Goal: Task Accomplishment & Management: Use online tool/utility

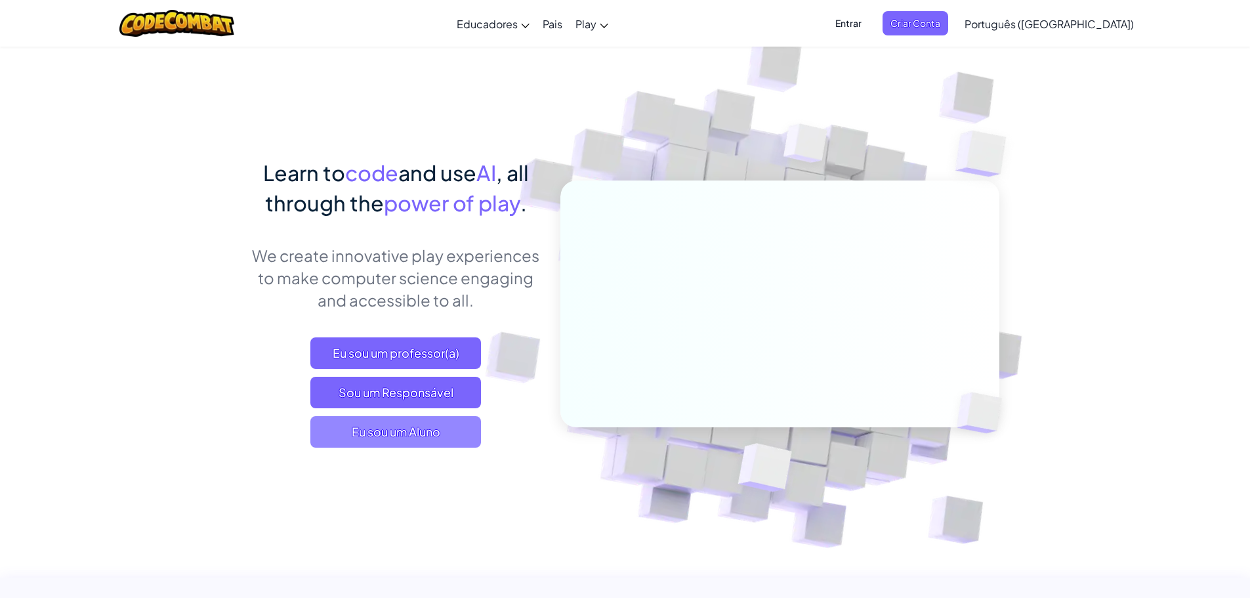
click at [399, 438] on span "Eu sou um Aluno" at bounding box center [395, 432] width 171 height 32
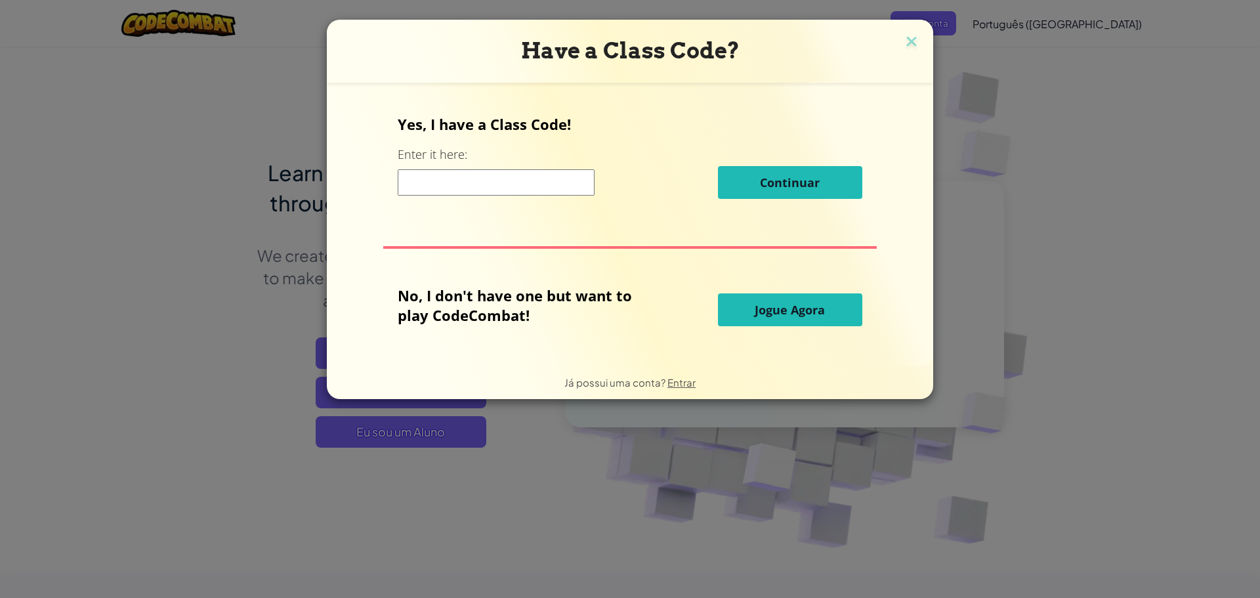
click at [504, 173] on input at bounding box center [496, 182] width 197 height 26
paste input "BlueHillZap"
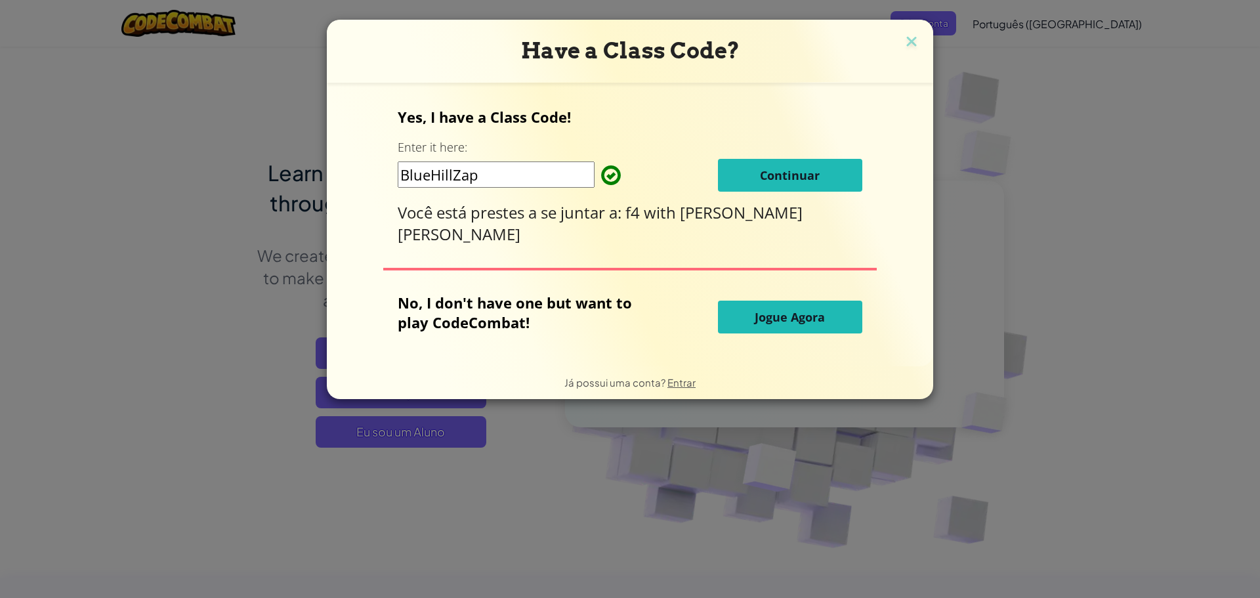
type input "BlueHillZap"
click at [832, 169] on button "Continuar" at bounding box center [790, 175] width 144 height 33
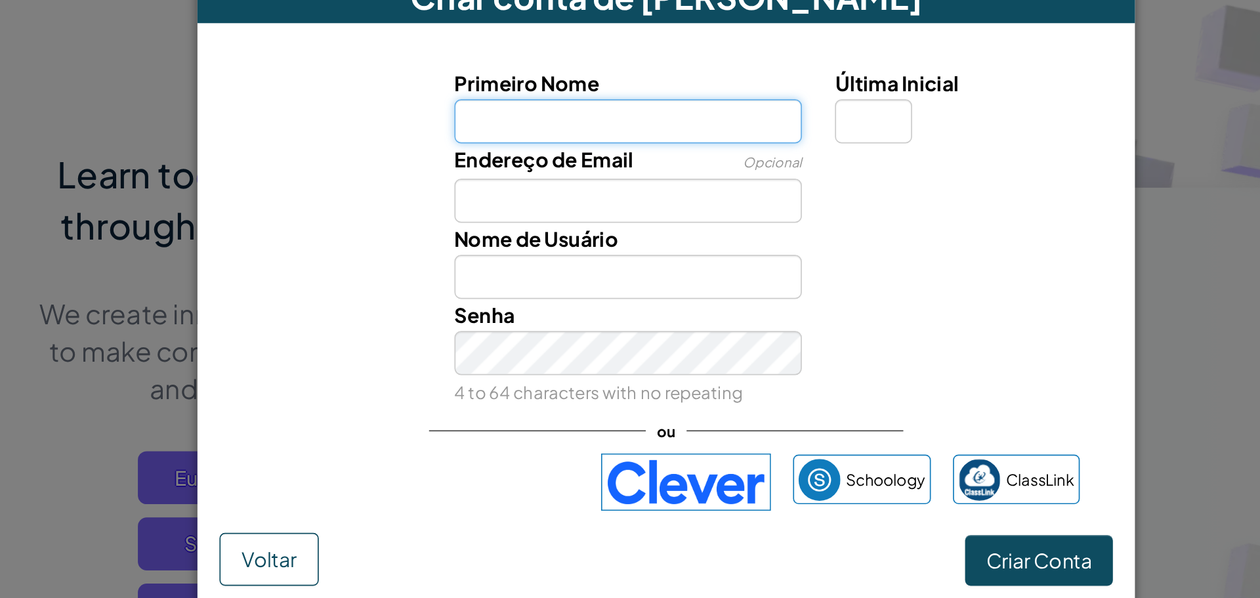
click at [565, 137] on input "Primeiro Nome" at bounding box center [607, 141] width 207 height 26
type input "joao pedro"
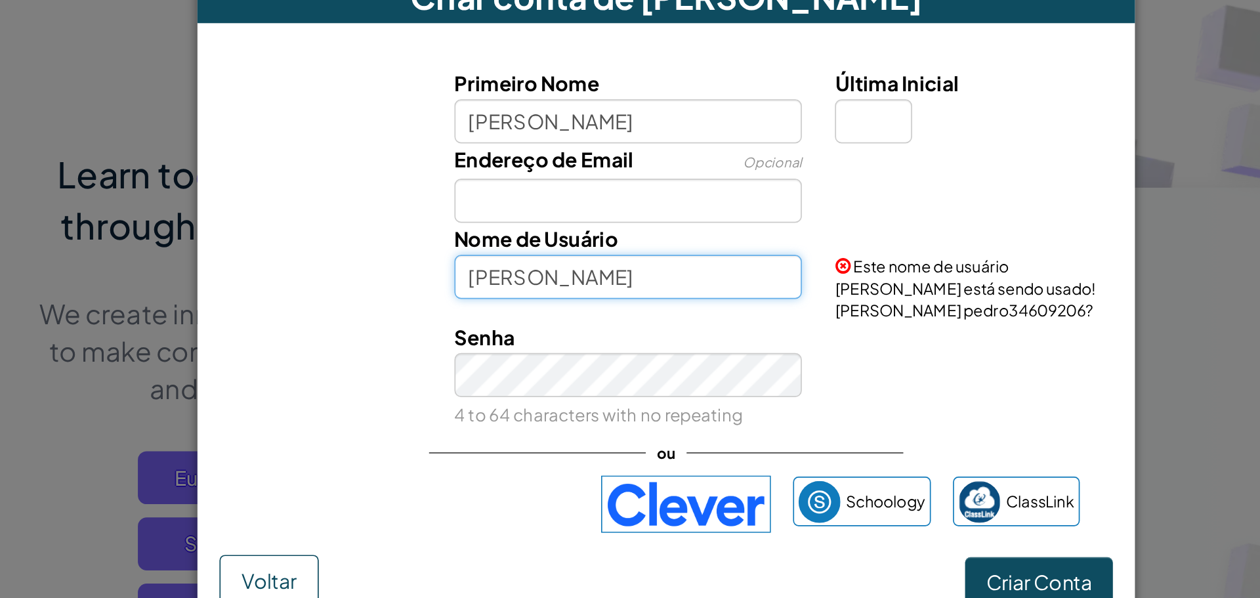
click at [593, 238] on input "Joao pedro" at bounding box center [607, 234] width 207 height 26
type input "J"
type input "JPBS"
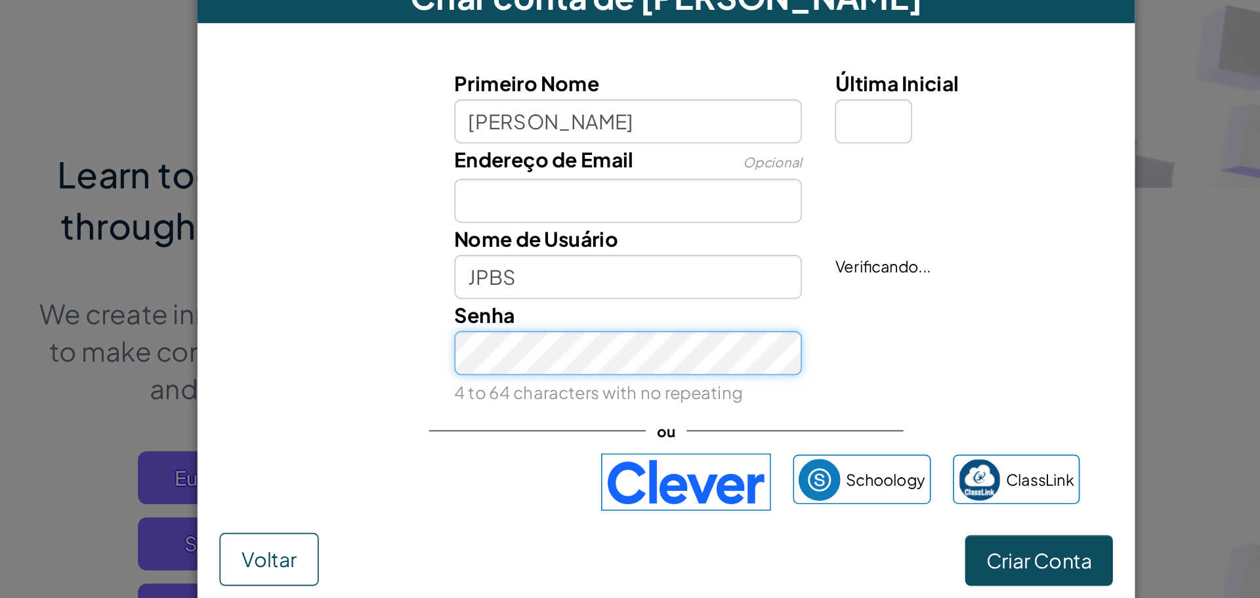
click at [563, 297] on div "Senha 4 to 64 characters with no repeating" at bounding box center [607, 279] width 227 height 65
click at [808, 387] on button "Criar Conta" at bounding box center [852, 402] width 88 height 30
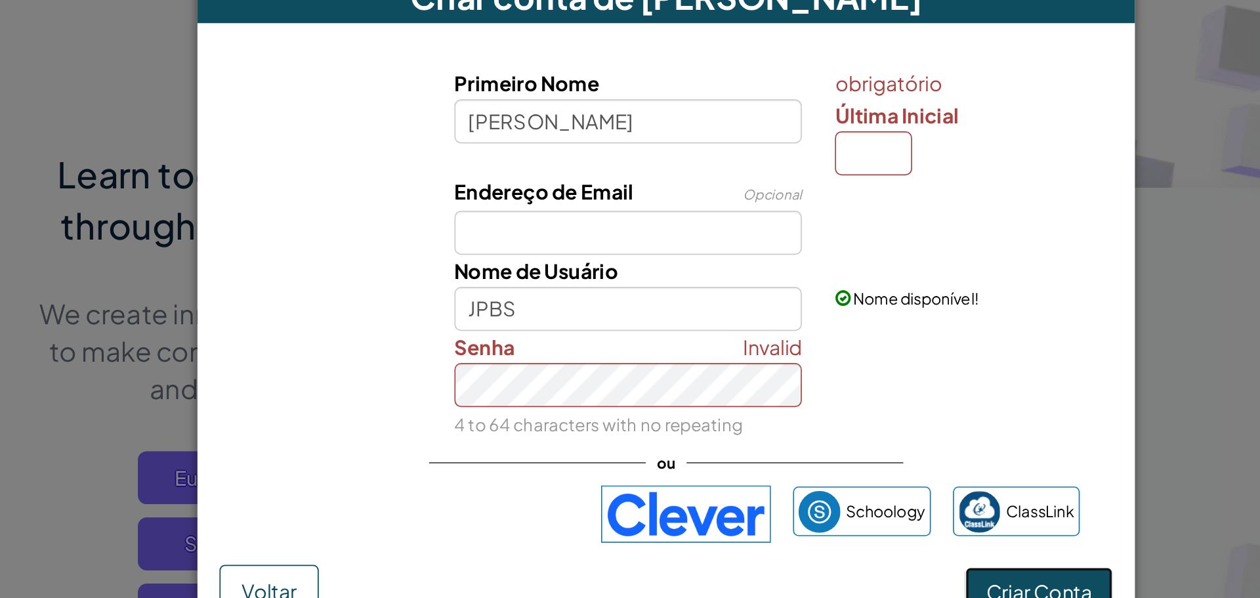
click at [862, 419] on span "Criar Conta" at bounding box center [851, 421] width 63 height 15
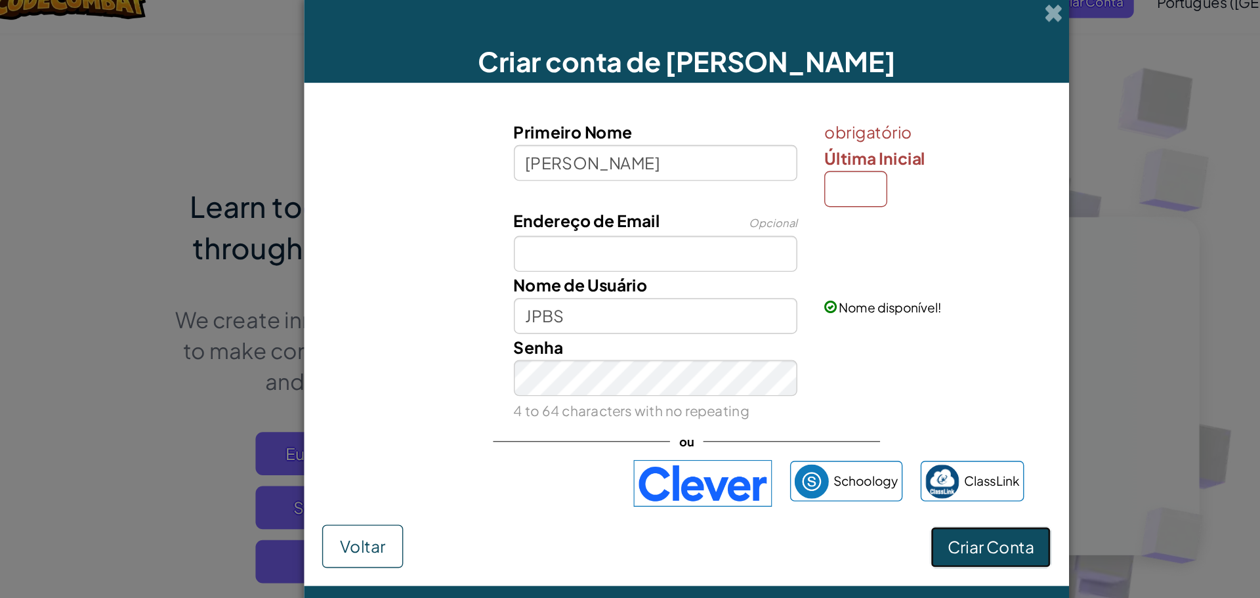
click at [829, 418] on span "Criar Conta" at bounding box center [851, 421] width 63 height 15
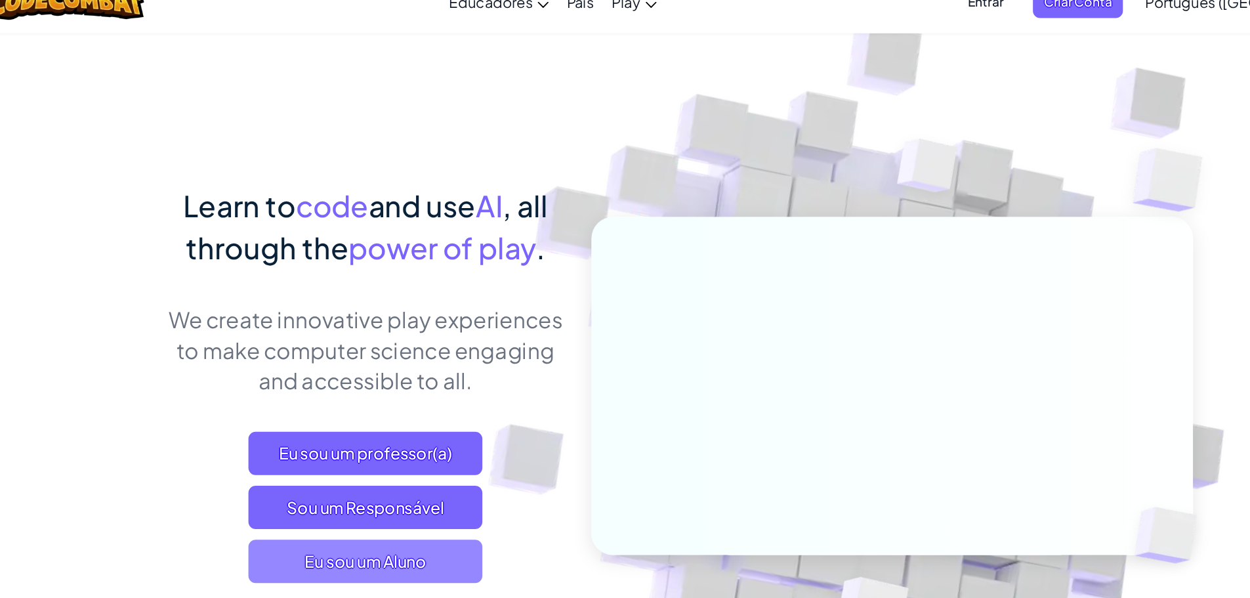
click at [398, 427] on span "Eu sou um Aluno" at bounding box center [395, 432] width 171 height 32
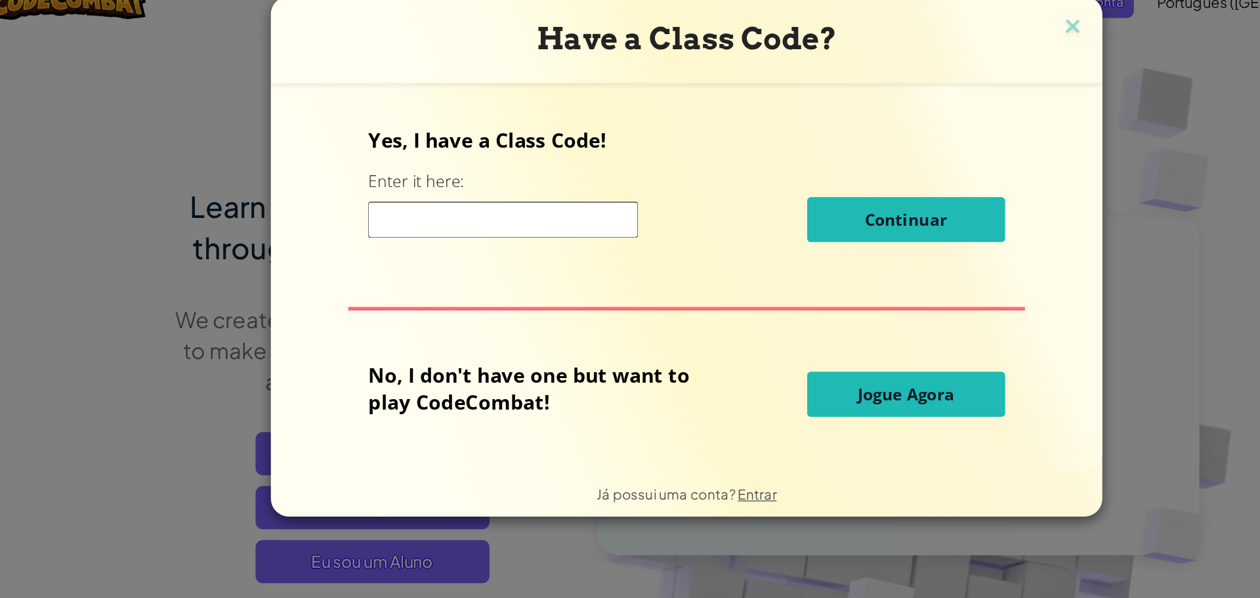
click at [532, 196] on div "Continuar" at bounding box center [630, 182] width 464 height 33
click at [528, 179] on input at bounding box center [496, 182] width 197 height 26
paste input "BlueHillZap"
type input "BlueHillZap"
click at [568, 187] on input "BlueHillZap" at bounding box center [496, 182] width 197 height 26
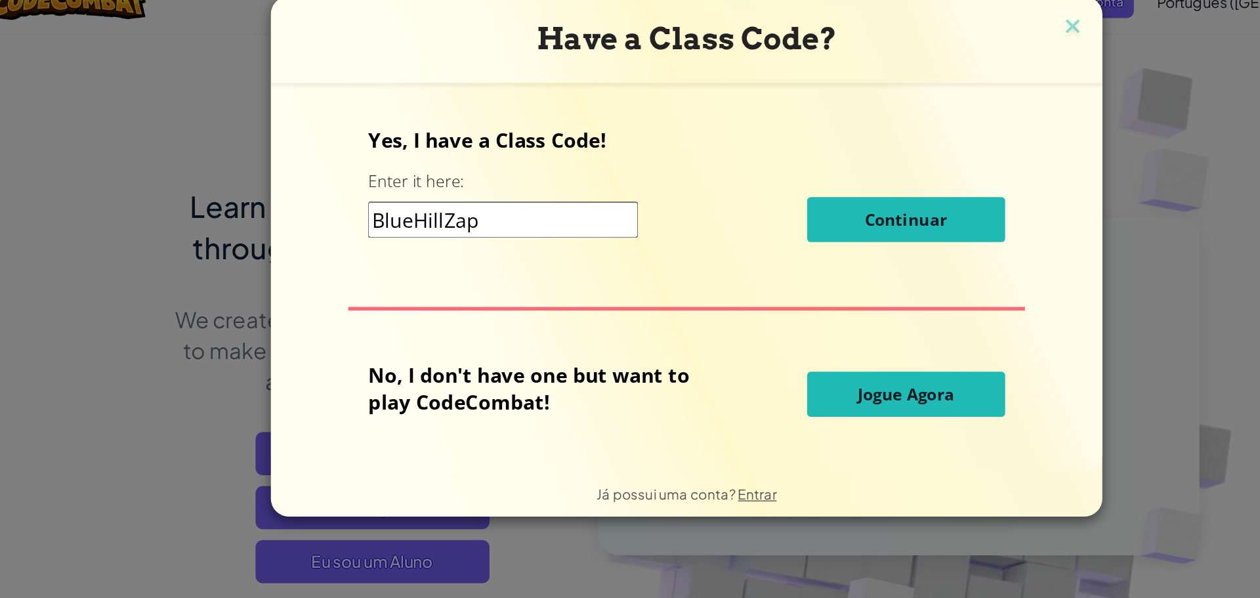
click at [608, 179] on div "BlueHillZap Continuar" at bounding box center [630, 182] width 464 height 33
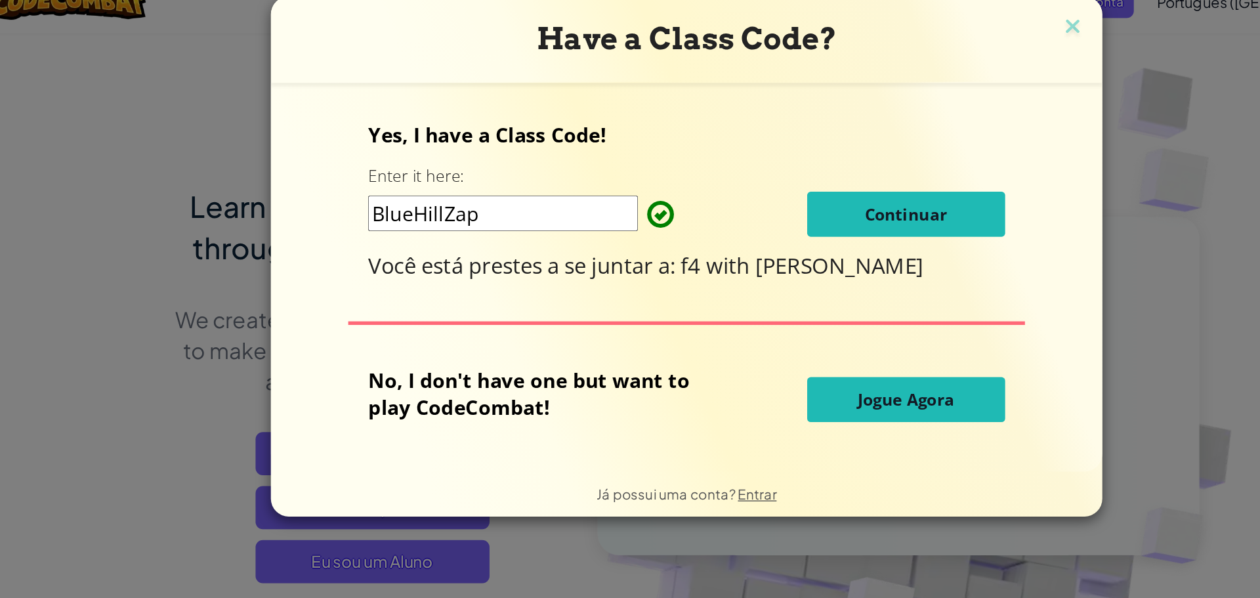
click at [784, 188] on button "Continuar" at bounding box center [790, 178] width 144 height 33
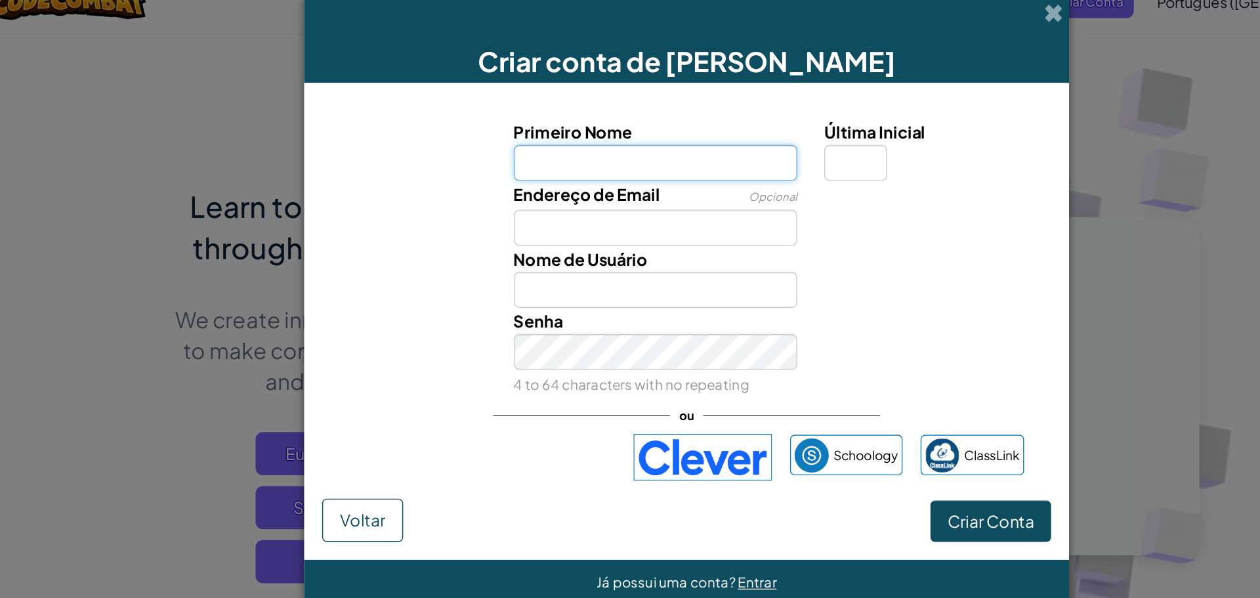
click at [597, 134] on input "Primeiro Nome" at bounding box center [607, 141] width 207 height 26
type input "joao pedro"
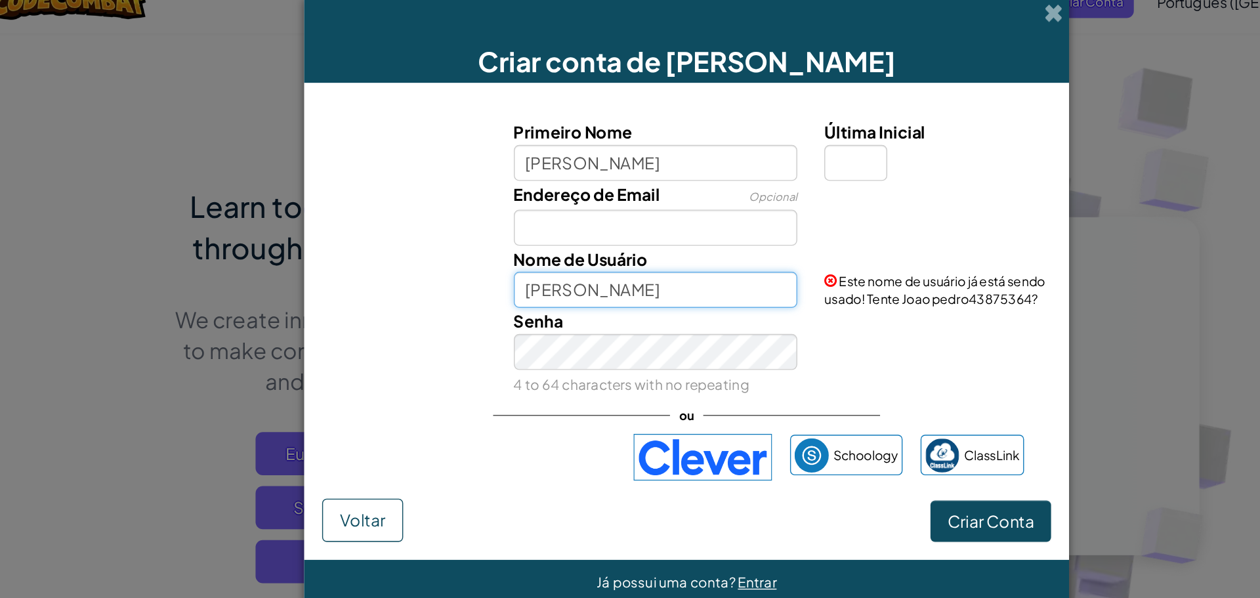
drag, startPoint x: 582, startPoint y: 242, endPoint x: 385, endPoint y: 245, distance: 197.0
click at [385, 245] on div "Nome de Usuário Joao pedro Este nome de usuário já está sendo usado! Tente Joao…" at bounding box center [630, 224] width 545 height 45
type input "JpBS"
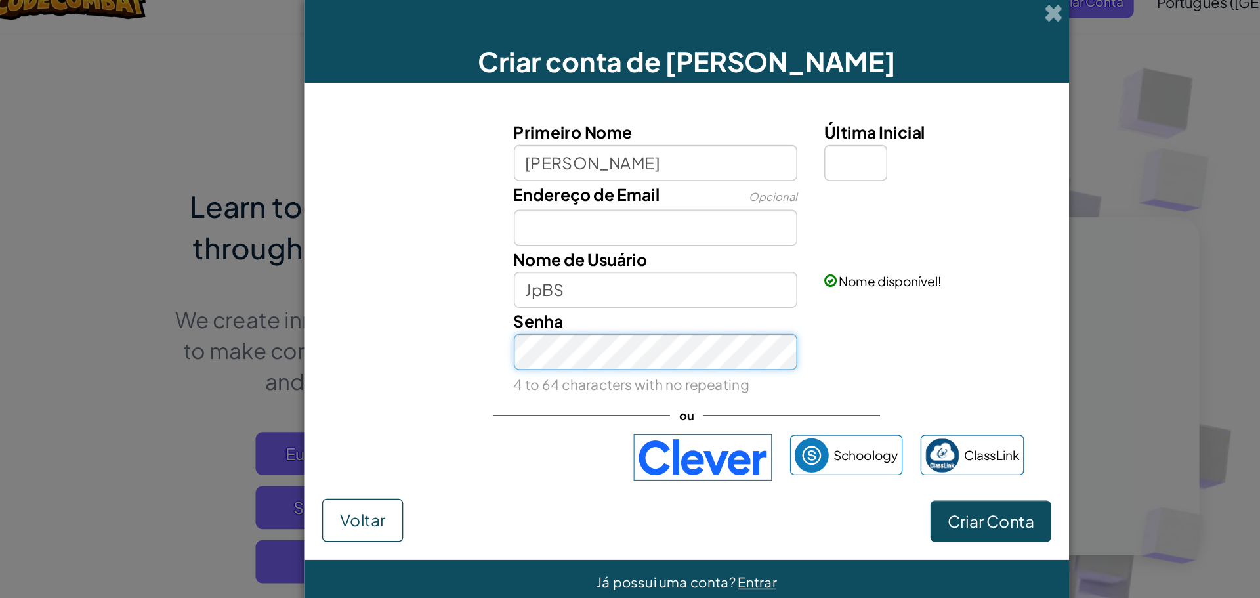
click at [808, 387] on button "Criar Conta" at bounding box center [852, 402] width 88 height 30
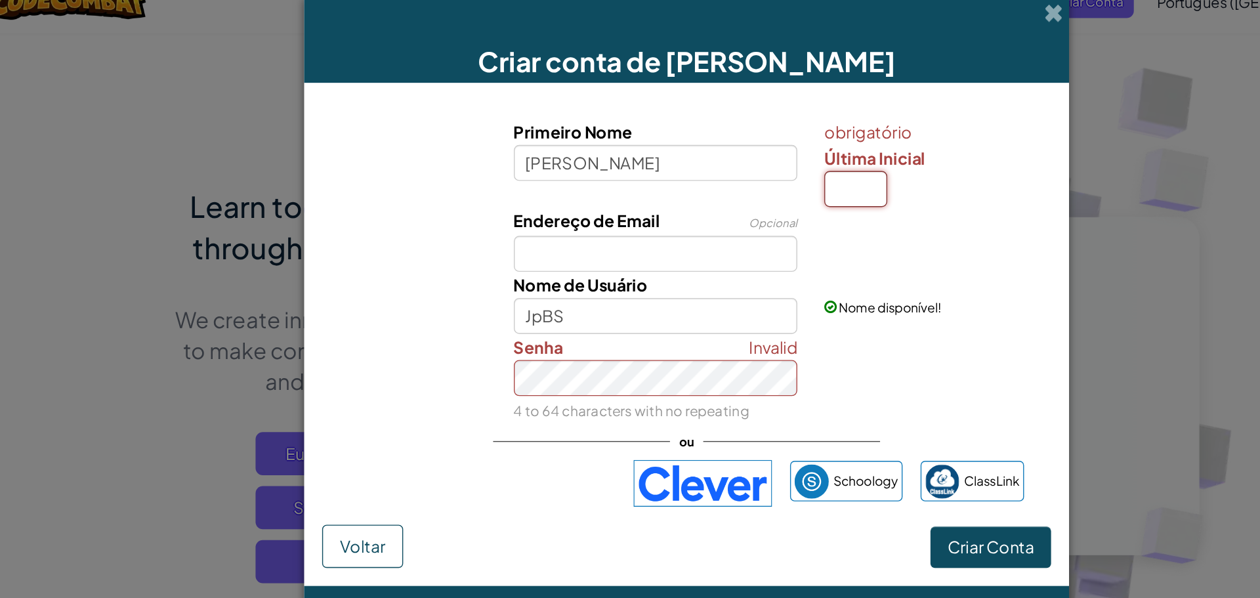
click at [767, 167] on input "Última Inicial" at bounding box center [754, 160] width 46 height 26
type input "p"
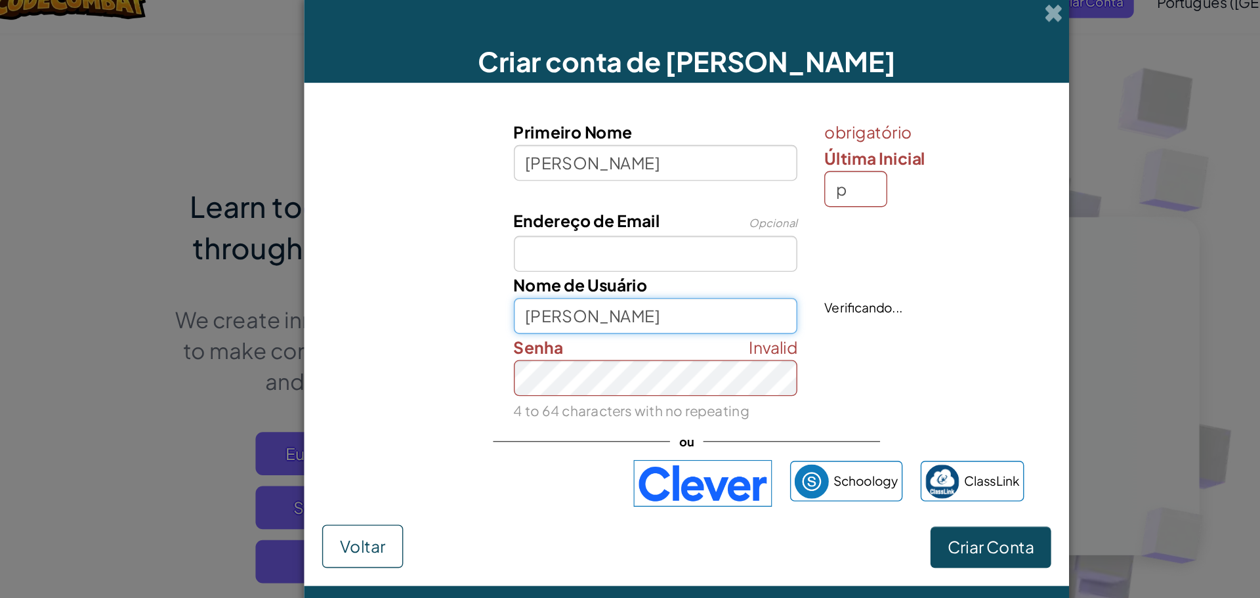
click at [587, 257] on input "Joao pedroP" at bounding box center [607, 253] width 207 height 26
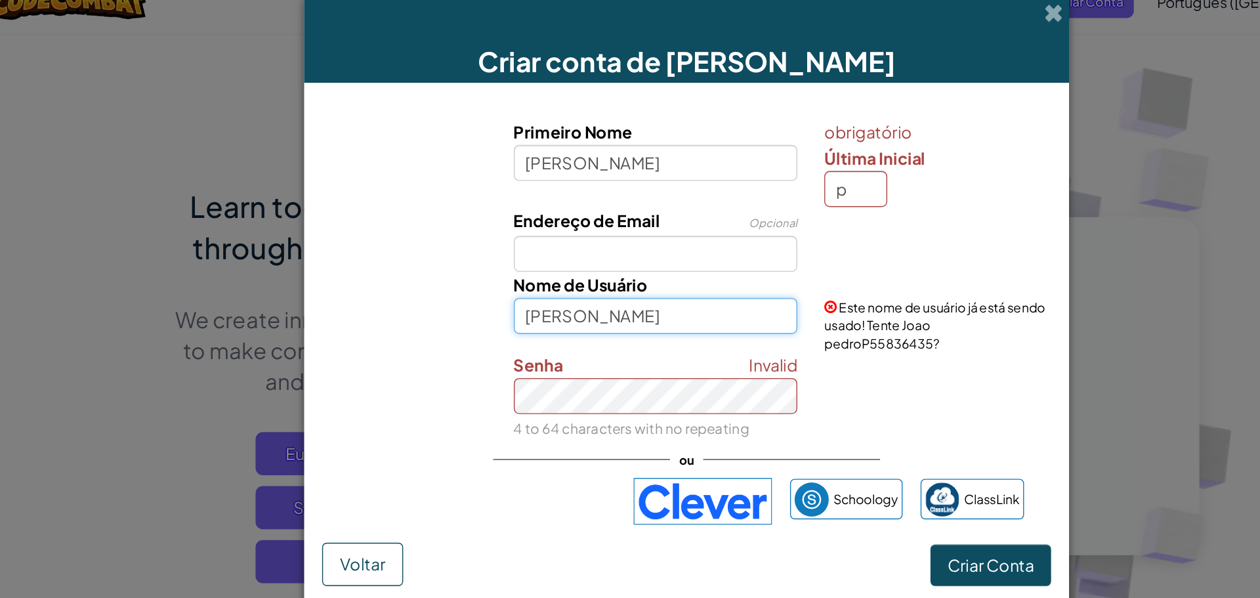
drag, startPoint x: 599, startPoint y: 253, endPoint x: 436, endPoint y: 259, distance: 162.9
click at [436, 259] on div "Nome de Usuário Joao pedroP Este nome de usuário já está sendo usado! Tente Joa…" at bounding box center [630, 250] width 545 height 58
type input "JPBS"
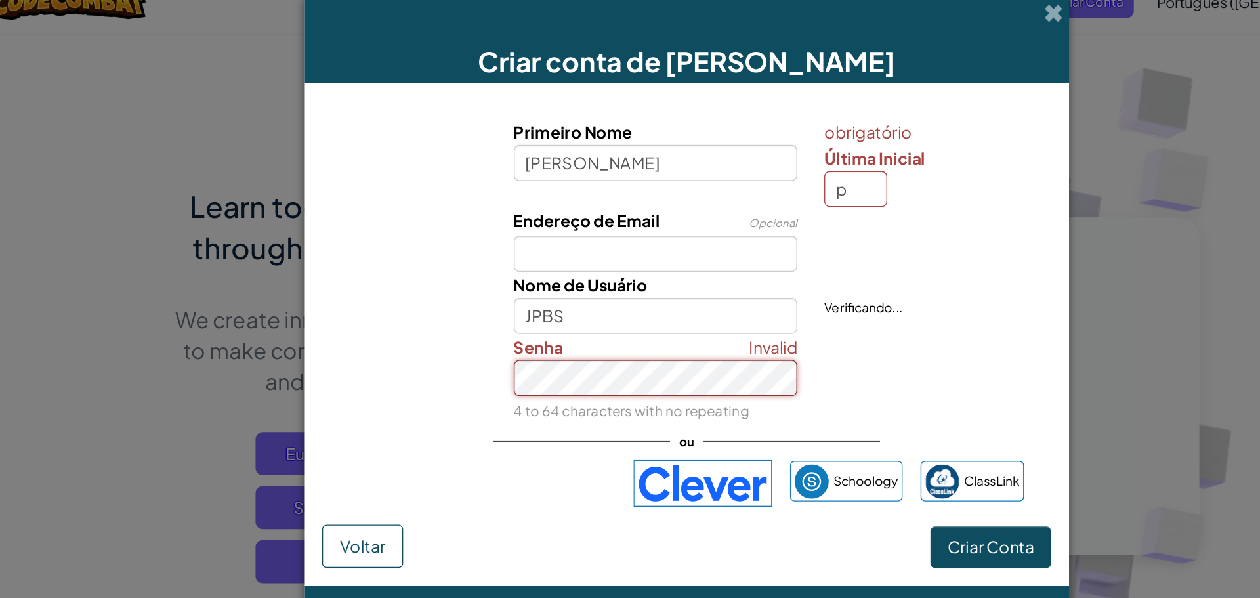
click at [650, 313] on div "Invalid Senha 4 to 64 characters with no repeating" at bounding box center [607, 298] width 227 height 65
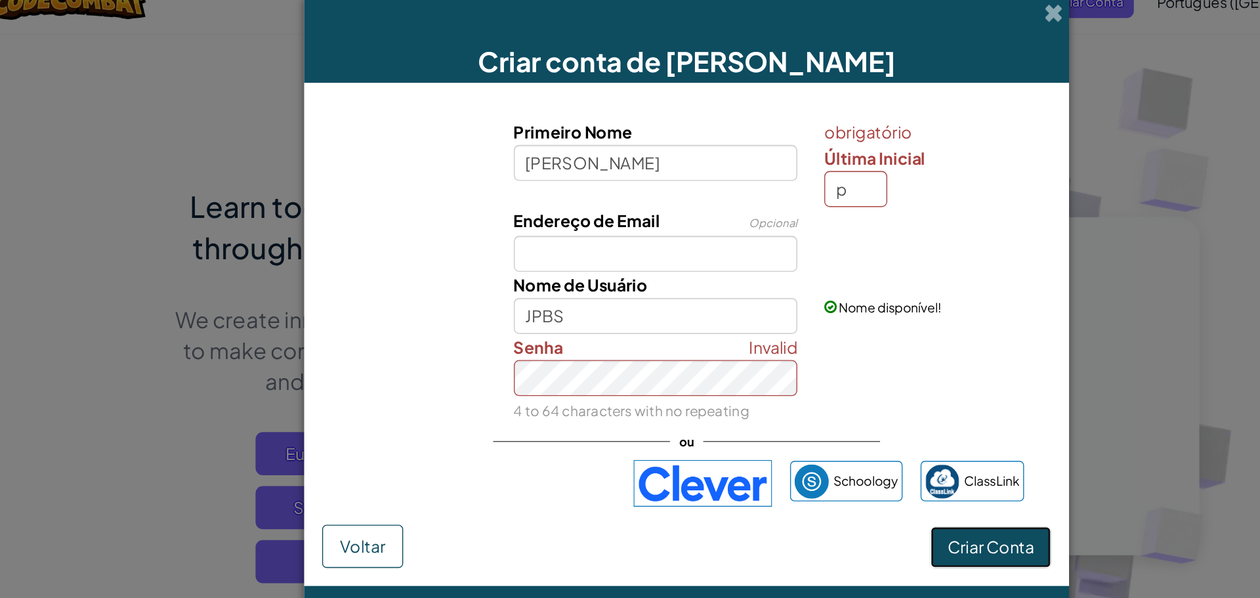
click at [876, 431] on button "Criar Conta" at bounding box center [852, 421] width 88 height 30
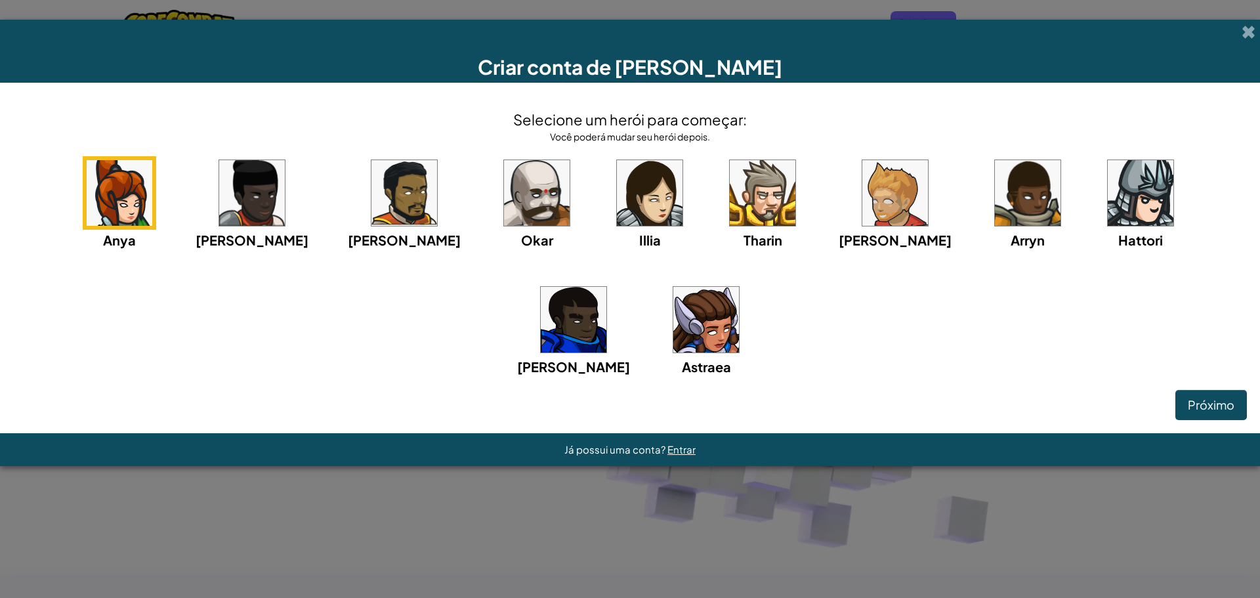
click at [862, 196] on img at bounding box center [895, 193] width 66 height 66
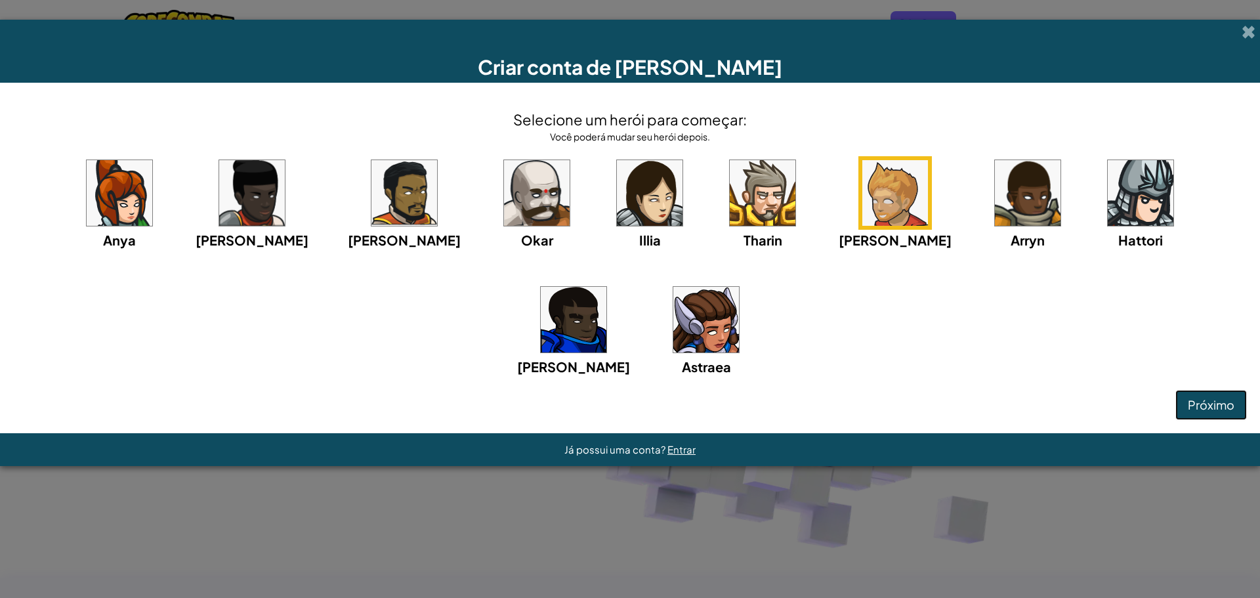
click at [1225, 408] on span "Próximo" at bounding box center [1211, 404] width 47 height 15
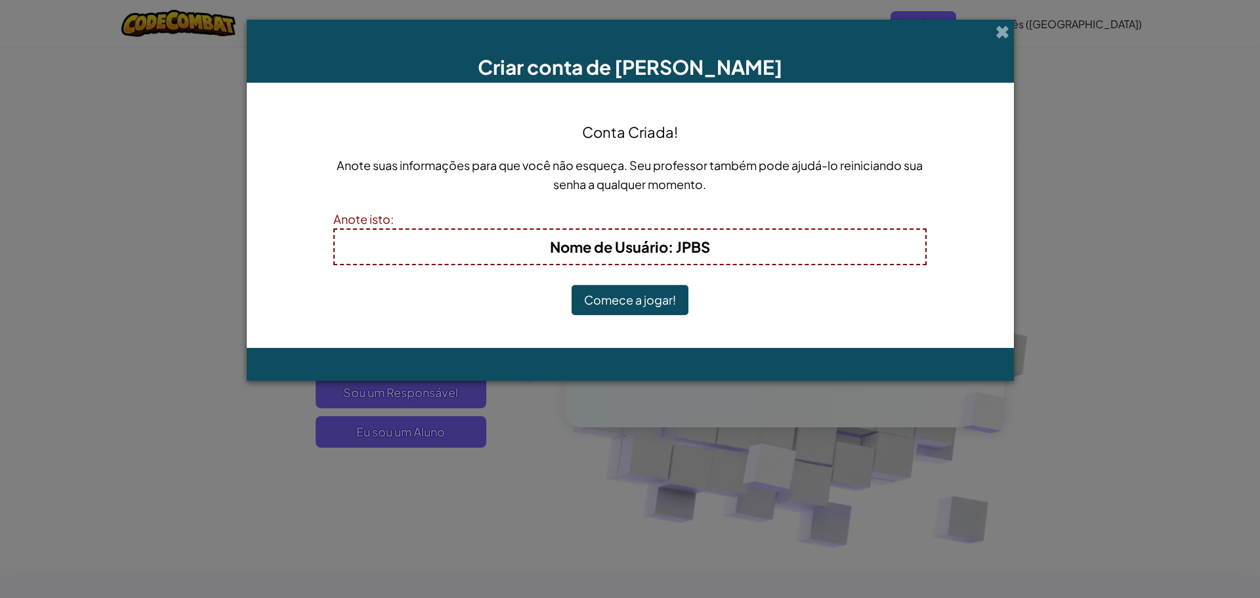
click at [658, 294] on button "Comece a jogar!" at bounding box center [630, 300] width 117 height 30
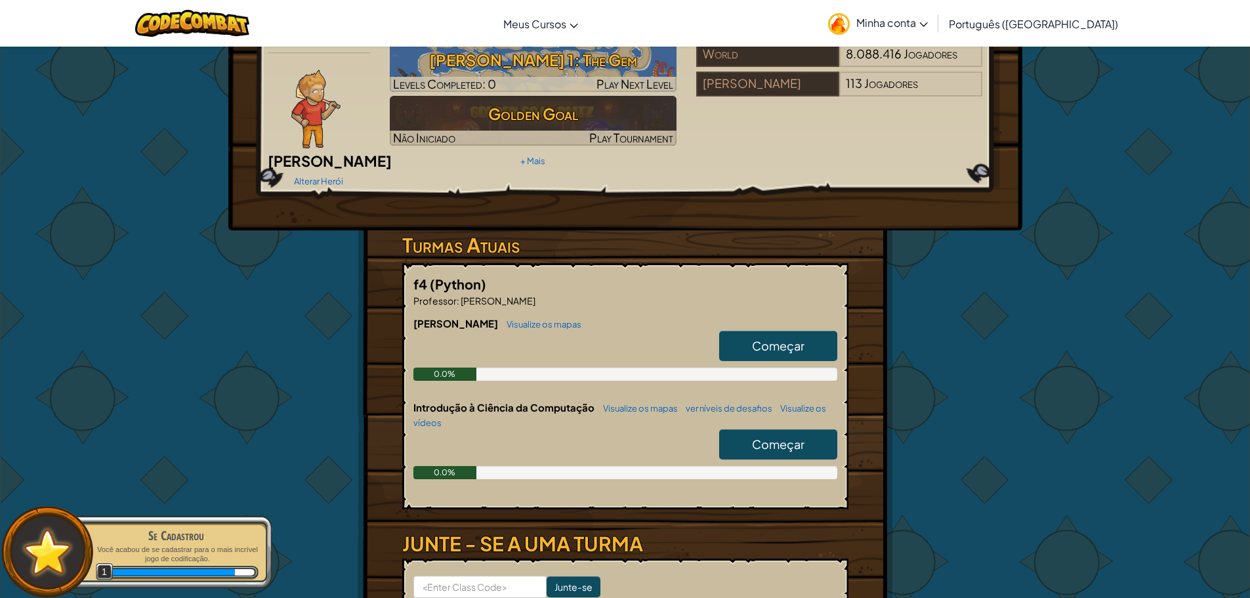
scroll to position [60, 0]
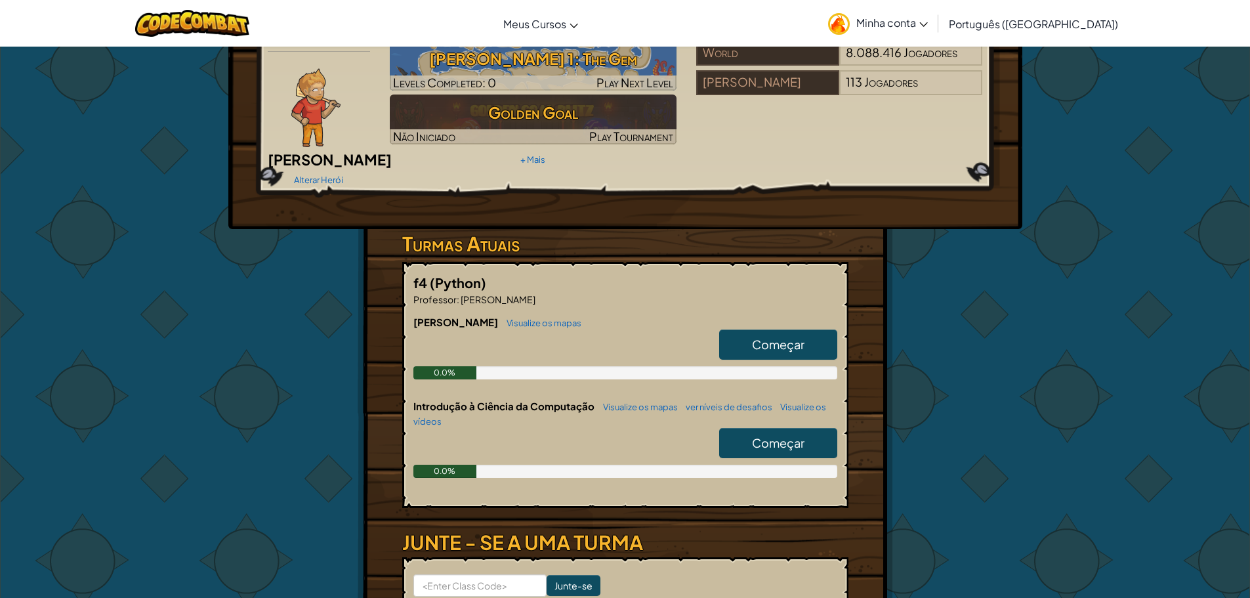
click at [765, 330] on link "Começar" at bounding box center [778, 345] width 118 height 30
select select "pt-BR"
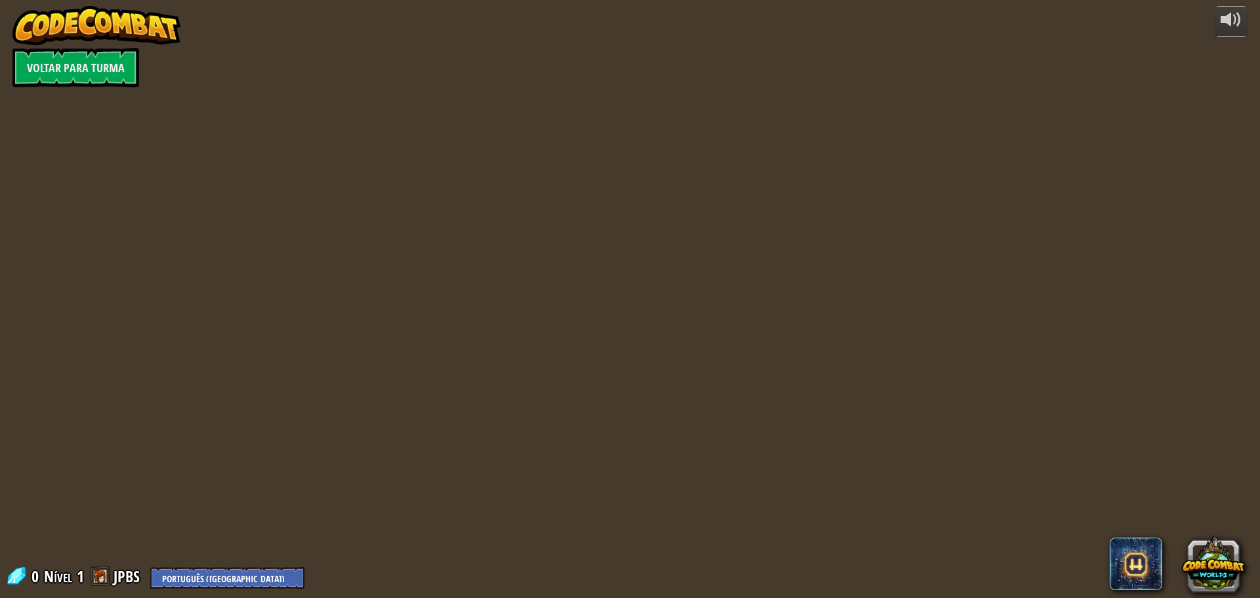
select select "pt-BR"
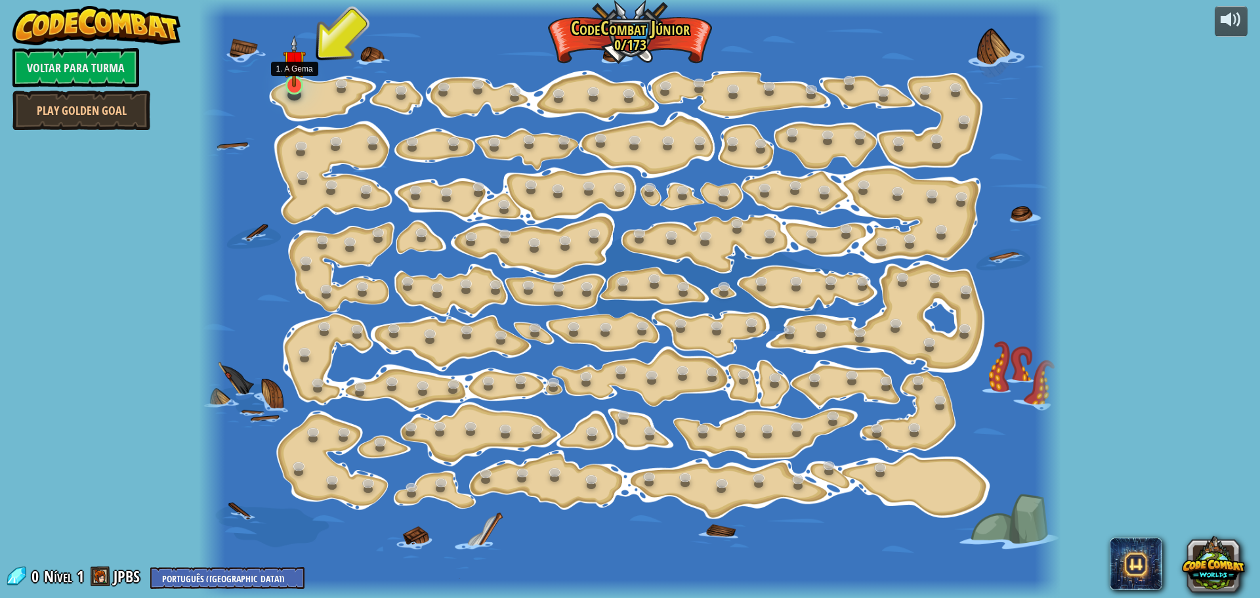
click at [291, 65] on img at bounding box center [294, 61] width 22 height 52
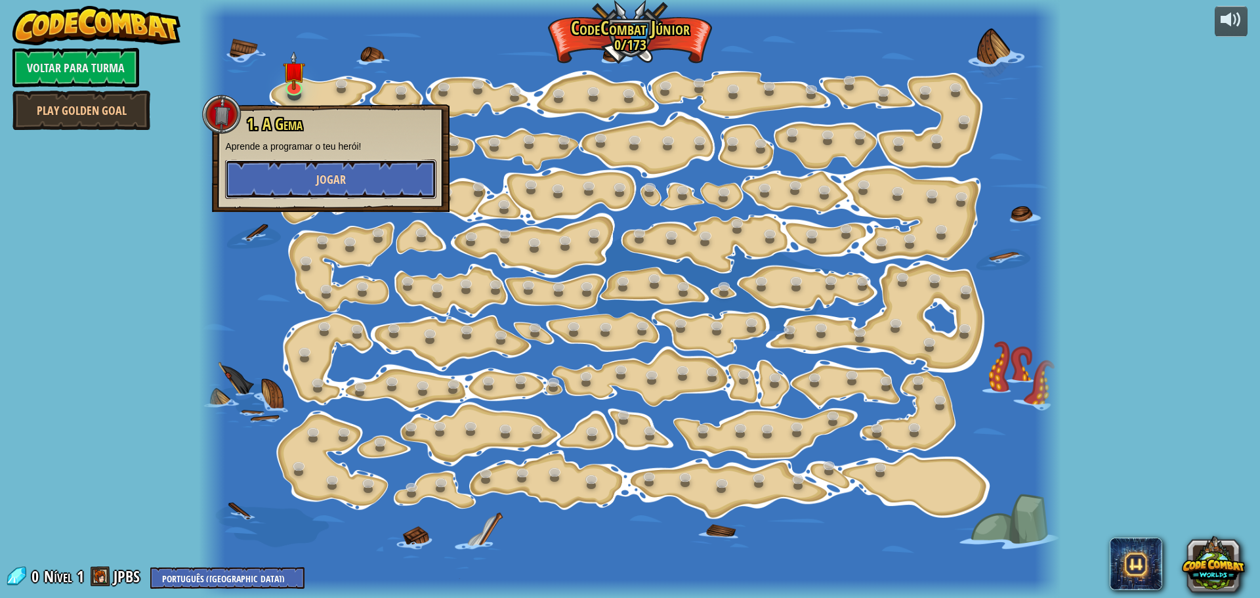
click at [261, 173] on button "Jogar" at bounding box center [330, 179] width 211 height 39
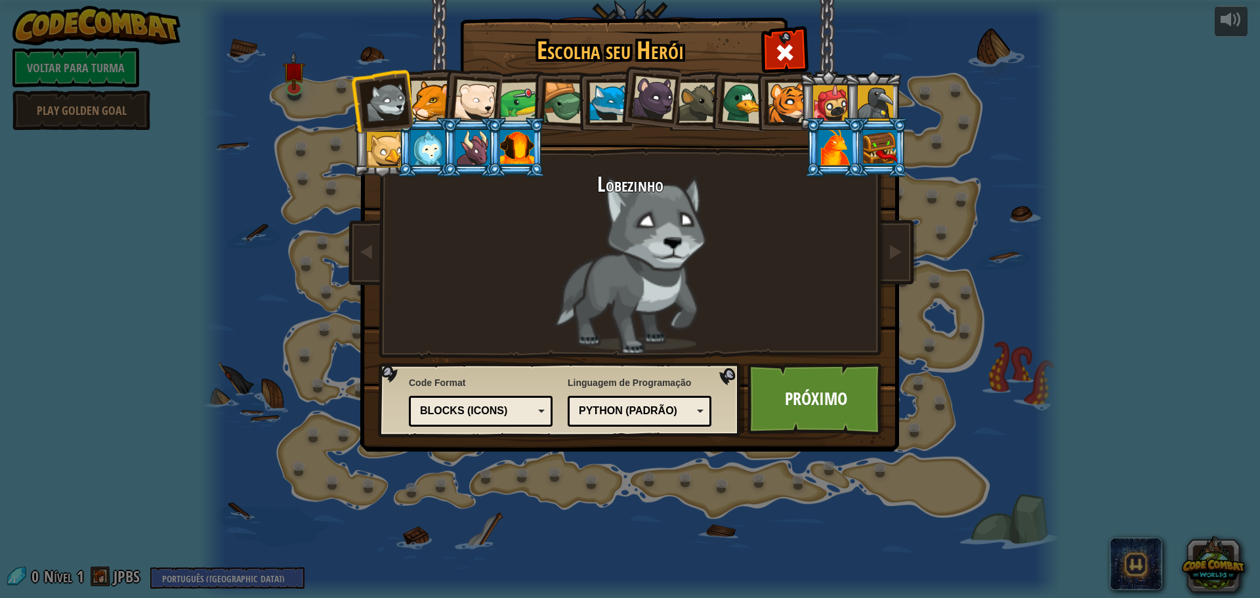
click at [838, 147] on div at bounding box center [836, 147] width 34 height 35
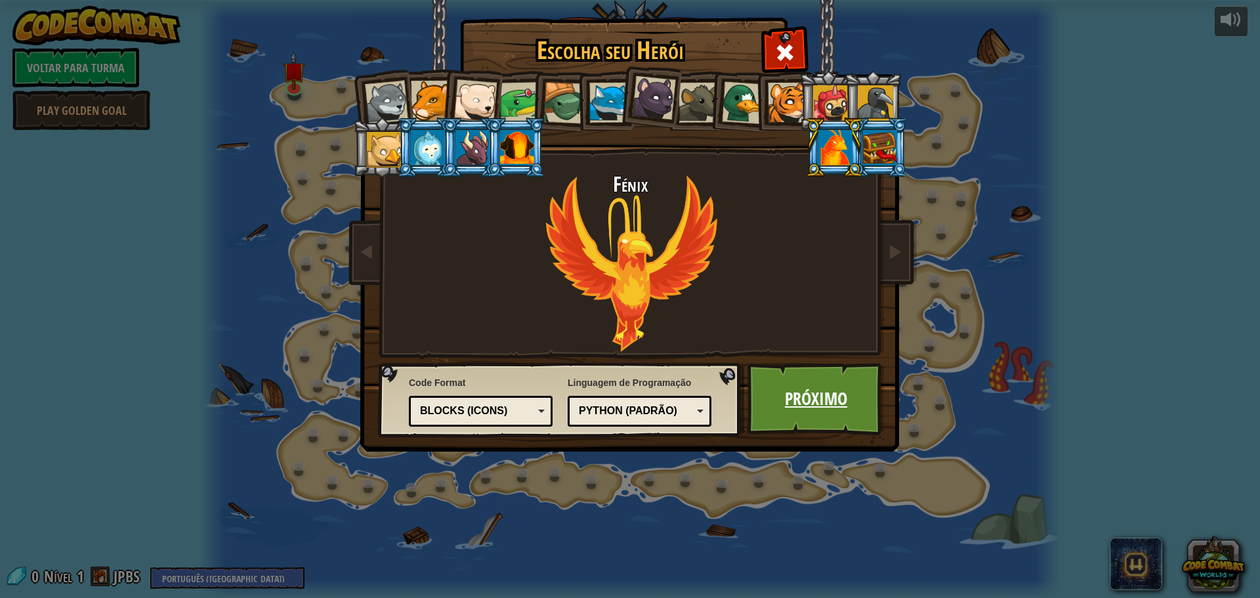
click at [824, 406] on link "Próximo" at bounding box center [816, 399] width 137 height 72
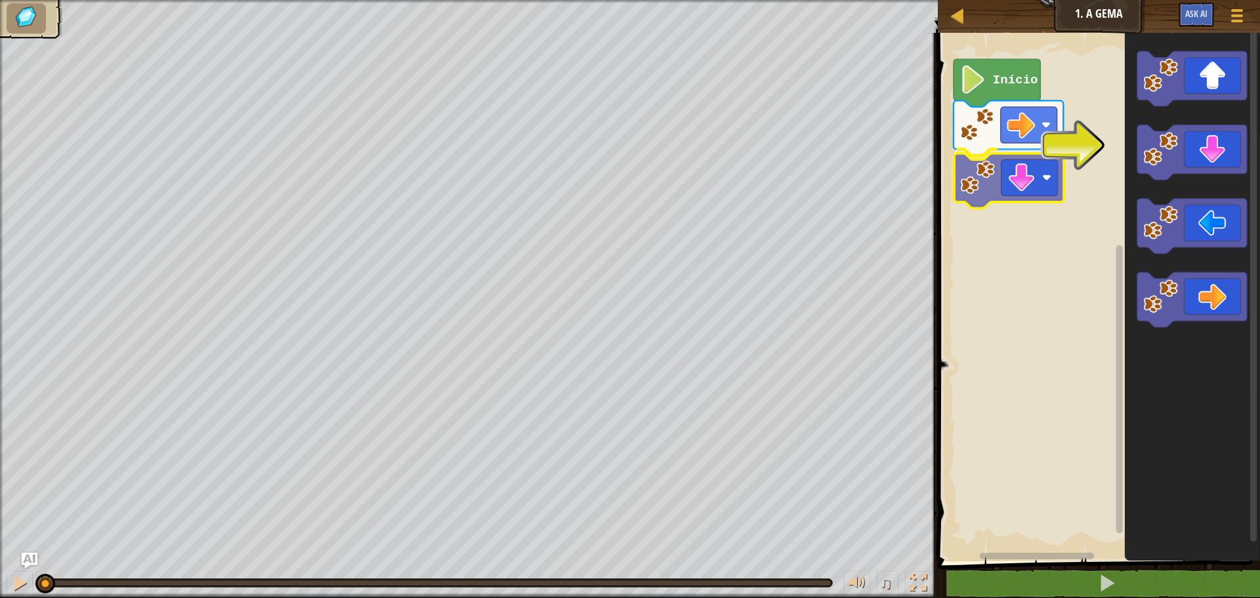
click at [1002, 177] on div "Início" at bounding box center [1097, 293] width 326 height 535
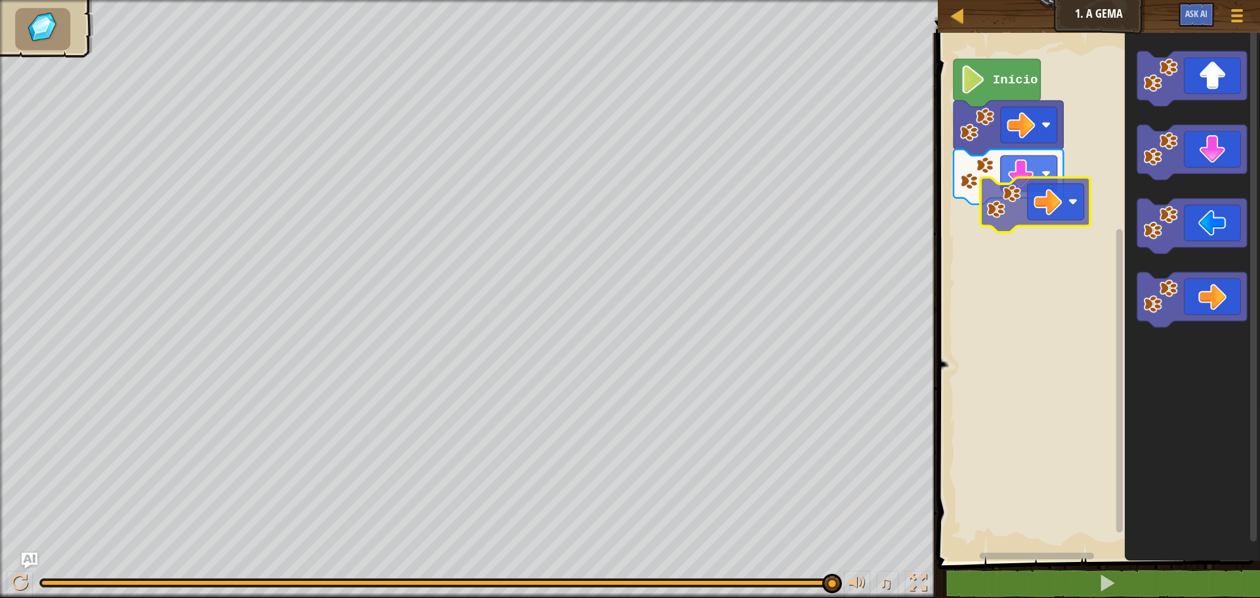
click at [1014, 213] on div "Início" at bounding box center [1097, 293] width 326 height 535
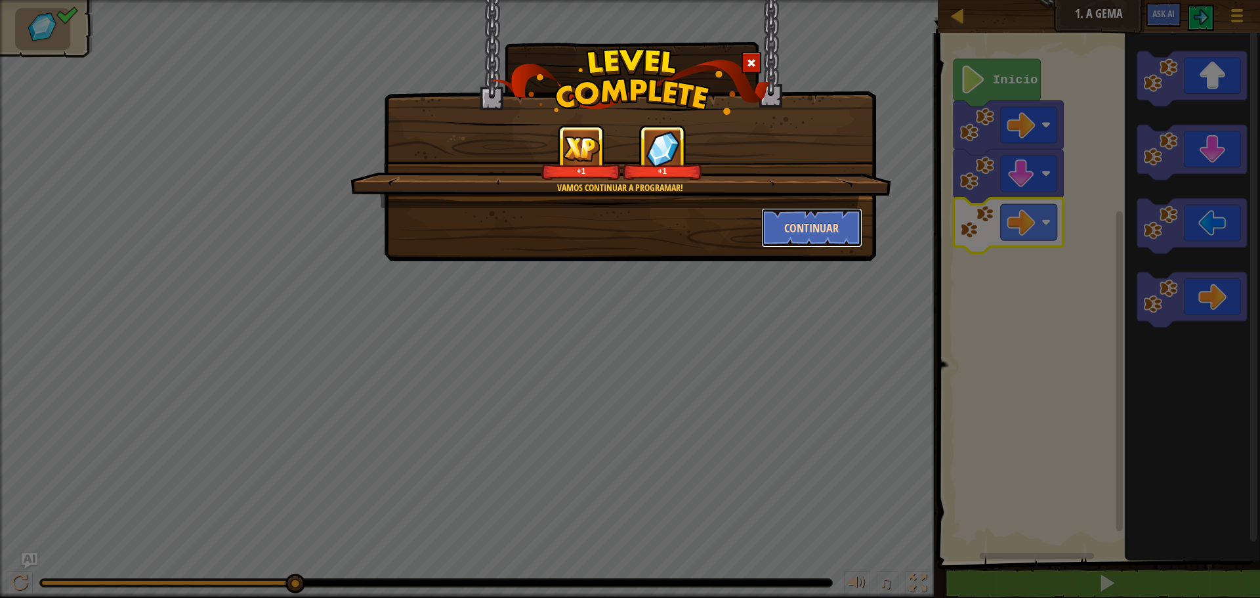
click at [830, 217] on button "Continuar" at bounding box center [812, 227] width 102 height 39
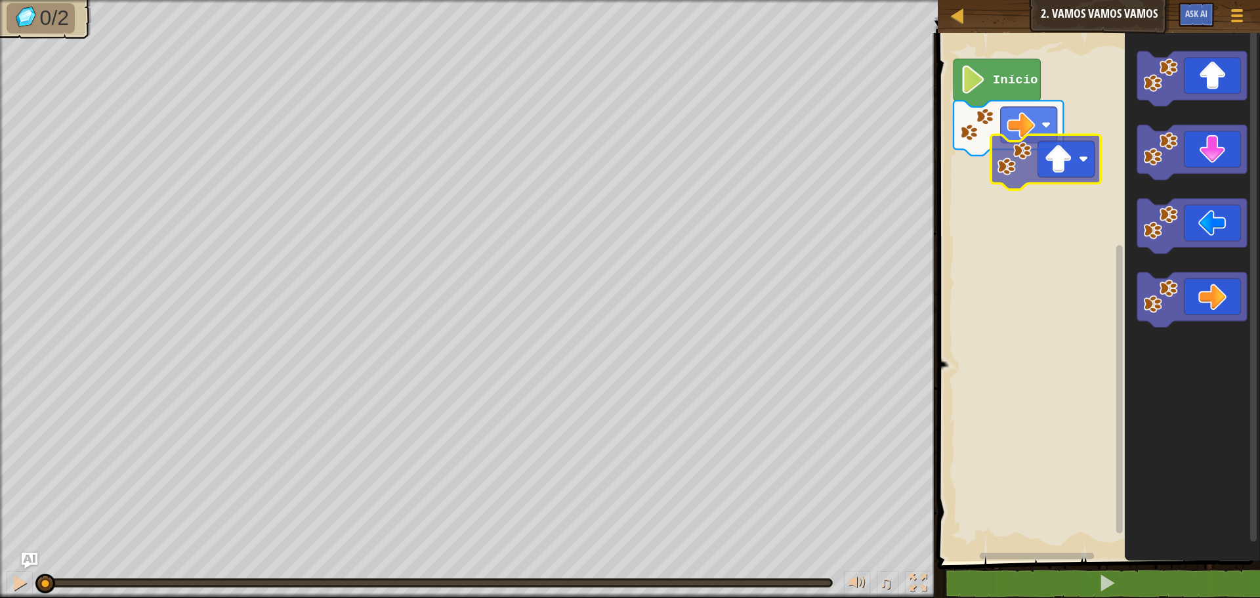
click at [1041, 165] on div "Início" at bounding box center [1097, 293] width 326 height 535
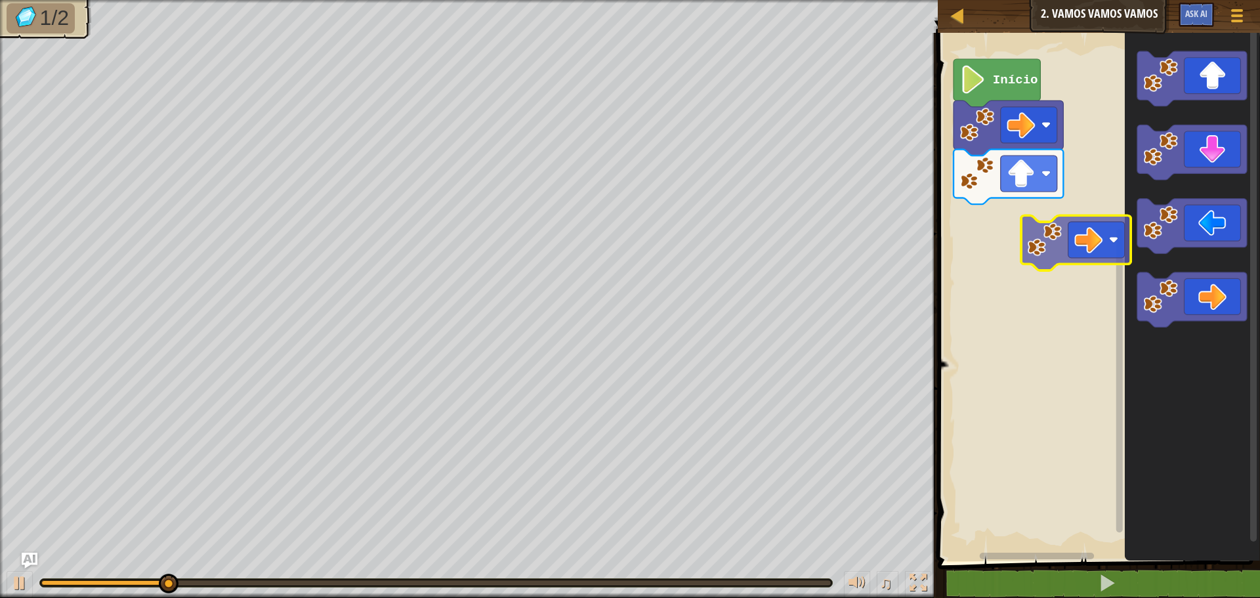
click at [1009, 223] on div "Início" at bounding box center [1097, 293] width 326 height 535
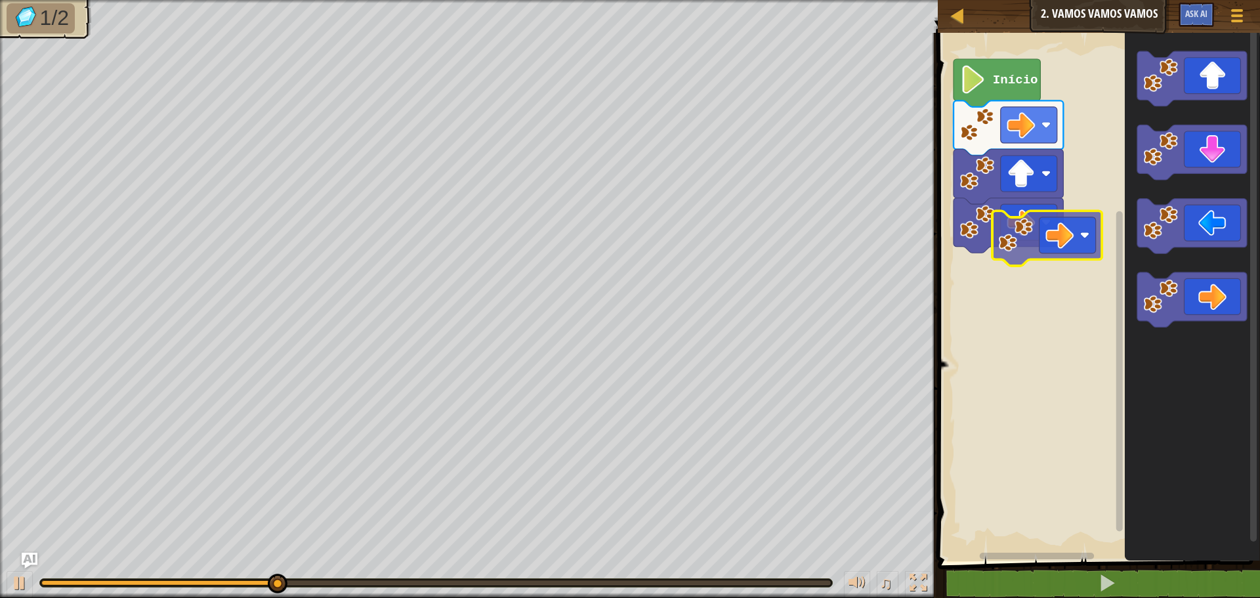
click at [1023, 261] on div "Início" at bounding box center [1097, 293] width 326 height 535
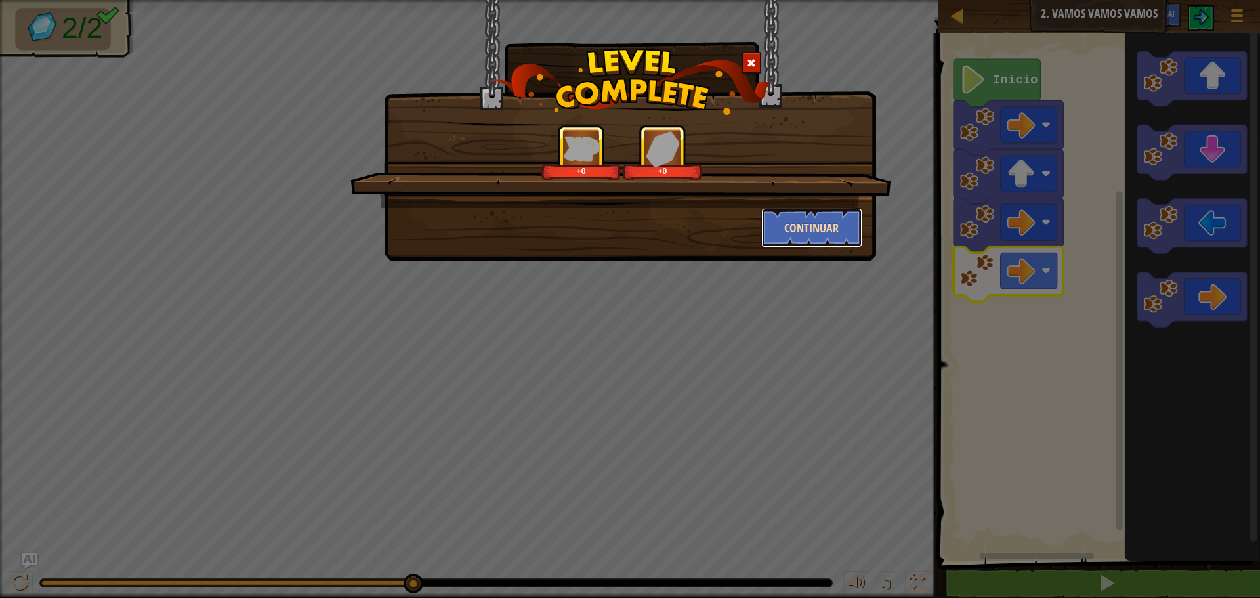
click at [818, 223] on button "Continuar" at bounding box center [812, 227] width 102 height 39
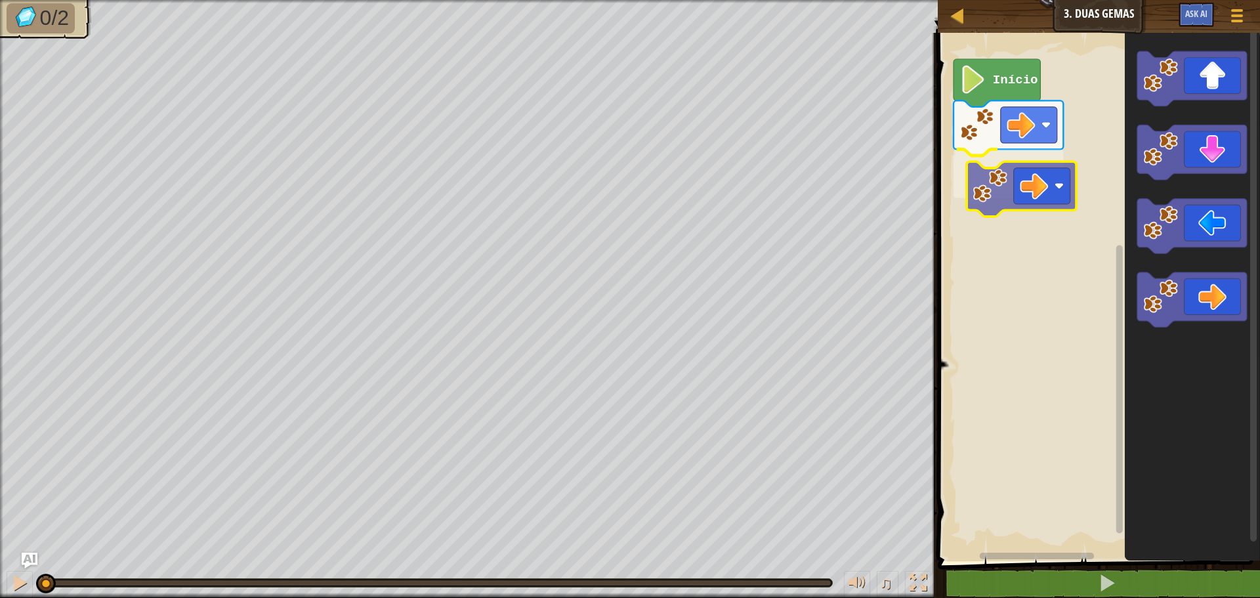
click at [987, 194] on div "Início" at bounding box center [1097, 293] width 326 height 535
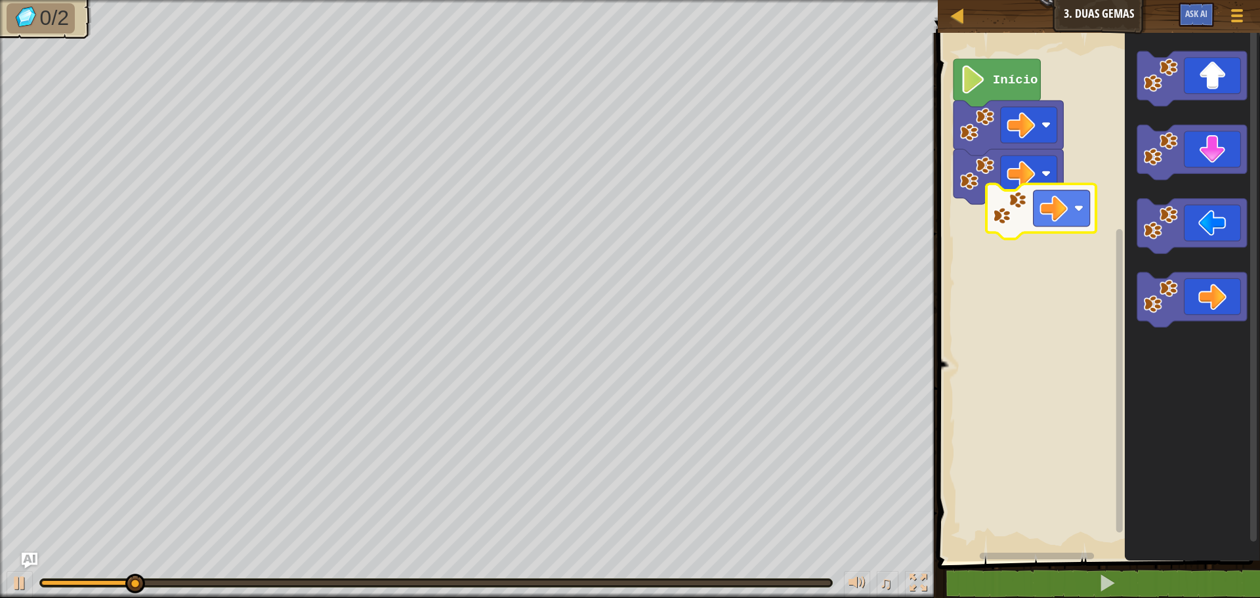
click at [973, 231] on div "Início" at bounding box center [1097, 293] width 326 height 535
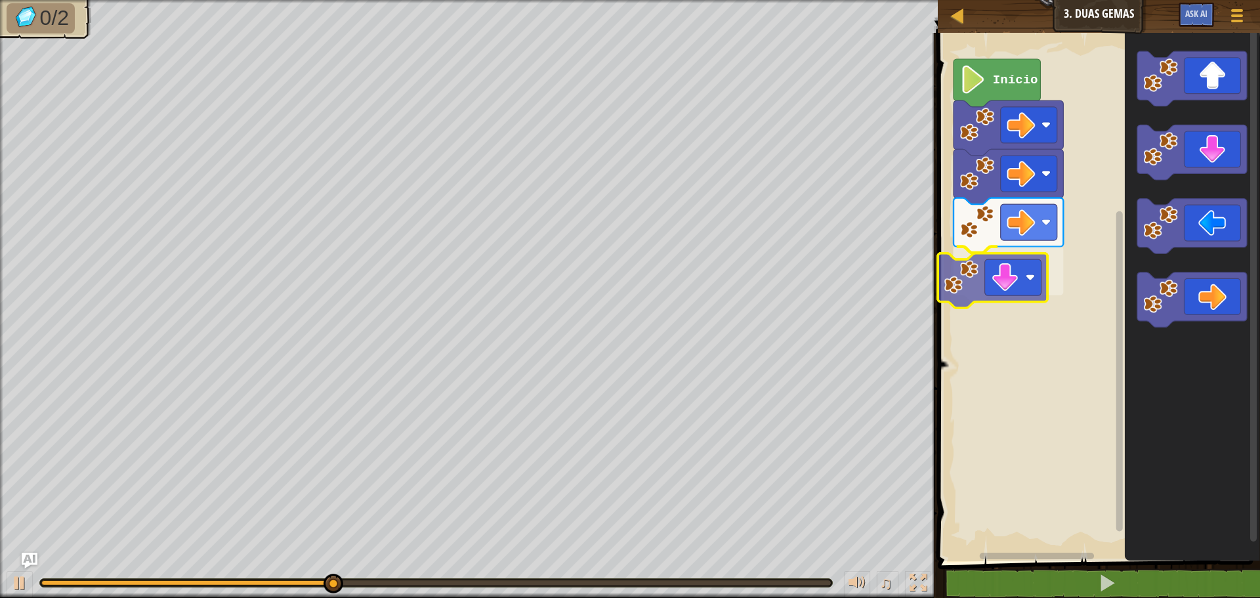
click at [981, 279] on div "Início" at bounding box center [1097, 293] width 326 height 535
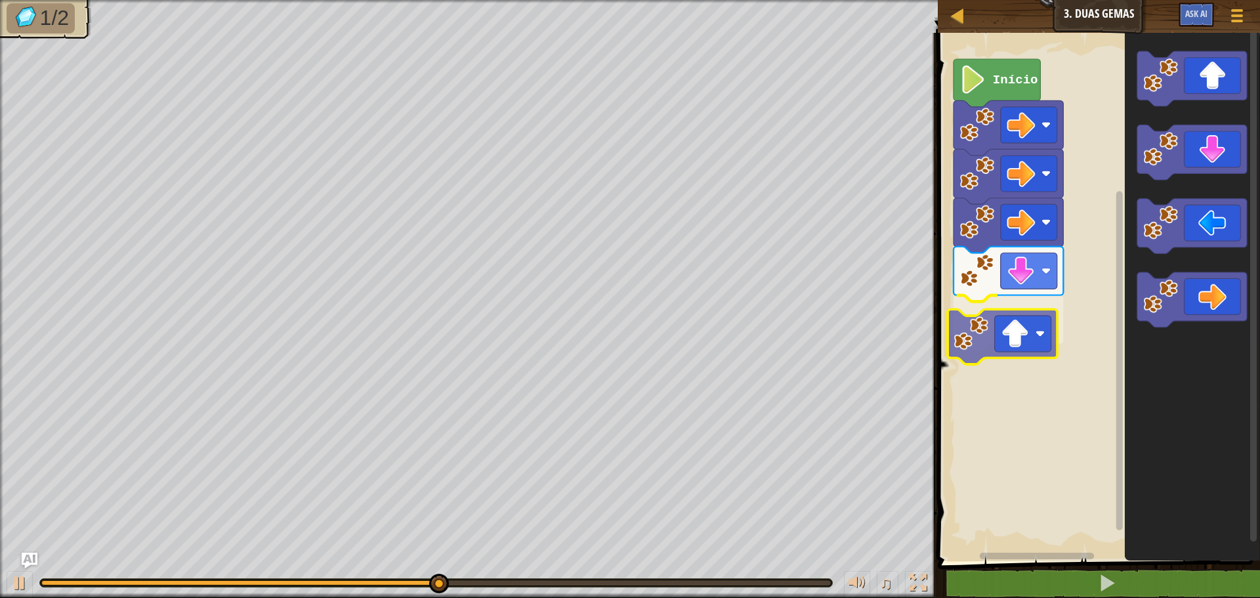
click at [976, 335] on div "Início" at bounding box center [1097, 293] width 326 height 535
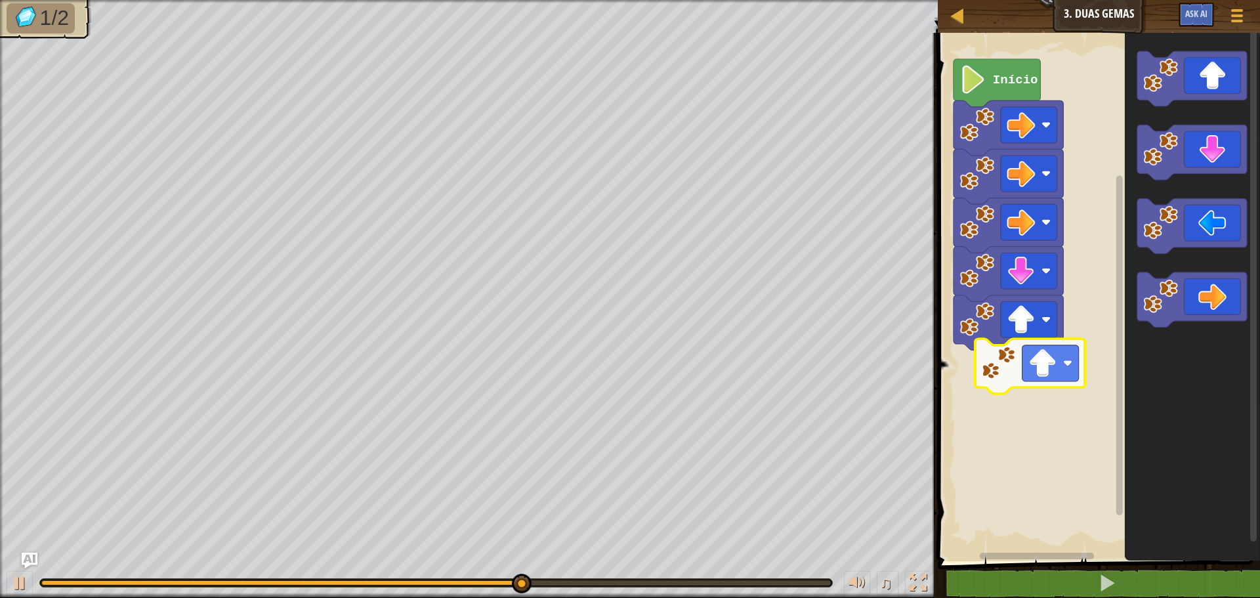
click at [1007, 370] on div "Início" at bounding box center [1097, 293] width 326 height 535
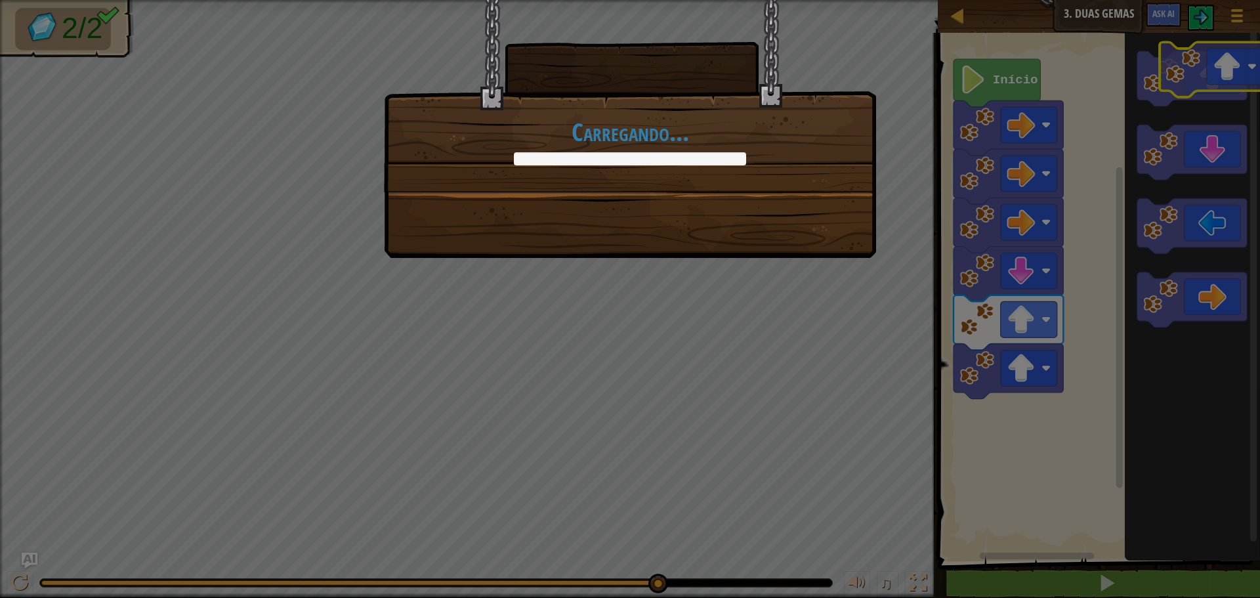
click at [1193, 1] on body "Mapa Júnior 3. Duas Gemas Menu do Jogo Ask AI 1 ההההההההההההההההההההההההההההההה…" at bounding box center [630, 0] width 1260 height 1
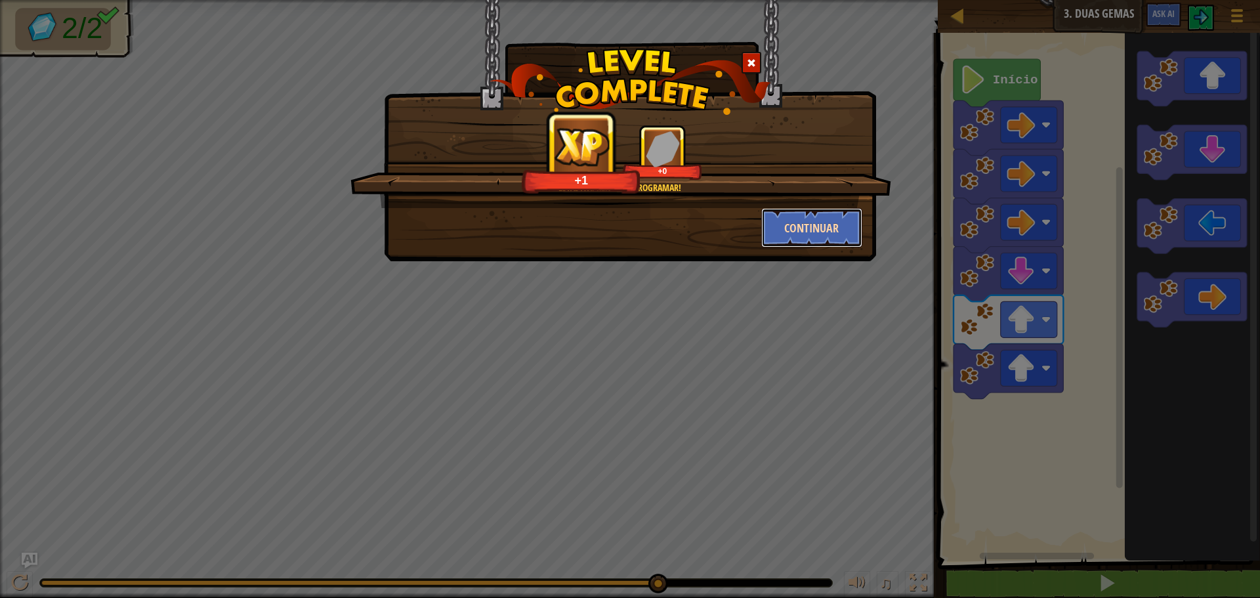
drag, startPoint x: 807, startPoint y: 211, endPoint x: 796, endPoint y: 219, distance: 13.1
click at [796, 219] on button "Continuar" at bounding box center [812, 227] width 102 height 39
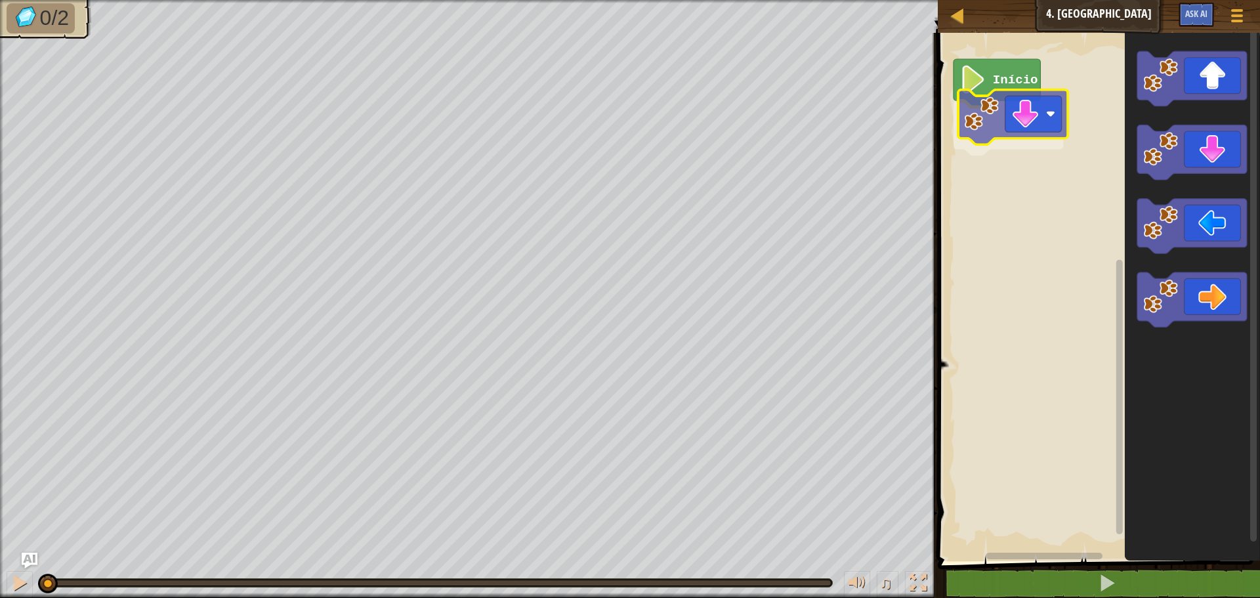
click at [966, 124] on div "Início" at bounding box center [1097, 293] width 326 height 535
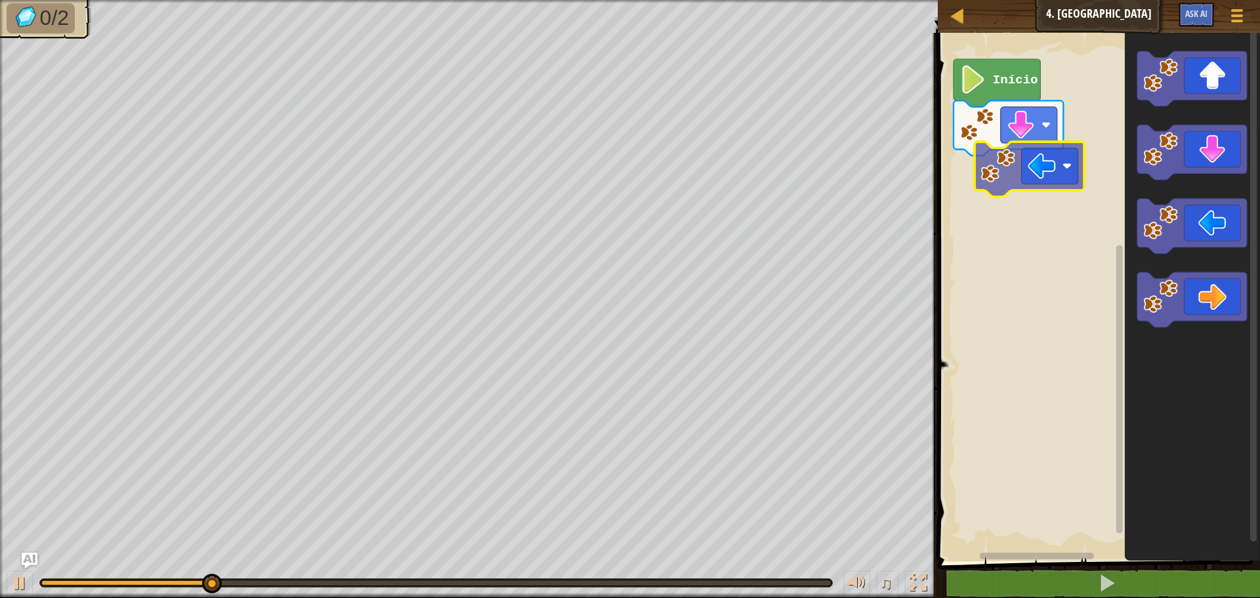
click at [995, 178] on div "Início" at bounding box center [1097, 293] width 326 height 535
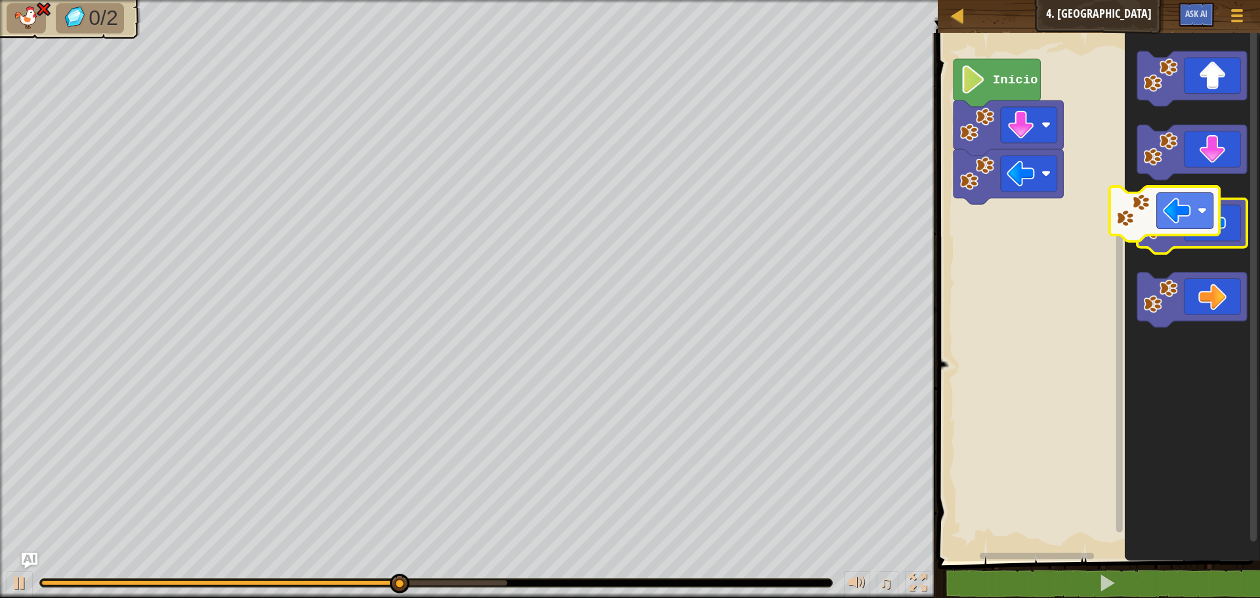
click at [1187, 232] on icon "Espaço de trabalho do Blockly" at bounding box center [1193, 226] width 110 height 55
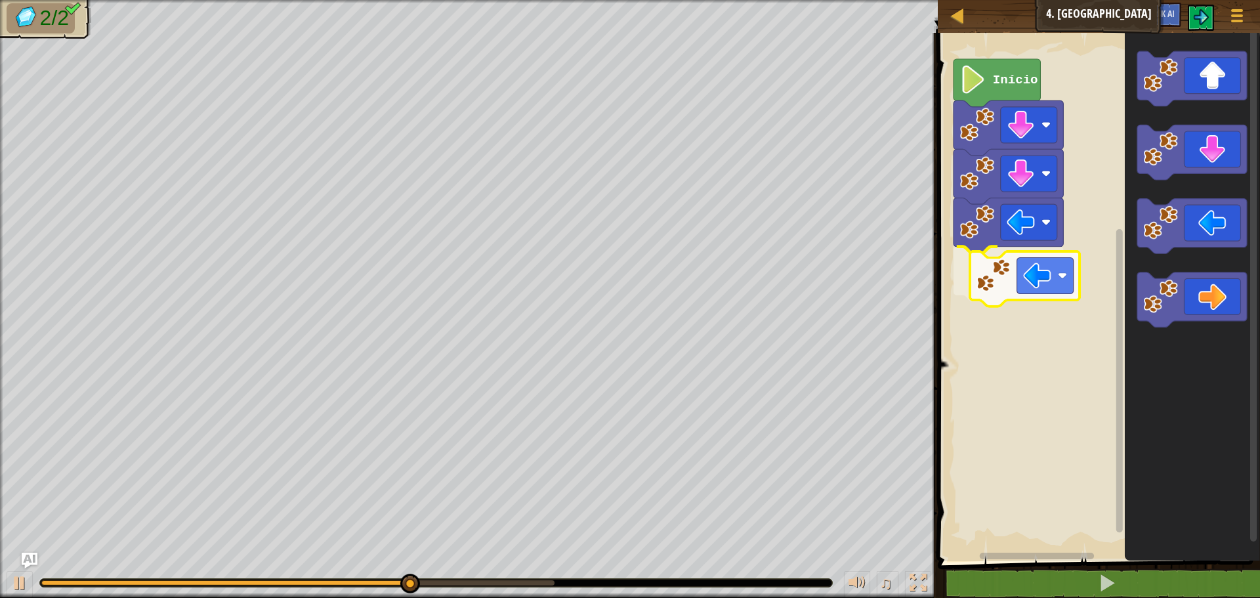
click at [969, 267] on div "Início" at bounding box center [1097, 293] width 326 height 535
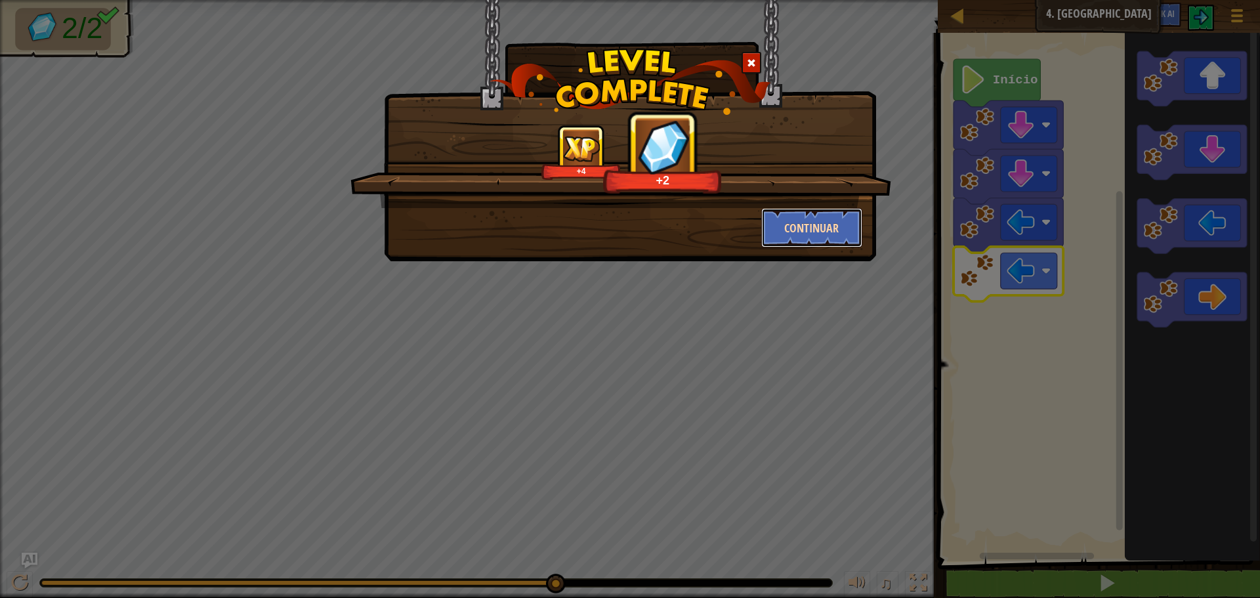
click at [788, 225] on button "Continuar" at bounding box center [812, 227] width 102 height 39
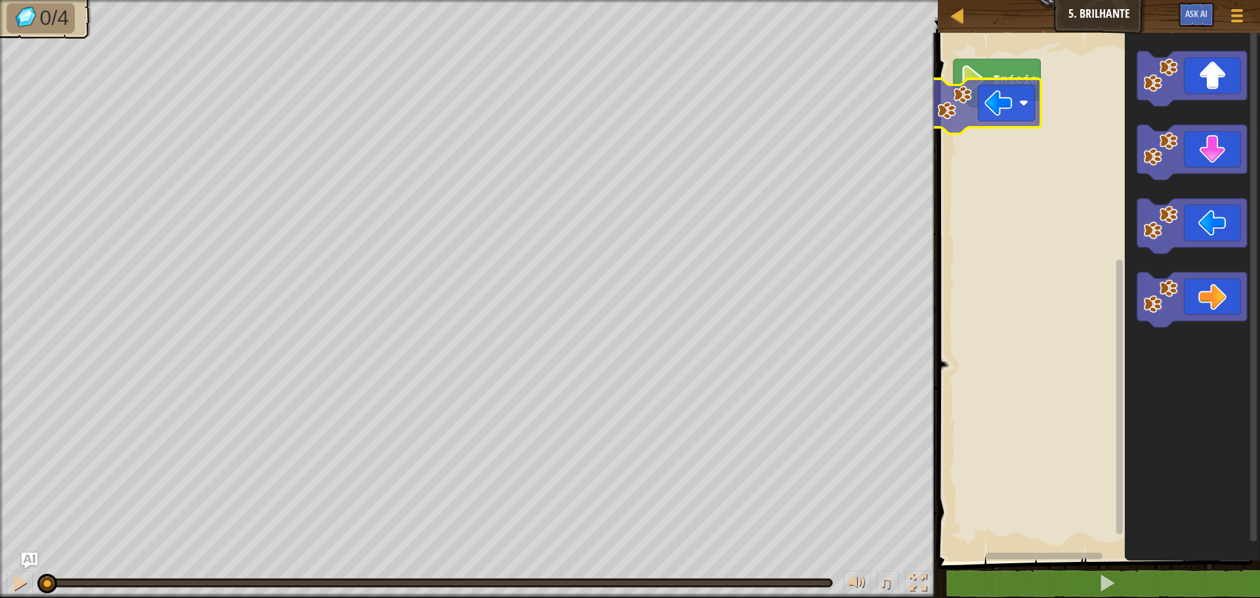
click at [968, 124] on div "Início" at bounding box center [1097, 293] width 326 height 535
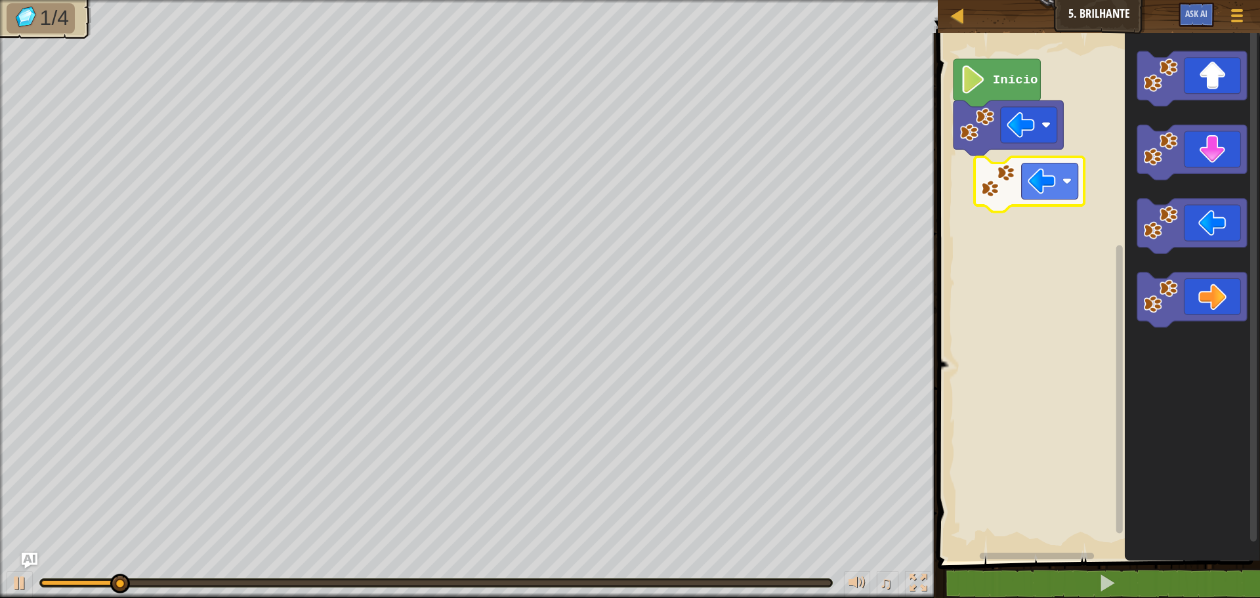
click at [994, 173] on div "Início" at bounding box center [1097, 293] width 326 height 535
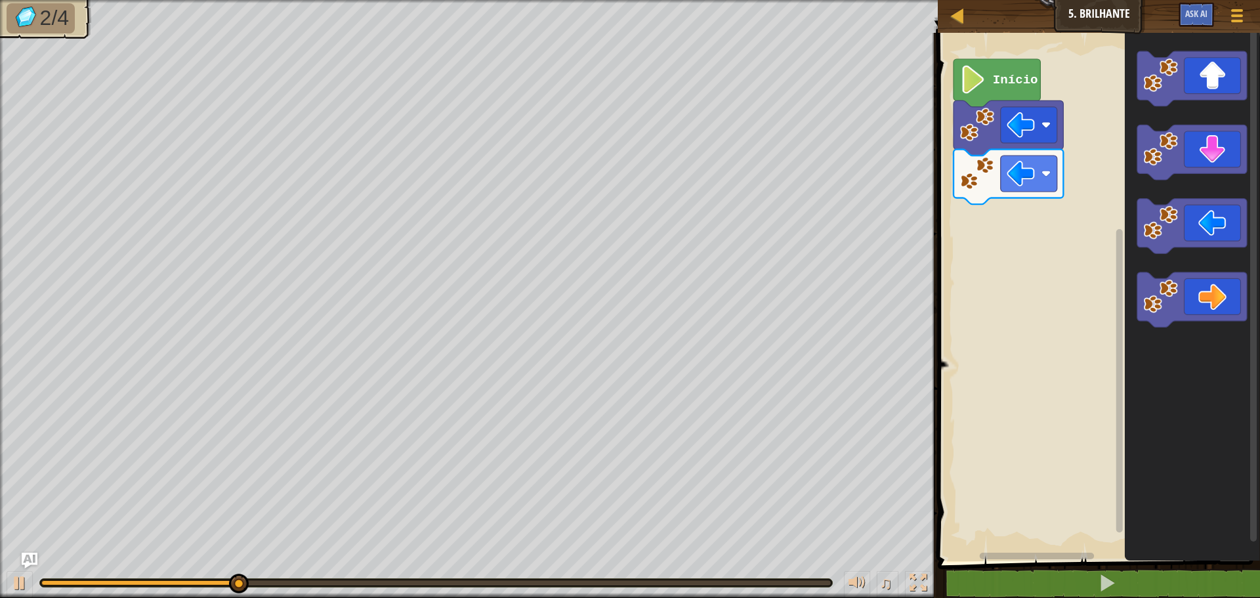
click at [1042, 190] on div "Início" at bounding box center [1097, 293] width 326 height 535
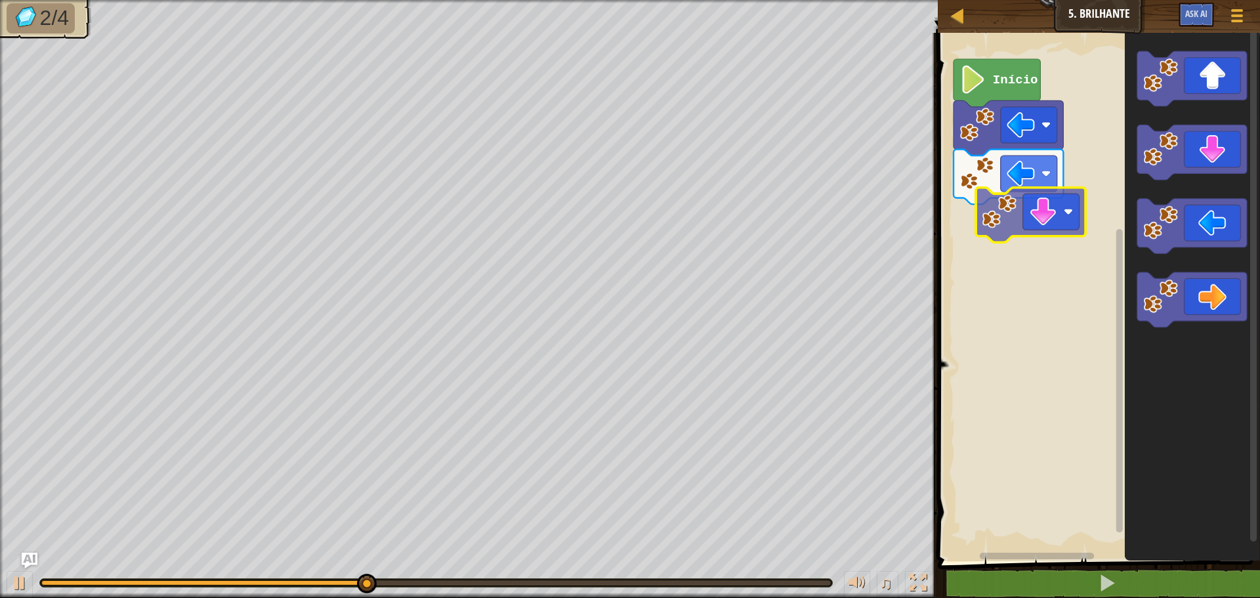
click at [976, 217] on div "Início" at bounding box center [1097, 293] width 326 height 535
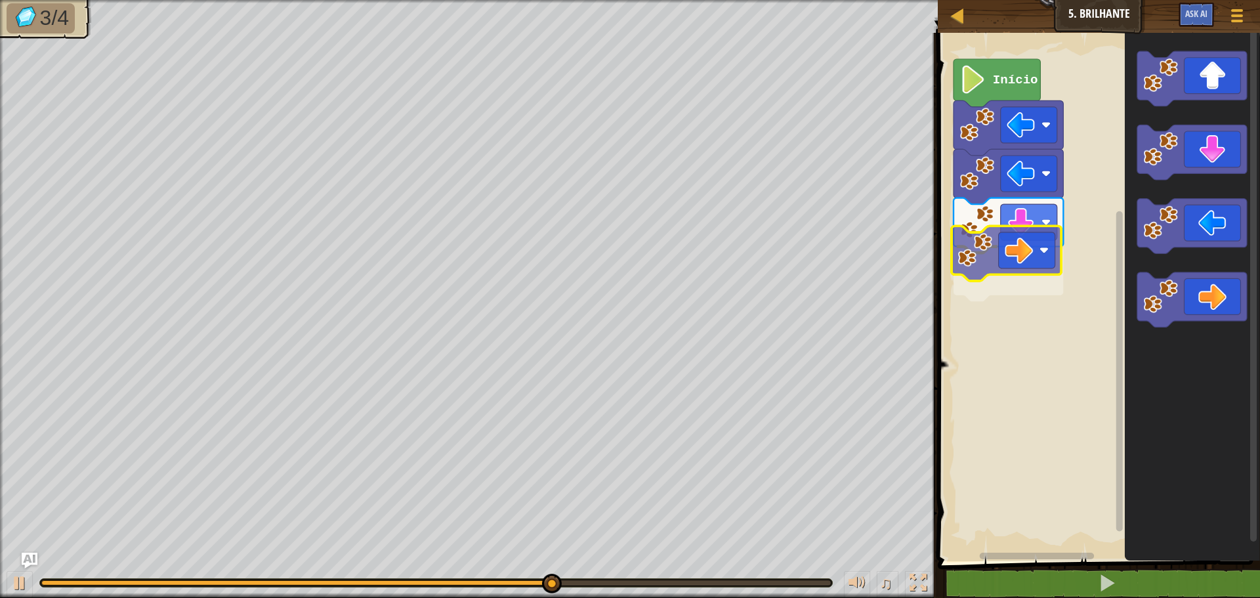
click at [985, 253] on div "Início" at bounding box center [1097, 293] width 326 height 535
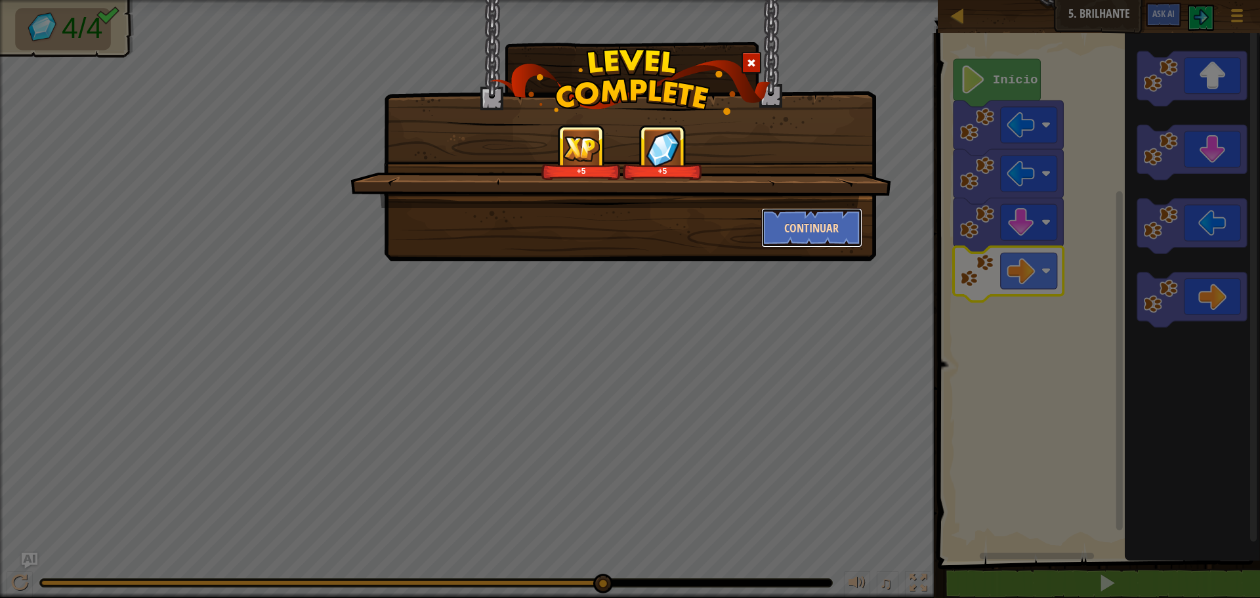
click at [805, 234] on button "Continuar" at bounding box center [812, 227] width 102 height 39
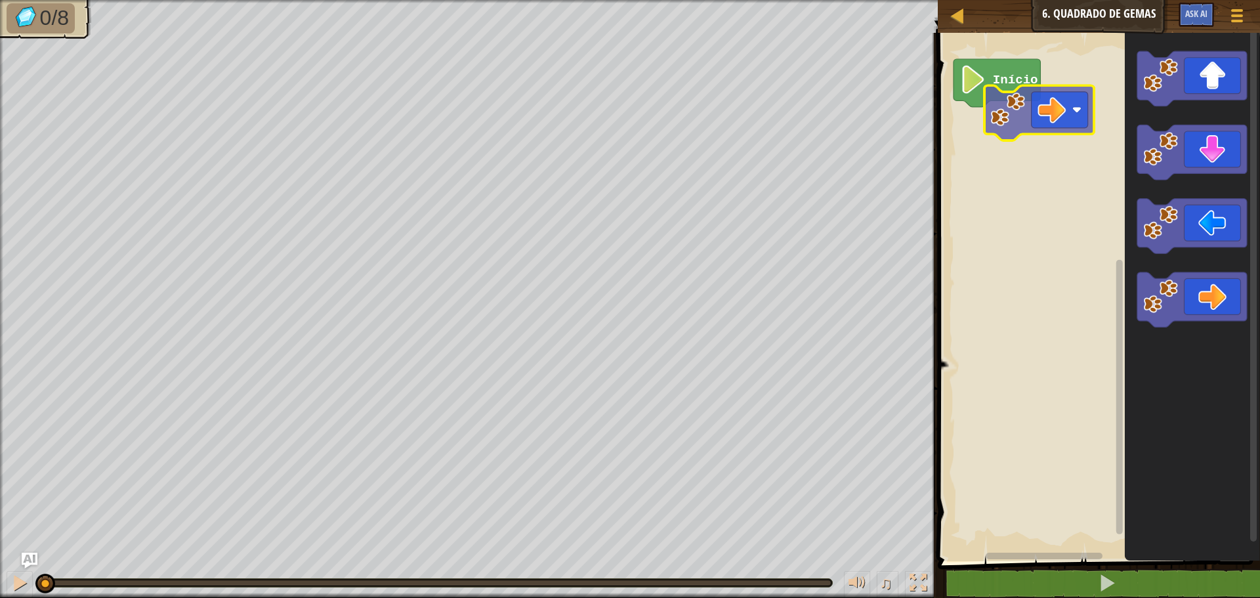
click at [998, 108] on div "Início" at bounding box center [1097, 293] width 326 height 535
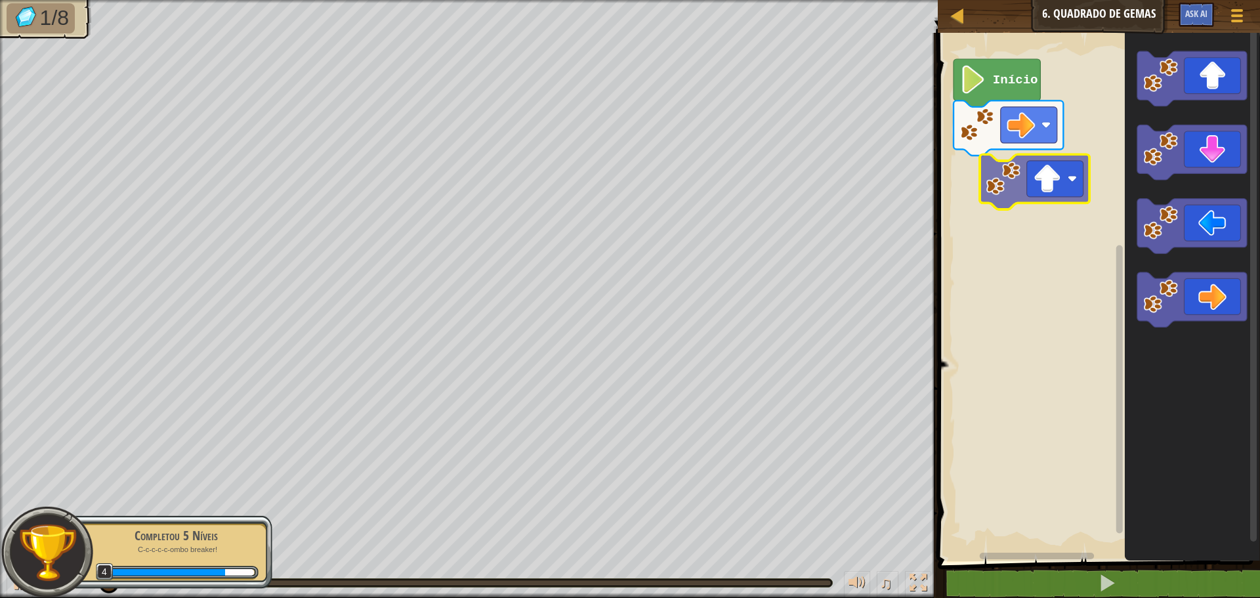
click at [969, 190] on div "Início" at bounding box center [1097, 293] width 326 height 535
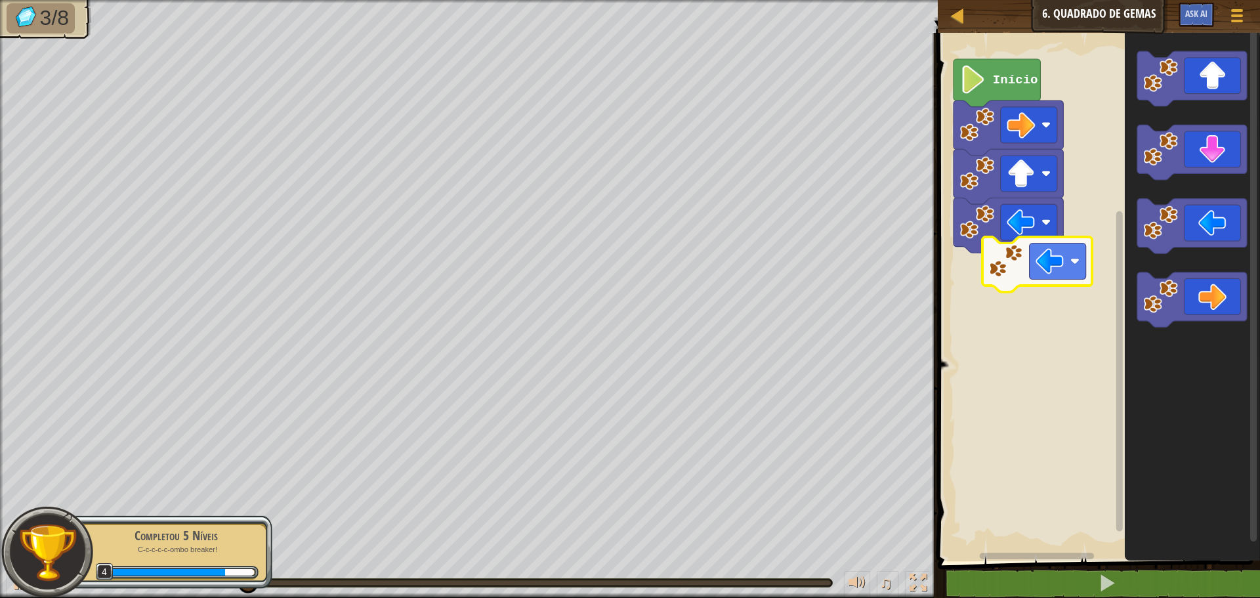
click at [1022, 265] on div "Início" at bounding box center [1097, 293] width 326 height 535
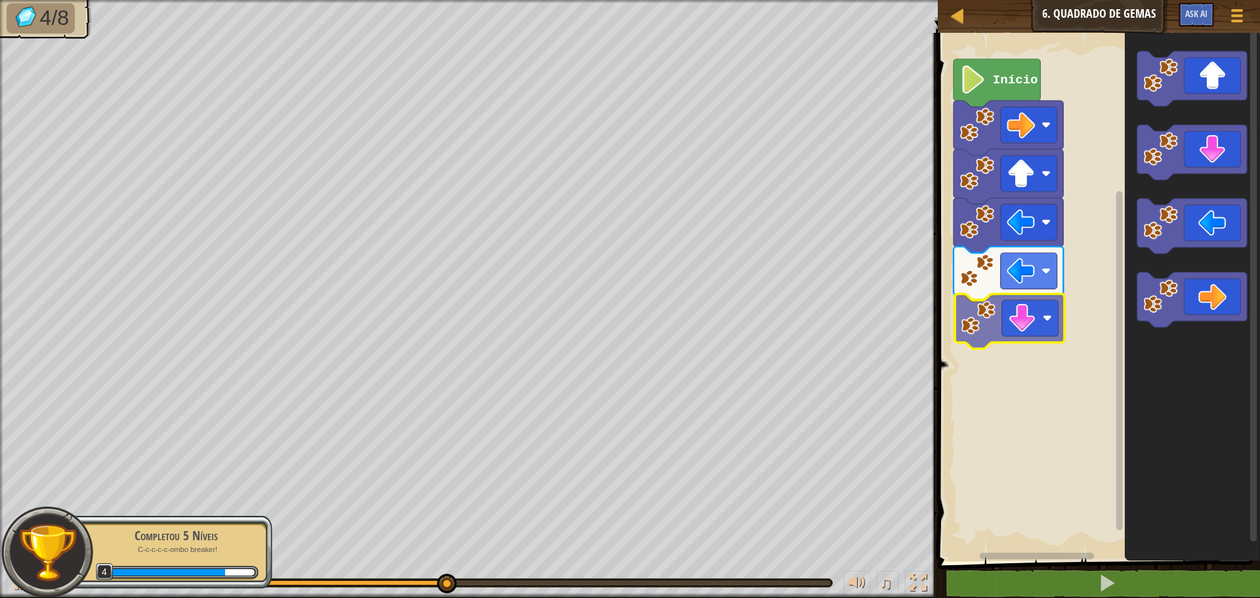
click at [973, 339] on div "Início" at bounding box center [1097, 293] width 326 height 535
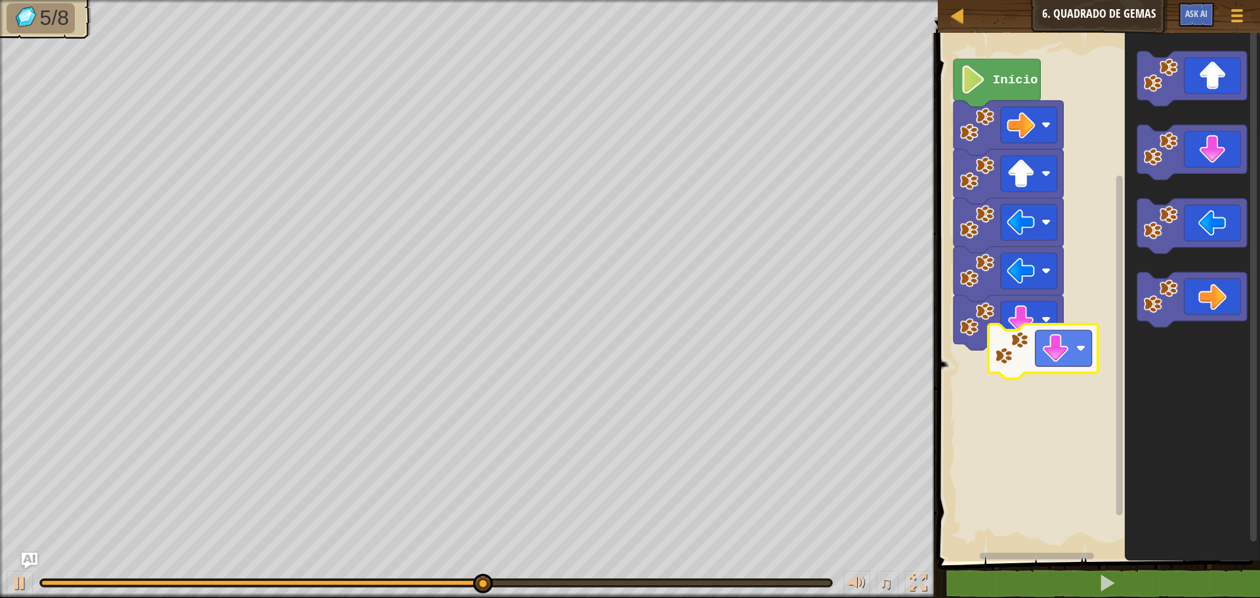
click at [1002, 356] on div "Início" at bounding box center [1097, 293] width 326 height 535
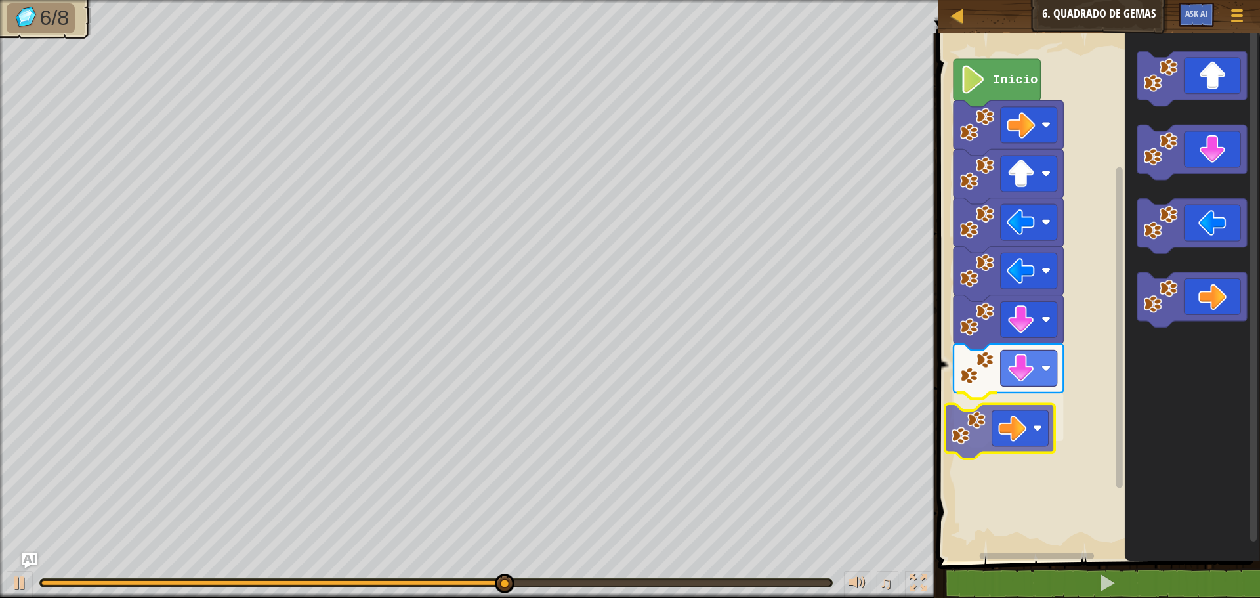
click at [952, 423] on div "Início" at bounding box center [1097, 293] width 326 height 535
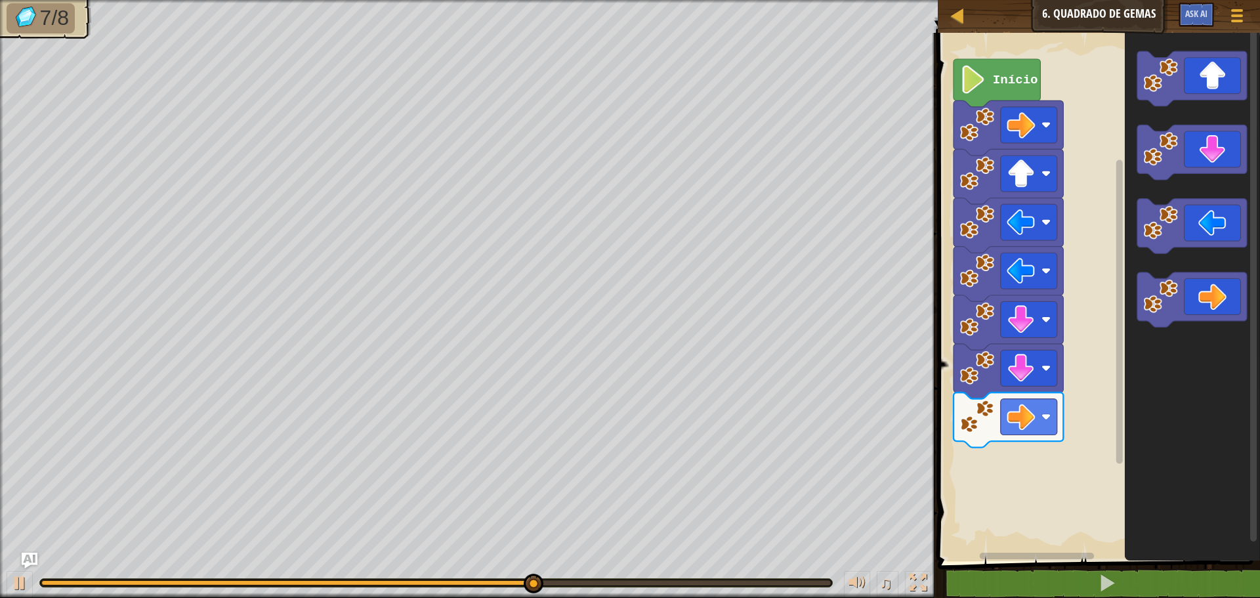
click at [1061, 363] on div "Início" at bounding box center [1097, 293] width 326 height 535
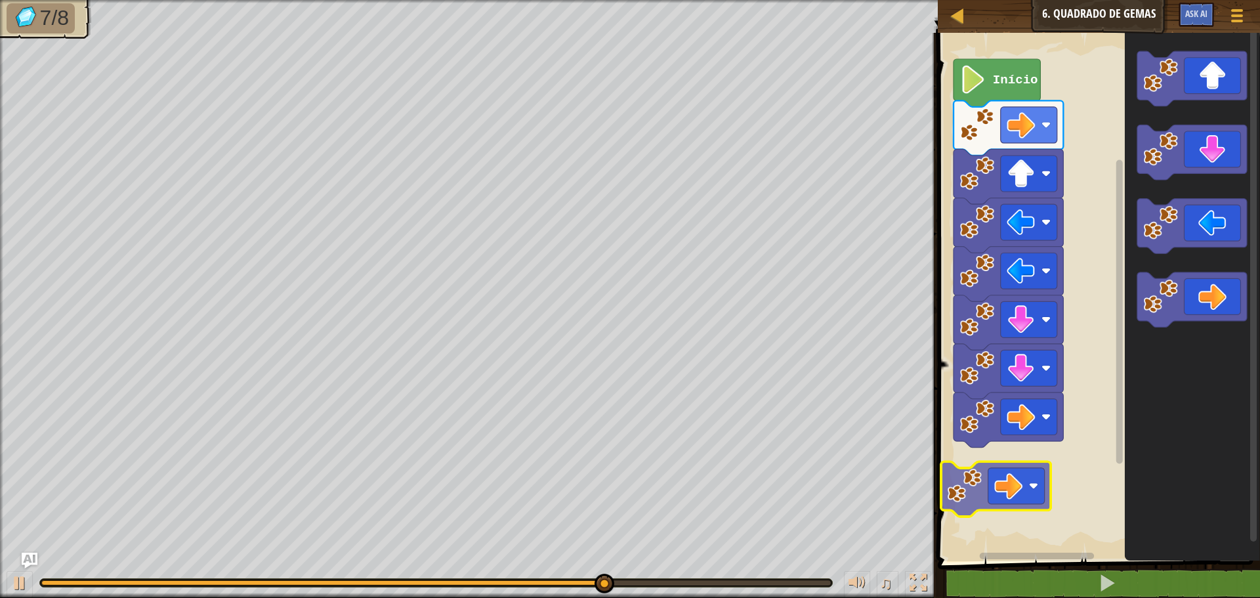
click at [963, 490] on div "Início" at bounding box center [1097, 293] width 326 height 535
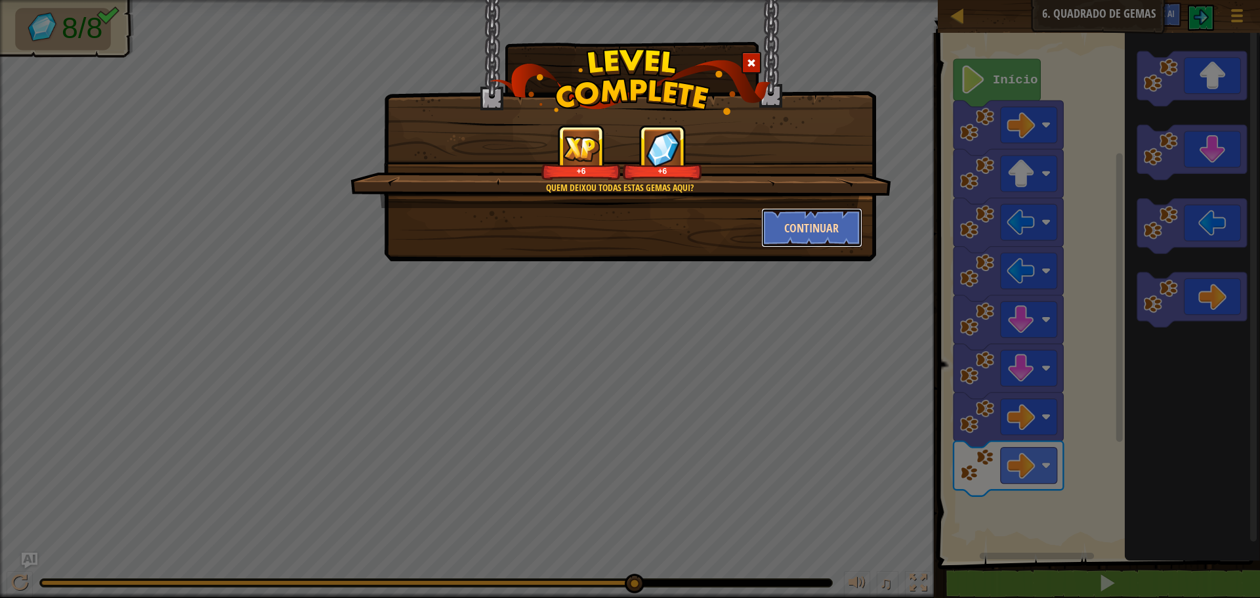
click at [842, 232] on button "Continuar" at bounding box center [812, 227] width 102 height 39
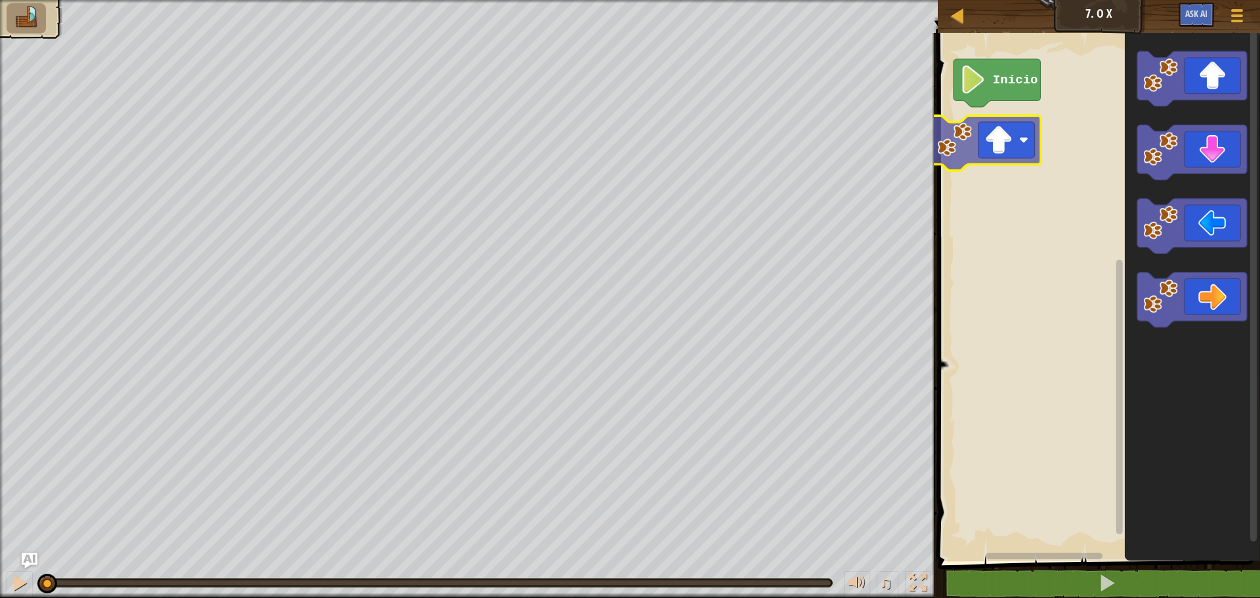
click at [966, 140] on div "Início" at bounding box center [1097, 293] width 326 height 535
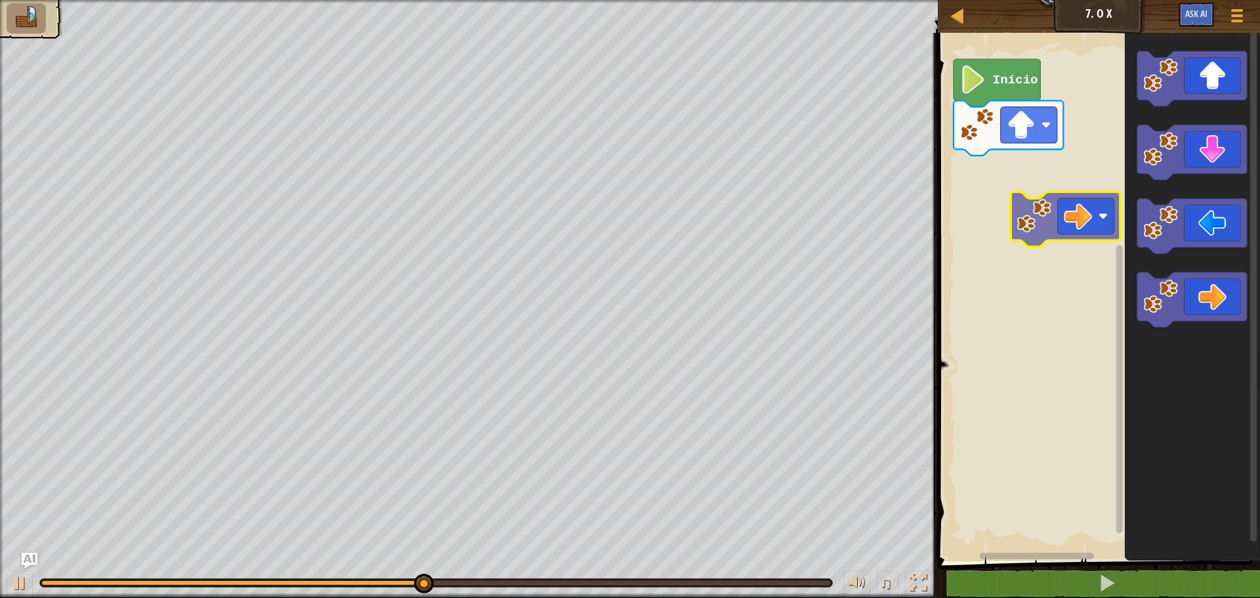
click at [1004, 176] on div "Início" at bounding box center [1097, 293] width 326 height 535
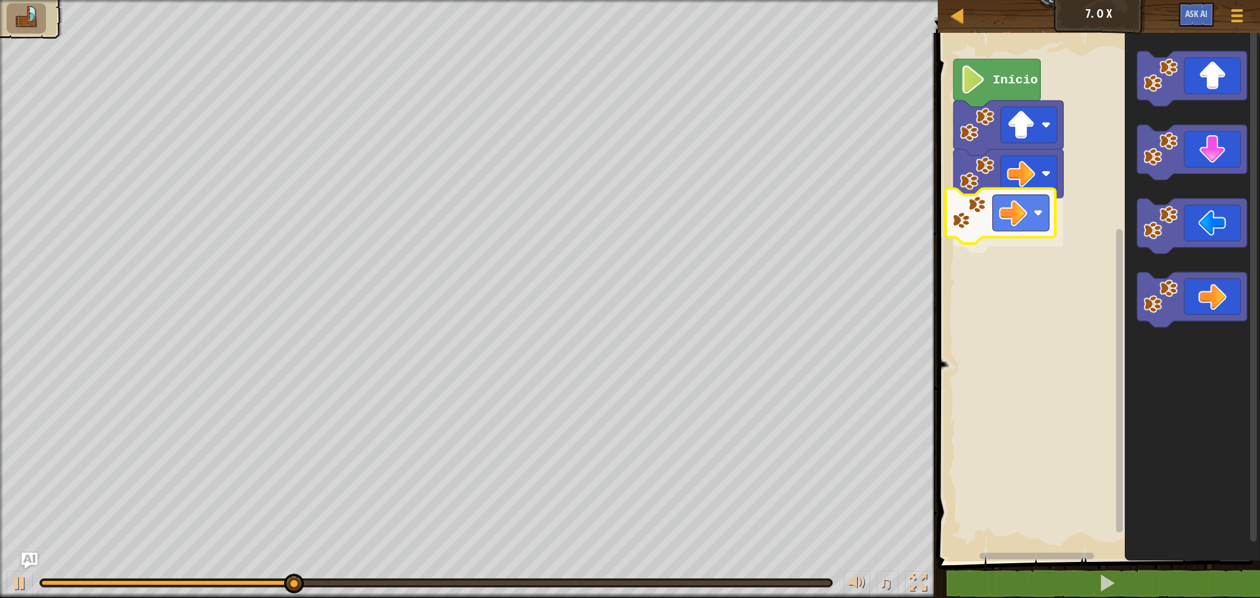
click at [979, 215] on div "Início" at bounding box center [1097, 293] width 326 height 535
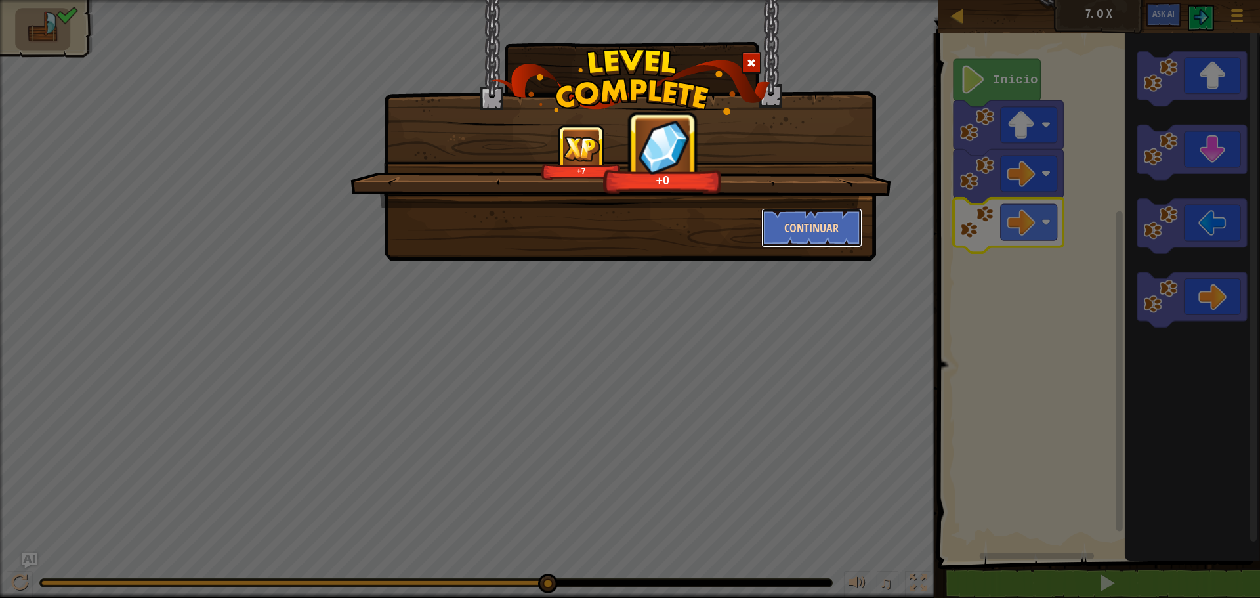
click at [817, 239] on button "Continuar" at bounding box center [812, 227] width 102 height 39
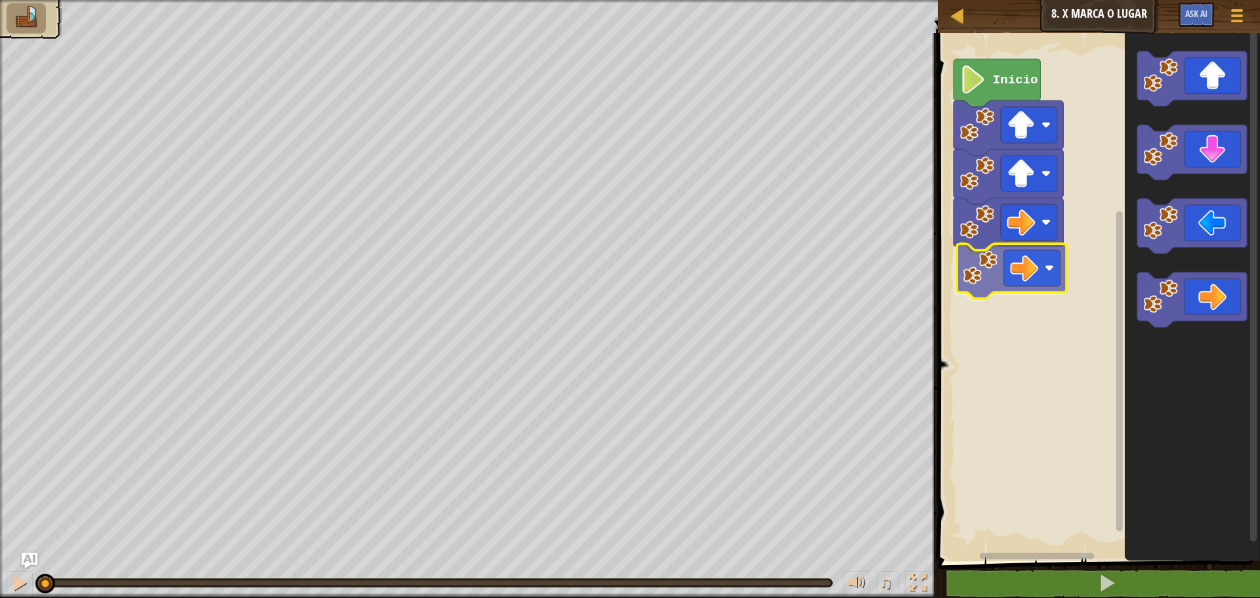
click at [996, 273] on div "Início" at bounding box center [1097, 293] width 326 height 535
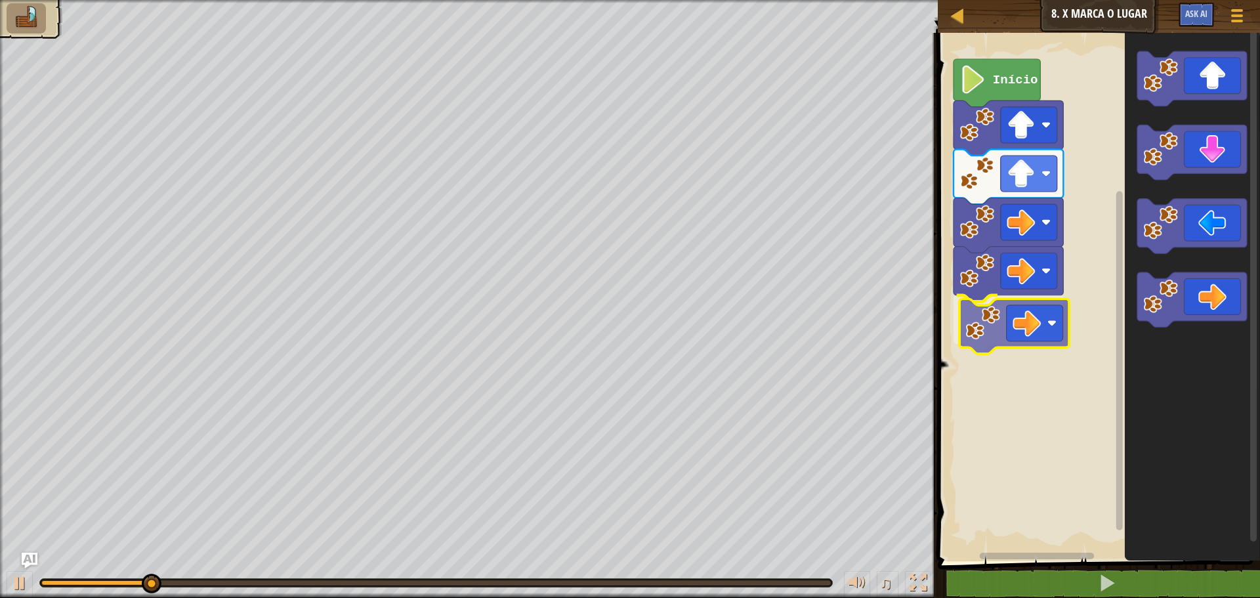
click at [984, 328] on div "Início" at bounding box center [1097, 293] width 326 height 535
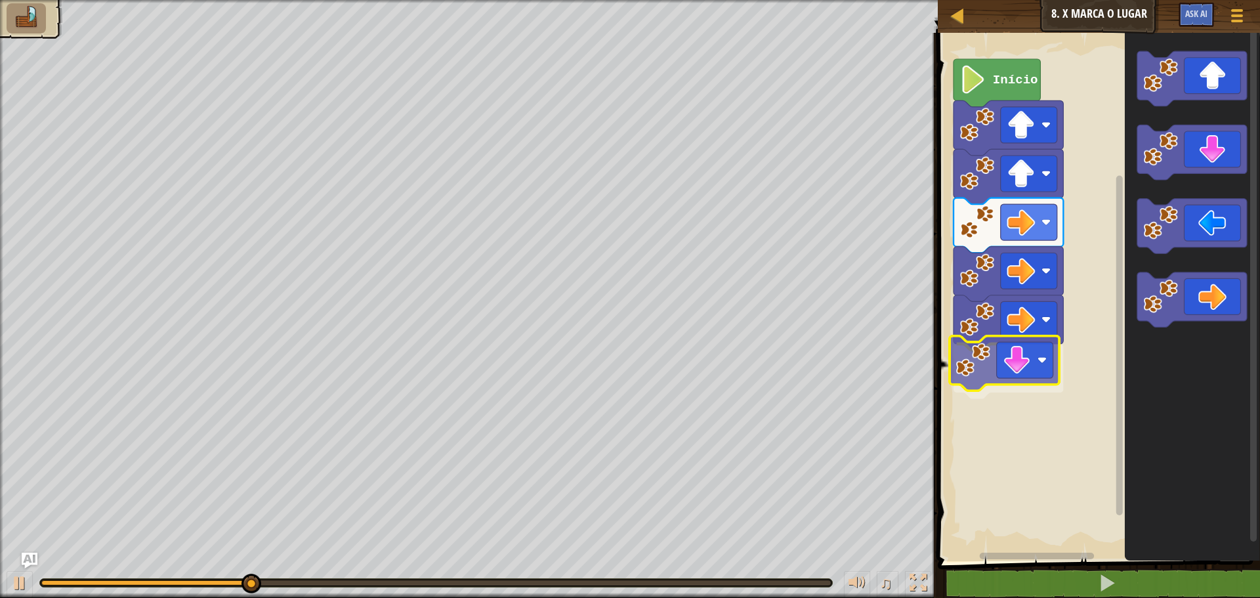
click at [995, 354] on div "Início" at bounding box center [1097, 293] width 326 height 535
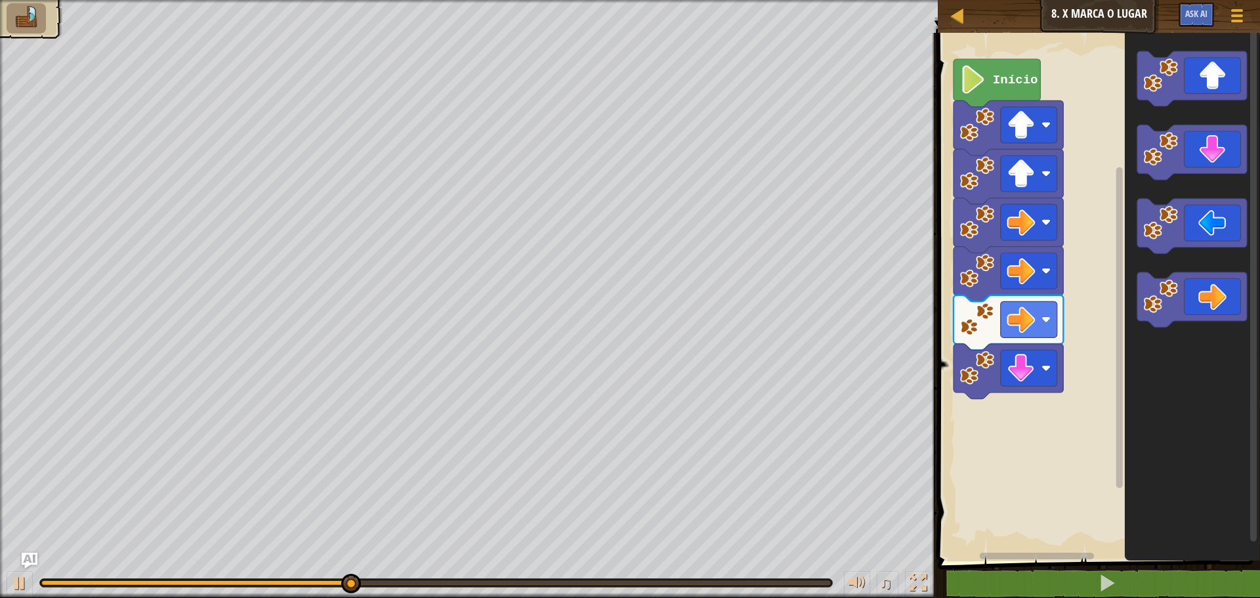
click at [1063, 328] on div "Início" at bounding box center [1097, 293] width 326 height 535
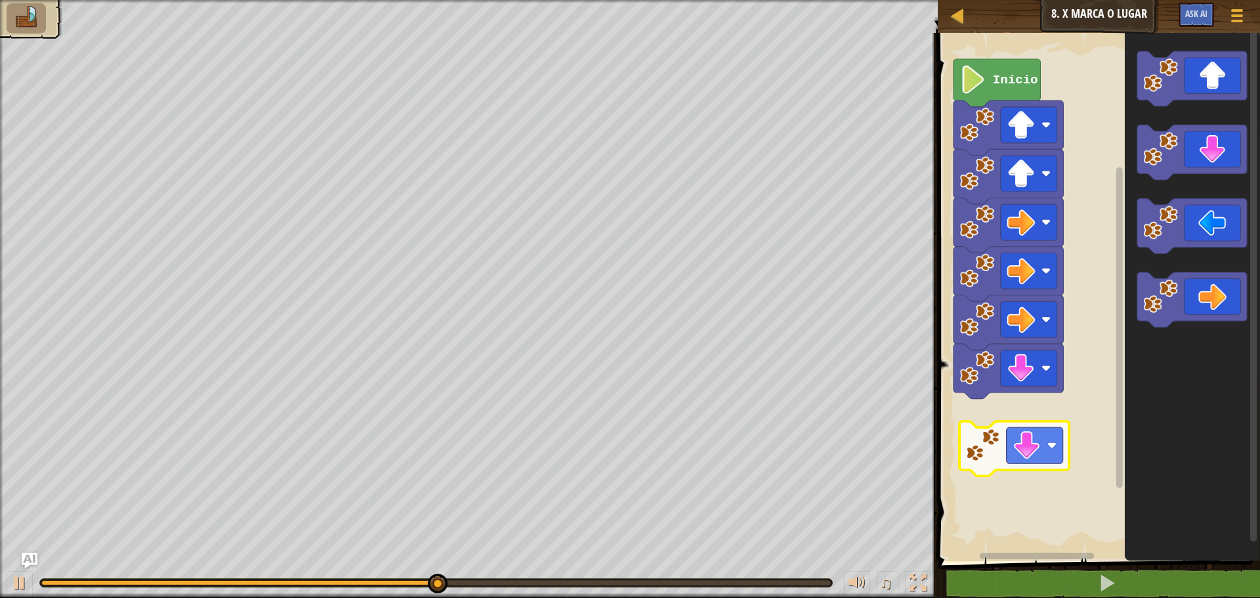
click at [991, 421] on div "Início" at bounding box center [1097, 293] width 326 height 535
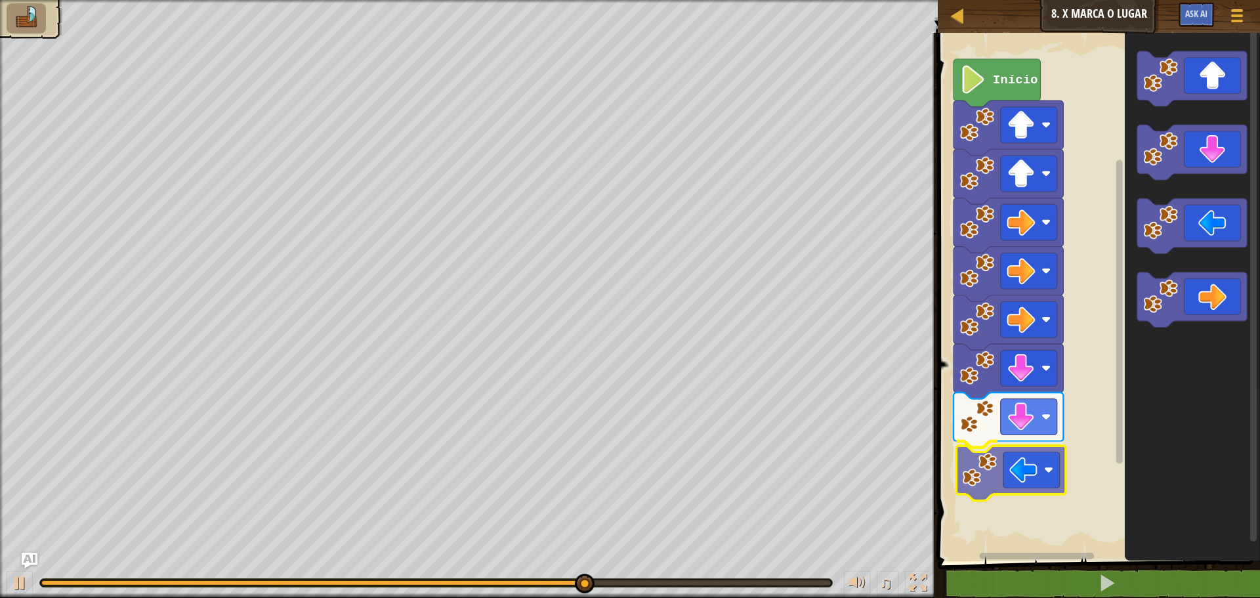
click at [982, 480] on div "Início" at bounding box center [1097, 293] width 326 height 535
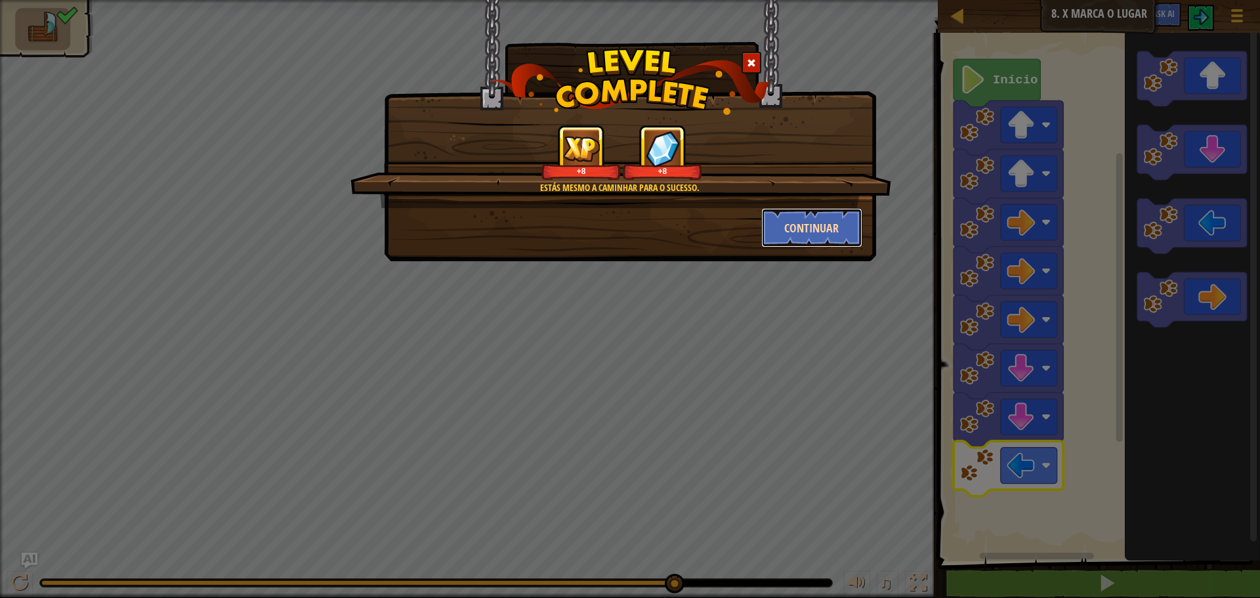
click at [811, 224] on button "Continuar" at bounding box center [812, 227] width 102 height 39
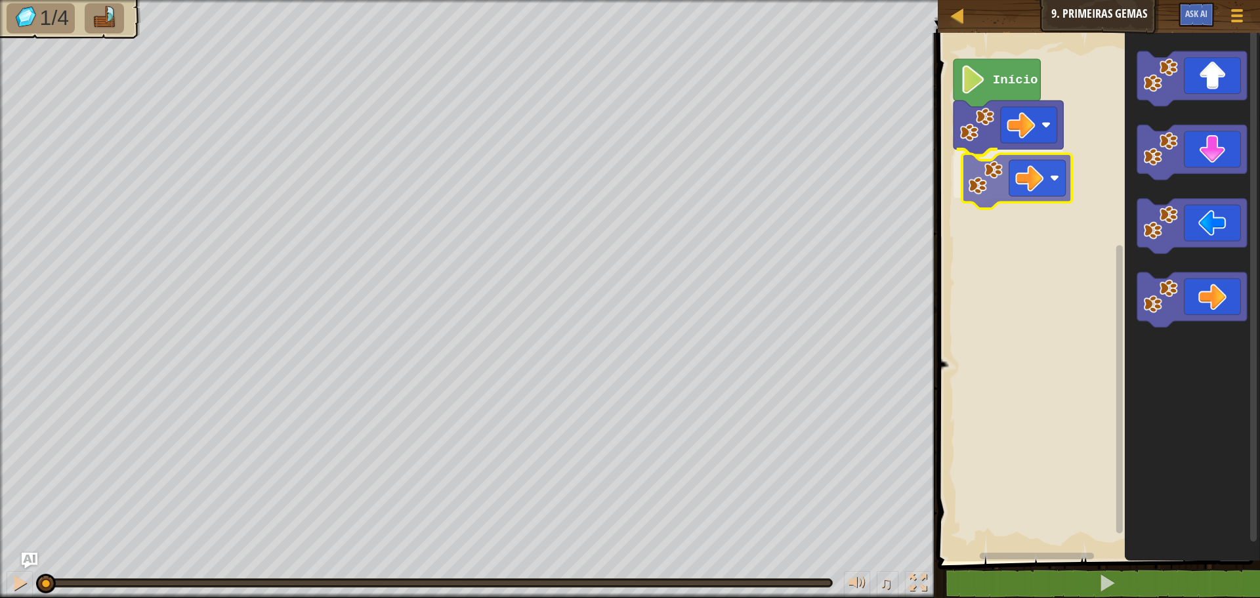
click at [994, 169] on div "Início" at bounding box center [1097, 293] width 326 height 535
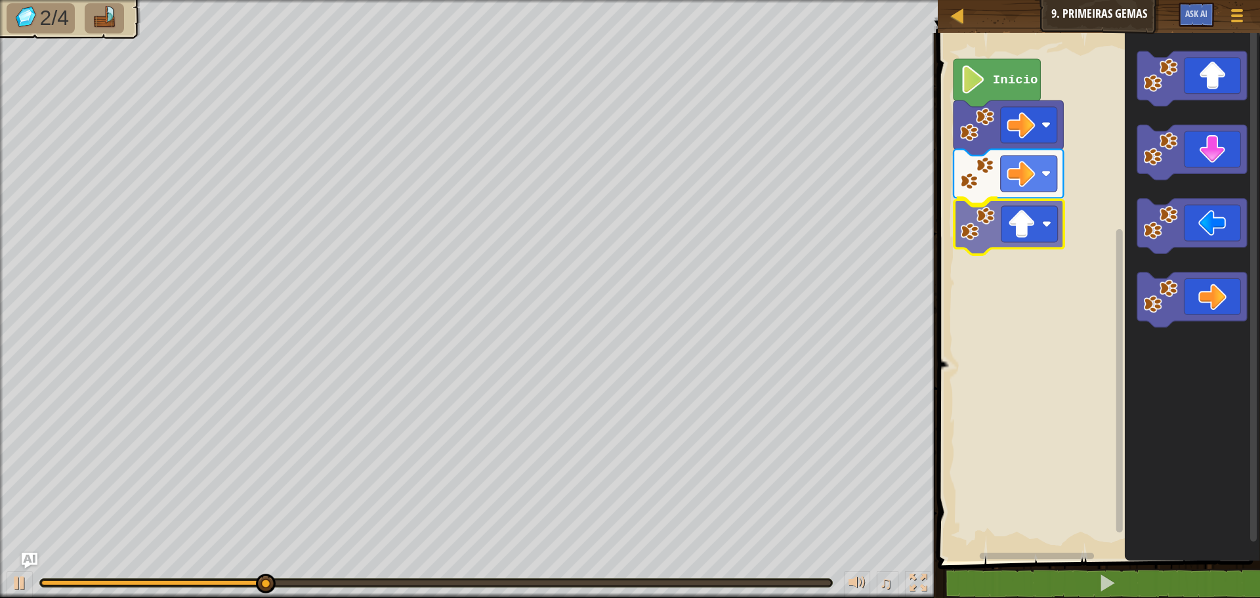
click at [1005, 245] on div "Início" at bounding box center [1097, 293] width 326 height 535
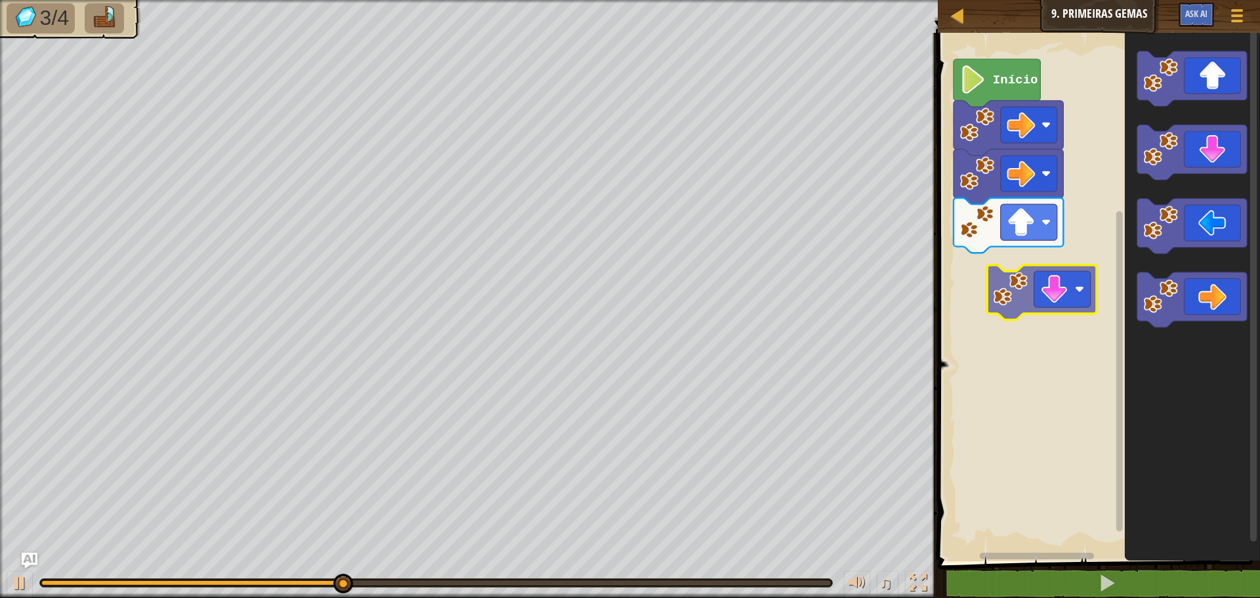
click at [1004, 287] on div "Início" at bounding box center [1097, 293] width 326 height 535
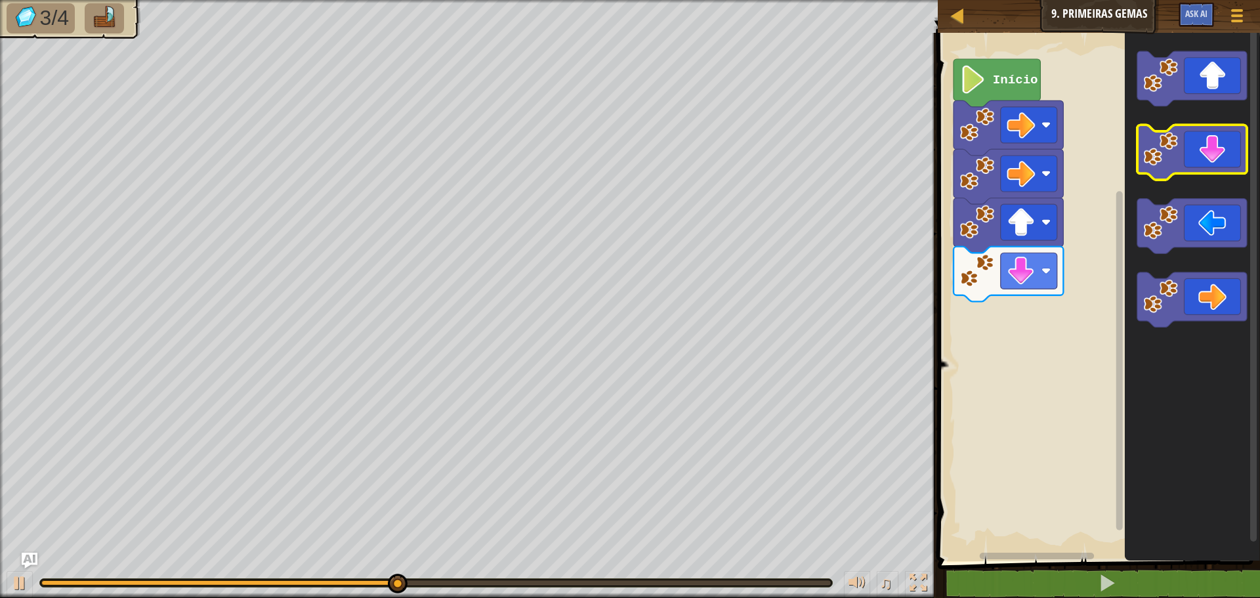
click at [1163, 153] on icon "Espaço de trabalho do Blockly" at bounding box center [1192, 293] width 135 height 535
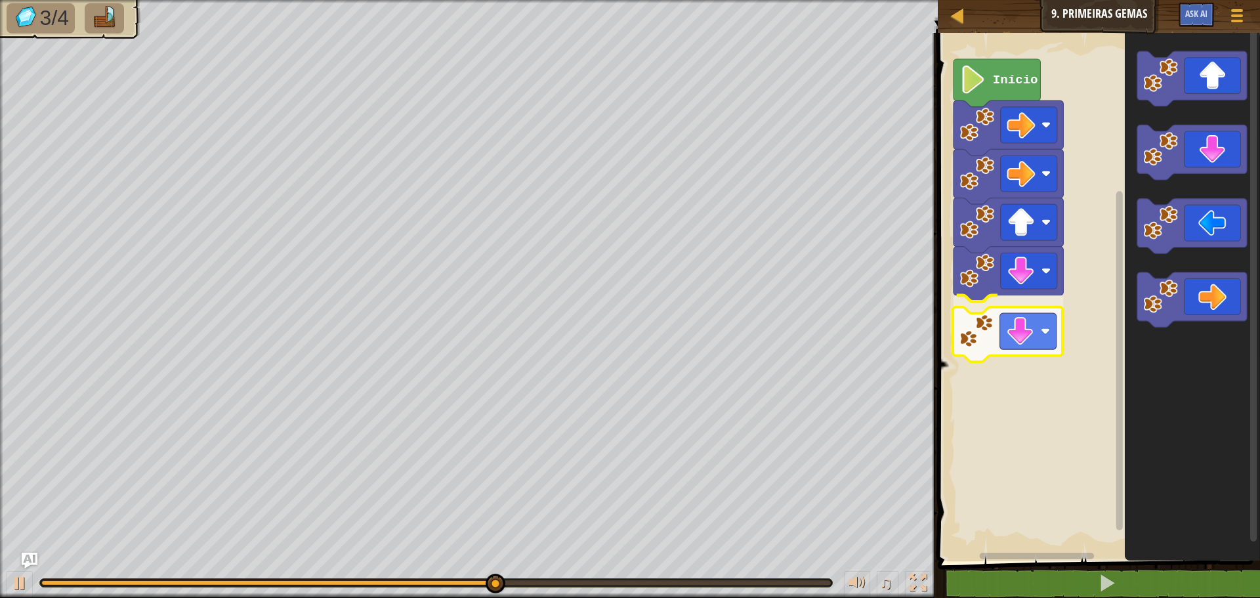
click at [979, 335] on div "Início" at bounding box center [1097, 293] width 326 height 535
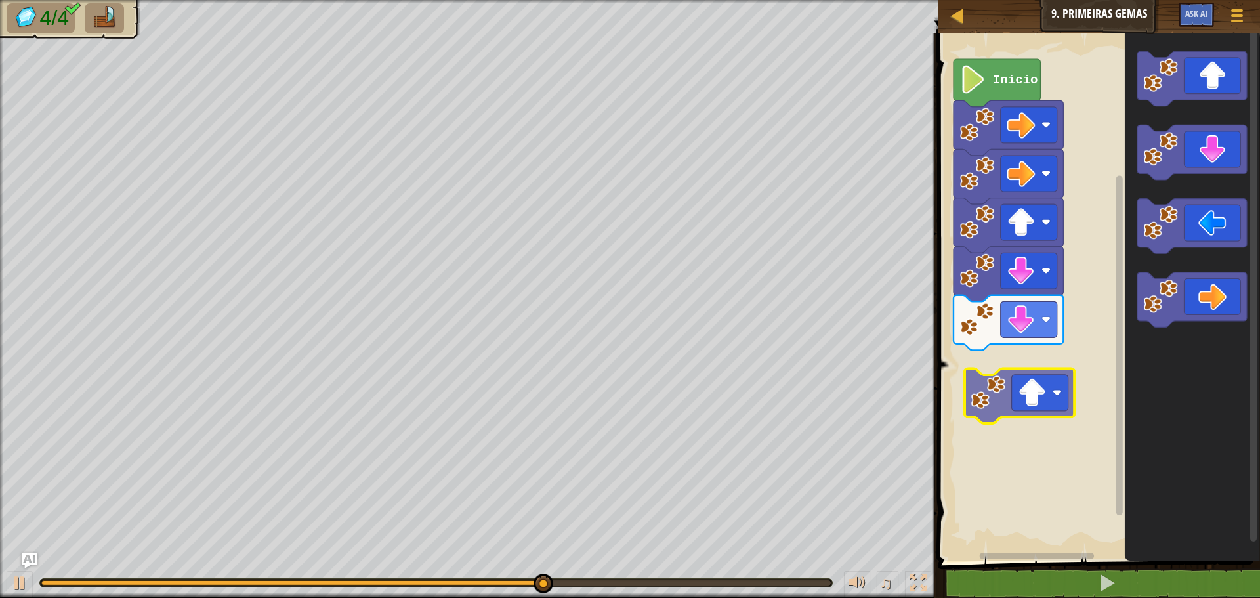
click at [995, 398] on div "Início" at bounding box center [1097, 293] width 326 height 535
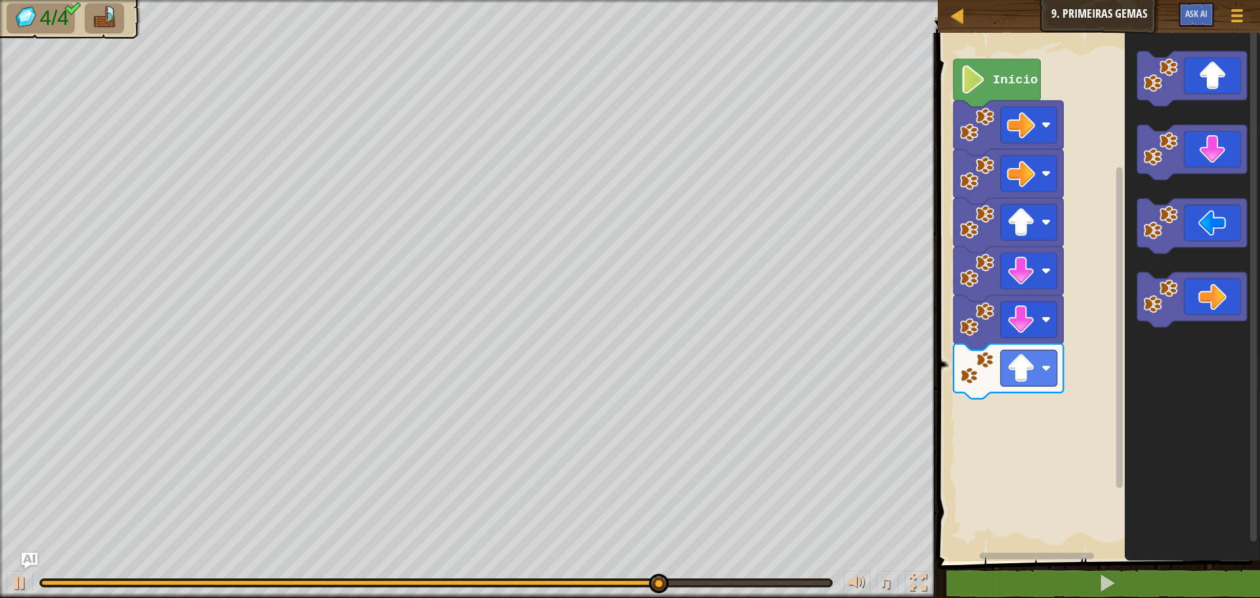
click at [1028, 406] on div "Início" at bounding box center [1097, 293] width 326 height 535
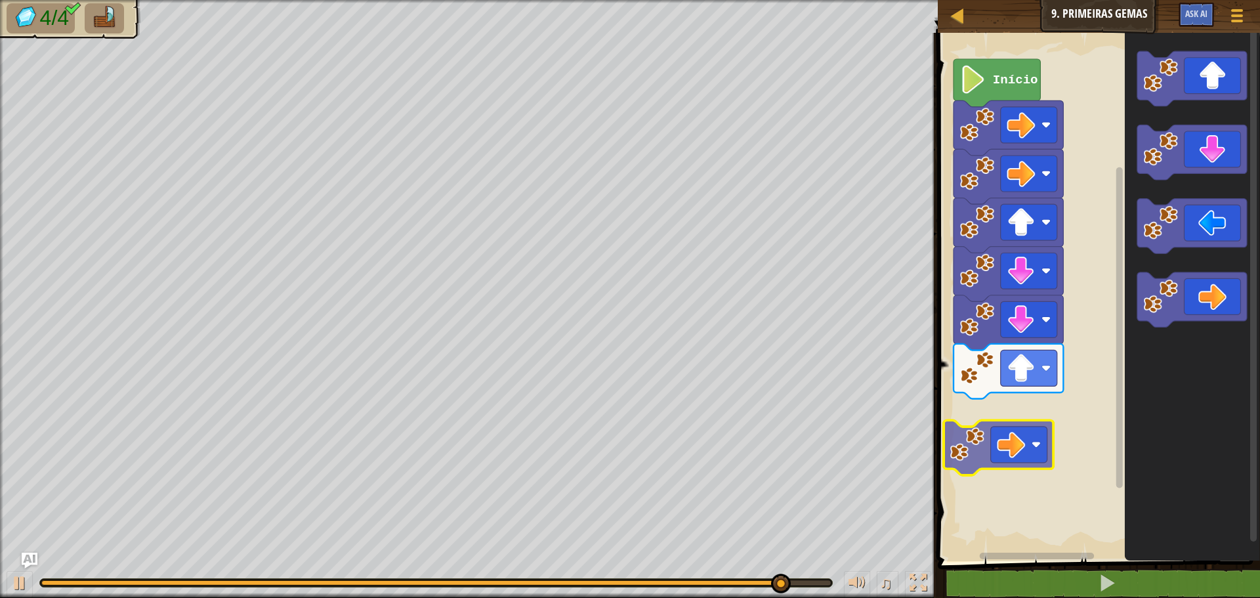
click at [969, 437] on div "Início" at bounding box center [1097, 293] width 326 height 535
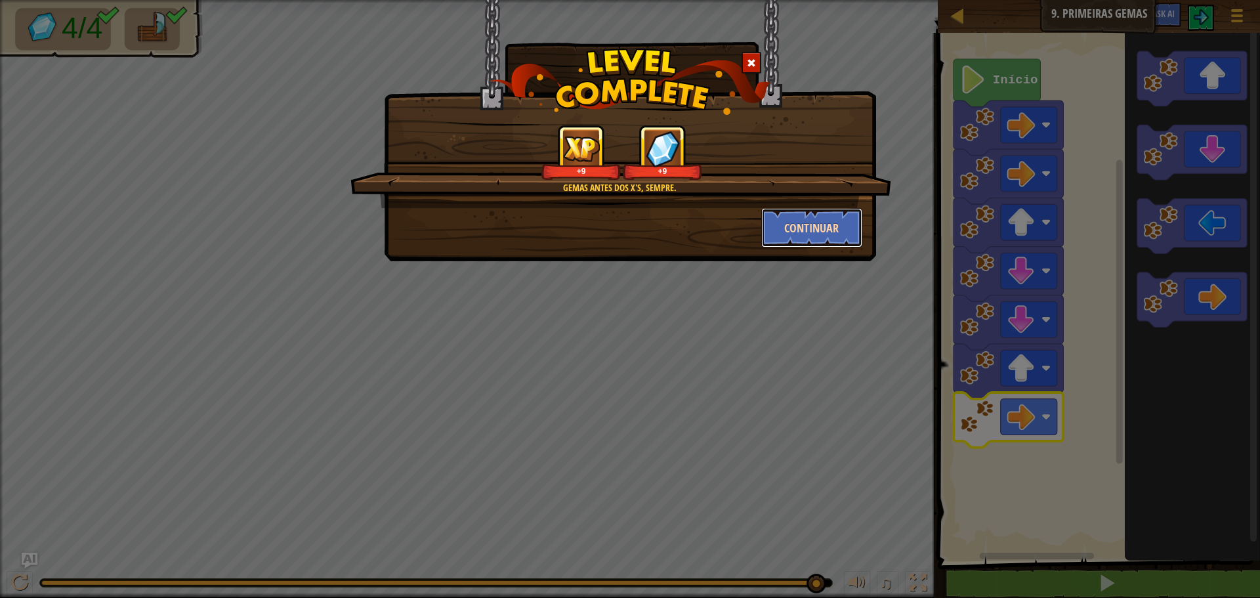
click at [824, 231] on button "Continuar" at bounding box center [812, 227] width 102 height 39
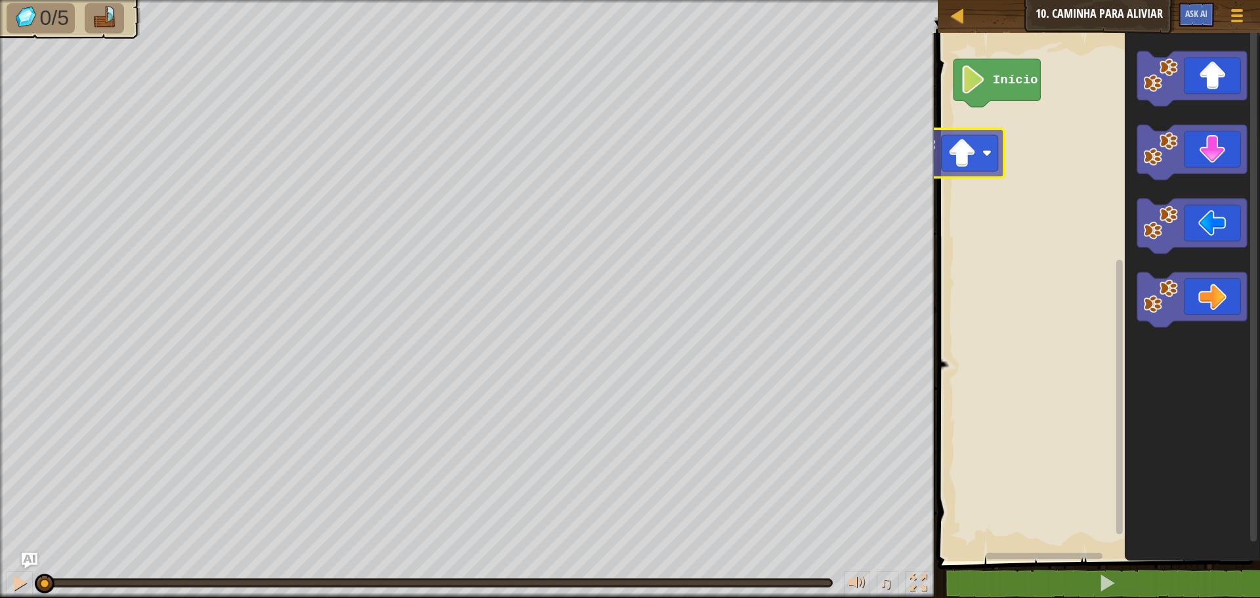
click at [959, 128] on div "Início" at bounding box center [1097, 293] width 326 height 535
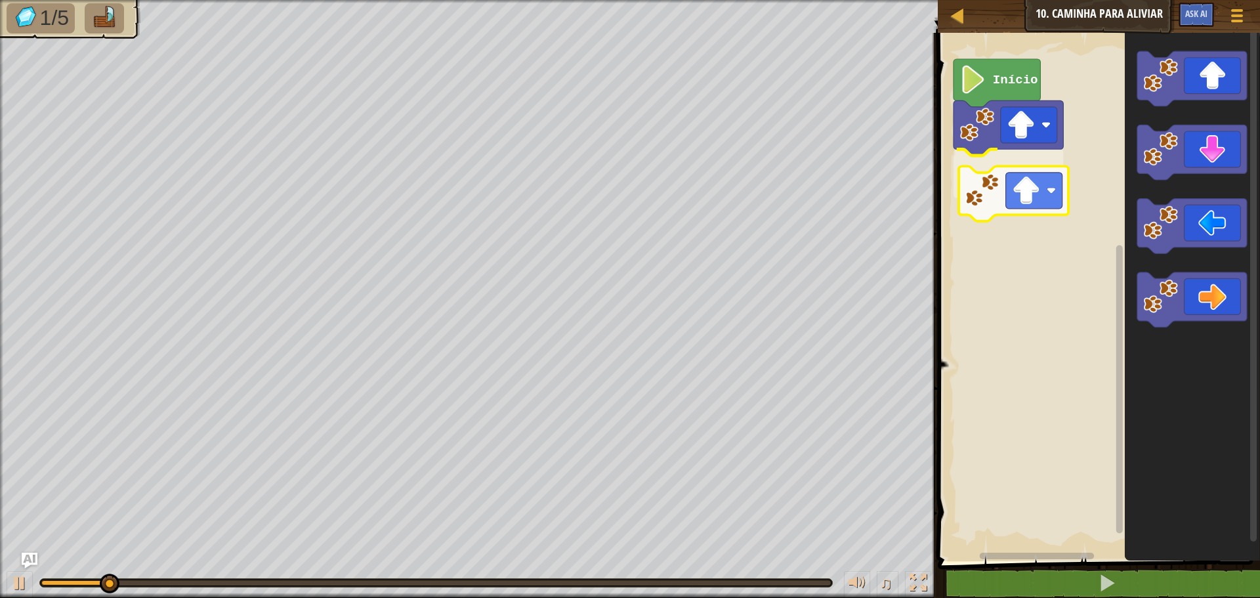
click at [978, 164] on div "Início" at bounding box center [1097, 293] width 326 height 535
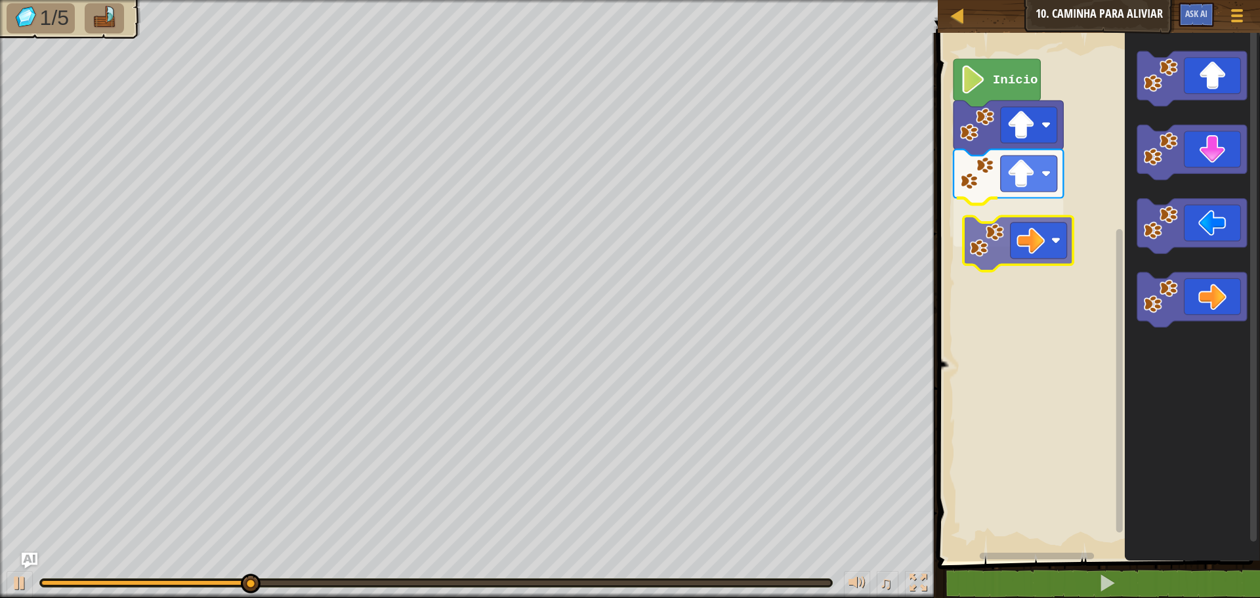
click at [996, 246] on div "Início" at bounding box center [1097, 293] width 326 height 535
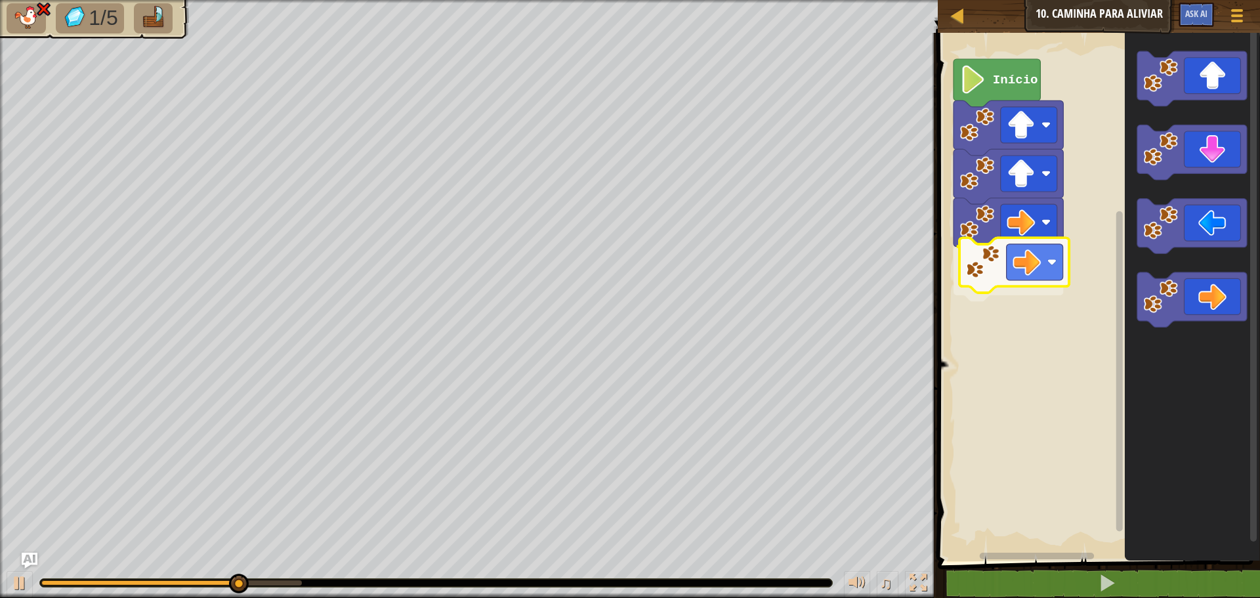
click at [987, 274] on div "Início" at bounding box center [1097, 293] width 326 height 535
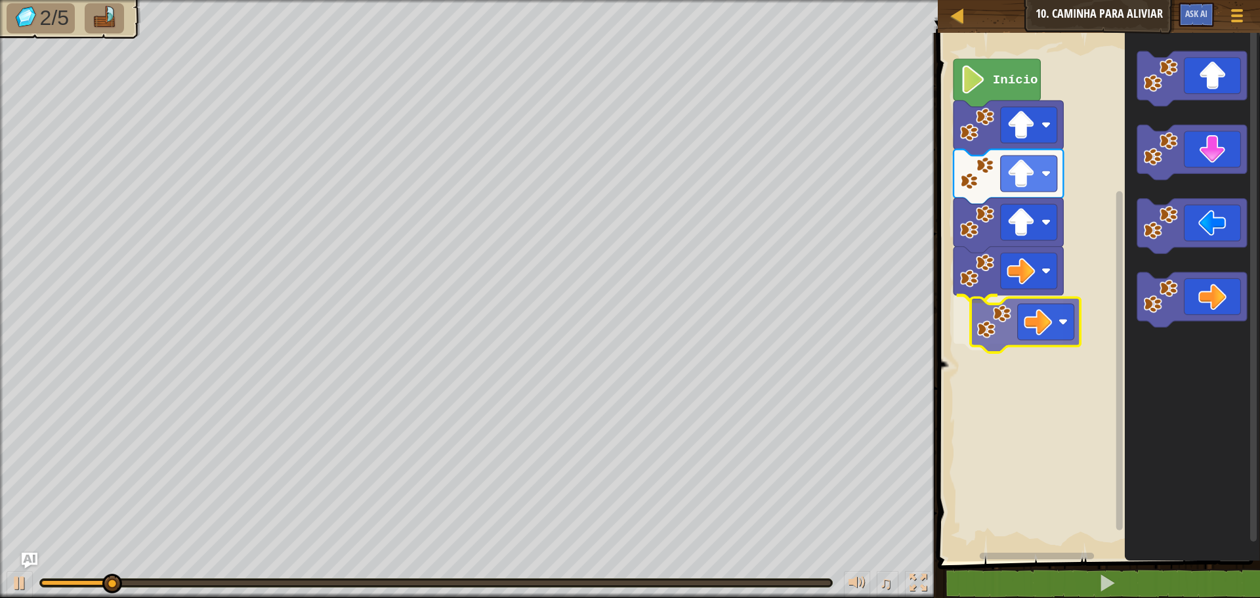
click at [989, 321] on div "Início" at bounding box center [1097, 293] width 326 height 535
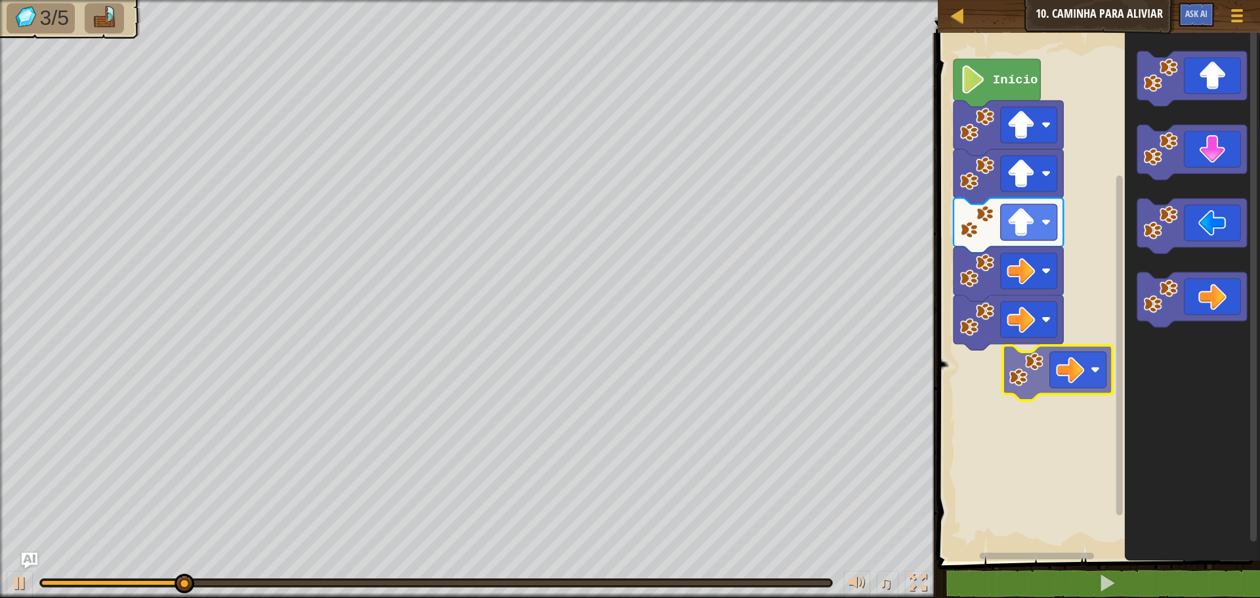
click at [1022, 383] on div "Início" at bounding box center [1097, 293] width 326 height 535
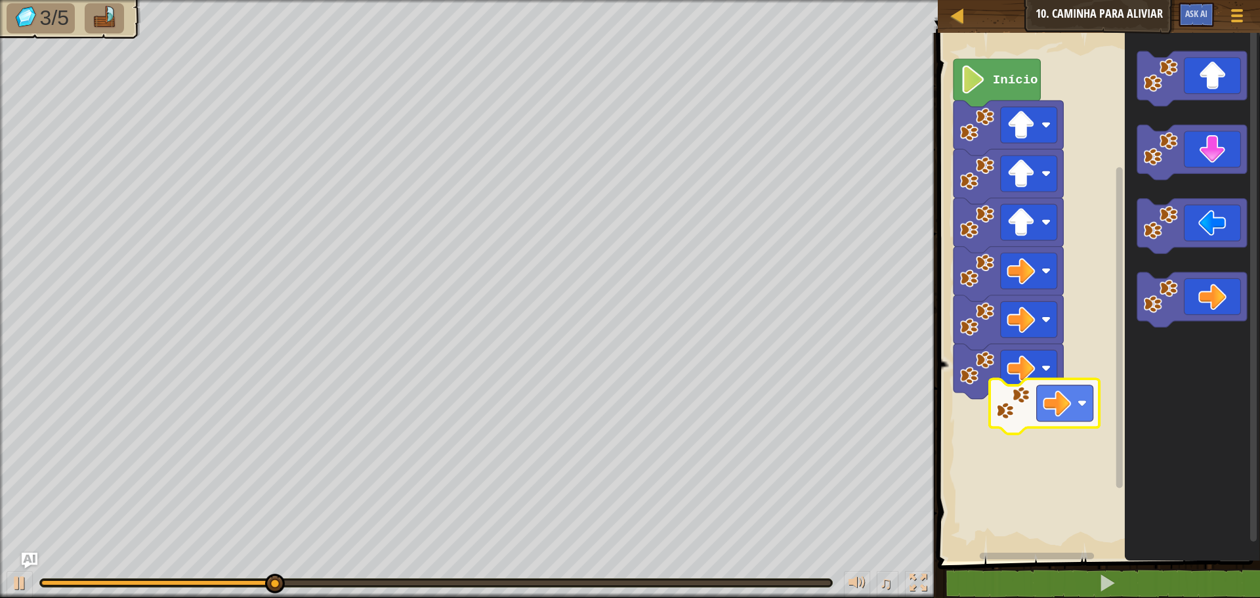
click at [1007, 427] on div "Início" at bounding box center [1097, 293] width 326 height 535
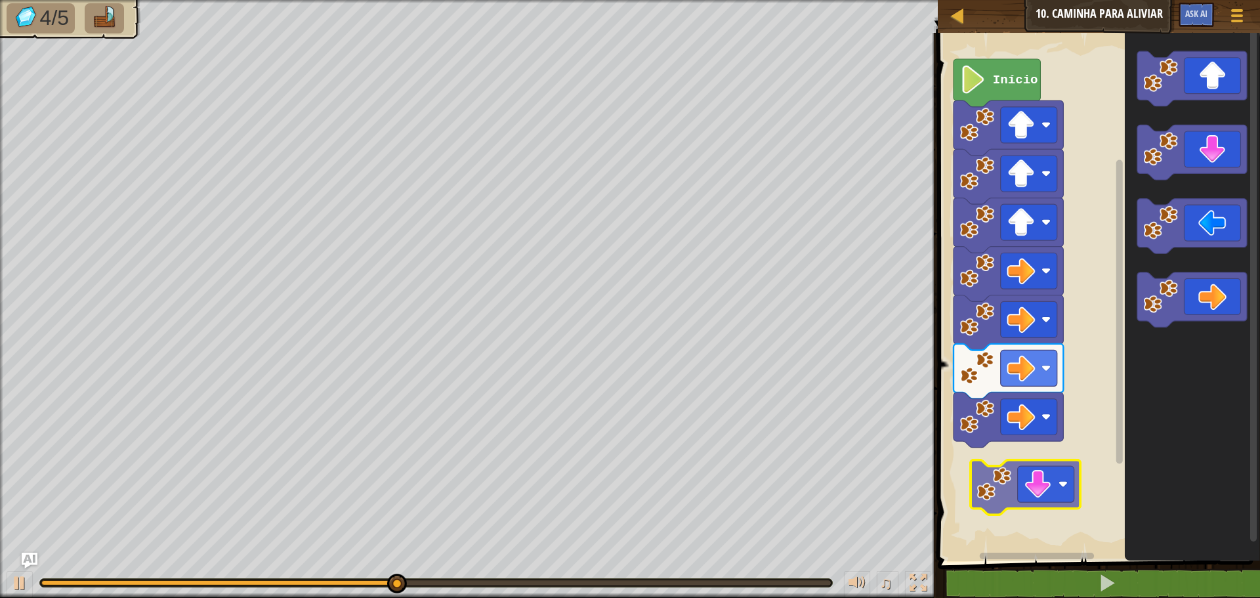
click at [1004, 484] on div "Início" at bounding box center [1097, 293] width 326 height 535
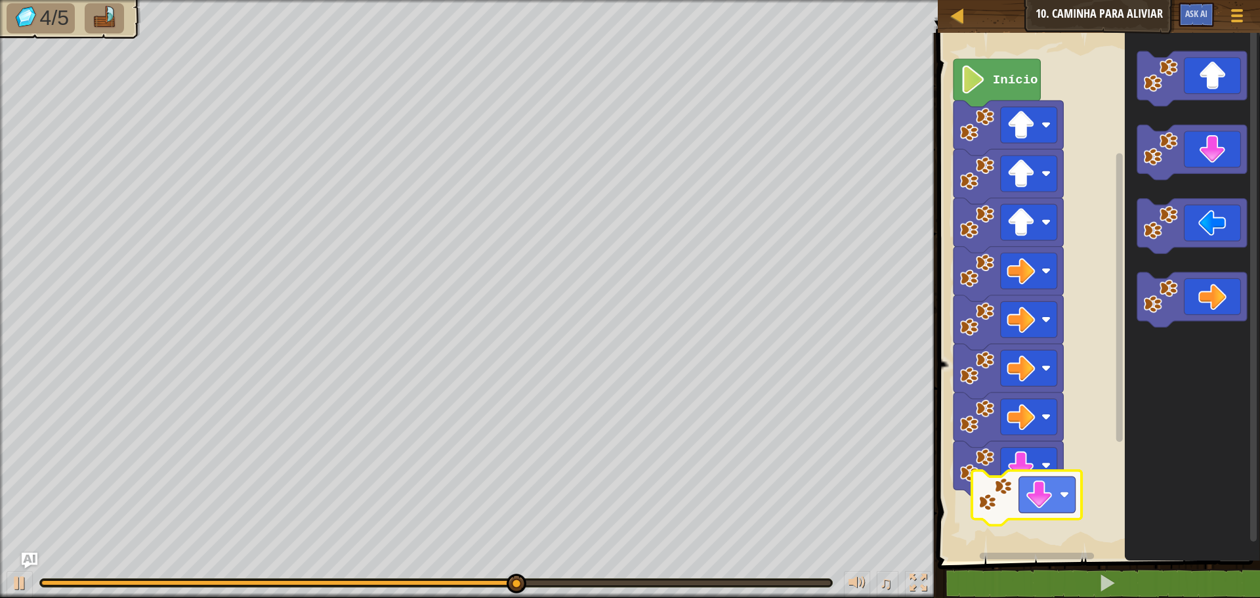
click at [989, 496] on div "Início" at bounding box center [1097, 293] width 326 height 535
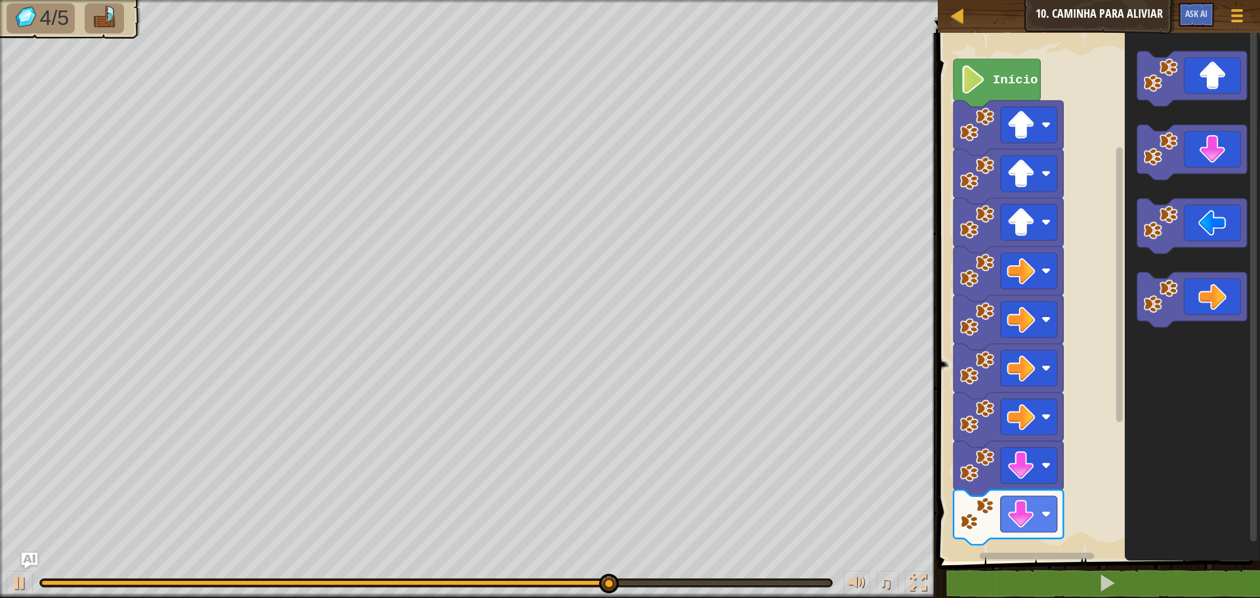
click at [1029, 520] on div "Início" at bounding box center [1097, 293] width 326 height 535
click at [1107, 419] on div "Início" at bounding box center [1097, 293] width 326 height 535
click at [1075, 366] on div "Início" at bounding box center [1097, 293] width 326 height 535
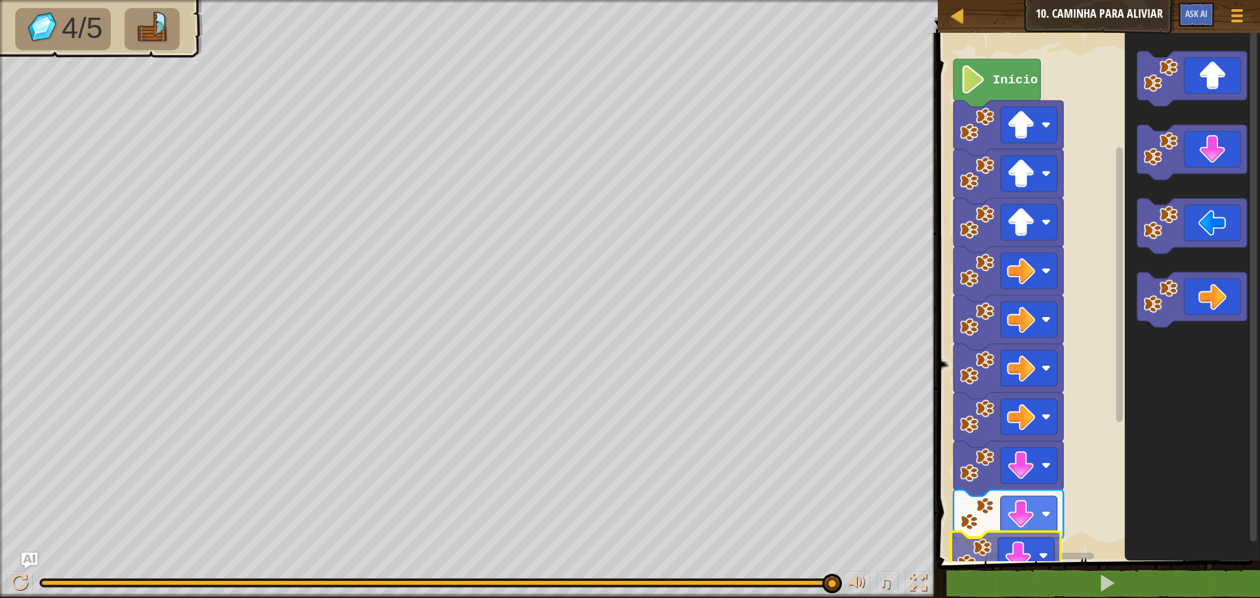
click at [974, 567] on div "1 ההההההההההההההההההההההההההההההההההההההההההההההההההההההההההההההההההההההההההההה…" at bounding box center [1097, 341] width 326 height 604
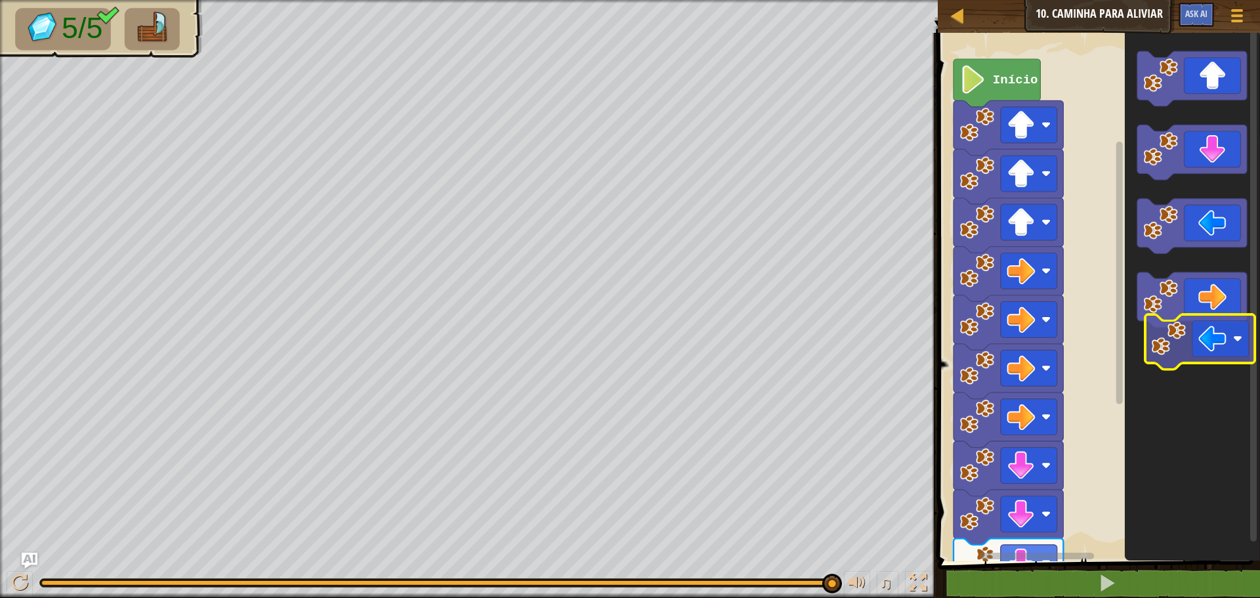
click at [1163, 343] on icon "Espaço de trabalho do Blockly" at bounding box center [1192, 293] width 135 height 535
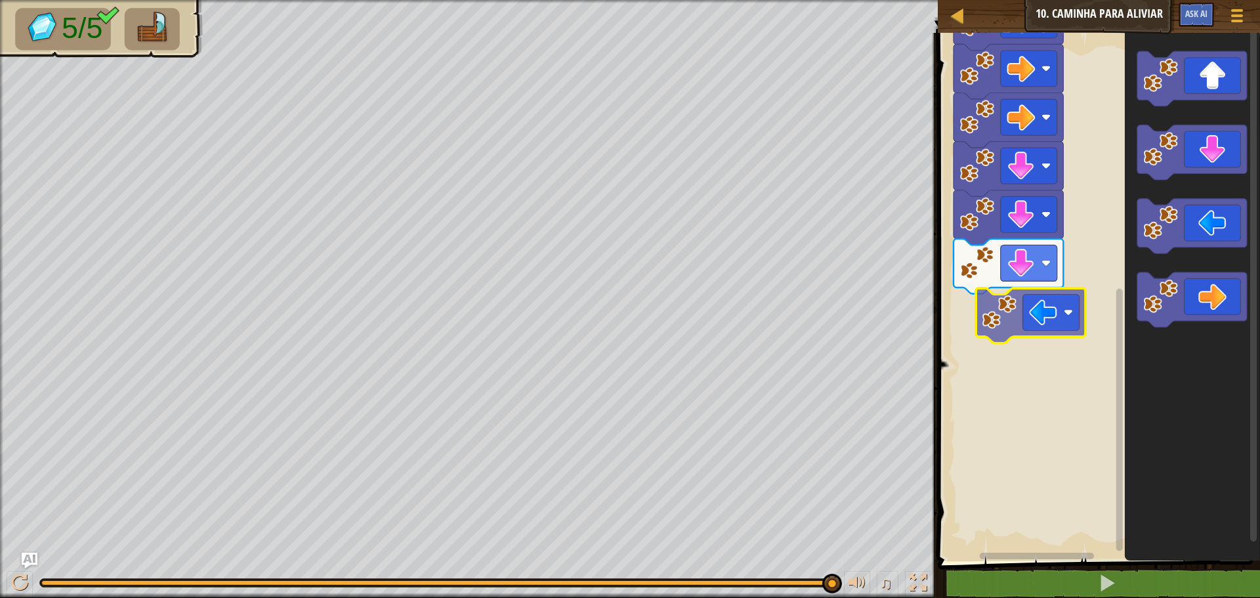
click at [1006, 307] on div "Início" at bounding box center [1097, 293] width 326 height 535
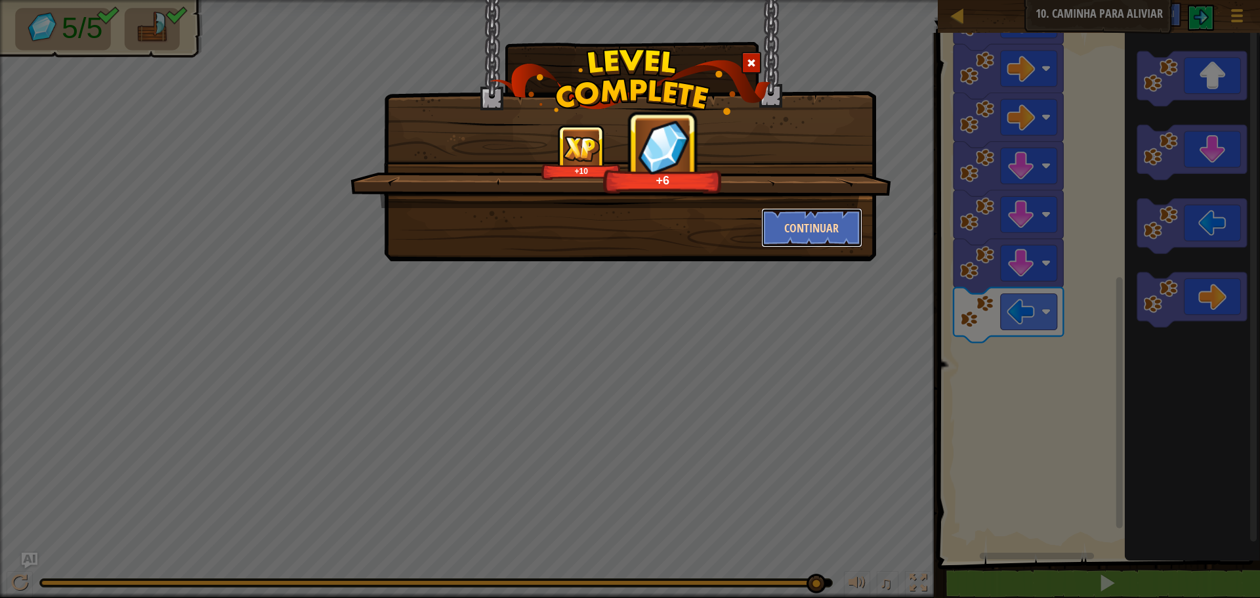
click at [798, 232] on button "Continuar" at bounding box center [812, 227] width 102 height 39
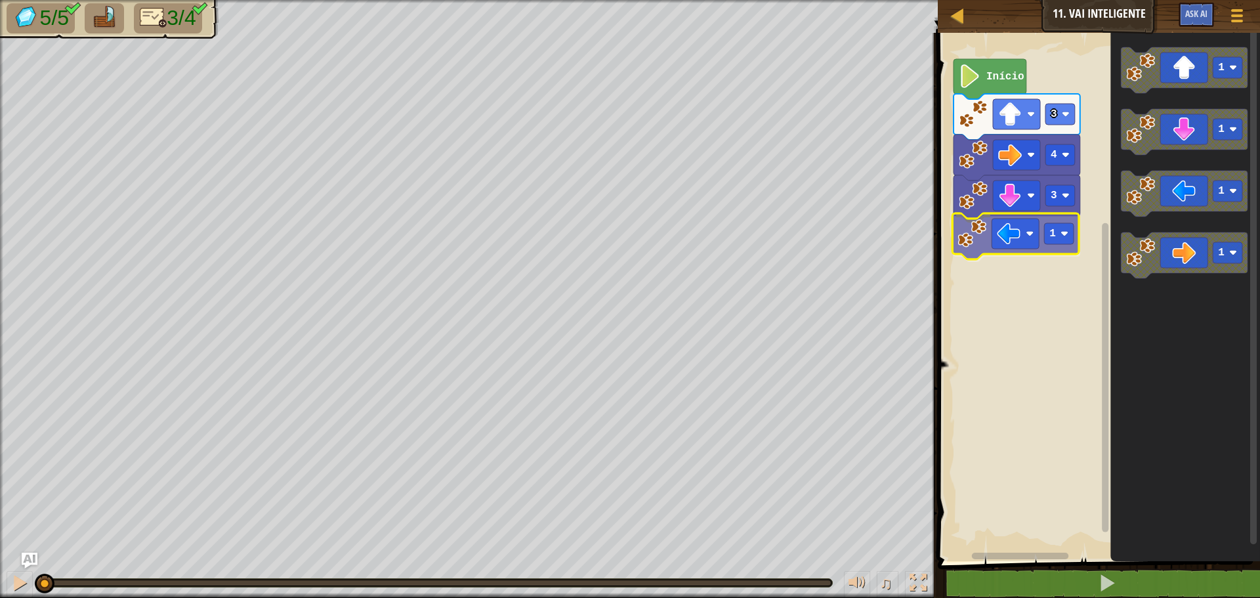
click at [977, 237] on div "3 1 4 3 Início 1 1 1 1 1" at bounding box center [1097, 293] width 326 height 535
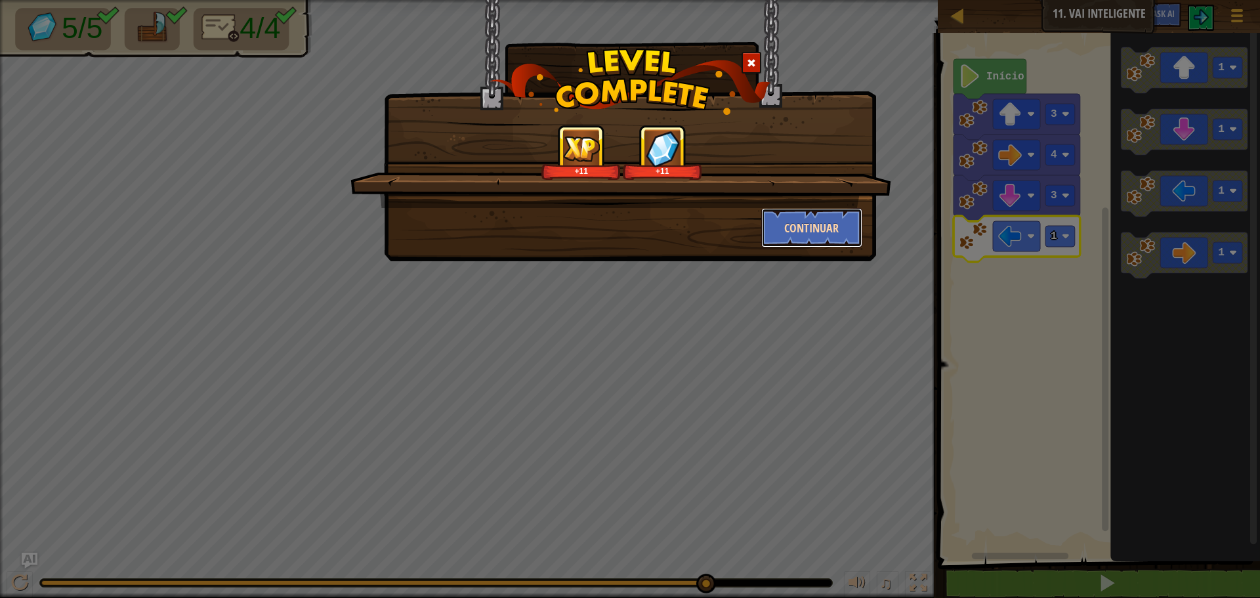
click at [844, 225] on button "Continuar" at bounding box center [812, 227] width 102 height 39
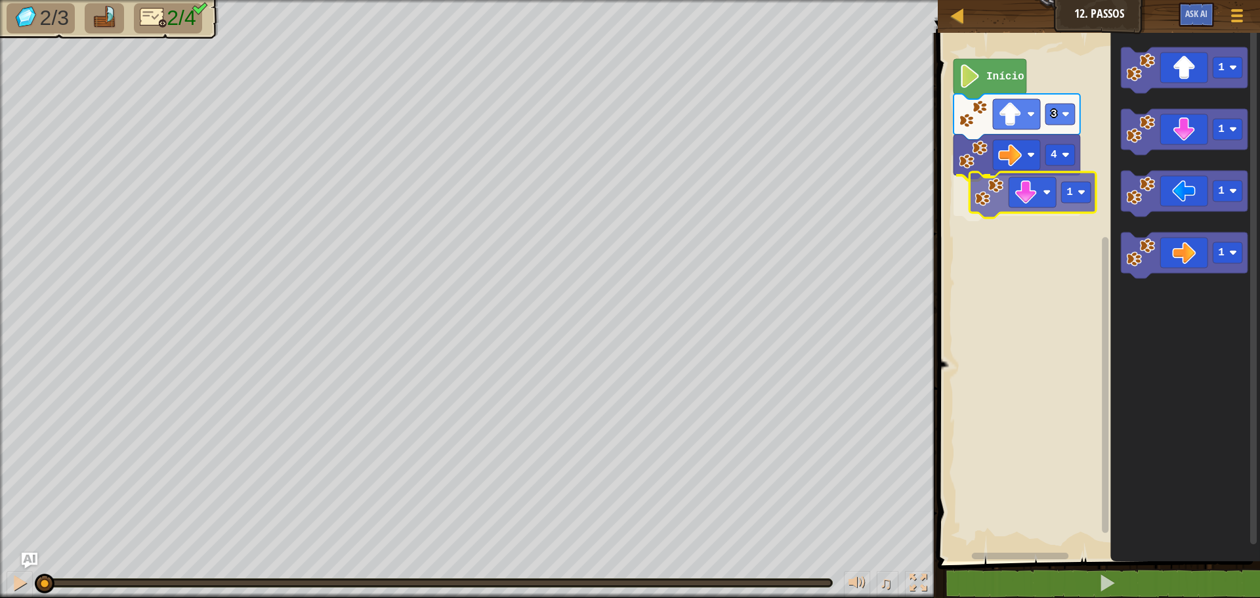
click at [977, 206] on div "4 1 3 Início 1 1 1 1 1" at bounding box center [1097, 293] width 326 height 535
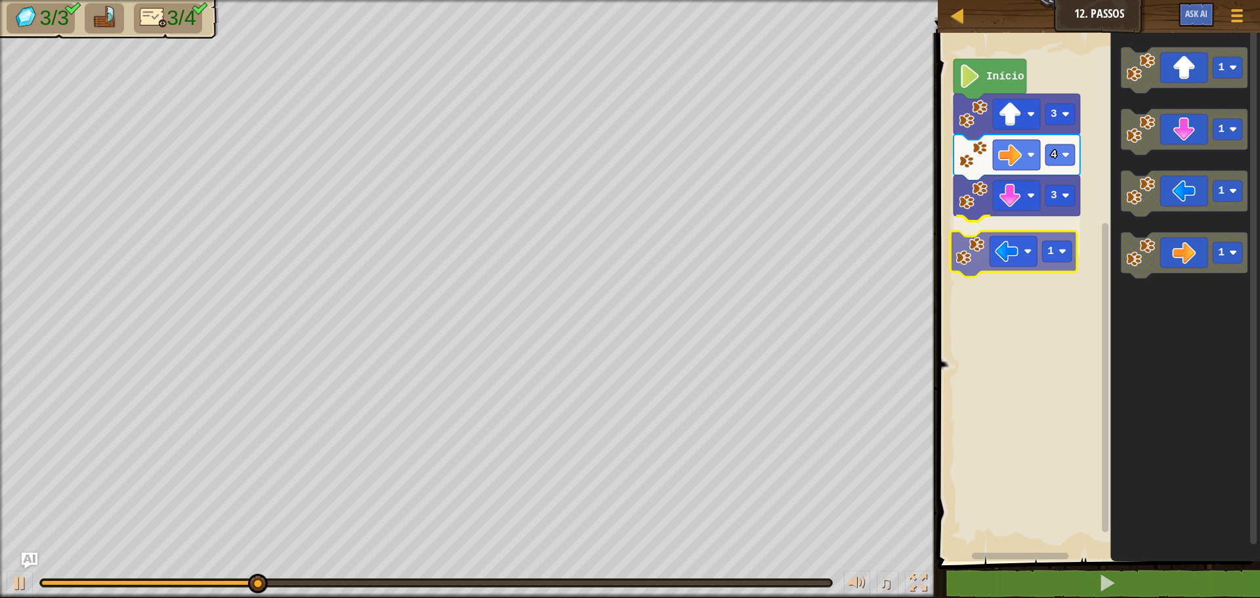
click at [1013, 245] on div "Início 3 4 3 1 1 1 1 1 1" at bounding box center [1097, 293] width 326 height 535
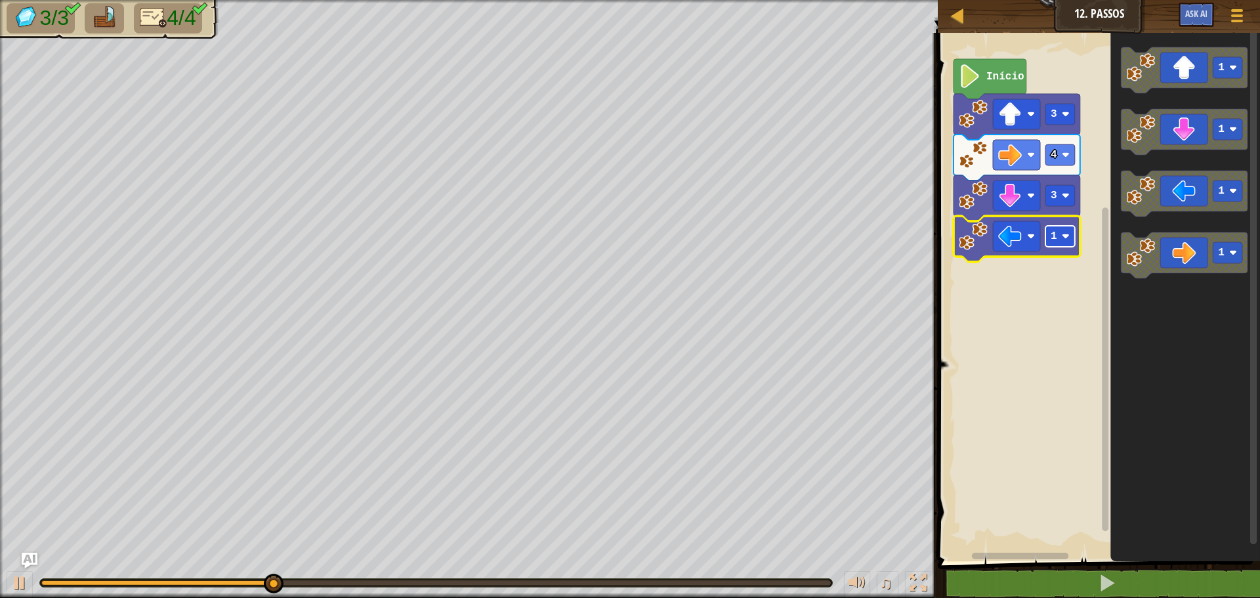
click at [1062, 234] on g "1" at bounding box center [1061, 236] width 30 height 21
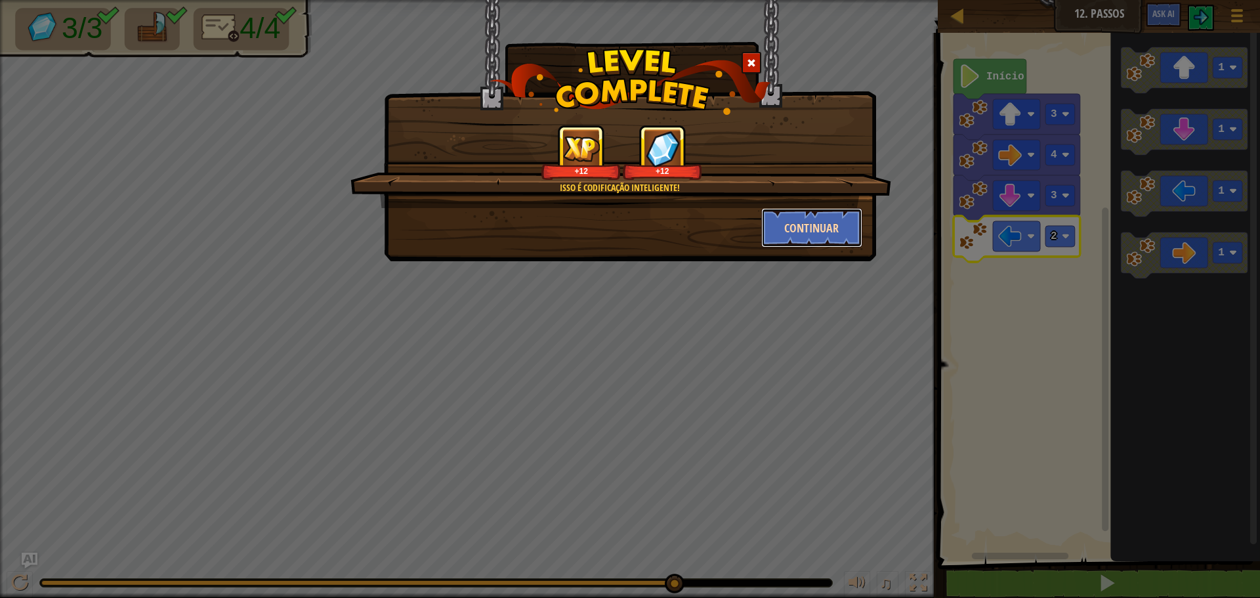
click at [831, 221] on button "Continuar" at bounding box center [812, 227] width 102 height 39
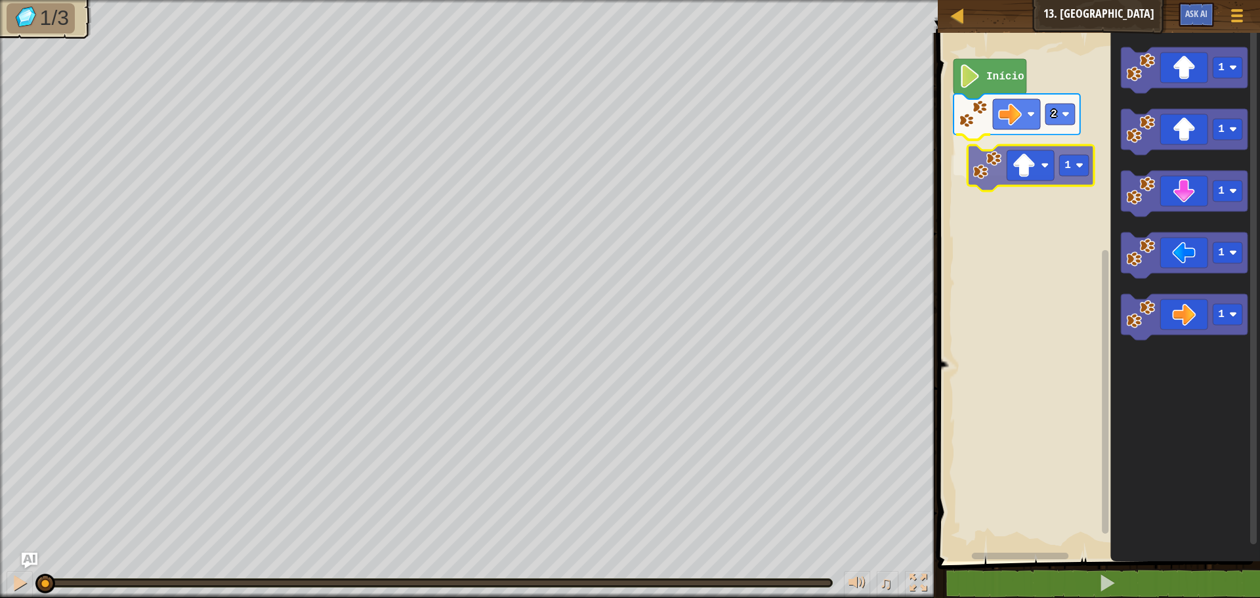
click at [1006, 171] on div "2 1 Início 1 1 1 1 1 1" at bounding box center [1097, 293] width 326 height 535
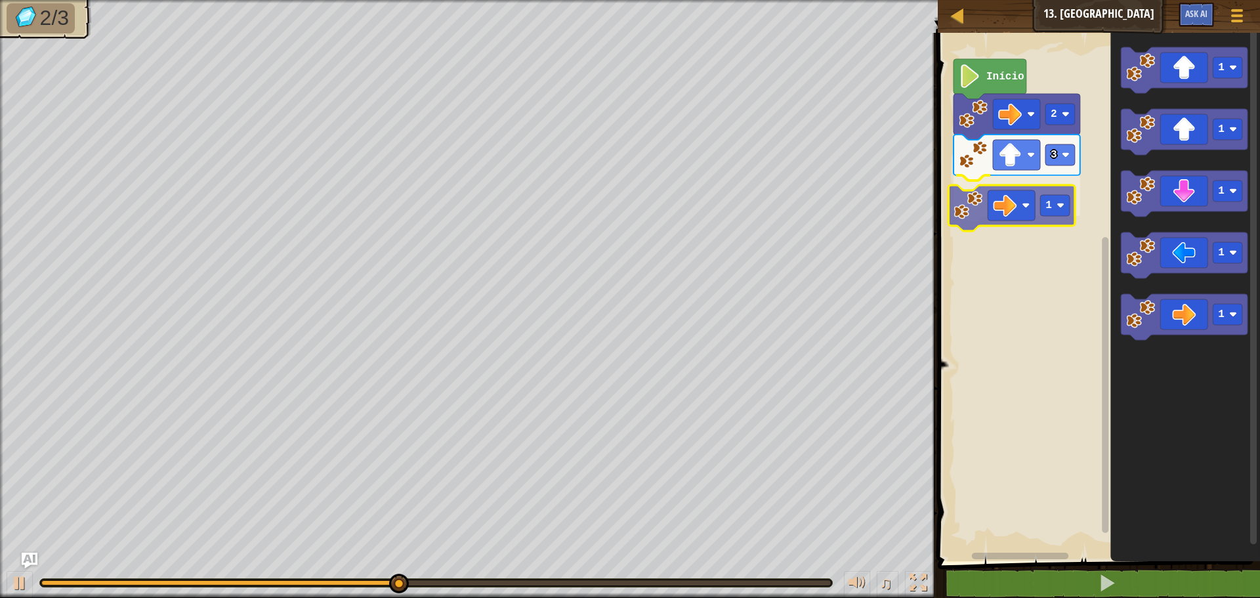
click at [978, 199] on div "Início 2 3 1 1 1 1 1 1 1" at bounding box center [1097, 293] width 326 height 535
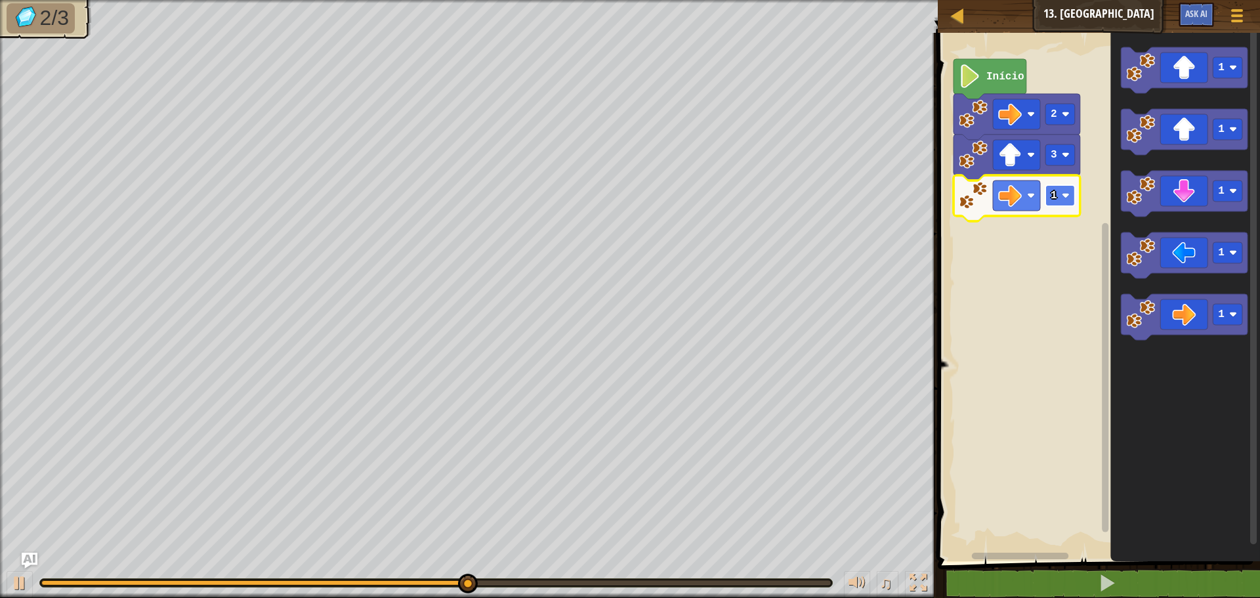
click at [1056, 197] on text "1" at bounding box center [1054, 196] width 7 height 12
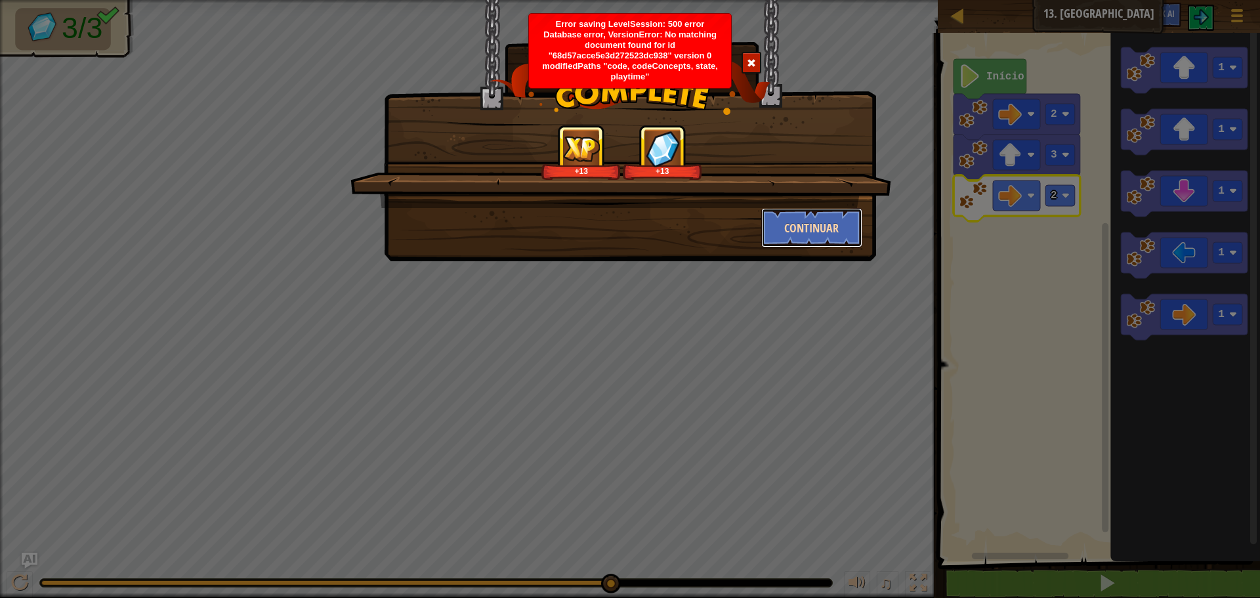
click at [817, 223] on button "Continuar" at bounding box center [812, 227] width 102 height 39
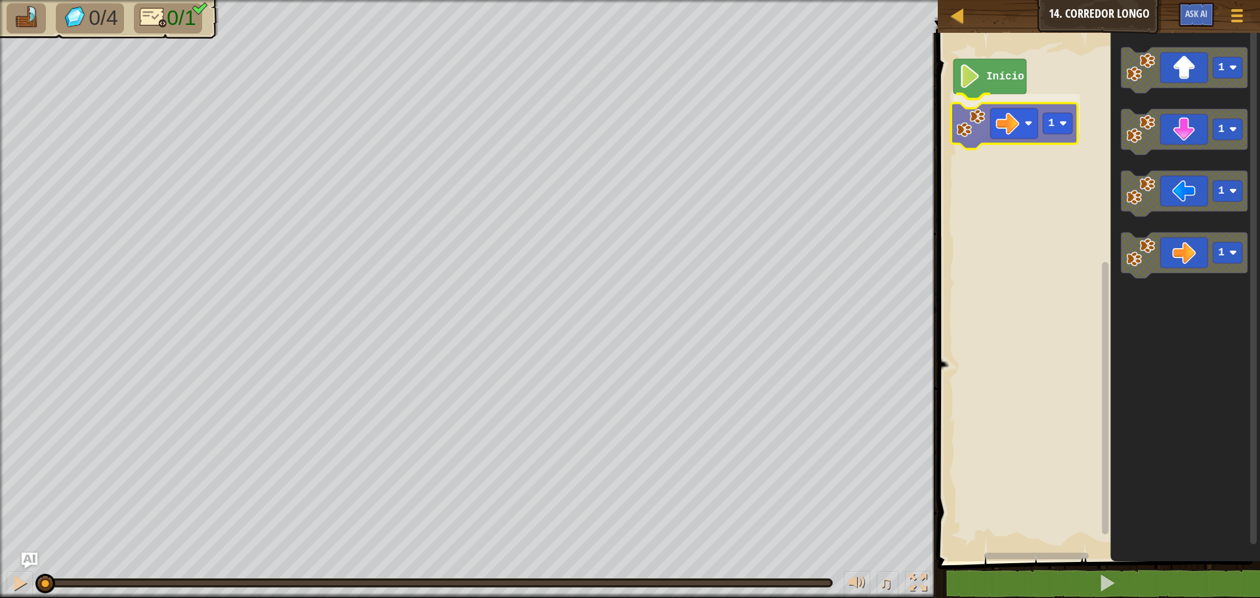
click at [968, 123] on div "Início 1 1 1 1 1 1" at bounding box center [1097, 293] width 326 height 535
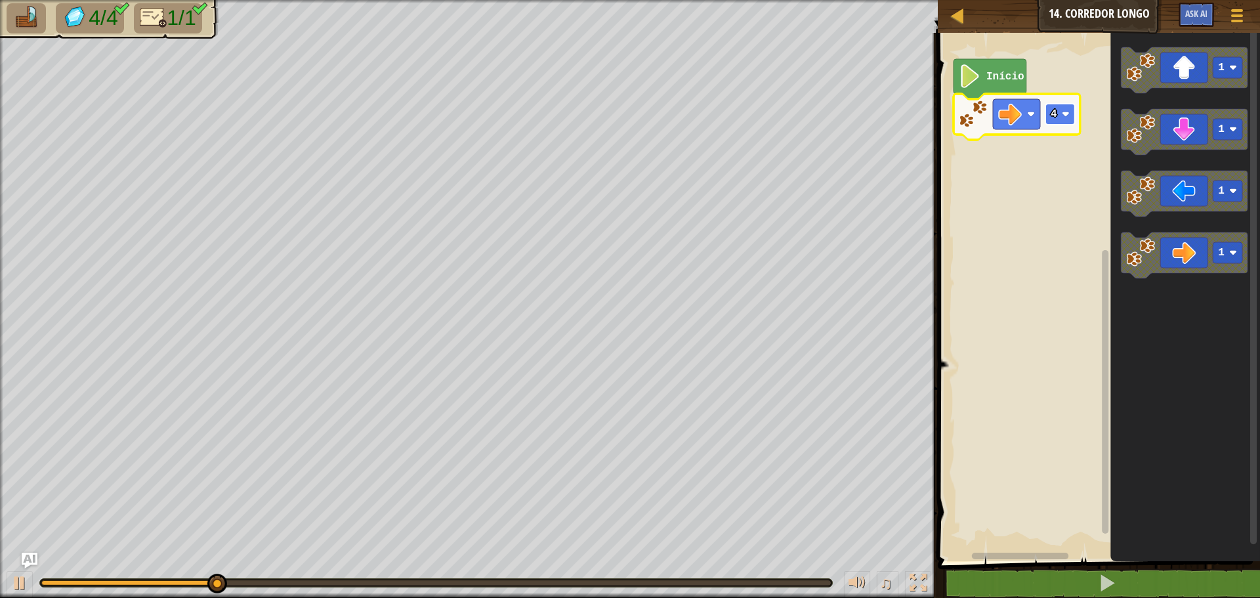
click at [1057, 116] on g "4" at bounding box center [1061, 114] width 30 height 21
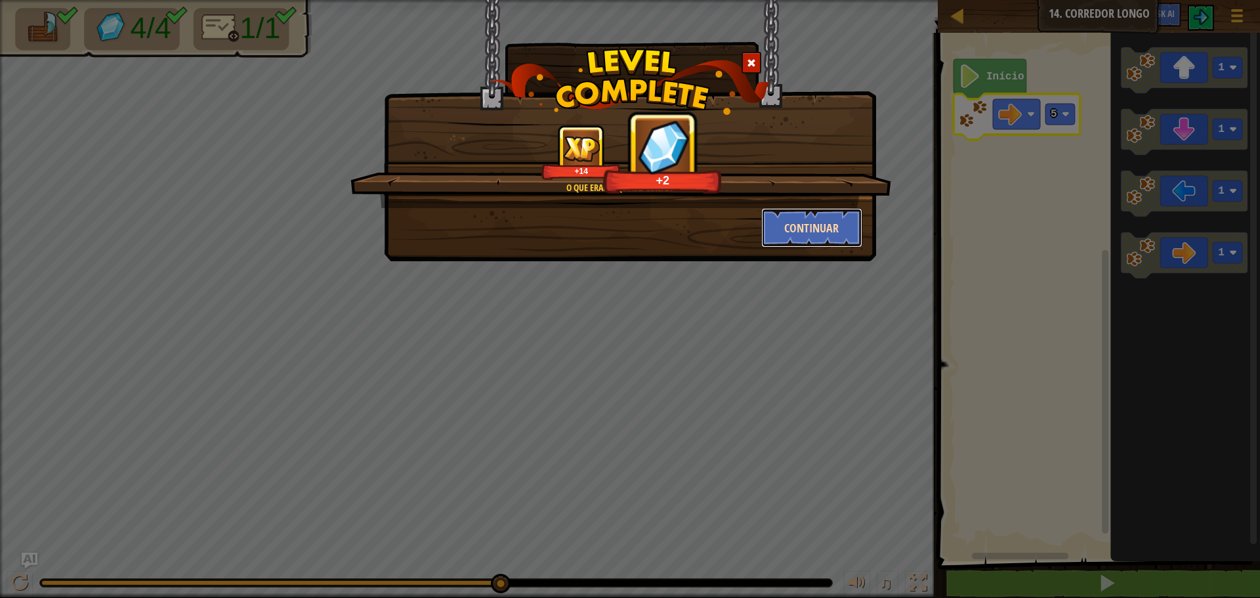
click at [819, 226] on button "Continuar" at bounding box center [812, 227] width 102 height 39
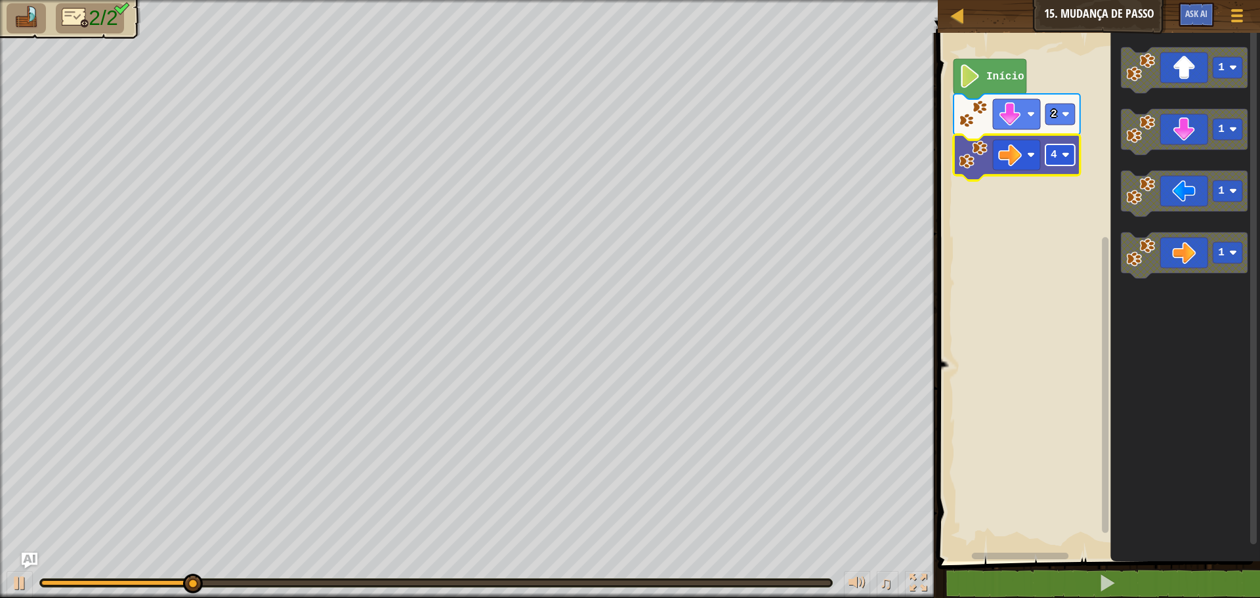
click at [1067, 151] on g "4" at bounding box center [1061, 154] width 30 height 21
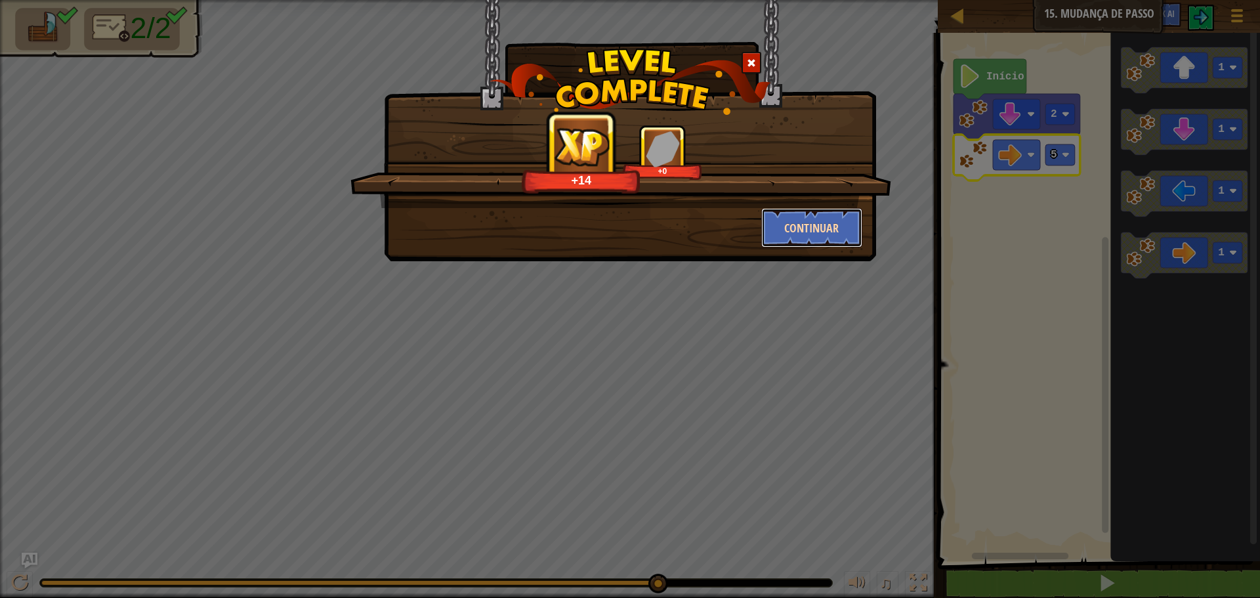
click at [840, 237] on button "Continuar" at bounding box center [812, 227] width 102 height 39
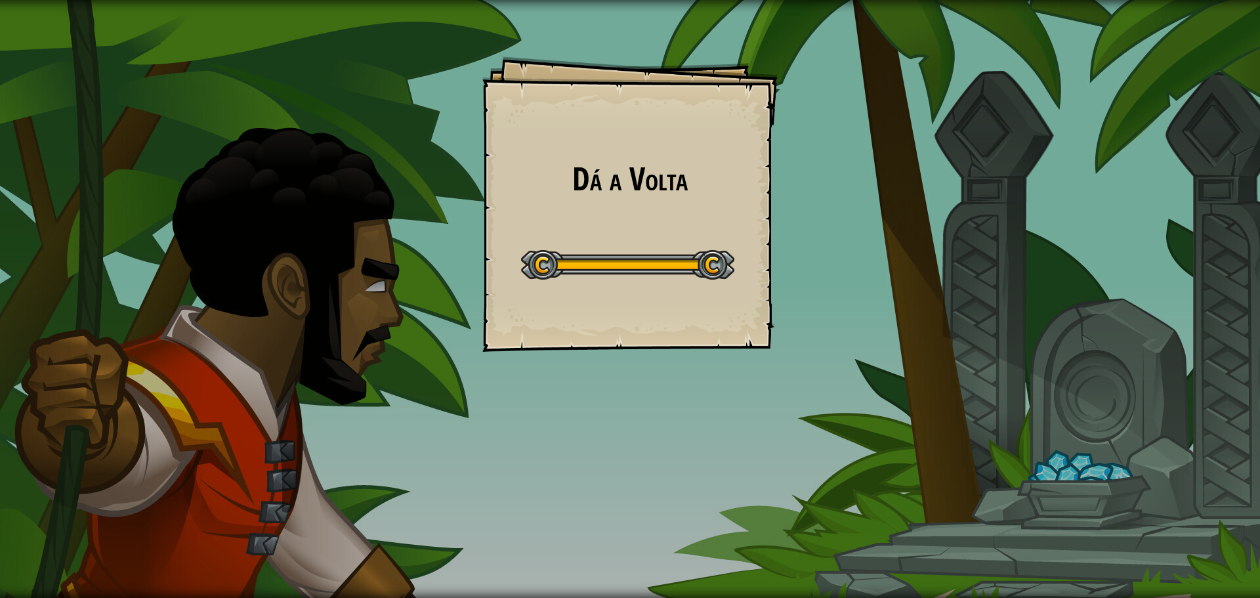
click at [866, 168] on div "Dá a Volta Goals Start Level Erro ao carregar do servidor Você precisa de uma a…" at bounding box center [630, 299] width 1260 height 598
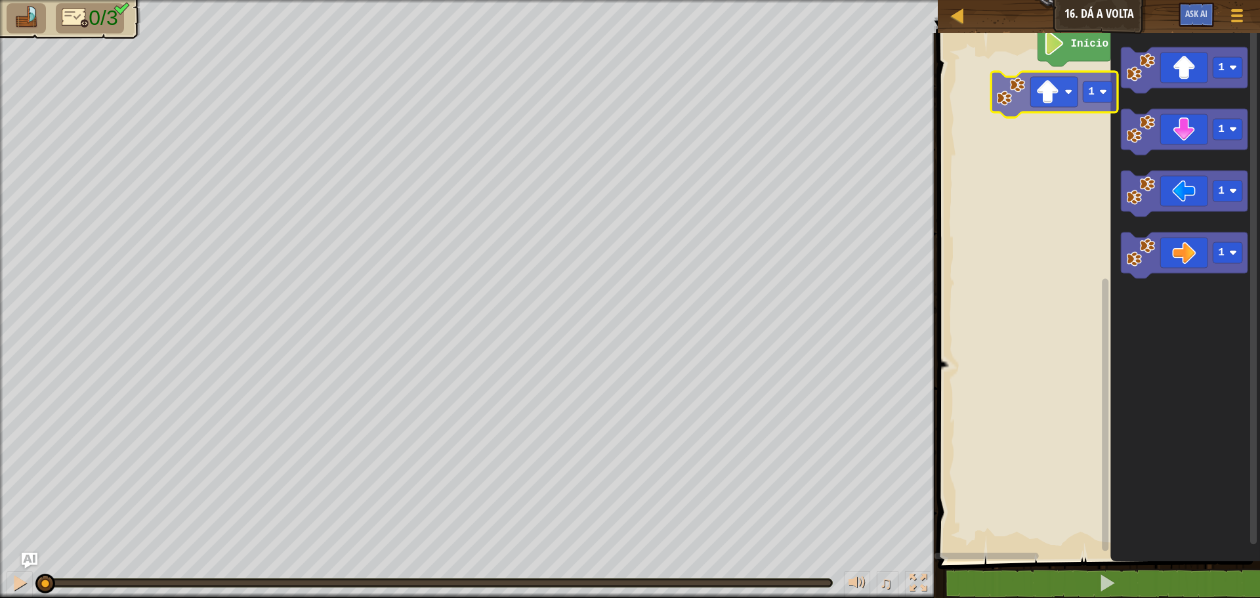
click at [1074, 103] on div "Início 1 1 1 1 1" at bounding box center [1097, 293] width 326 height 535
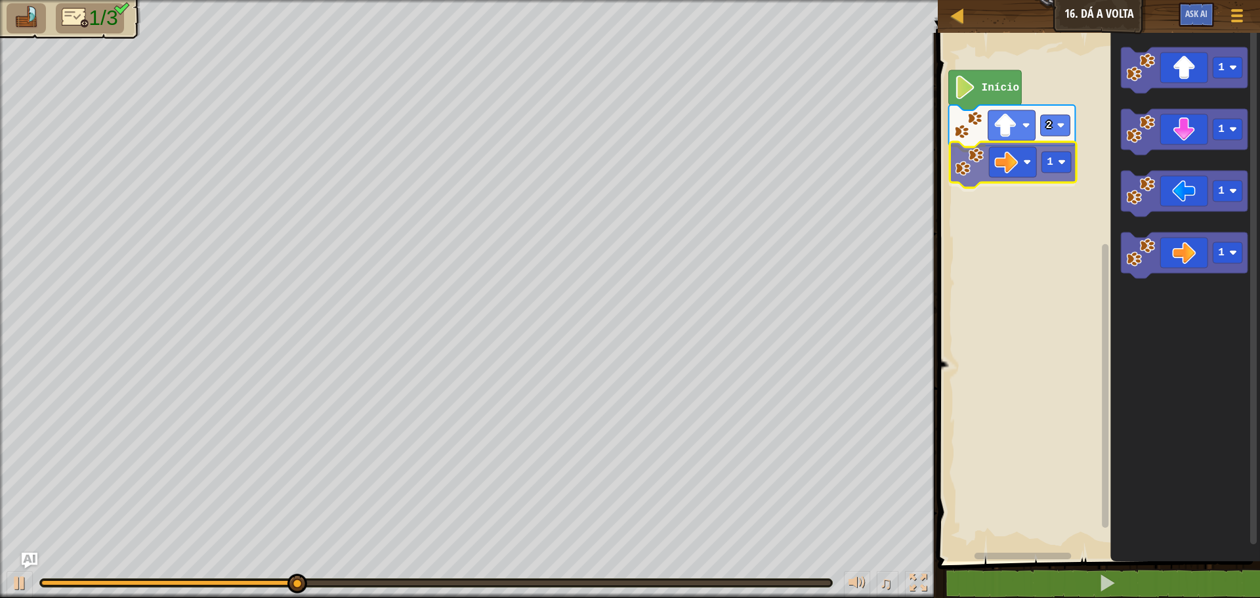
click at [985, 165] on div "Início 2 1 1 1 1 1 1" at bounding box center [1097, 293] width 326 height 535
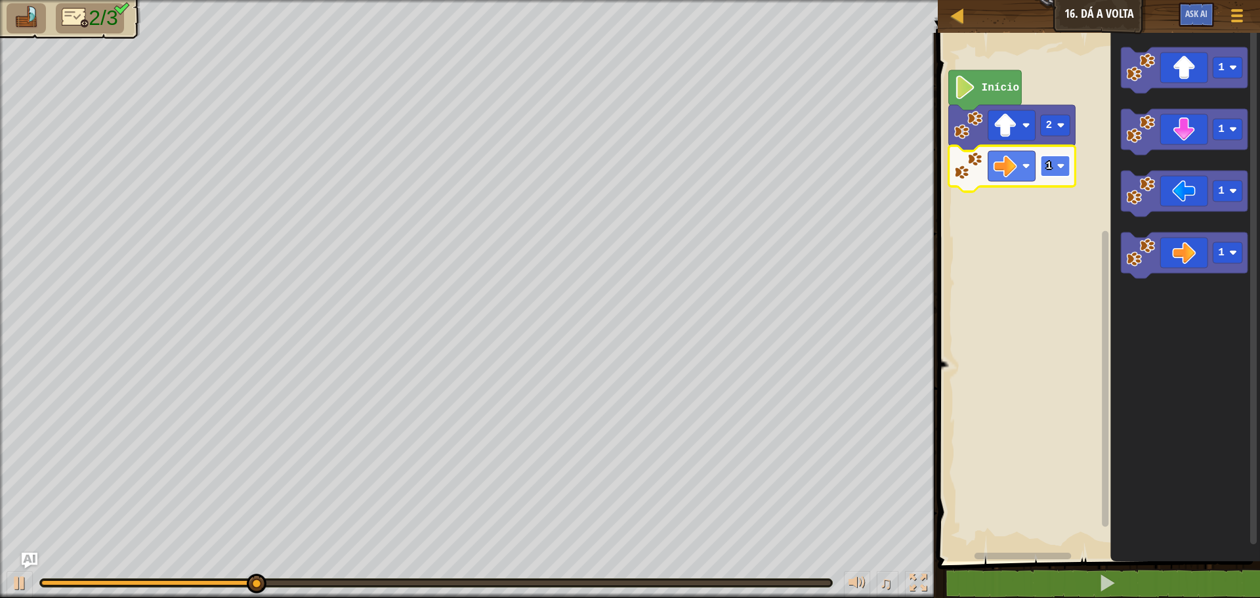
click at [1057, 172] on rect "Espaço de trabalho do Blockly" at bounding box center [1056, 166] width 30 height 21
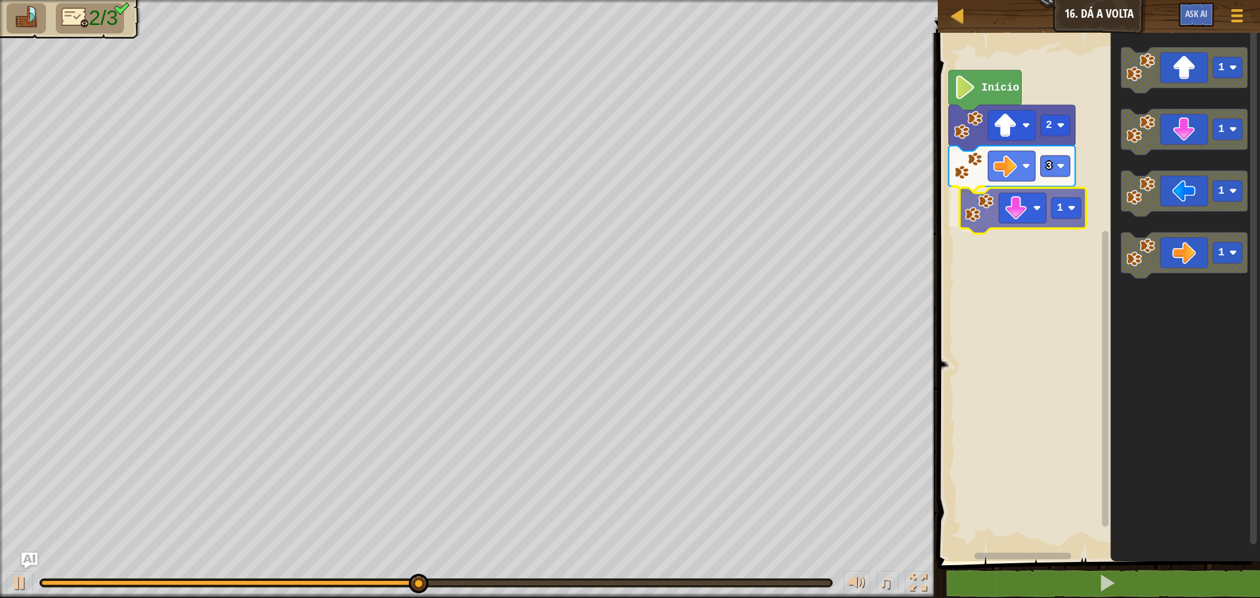
click at [987, 209] on div "Início 2 3 1 1 1 1 1 1" at bounding box center [1097, 293] width 326 height 535
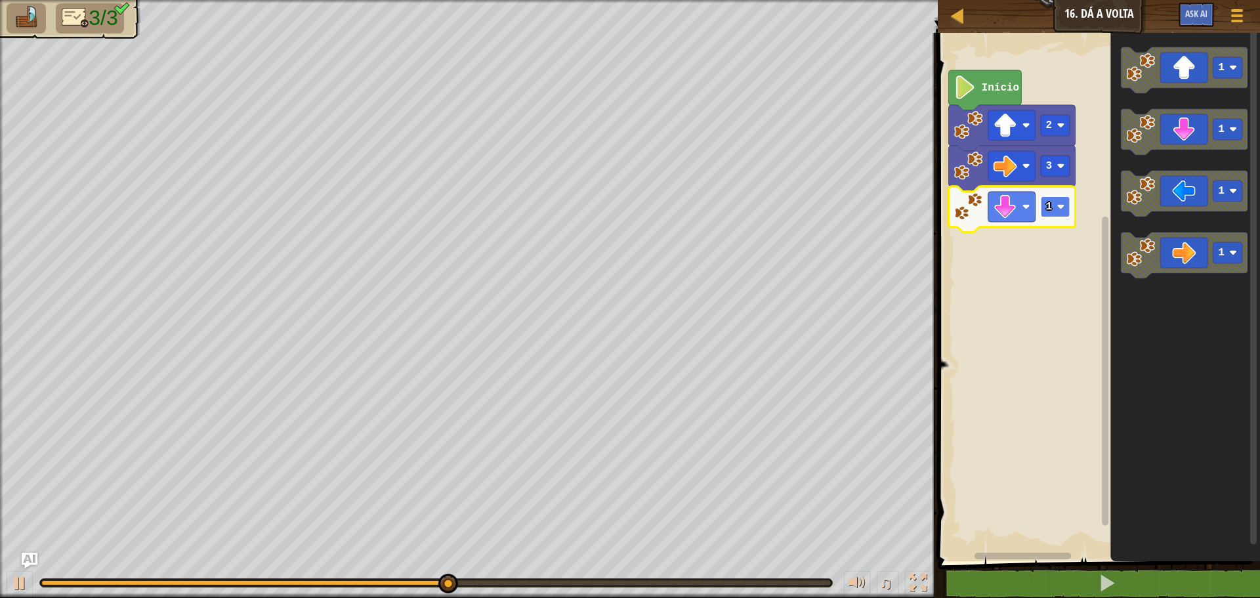
click at [1059, 205] on image "Espaço de trabalho do Blockly" at bounding box center [1061, 207] width 8 height 8
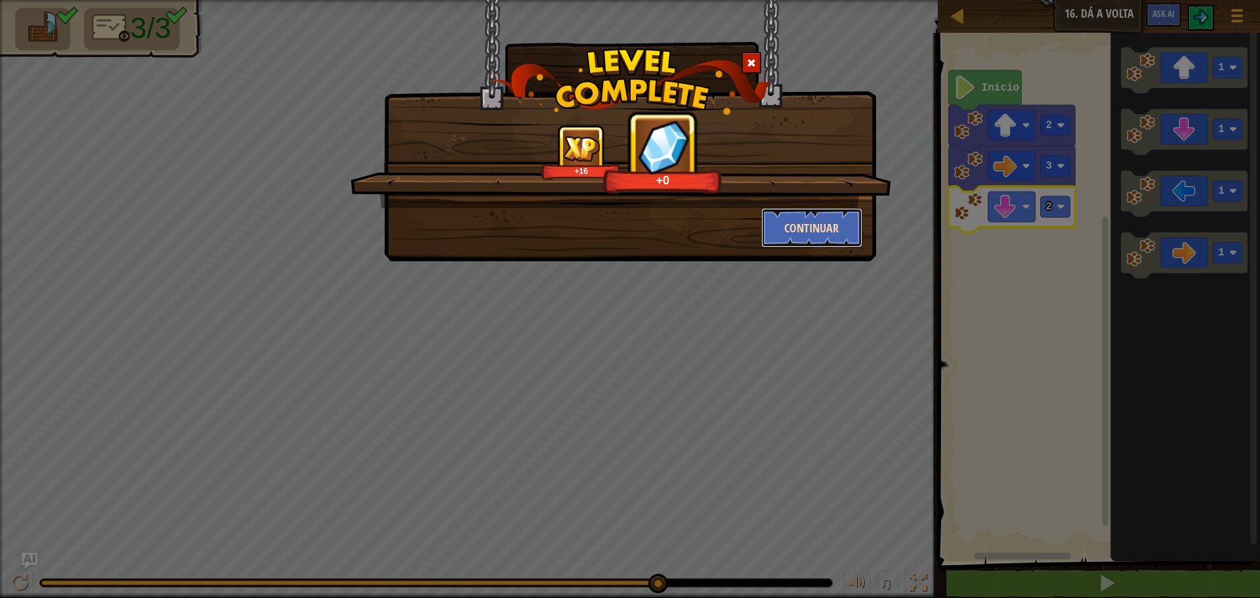
click at [791, 226] on button "Continuar" at bounding box center [812, 227] width 102 height 39
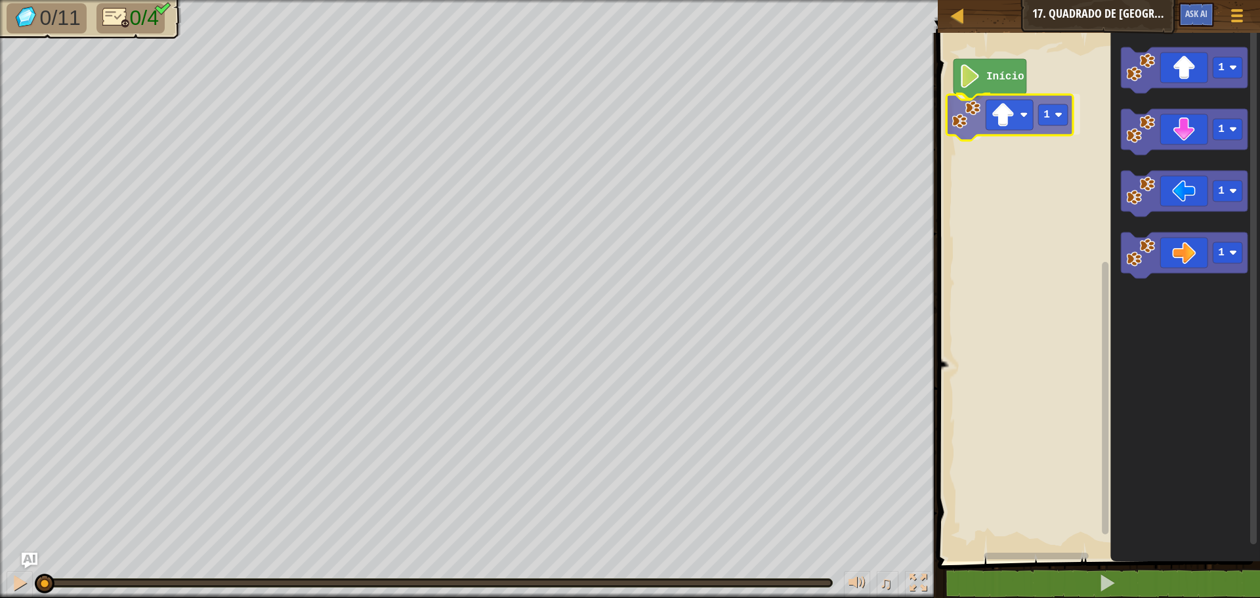
click at [985, 130] on div "Início 1 1 1 1 1 1" at bounding box center [1097, 293] width 326 height 535
click at [1060, 112] on rect "Espaço de trabalho do Blockly" at bounding box center [1061, 114] width 30 height 21
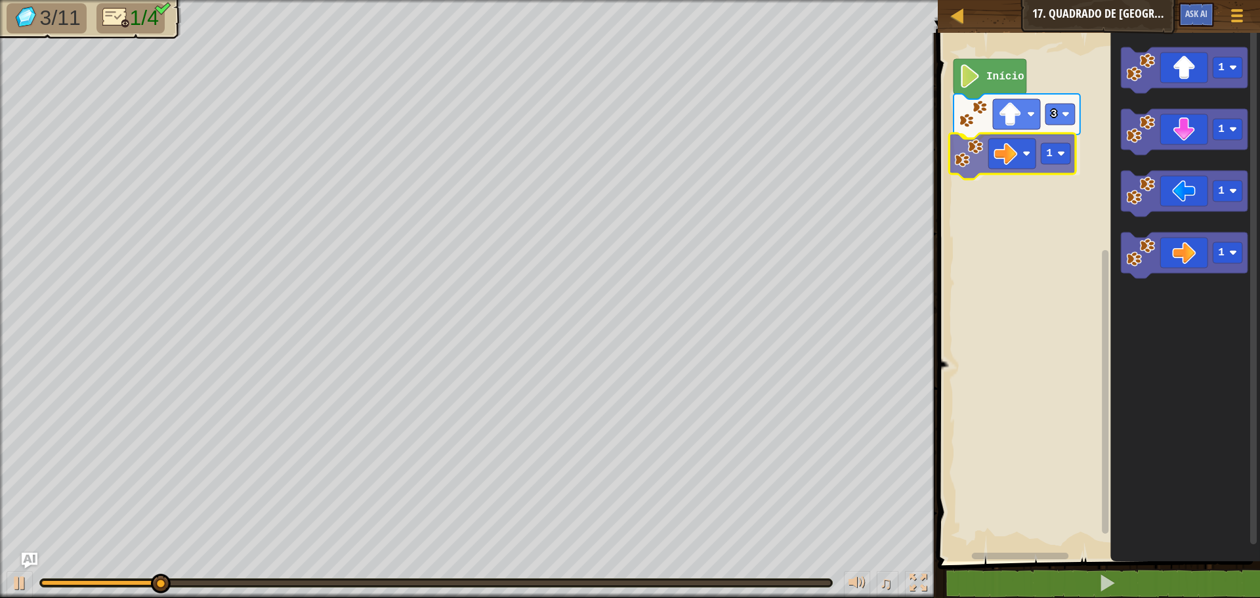
click at [956, 167] on div "Início 3 1 1 1 1 1 1" at bounding box center [1097, 293] width 326 height 535
click at [1062, 169] on icon "Espaço de trabalho do Blockly" at bounding box center [1017, 158] width 127 height 46
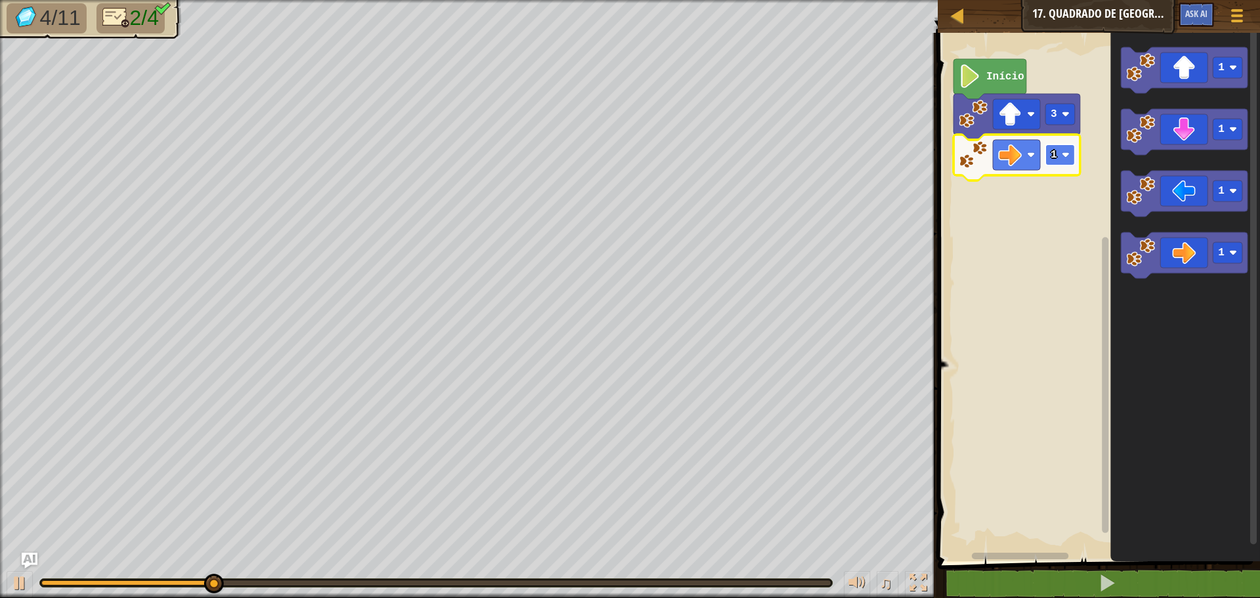
click at [1062, 158] on image "Espaço de trabalho do Blockly" at bounding box center [1066, 155] width 8 height 8
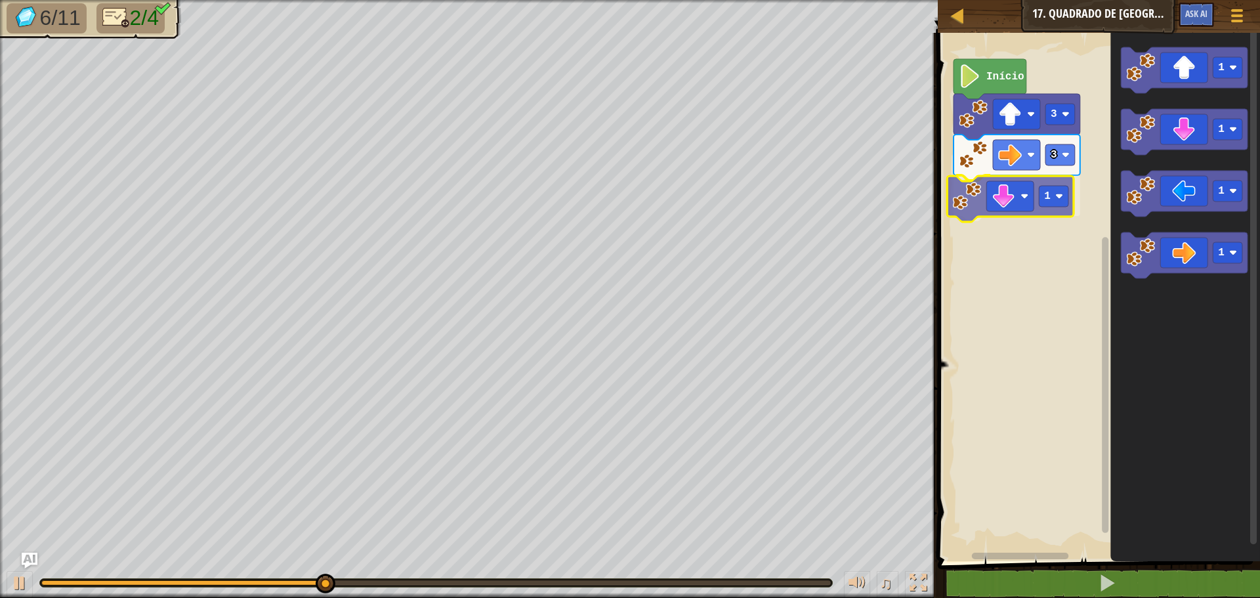
click at [973, 196] on div "Início 3 3 1 1 1 1 1 1" at bounding box center [1097, 293] width 326 height 535
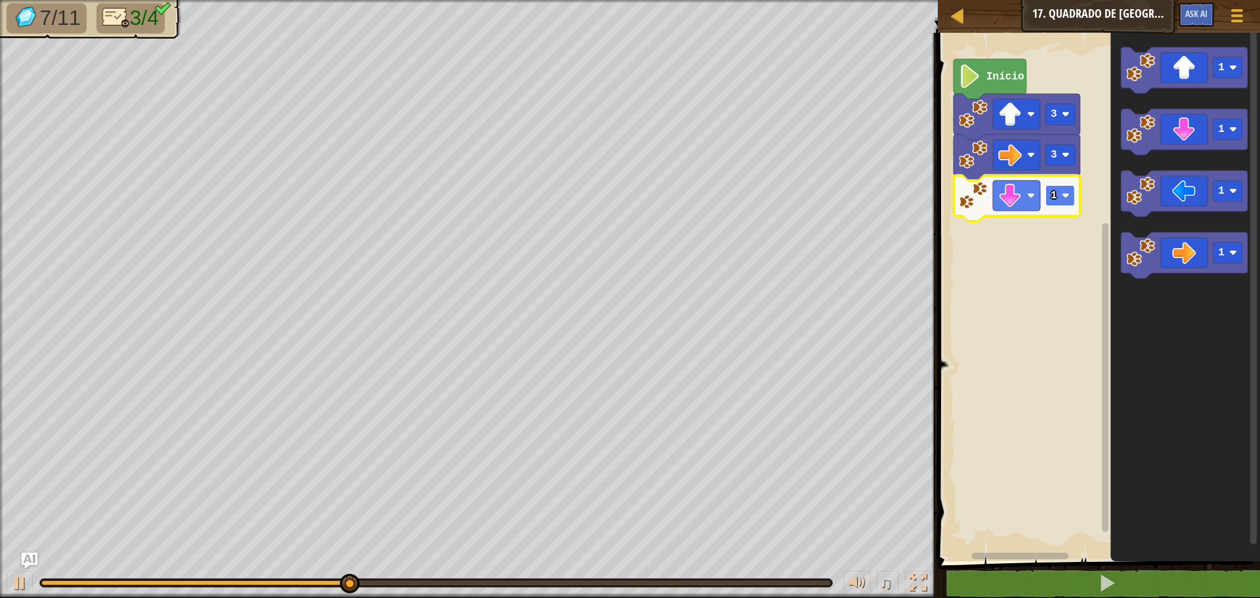
click at [1056, 197] on text "1" at bounding box center [1054, 196] width 7 height 12
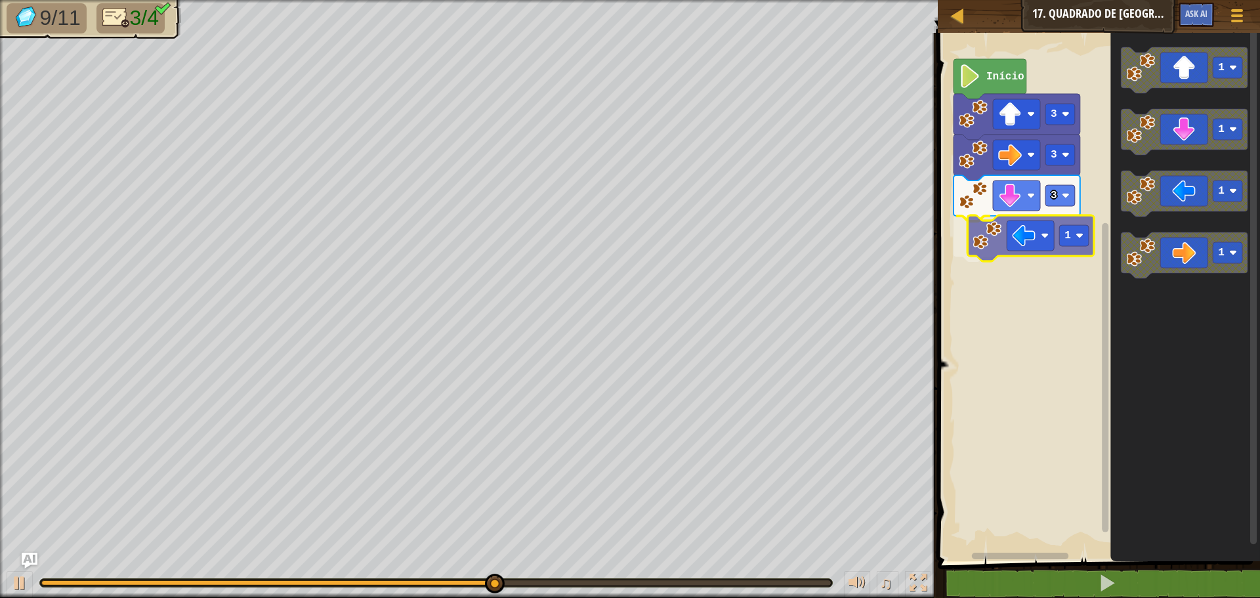
click at [971, 243] on div "Início 3 3 3 1 1 1 1 1 1" at bounding box center [1097, 293] width 326 height 535
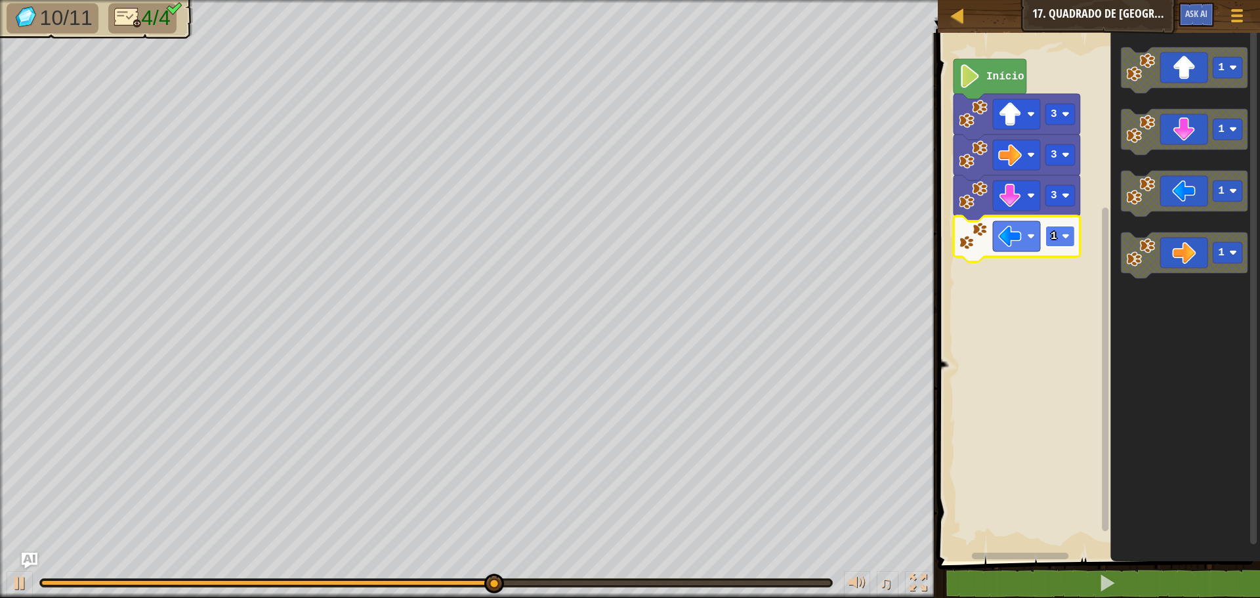
click at [1056, 236] on text "1" at bounding box center [1054, 236] width 7 height 12
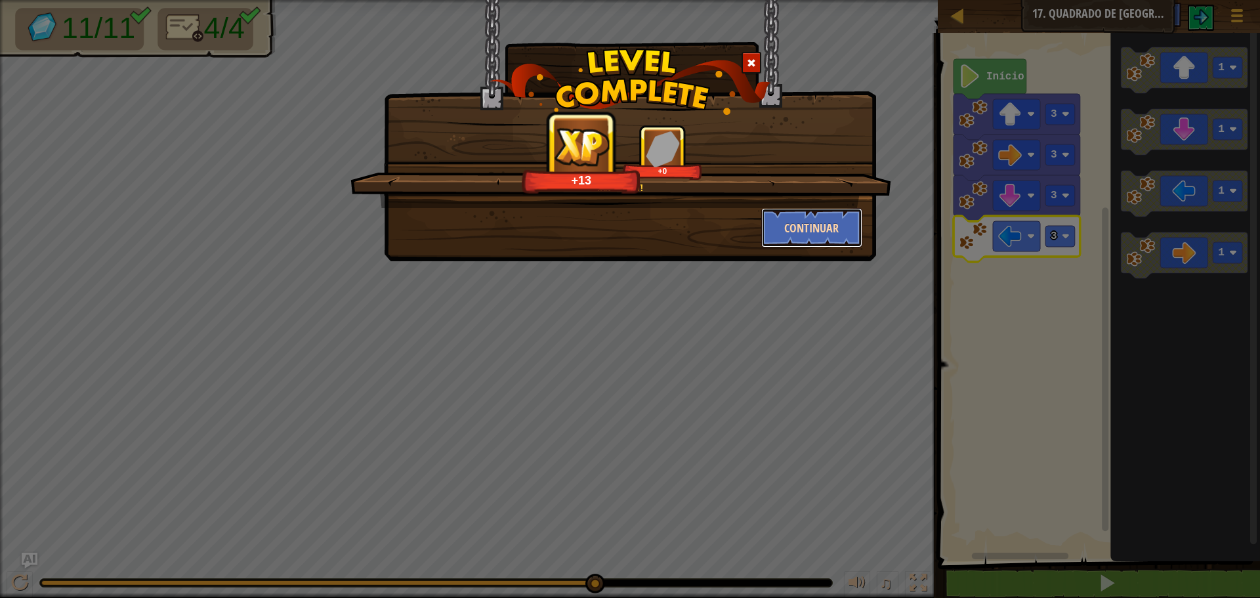
click at [840, 234] on button "Continuar" at bounding box center [812, 227] width 102 height 39
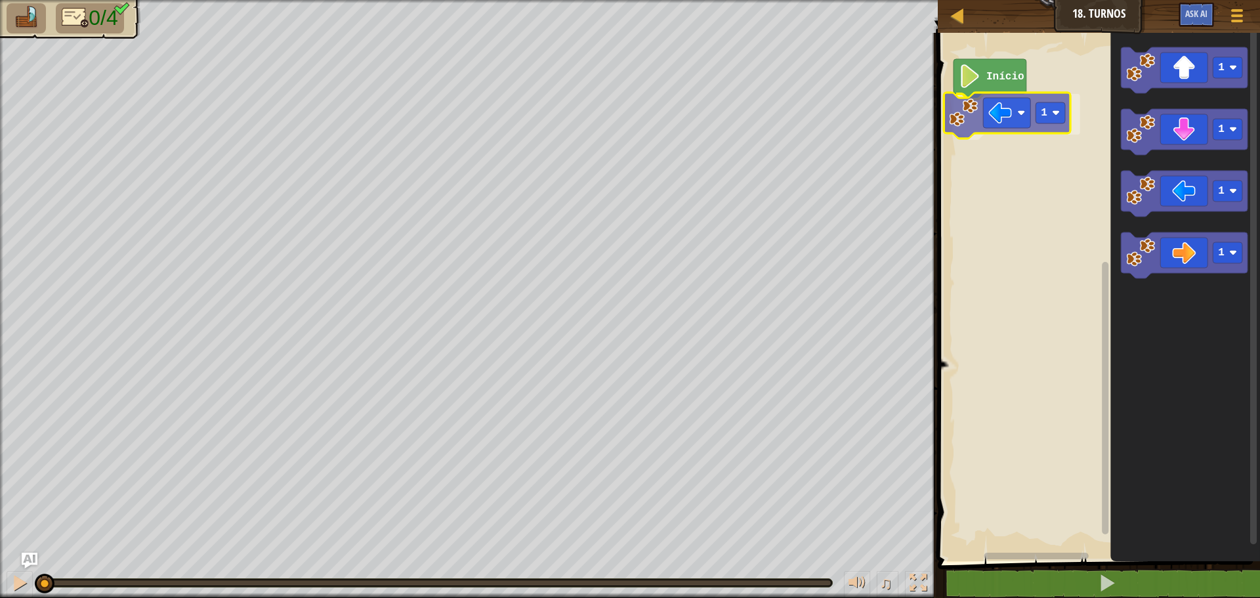
click at [956, 114] on div "Início 1 1 1 1 1 1" at bounding box center [1097, 293] width 326 height 535
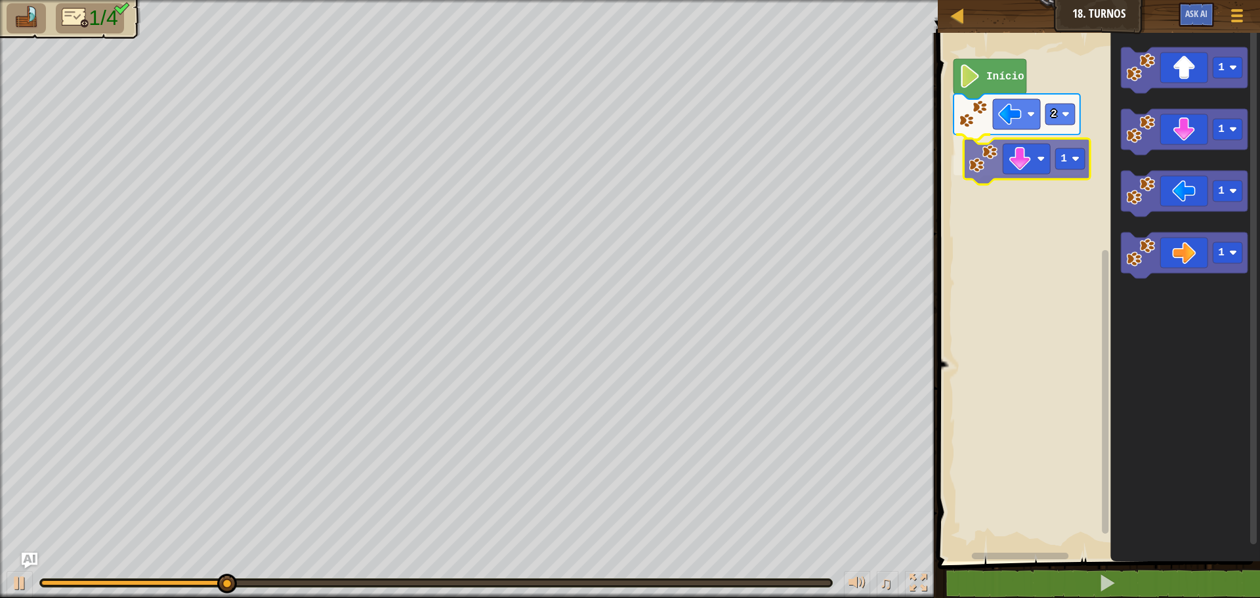
click at [1013, 162] on div "Início 2 1 1 1 1 1 1" at bounding box center [1097, 293] width 326 height 535
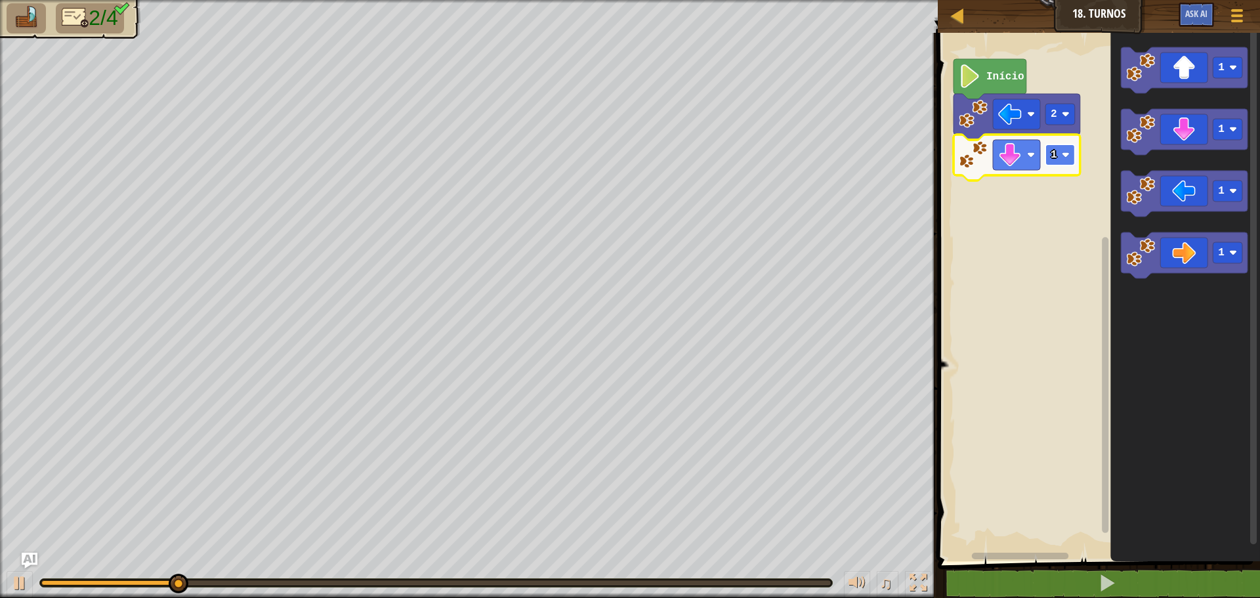
click at [1060, 151] on rect "Espaço de trabalho do Blockly" at bounding box center [1061, 154] width 30 height 21
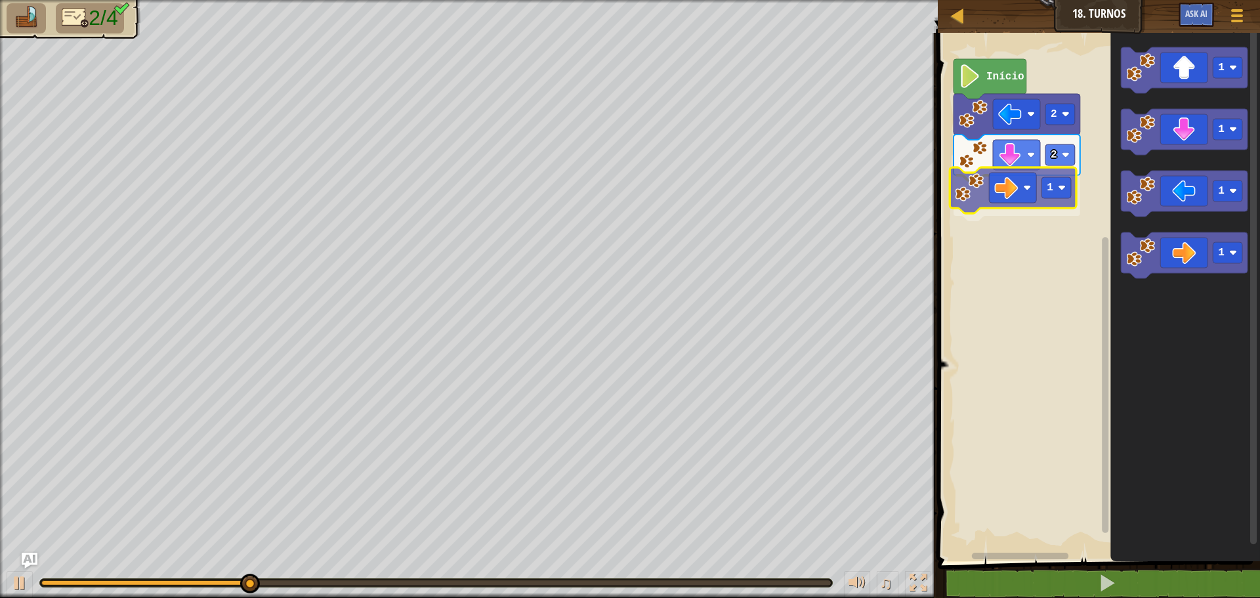
click at [989, 189] on div "Início 2 2 1 1 1 1 1 1" at bounding box center [1097, 293] width 326 height 535
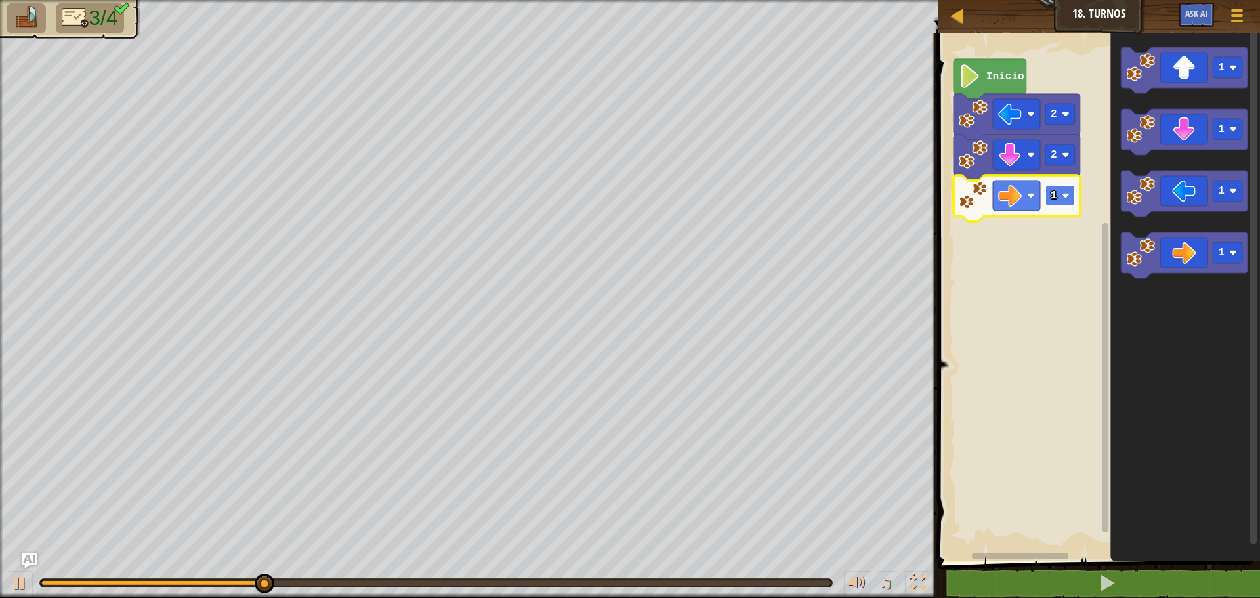
click at [1065, 194] on image "Espaço de trabalho do Blockly" at bounding box center [1066, 196] width 8 height 8
click at [1063, 190] on div "Início 2 2 4 1 1 1 1" at bounding box center [1097, 293] width 326 height 535
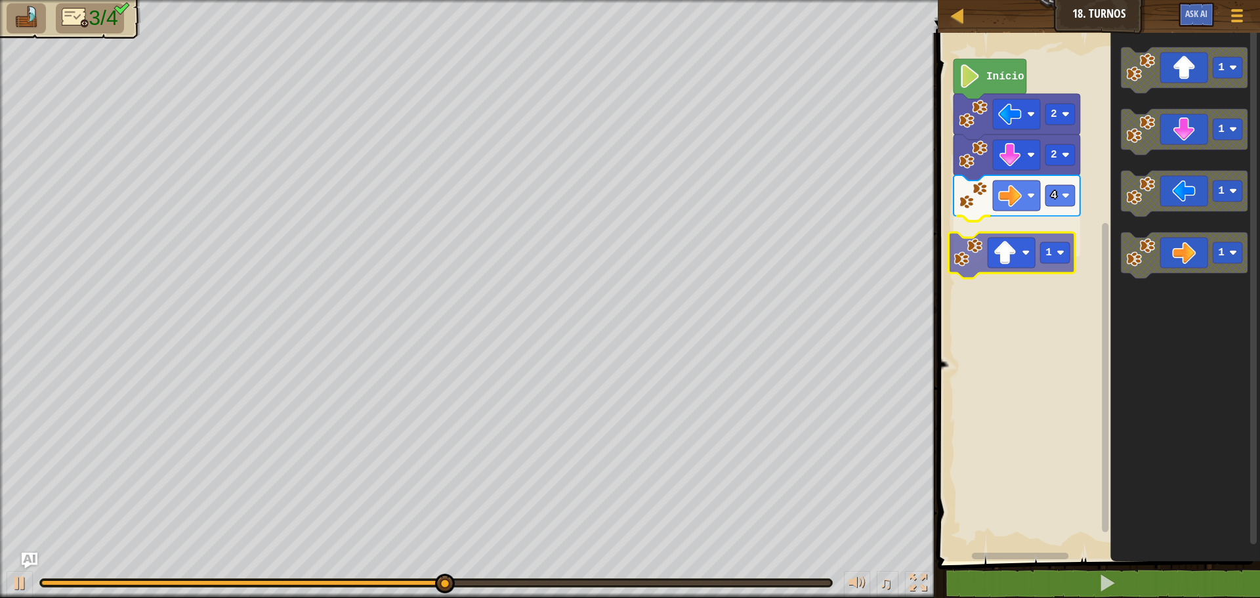
click at [971, 254] on div "Início 2 2 4 1 1 1 1 1 1" at bounding box center [1097, 293] width 326 height 535
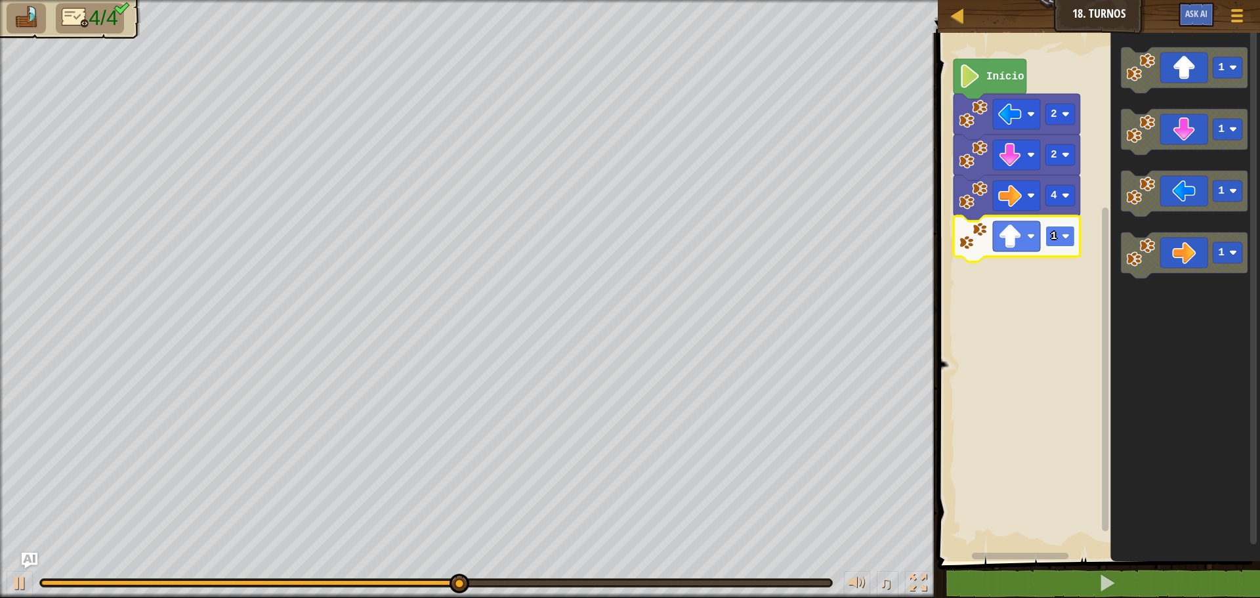
click at [1052, 234] on text "1" at bounding box center [1054, 236] width 7 height 12
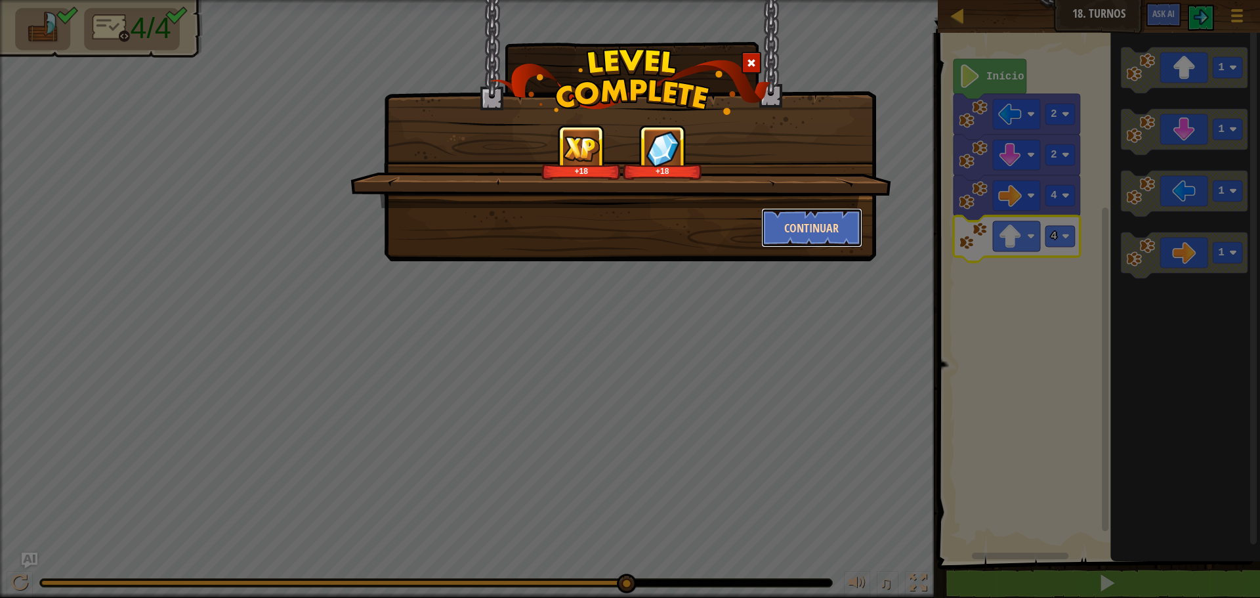
click at [842, 227] on button "Continuar" at bounding box center [812, 227] width 102 height 39
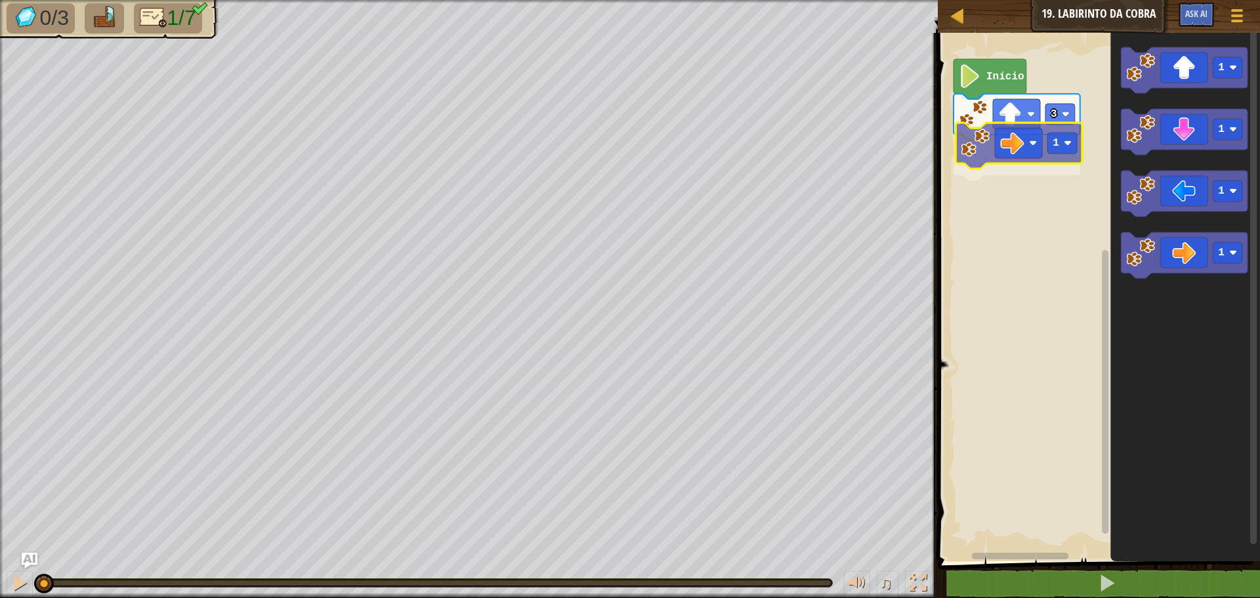
click at [995, 140] on div "3 1 Início 1 1 1 1 1" at bounding box center [1097, 293] width 326 height 535
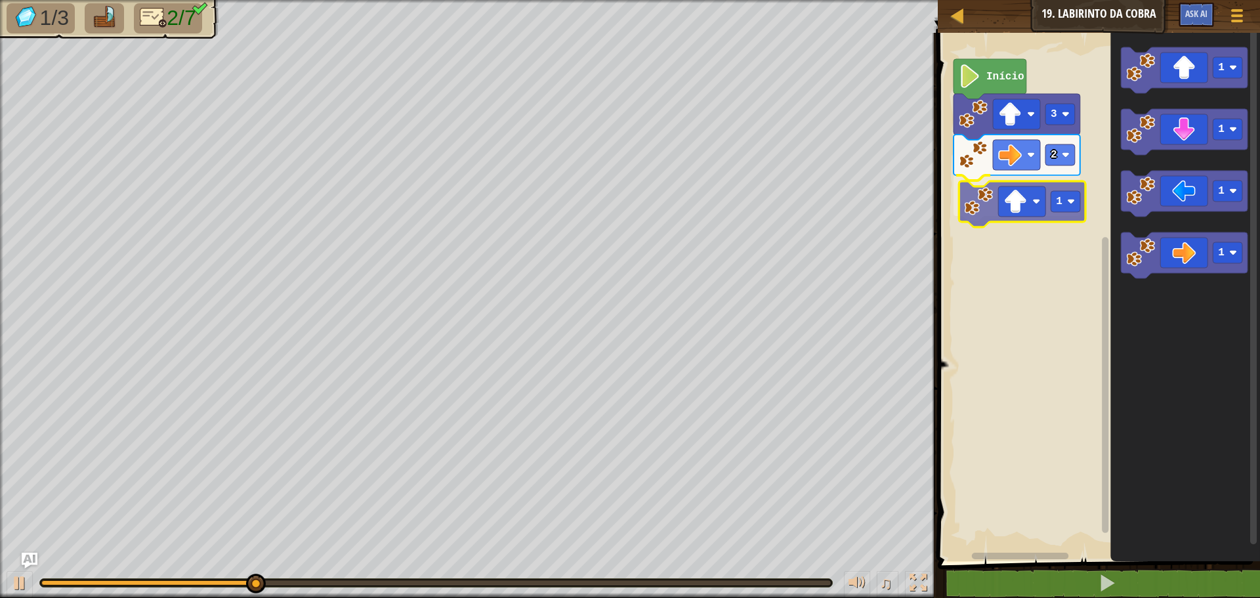
click at [1000, 205] on div "Início 3 2 1 1 1 1 1 1" at bounding box center [1097, 293] width 326 height 535
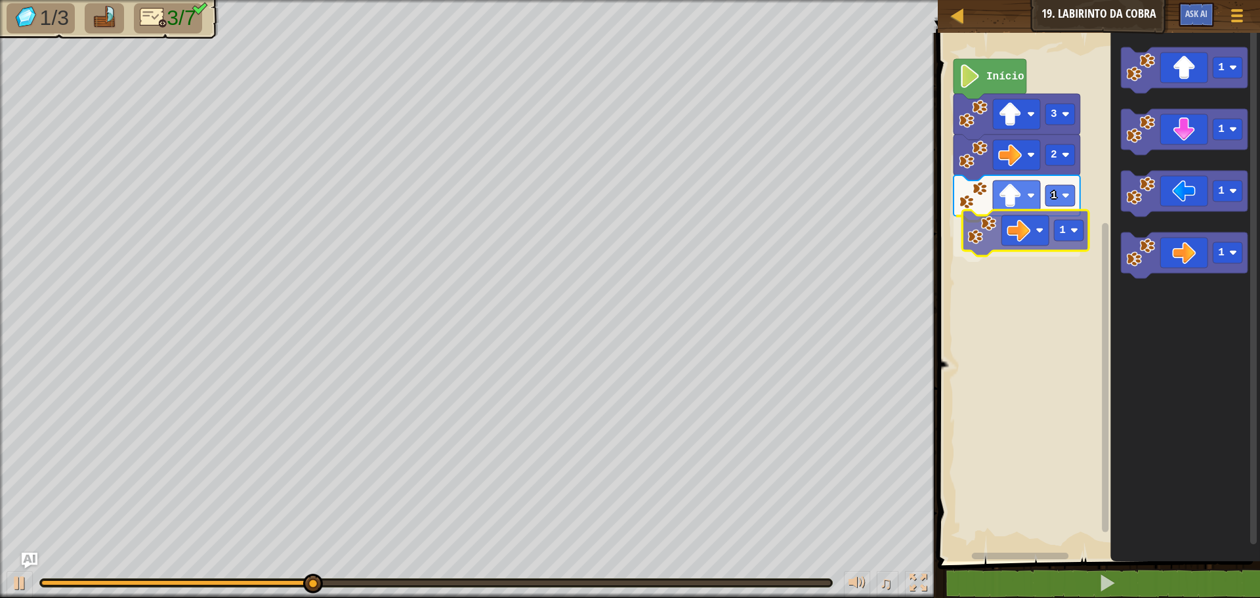
click at [982, 240] on div "Início 3 2 1 1 1 1 1 1 1" at bounding box center [1097, 293] width 326 height 535
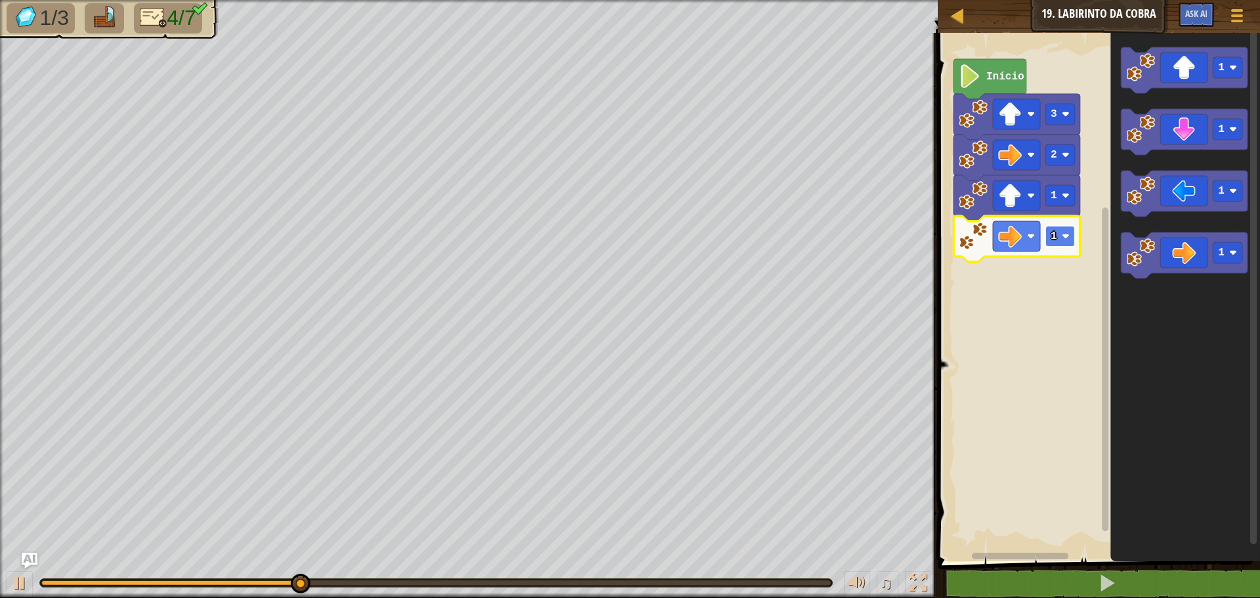
click at [1063, 231] on rect "Espaço de trabalho do Blockly" at bounding box center [1061, 236] width 30 height 21
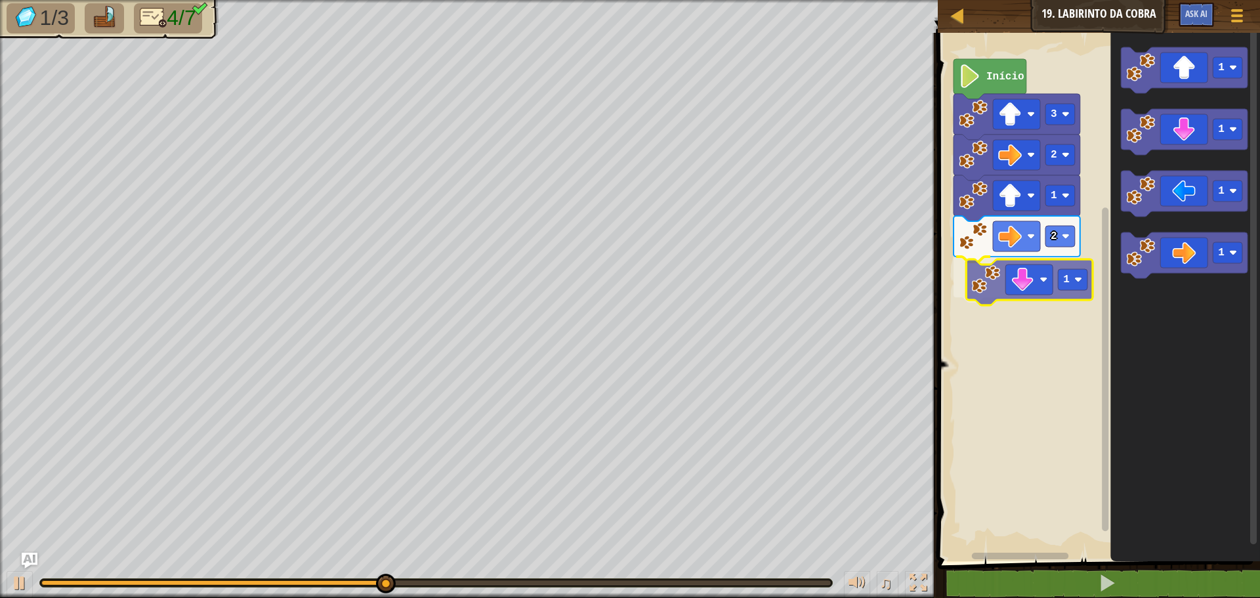
click at [985, 293] on div "Início 3 2 1 2 1 1 1 1 1 1" at bounding box center [1097, 293] width 326 height 535
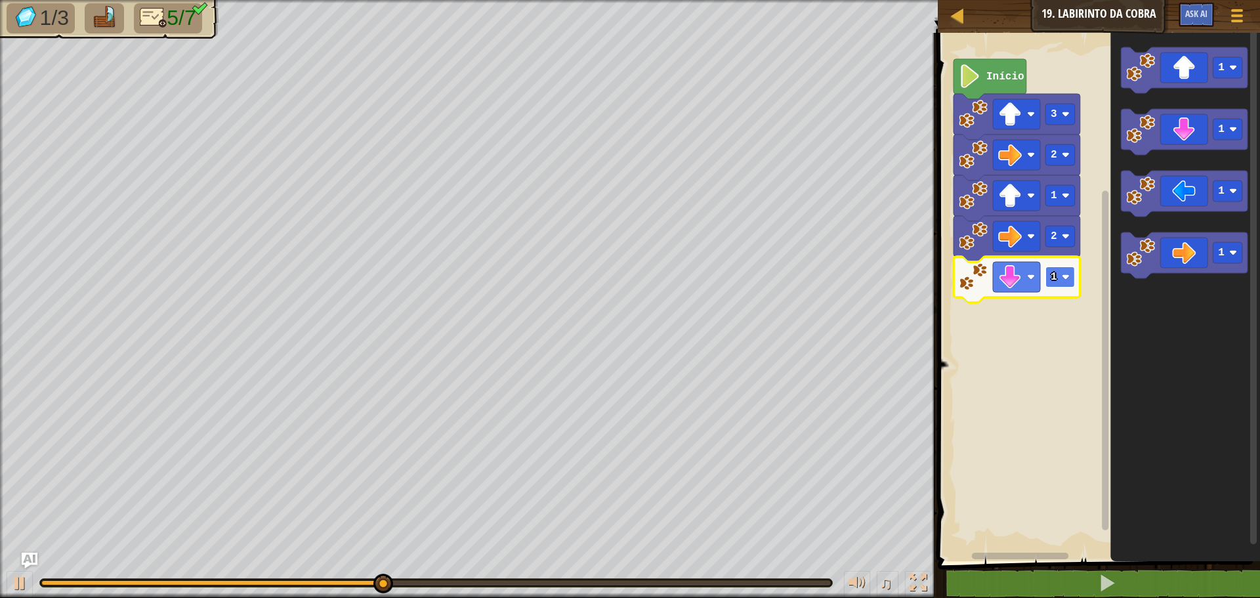
click at [1060, 280] on rect "Espaço de trabalho do Blockly" at bounding box center [1061, 276] width 30 height 21
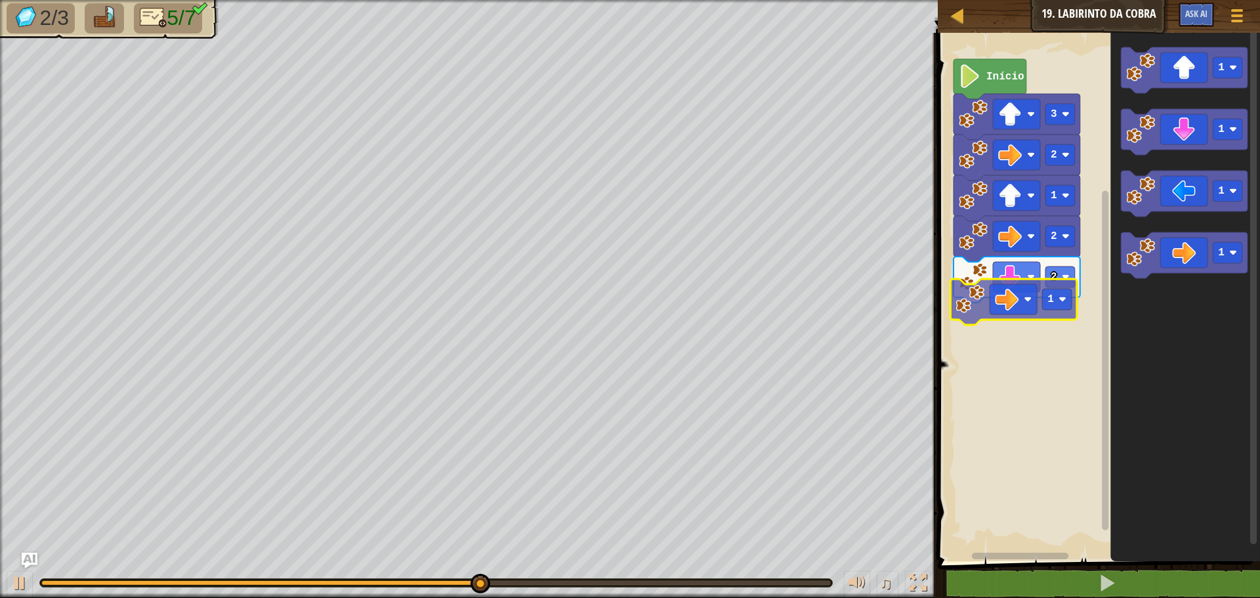
click at [982, 286] on div "Início 3 2 1 2 2 1 1 1 1 1 1" at bounding box center [1097, 293] width 326 height 535
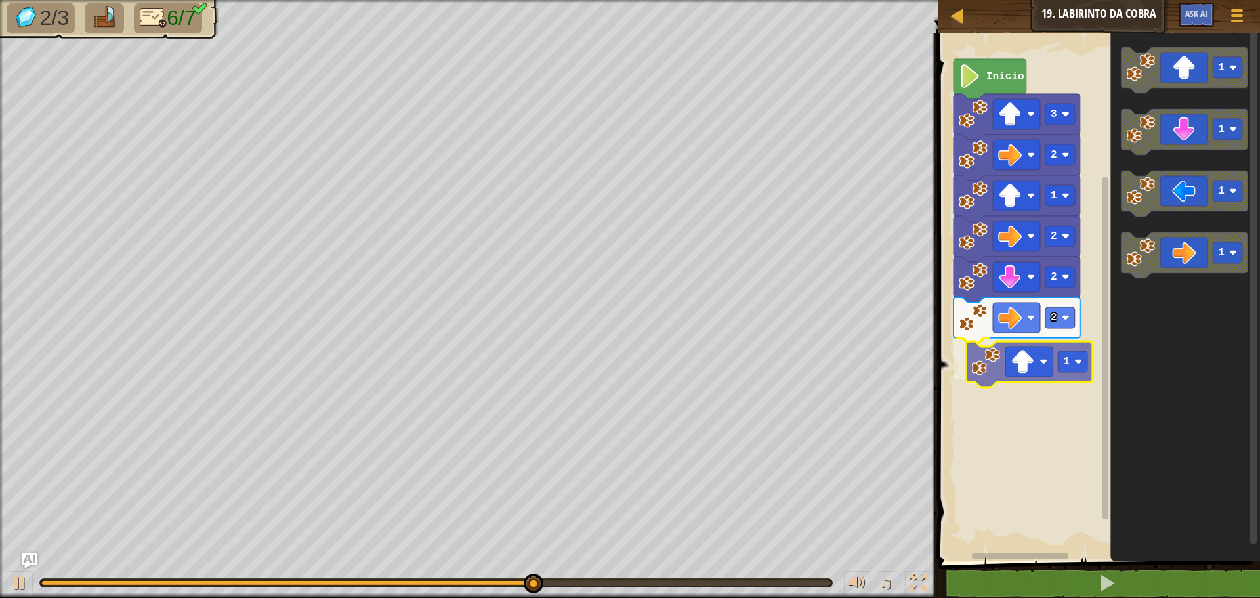
click at [1012, 381] on div "Início 3 2 1 2 2 2 1 1 1 1 1 1" at bounding box center [1097, 293] width 326 height 535
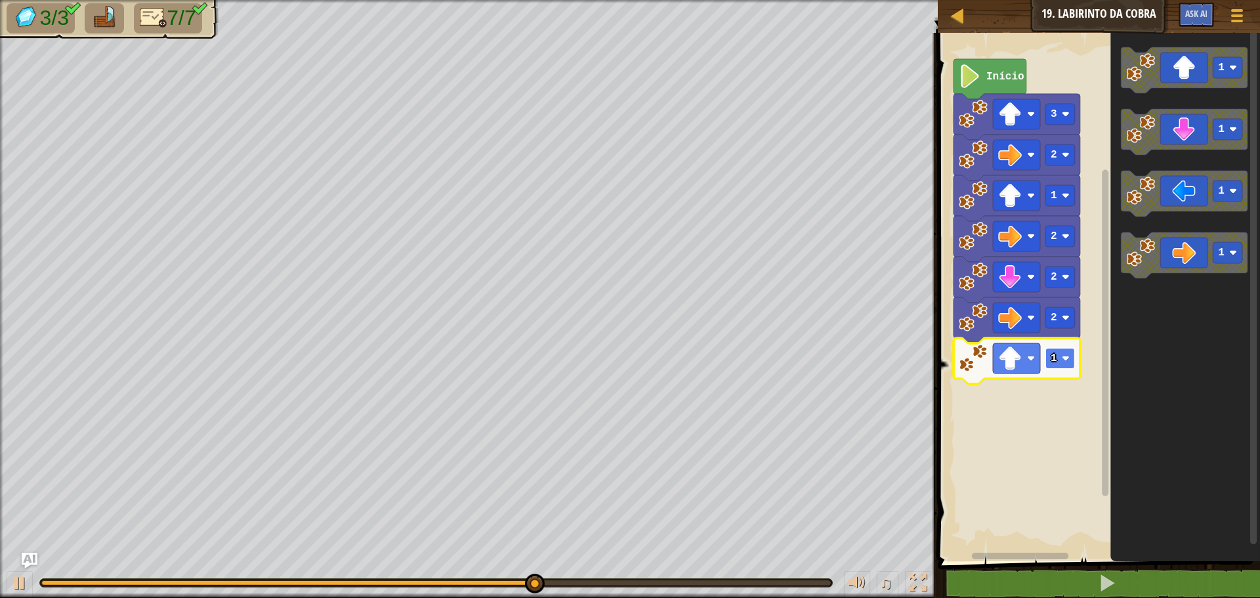
click at [1057, 361] on rect "Espaço de trabalho do Blockly" at bounding box center [1061, 358] width 30 height 21
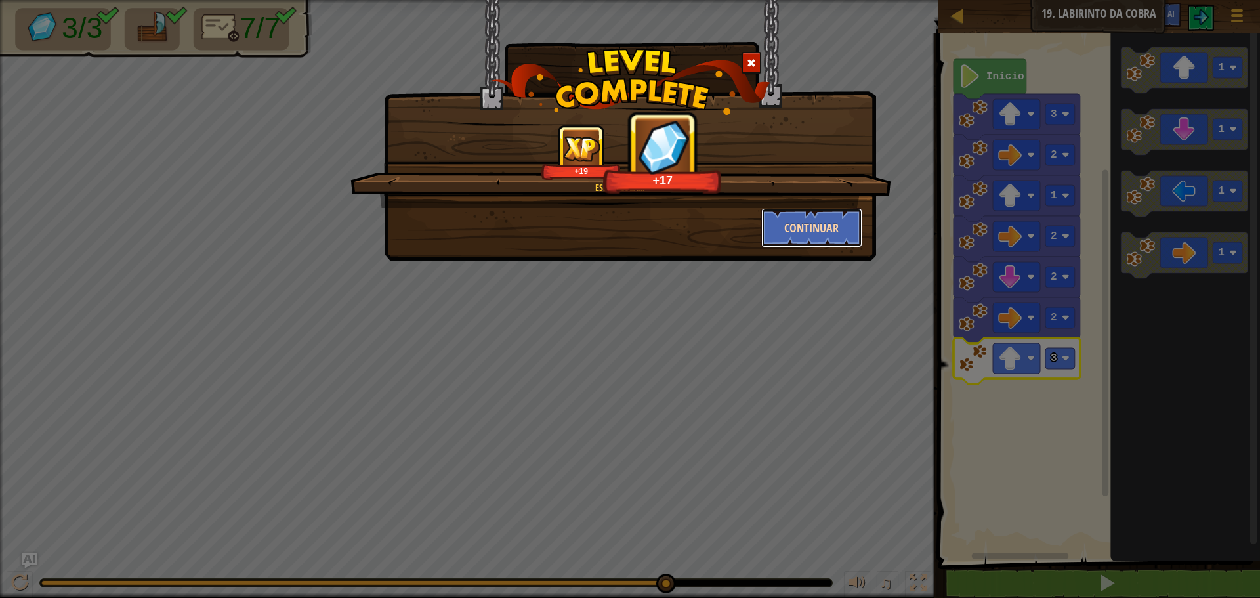
click at [823, 209] on button "Continuar" at bounding box center [812, 227] width 102 height 39
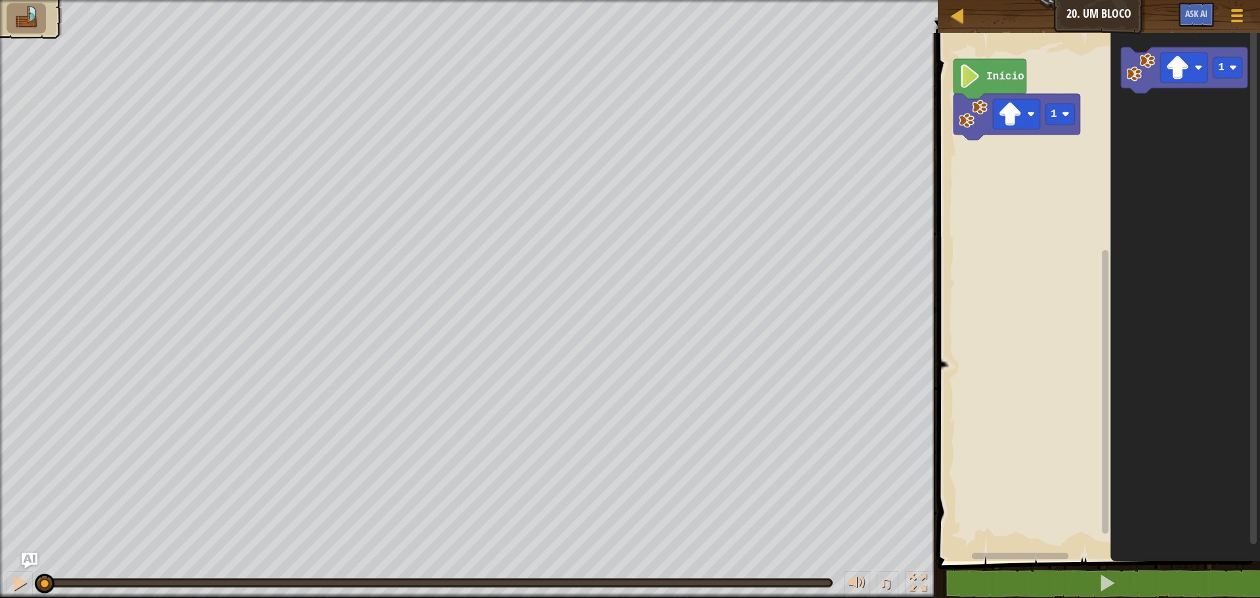
click at [1105, 88] on div "1 Início 1" at bounding box center [1097, 293] width 326 height 535
click at [1050, 136] on div "Início 2 1" at bounding box center [1097, 293] width 326 height 535
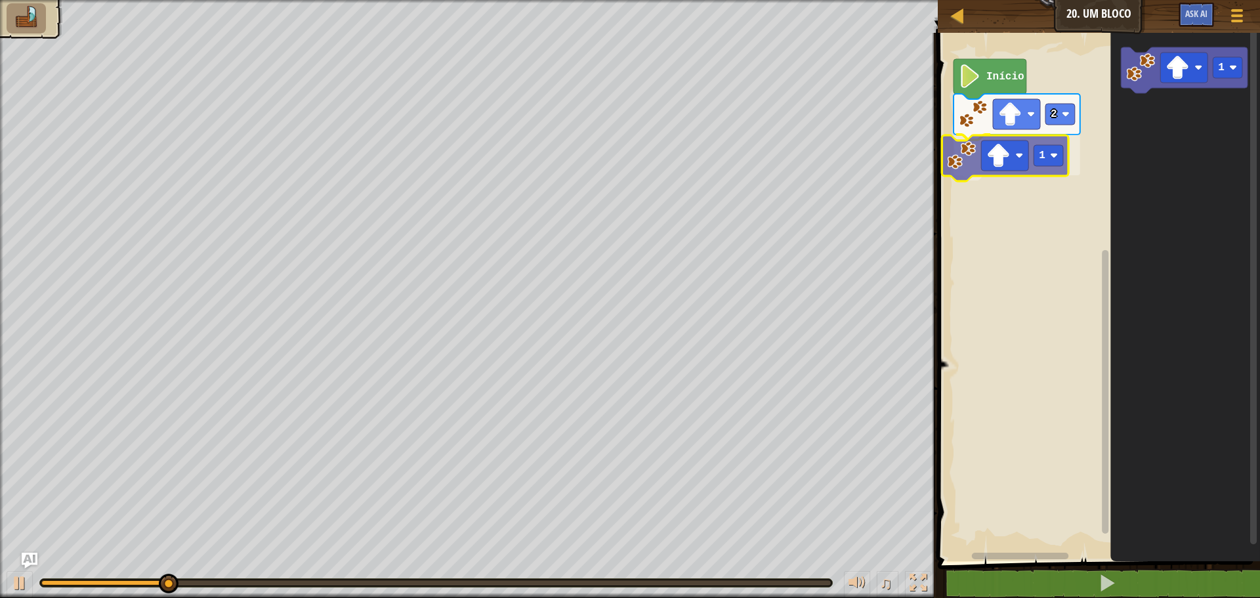
click at [967, 150] on div "Início 2 1 1 1" at bounding box center [1097, 293] width 326 height 535
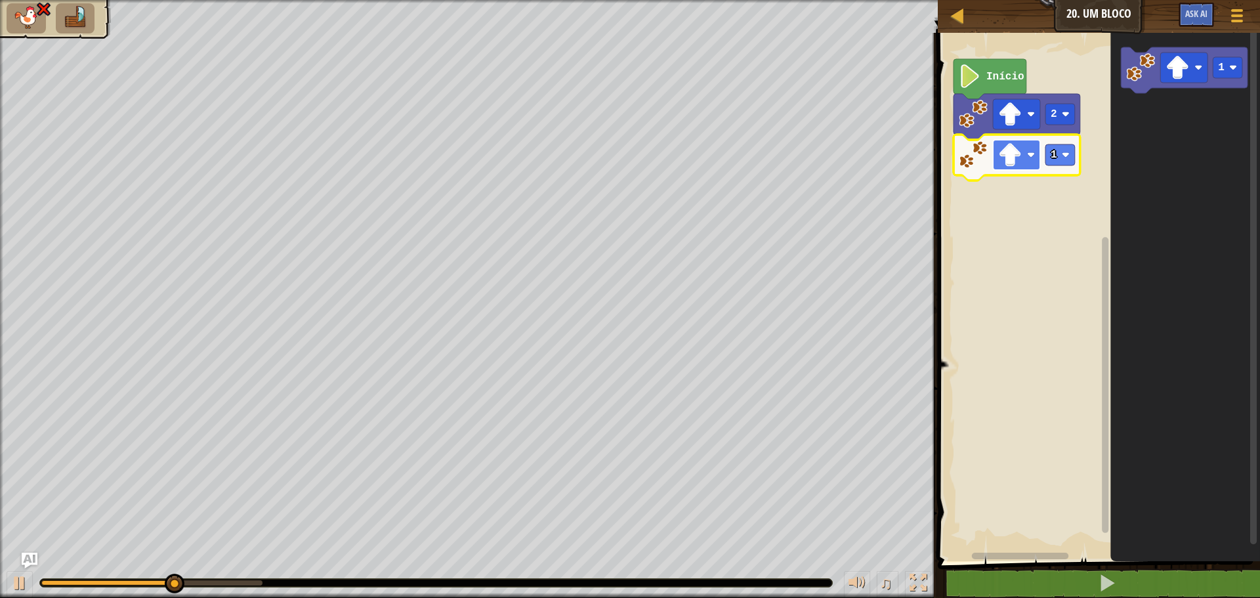
click at [1017, 151] on image "Espaço de trabalho do Blockly" at bounding box center [1010, 155] width 24 height 24
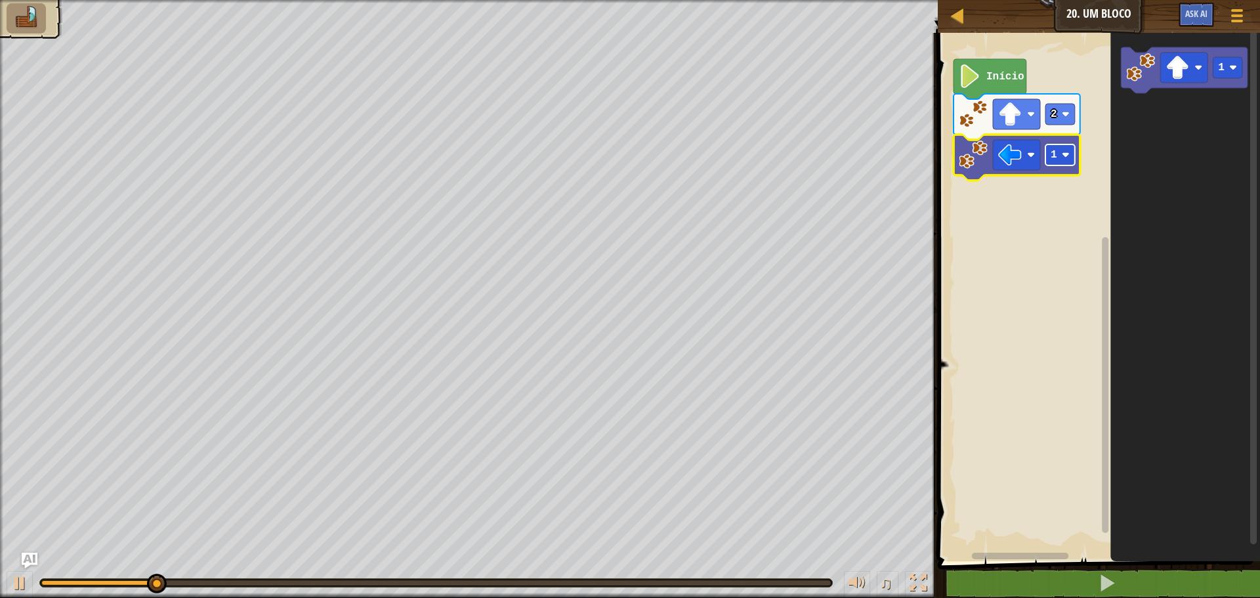
click at [1062, 150] on rect "Espaço de trabalho do Blockly" at bounding box center [1061, 154] width 30 height 21
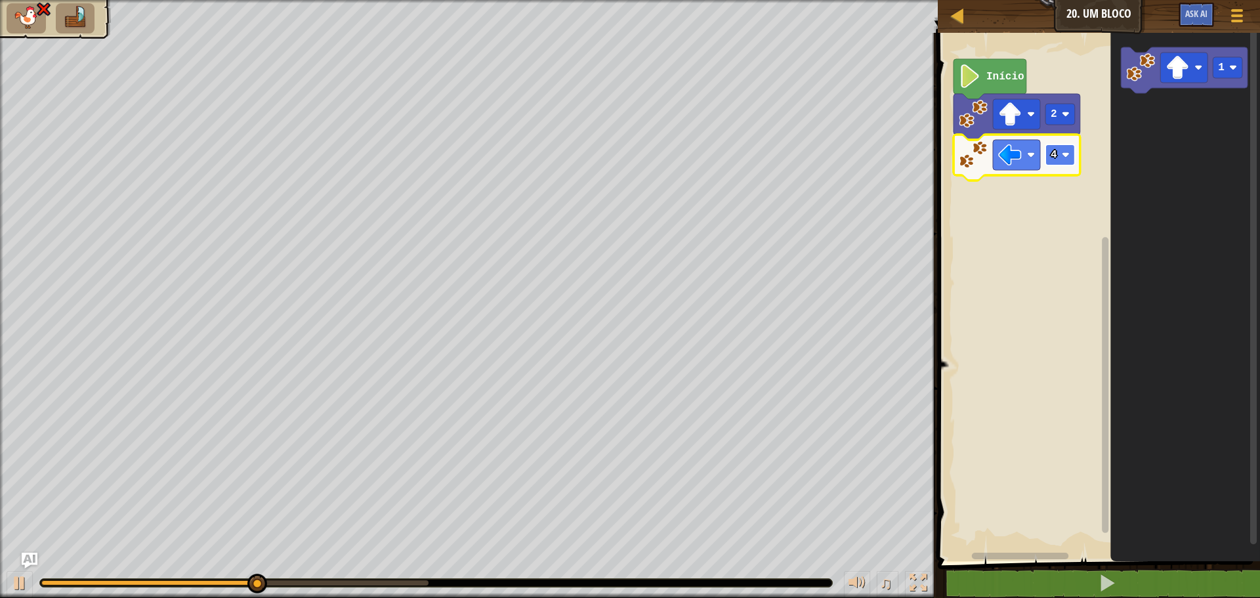
click at [1055, 150] on text "4" at bounding box center [1054, 155] width 7 height 12
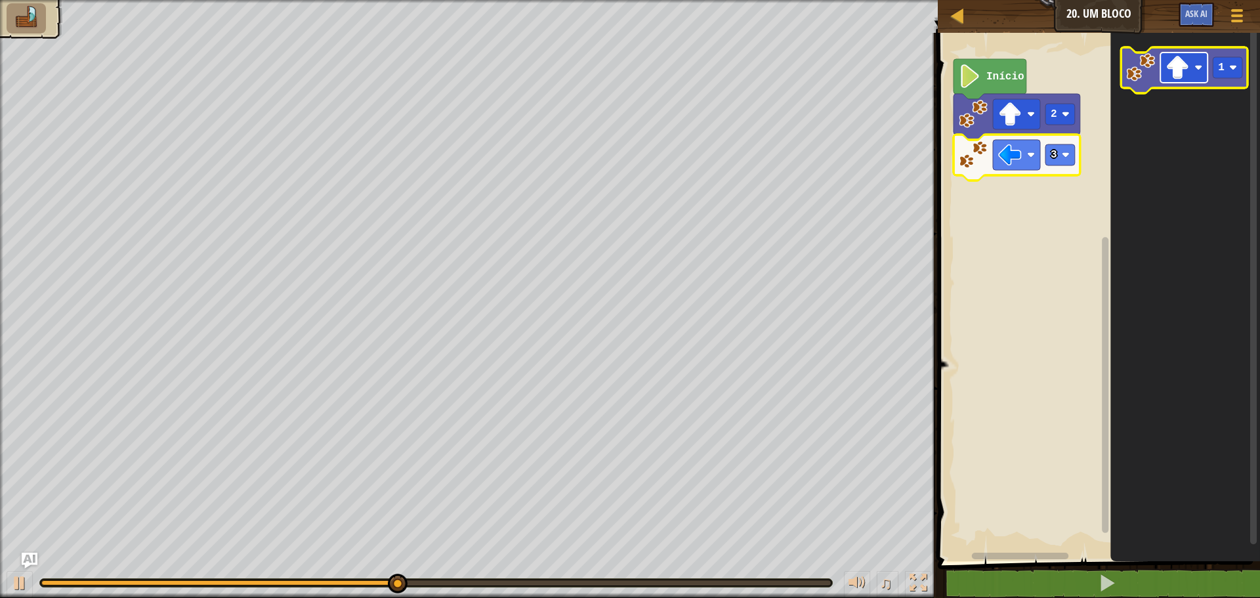
click at [1176, 75] on image "Espaço de trabalho do Blockly" at bounding box center [1178, 68] width 24 height 24
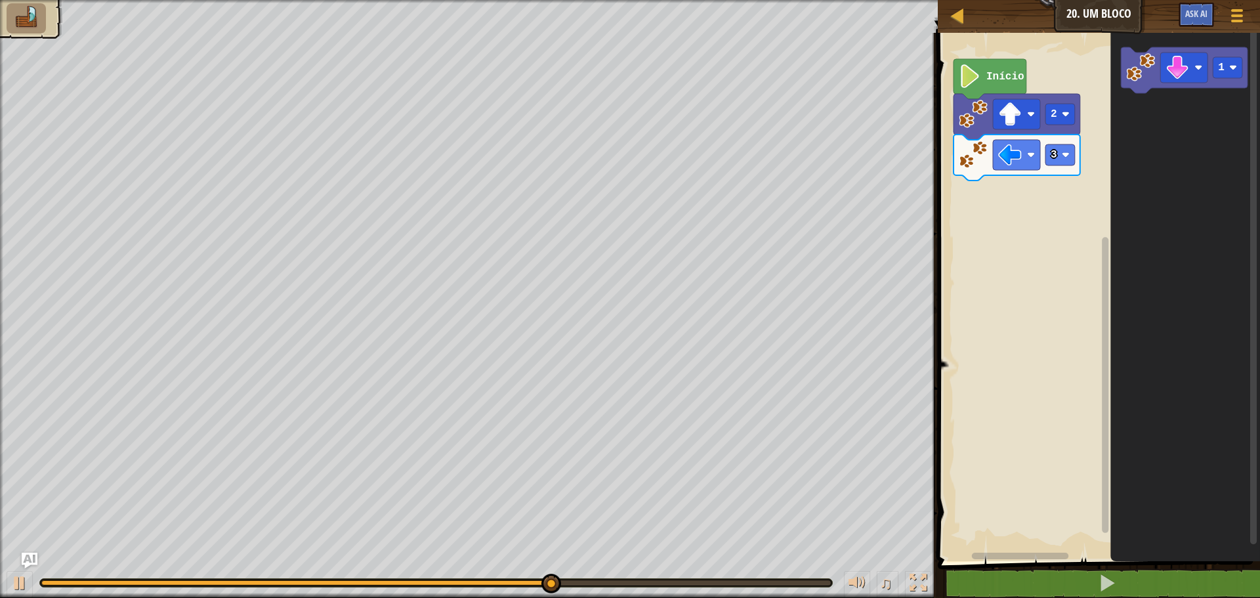
click at [1067, 181] on div "Início 2 3 1" at bounding box center [1097, 293] width 326 height 535
click at [1042, 169] on div "Início 2 3 1" at bounding box center [1097, 293] width 326 height 535
click at [1104, 151] on div "Início 2 3 1" at bounding box center [1097, 293] width 326 height 535
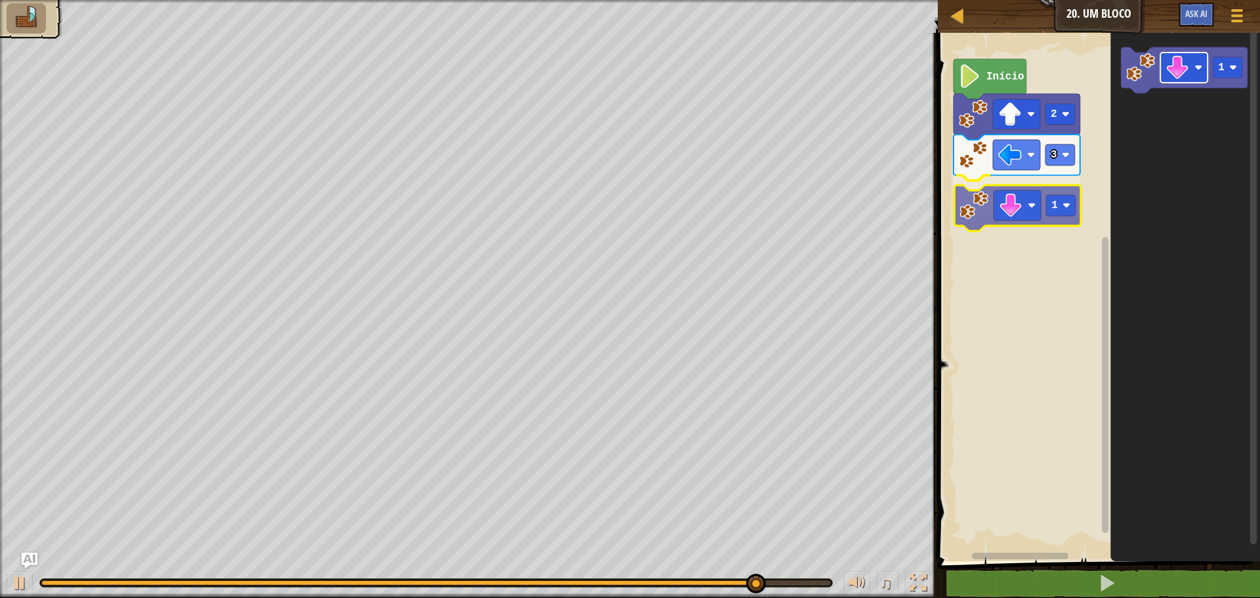
click at [1006, 205] on div "Início 2 3 1 1 1" at bounding box center [1097, 293] width 326 height 535
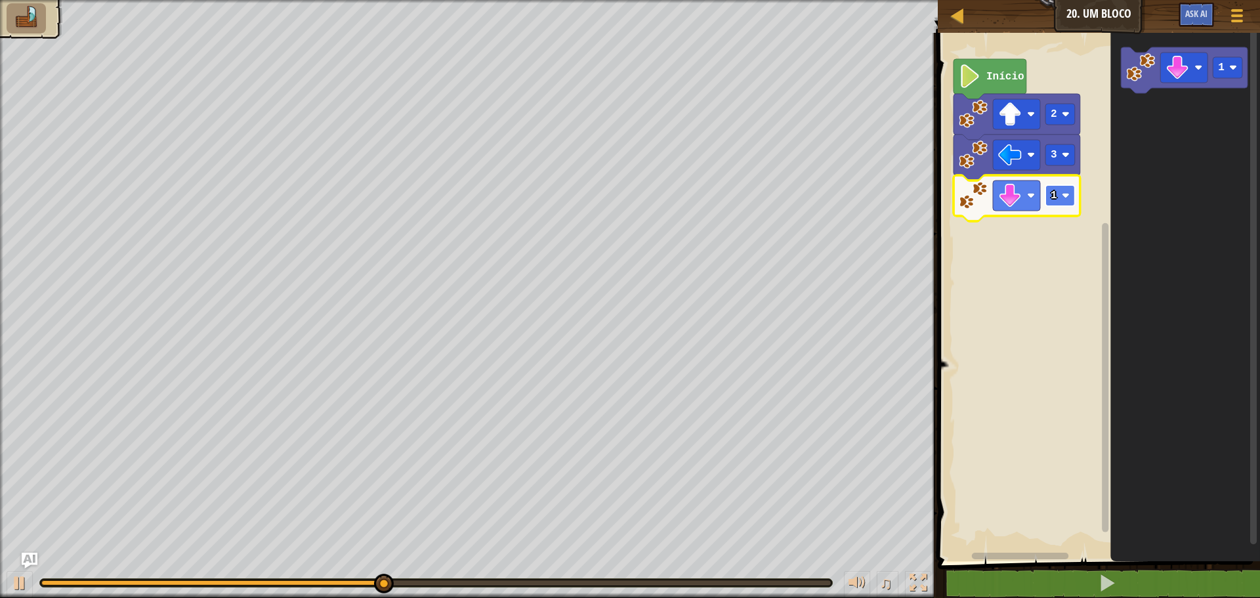
click at [1061, 196] on rect "Espaço de trabalho do Blockly" at bounding box center [1061, 195] width 30 height 21
click at [1191, 60] on rect "Espaço de trabalho do Blockly" at bounding box center [1183, 68] width 47 height 30
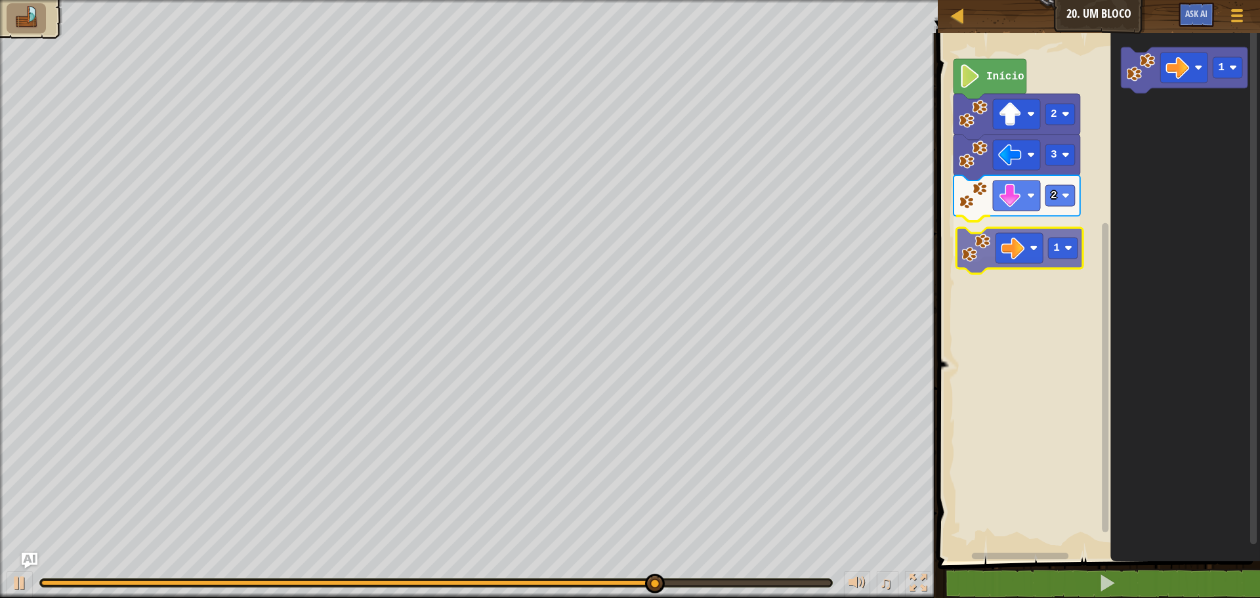
click at [971, 247] on div "Início 2 3 2 1 1 1" at bounding box center [1097, 293] width 326 height 535
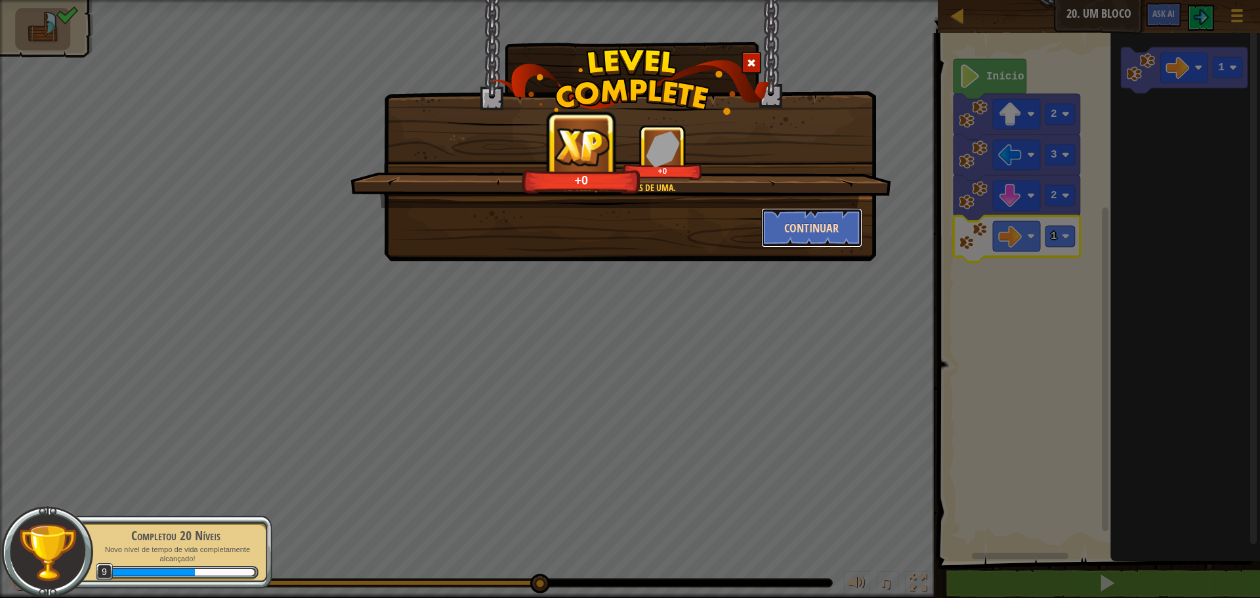
click at [822, 229] on button "Continuar" at bounding box center [812, 227] width 102 height 39
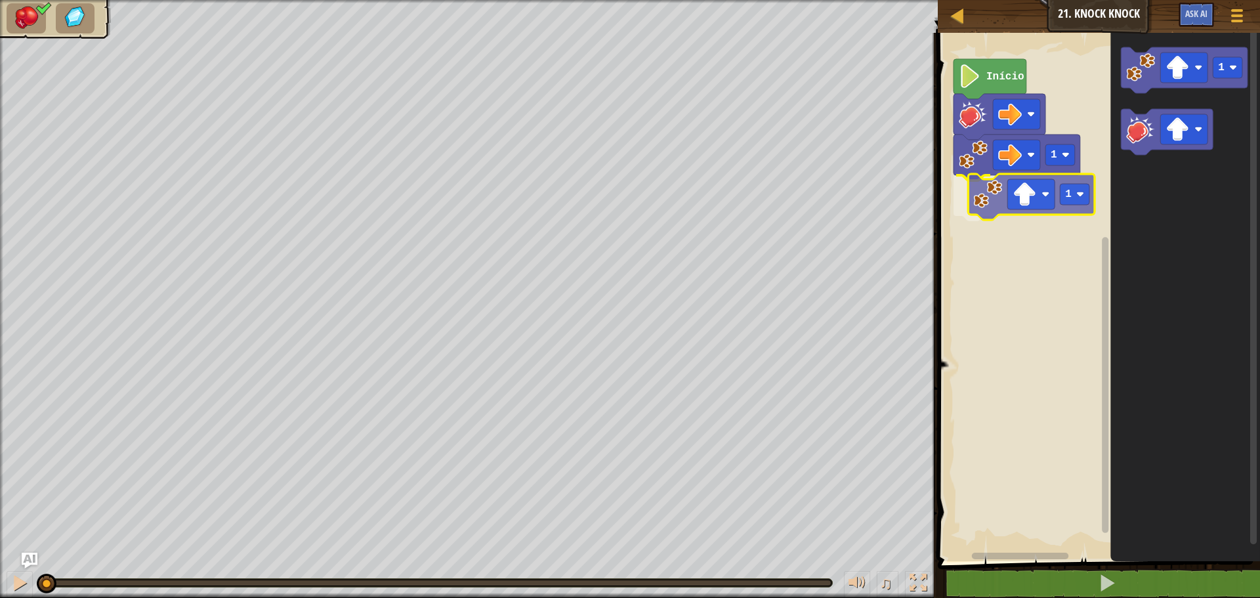
click at [981, 186] on div "1 1 Início 1 1" at bounding box center [1097, 293] width 326 height 535
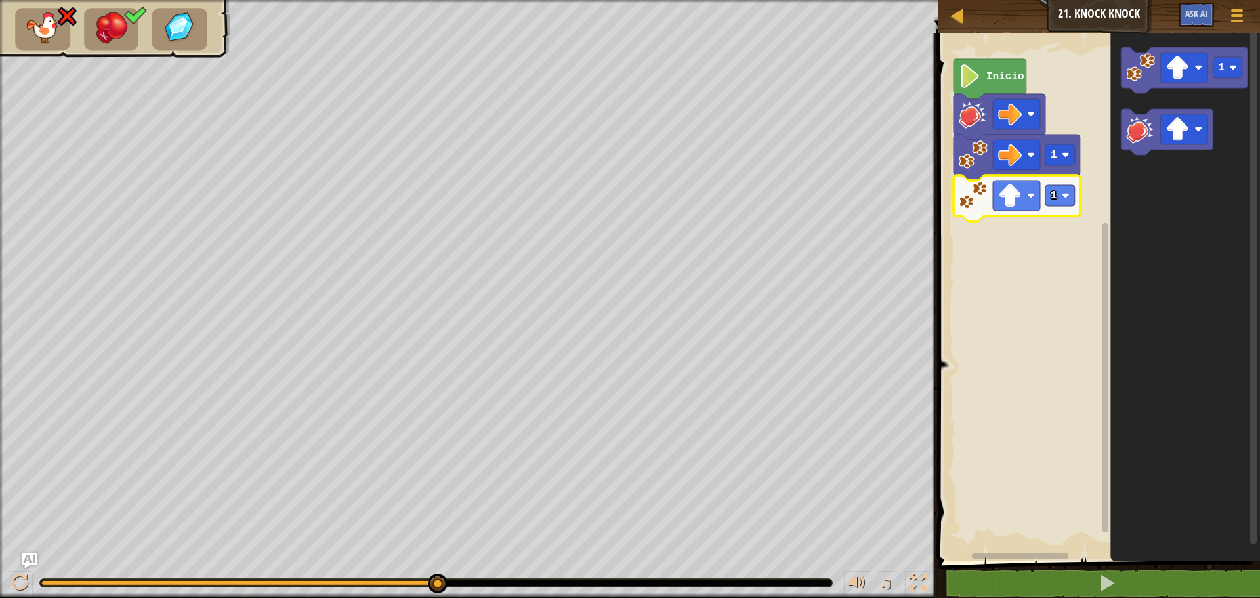
click at [979, 200] on image "Espaço de trabalho do Blockly" at bounding box center [973, 195] width 29 height 29
click at [1023, 200] on rect "Espaço de trabalho do Blockly" at bounding box center [1016, 196] width 47 height 30
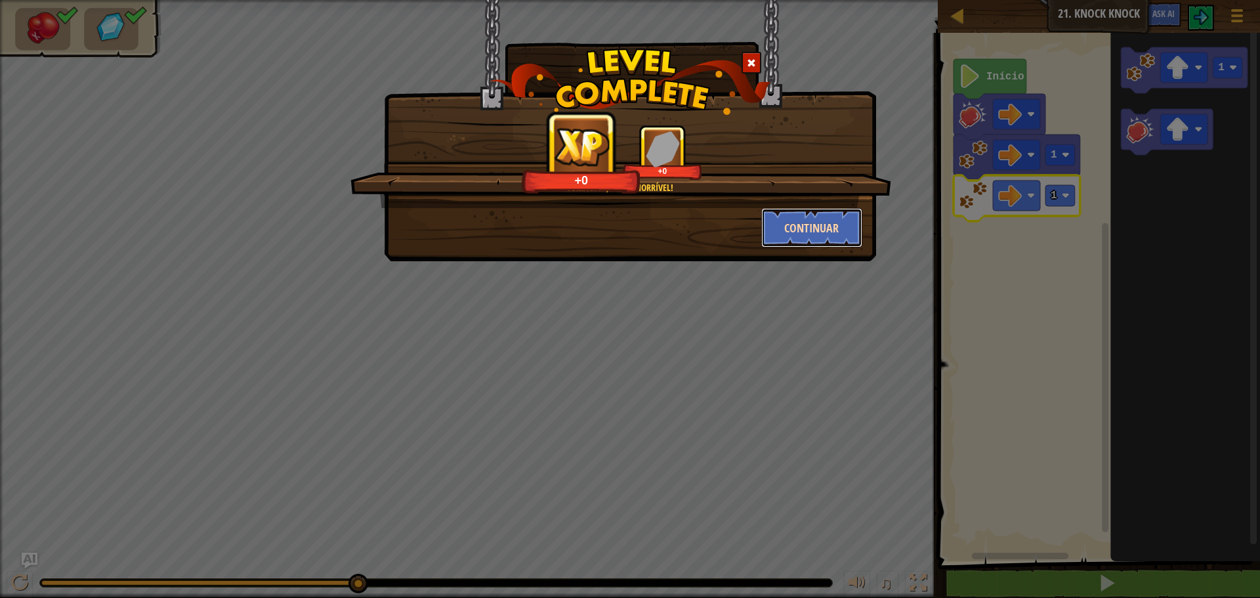
click at [827, 221] on button "Continuar" at bounding box center [812, 227] width 102 height 39
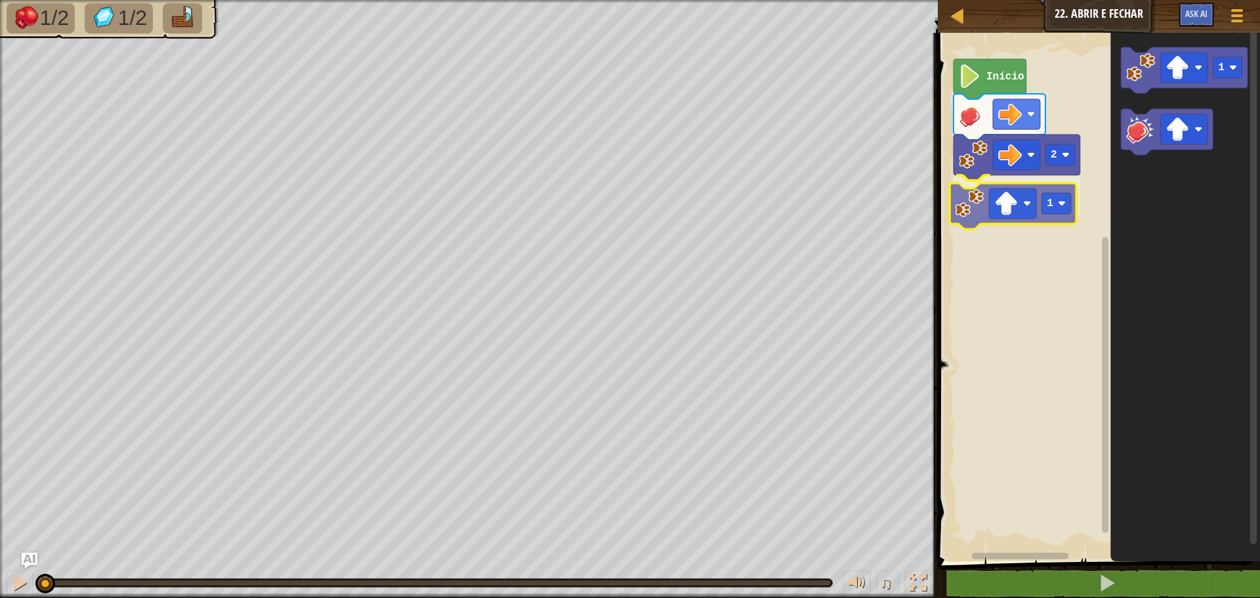
click at [977, 198] on div "2 1 Início 1 1" at bounding box center [1097, 293] width 326 height 535
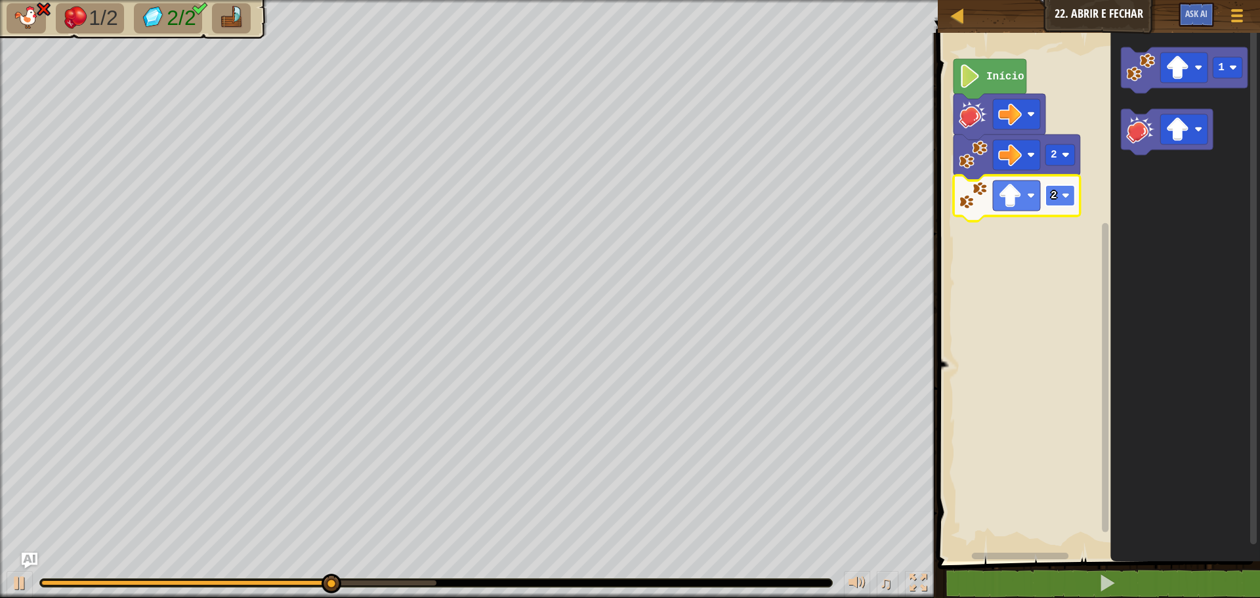
click at [1061, 197] on rect "Espaço de trabalho do Blockly" at bounding box center [1061, 195] width 30 height 21
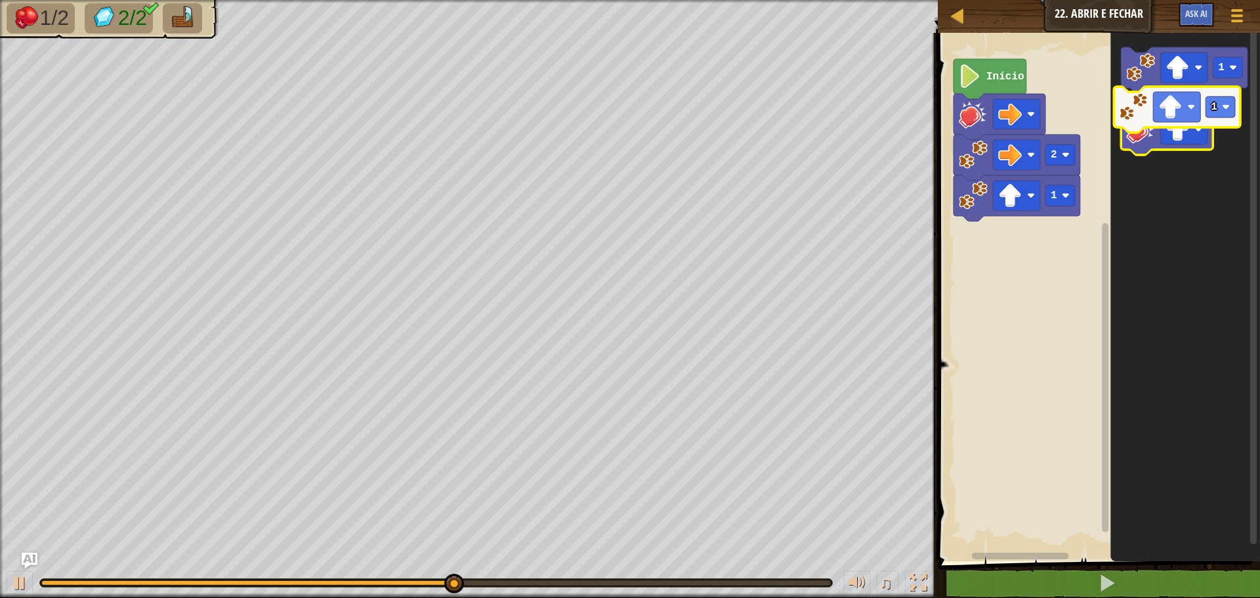
click at [1142, 103] on icon "1" at bounding box center [1186, 293] width 150 height 535
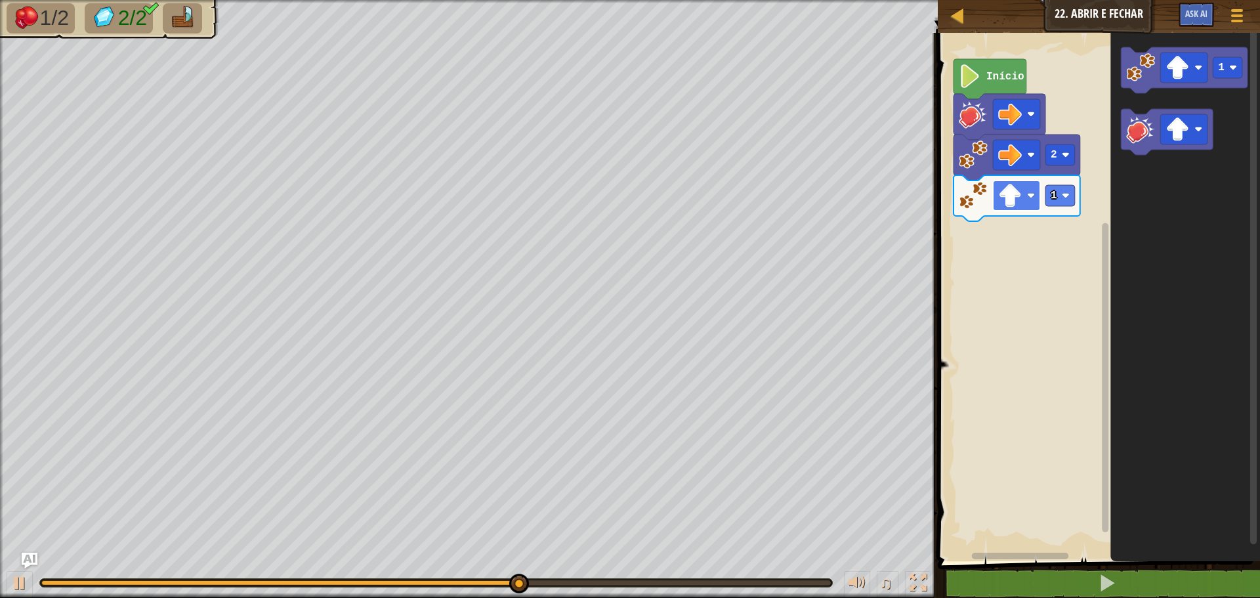
click at [1013, 198] on image "Espaço de trabalho do Blockly" at bounding box center [1010, 196] width 24 height 24
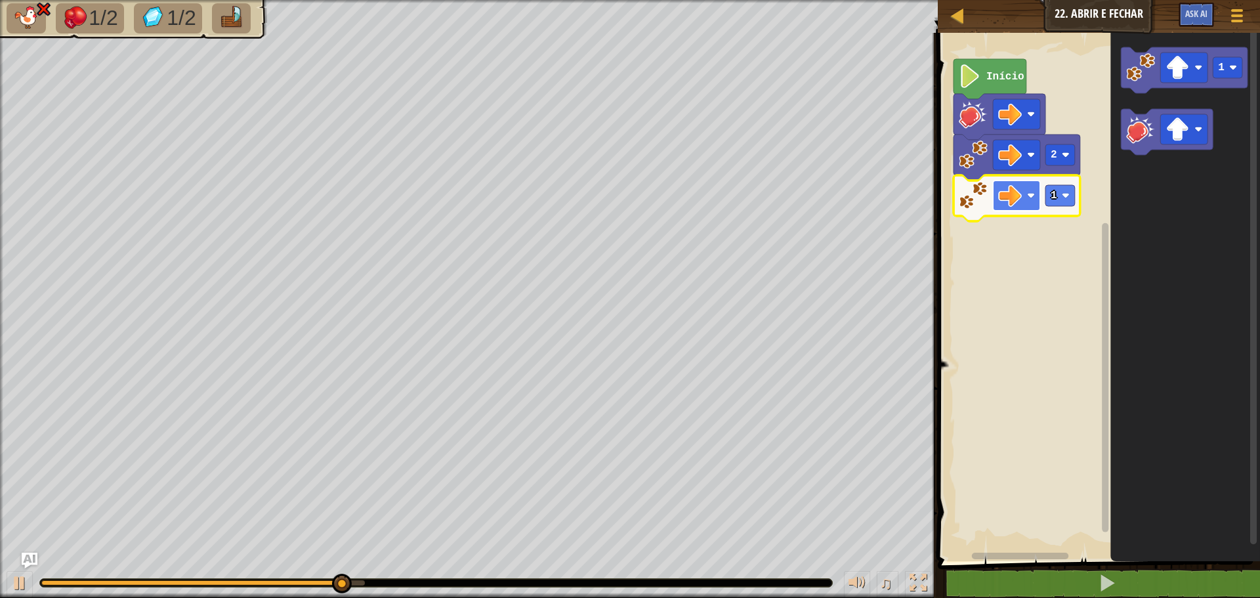
click at [1017, 192] on image "Espaço de trabalho do Blockly" at bounding box center [1010, 196] width 24 height 24
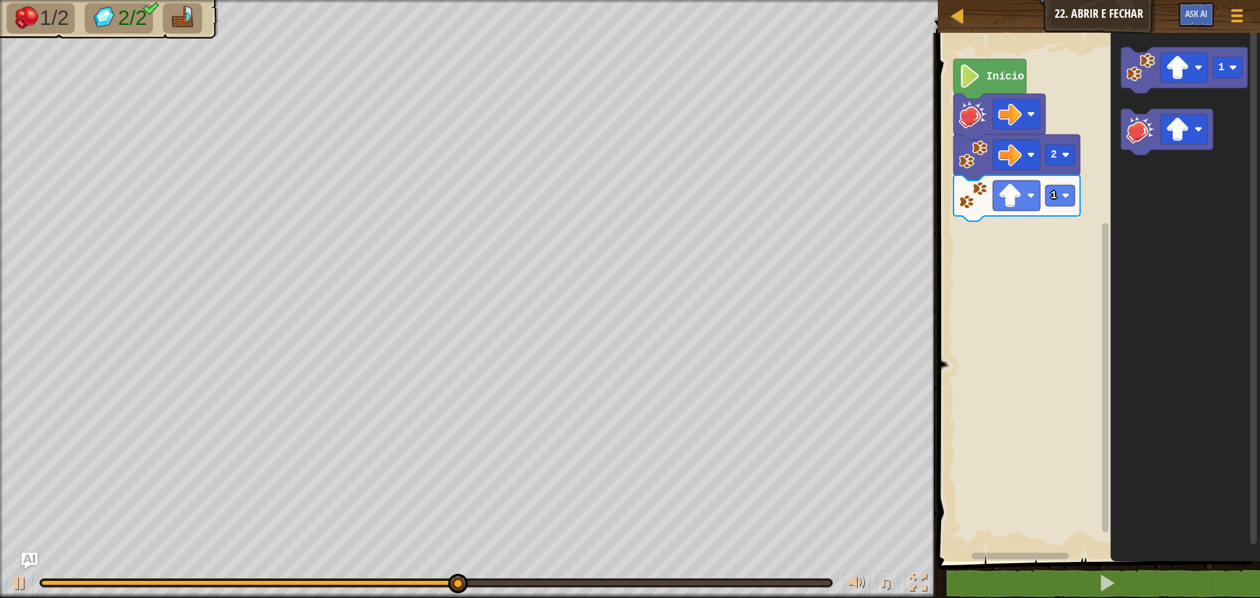
click at [1145, 142] on image "Espaço de trabalho do Blockly" at bounding box center [1140, 129] width 29 height 29
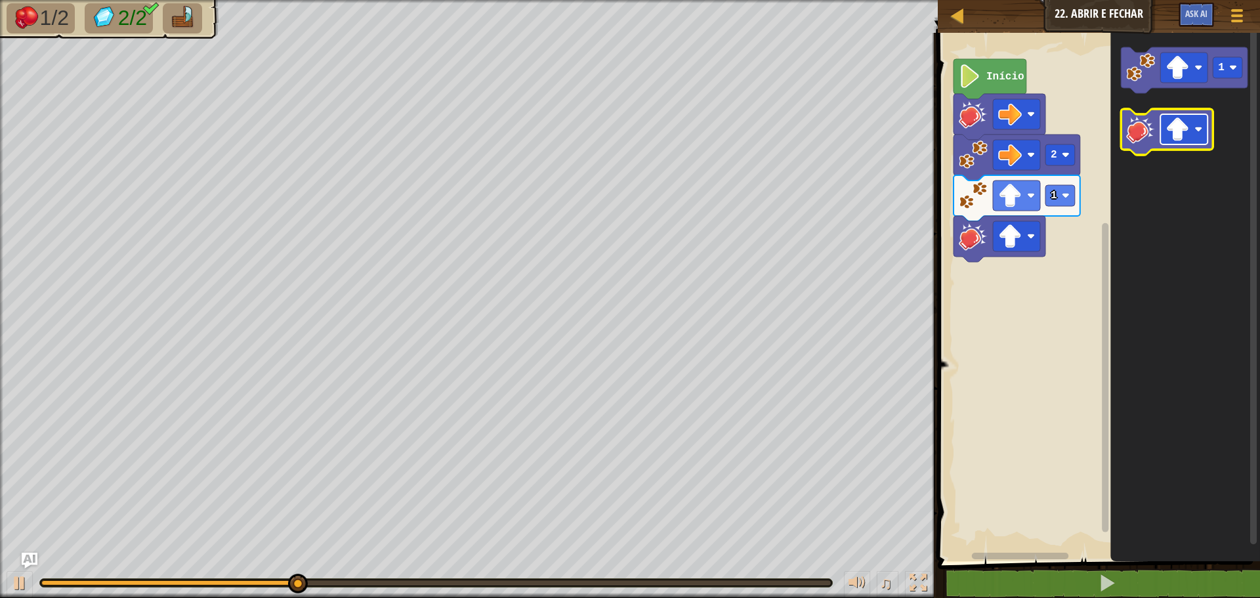
click at [1181, 128] on image "Espaço de trabalho do Blockly" at bounding box center [1178, 129] width 24 height 24
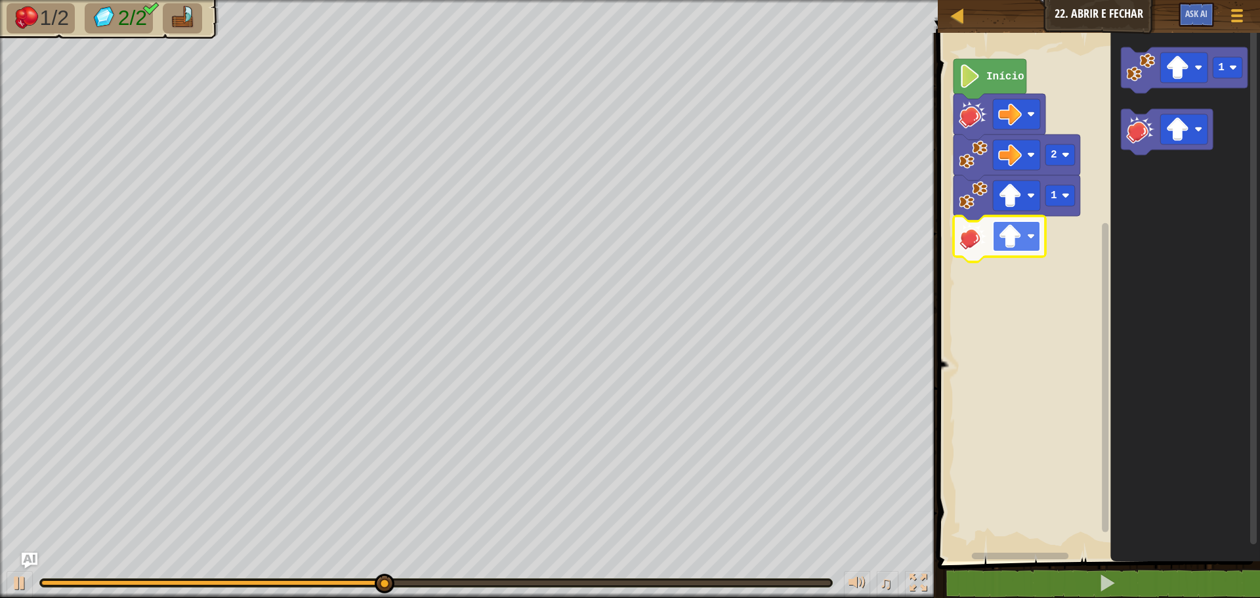
click at [1017, 234] on image "Espaço de trabalho do Blockly" at bounding box center [1010, 236] width 24 height 24
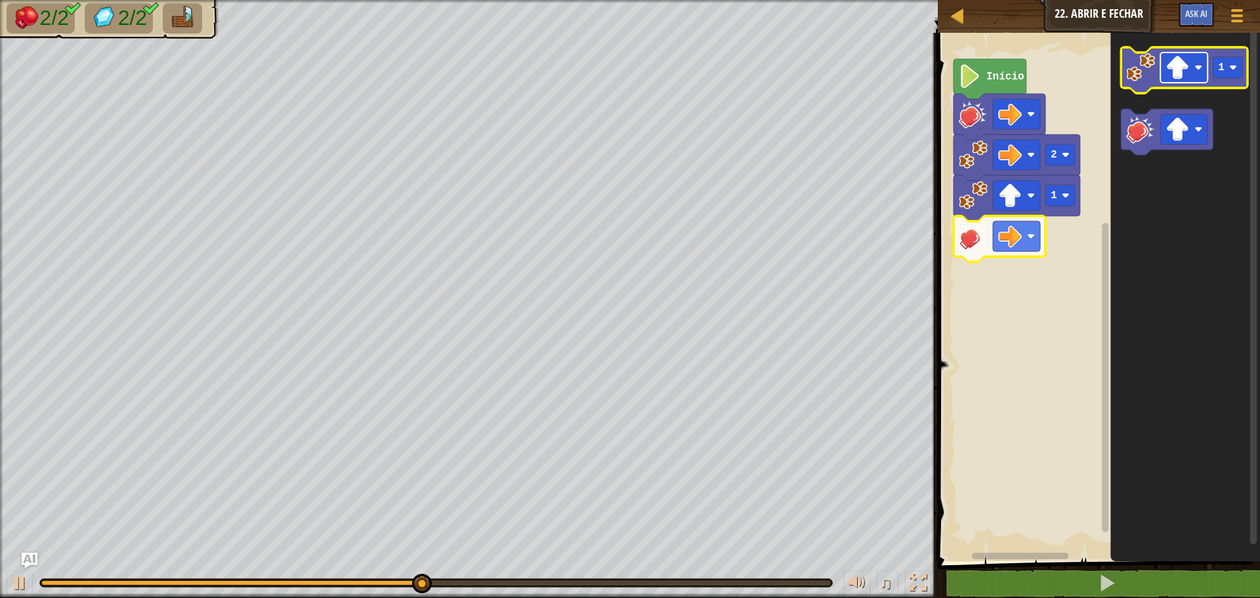
click at [1188, 71] on image "Espaço de trabalho do Blockly" at bounding box center [1178, 68] width 24 height 24
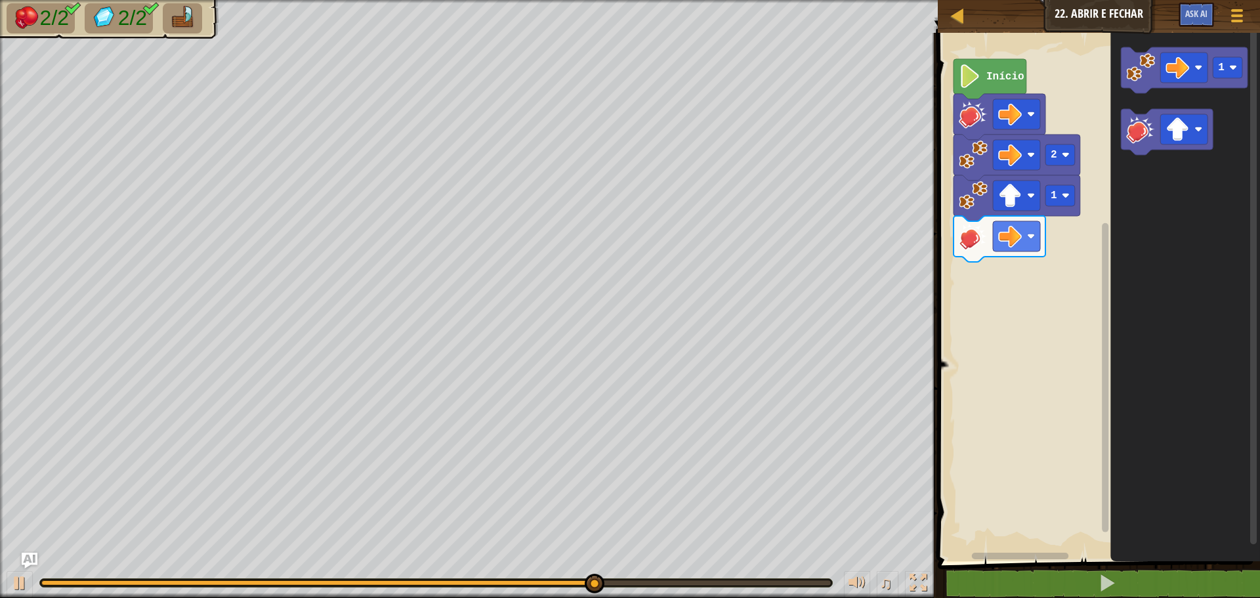
click at [1034, 300] on div "Início 2 1 1" at bounding box center [1097, 293] width 326 height 535
click at [1082, 241] on div "Início 2 1 1" at bounding box center [1097, 293] width 326 height 535
click at [1097, 177] on div "Início 2 1 1" at bounding box center [1097, 293] width 326 height 535
click at [1109, 121] on div "Início 2 1 1" at bounding box center [1097, 293] width 326 height 535
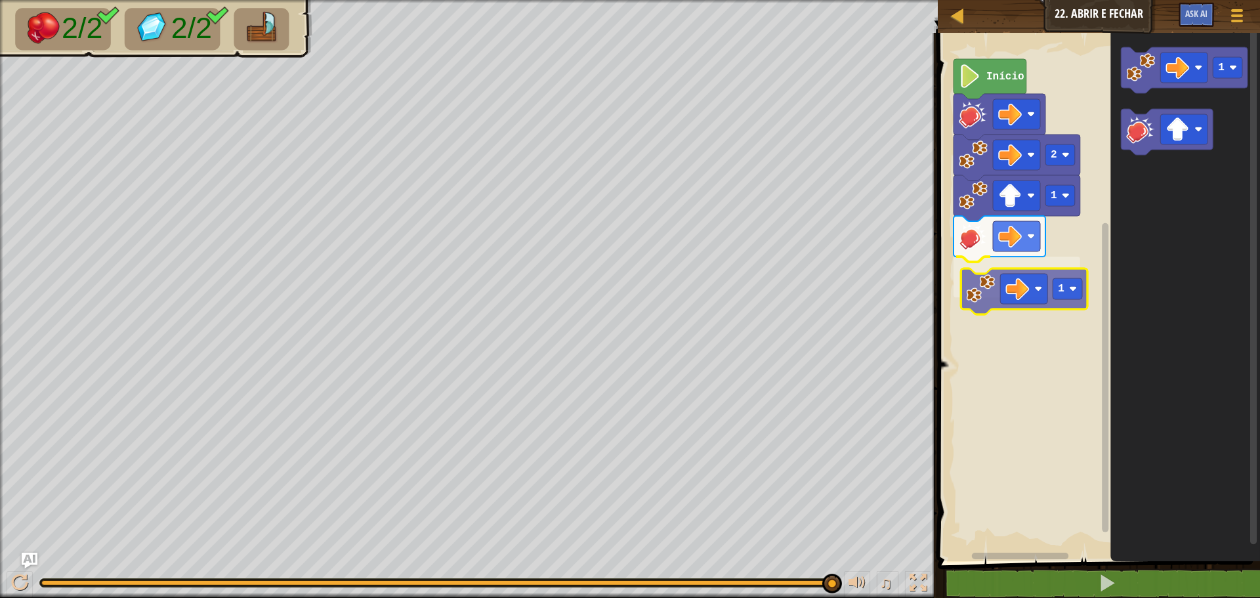
click at [1052, 288] on div "Início 2 1 1 1 1" at bounding box center [1097, 293] width 326 height 535
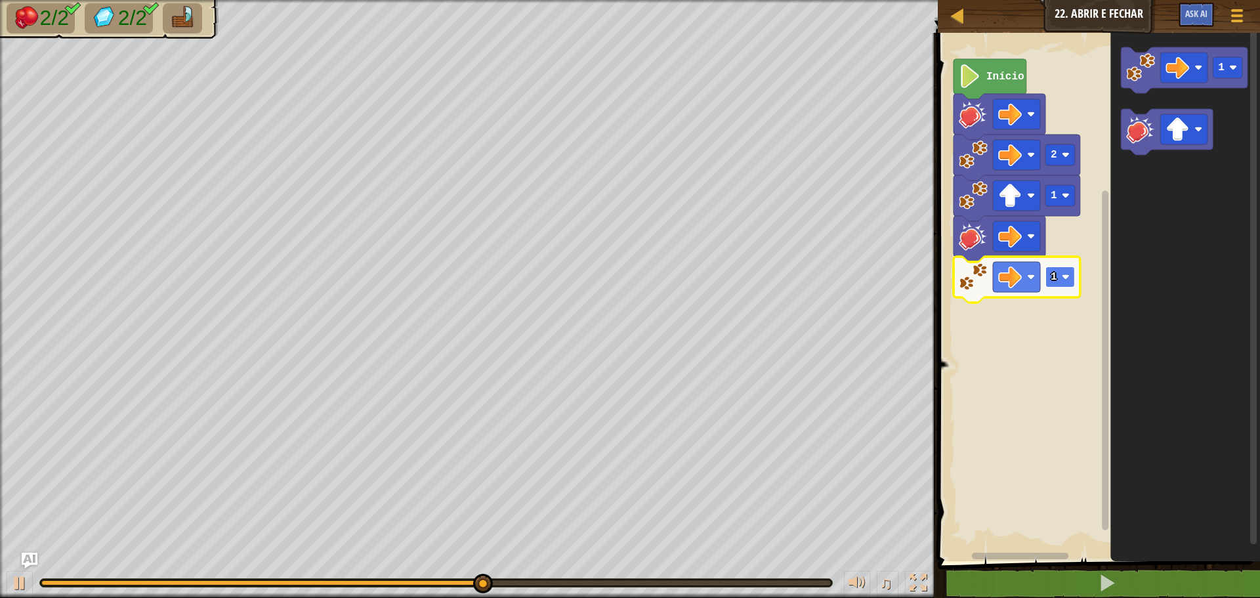
click at [1069, 286] on rect "Espaço de trabalho do Blockly" at bounding box center [1061, 276] width 30 height 21
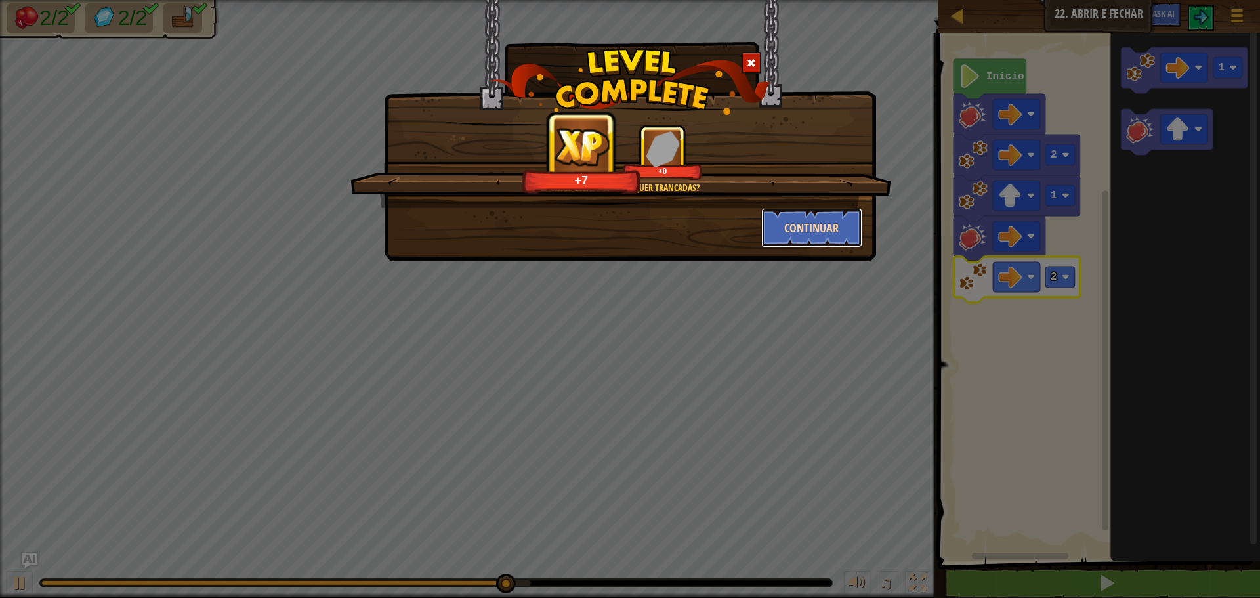
click at [797, 237] on button "Continuar" at bounding box center [812, 227] width 102 height 39
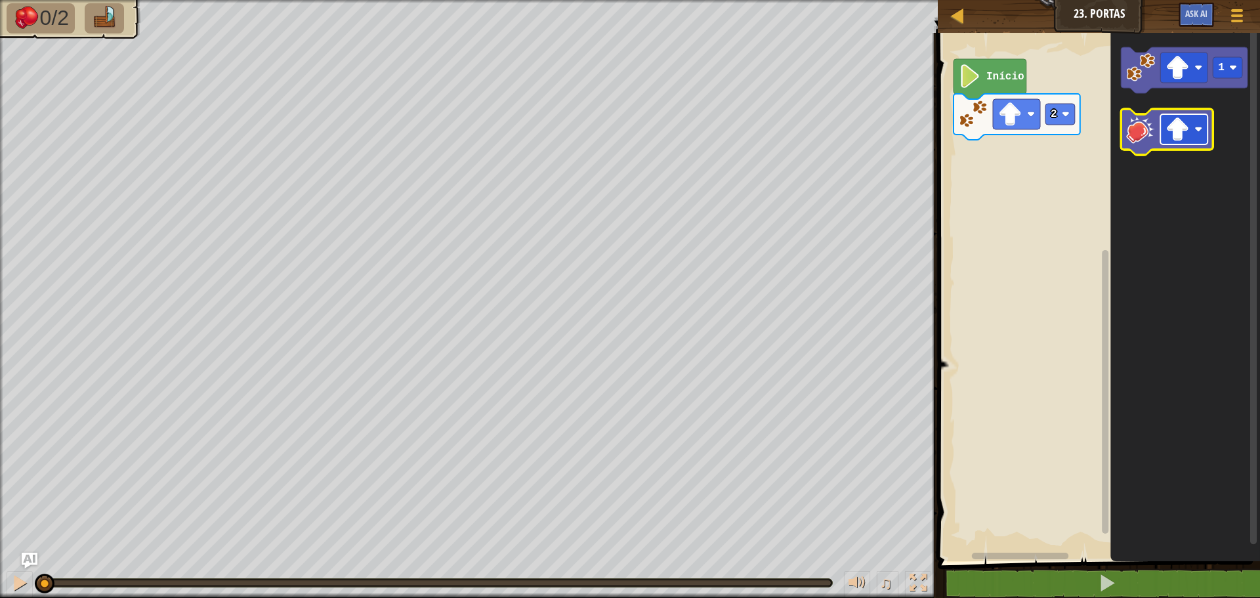
click at [1190, 135] on rect "Espaço de trabalho do Blockly" at bounding box center [1183, 129] width 47 height 30
click at [999, 171] on div "2 Início 1" at bounding box center [1097, 293] width 326 height 535
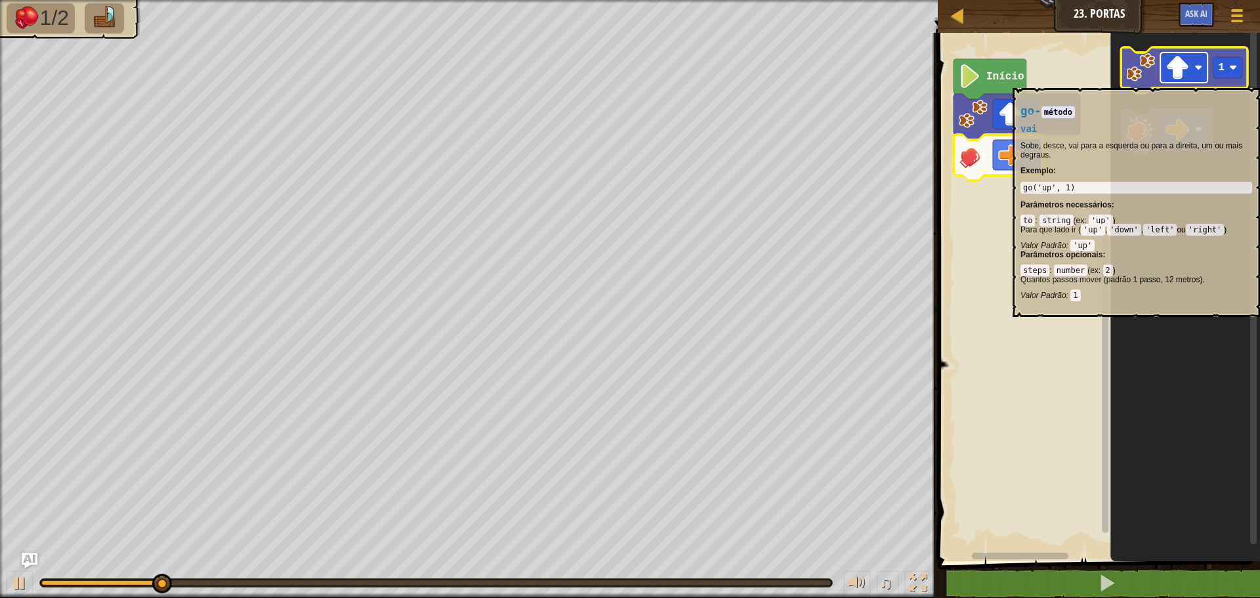
click at [1180, 81] on rect "Espaço de trabalho do Blockly" at bounding box center [1183, 68] width 47 height 30
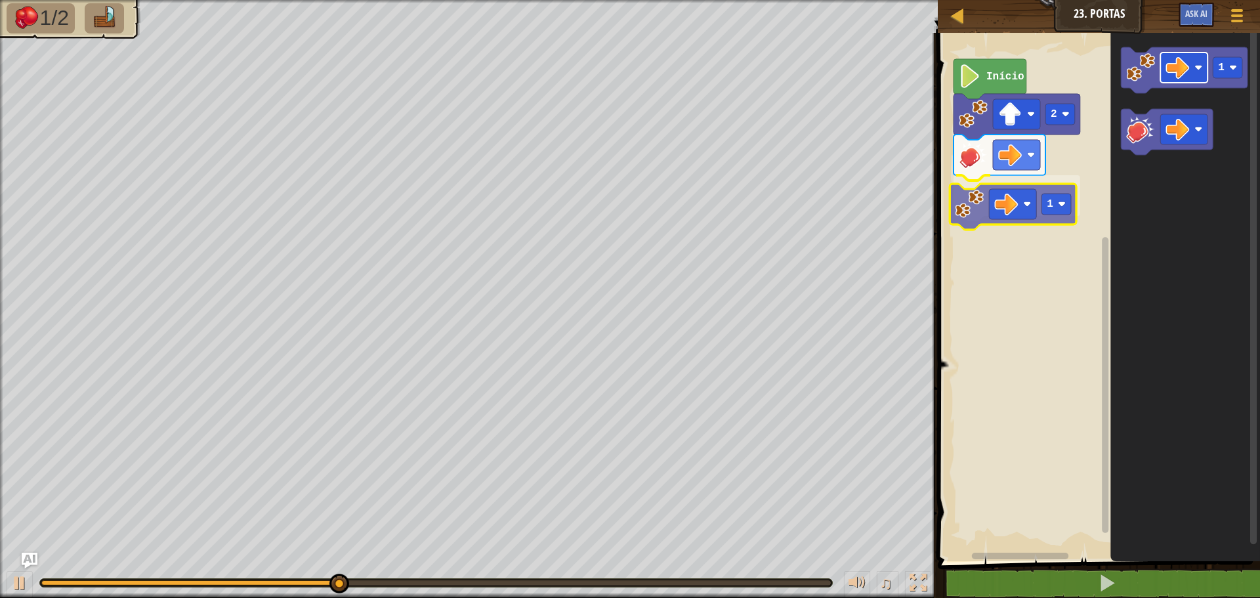
click at [994, 207] on div "2 1 Início 1 1" at bounding box center [1097, 293] width 326 height 535
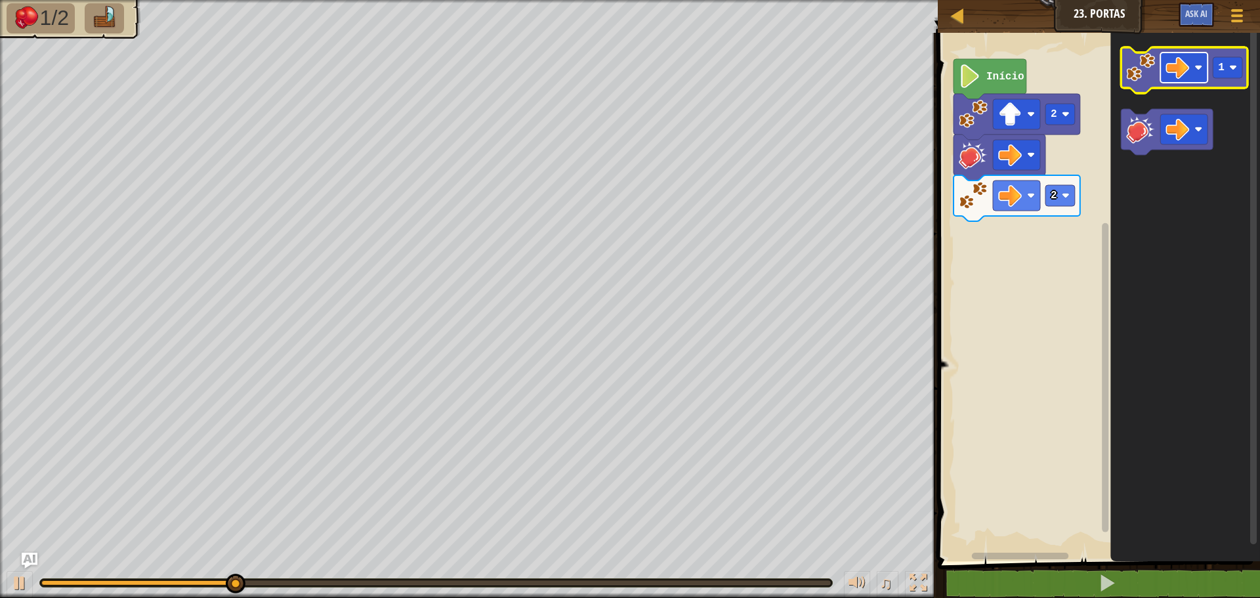
click at [1176, 81] on rect "Espaço de trabalho do Blockly" at bounding box center [1183, 68] width 47 height 30
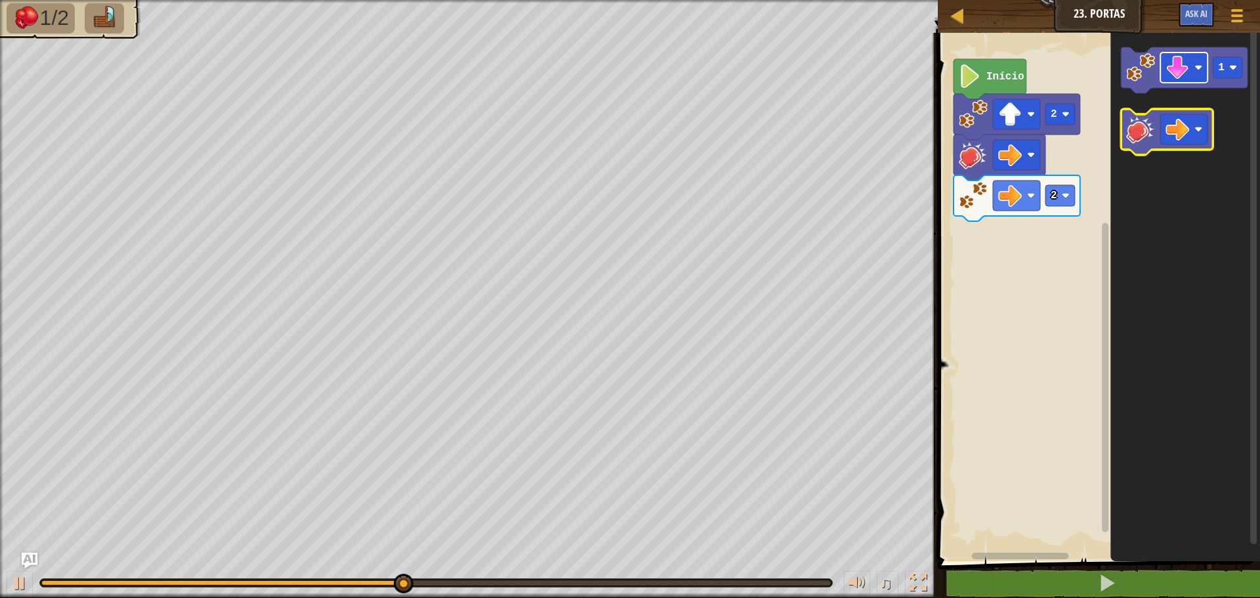
click at [1117, 157] on icon "1" at bounding box center [1186, 293] width 150 height 535
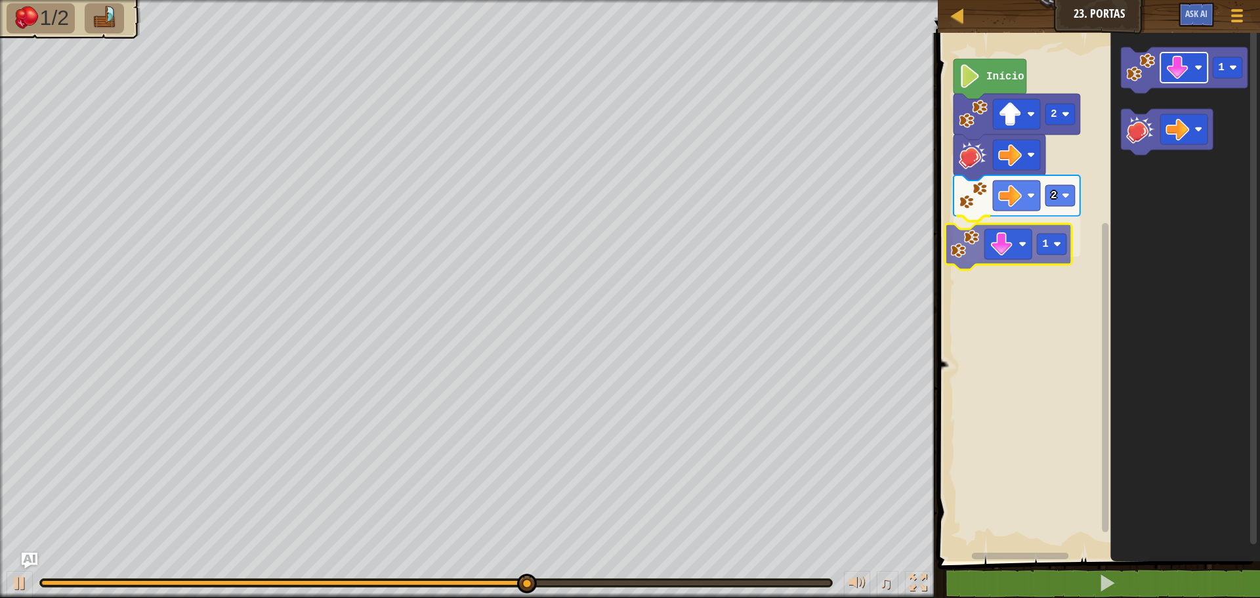
click at [1031, 248] on div "Início 2 2 1 1 1" at bounding box center [1097, 293] width 326 height 535
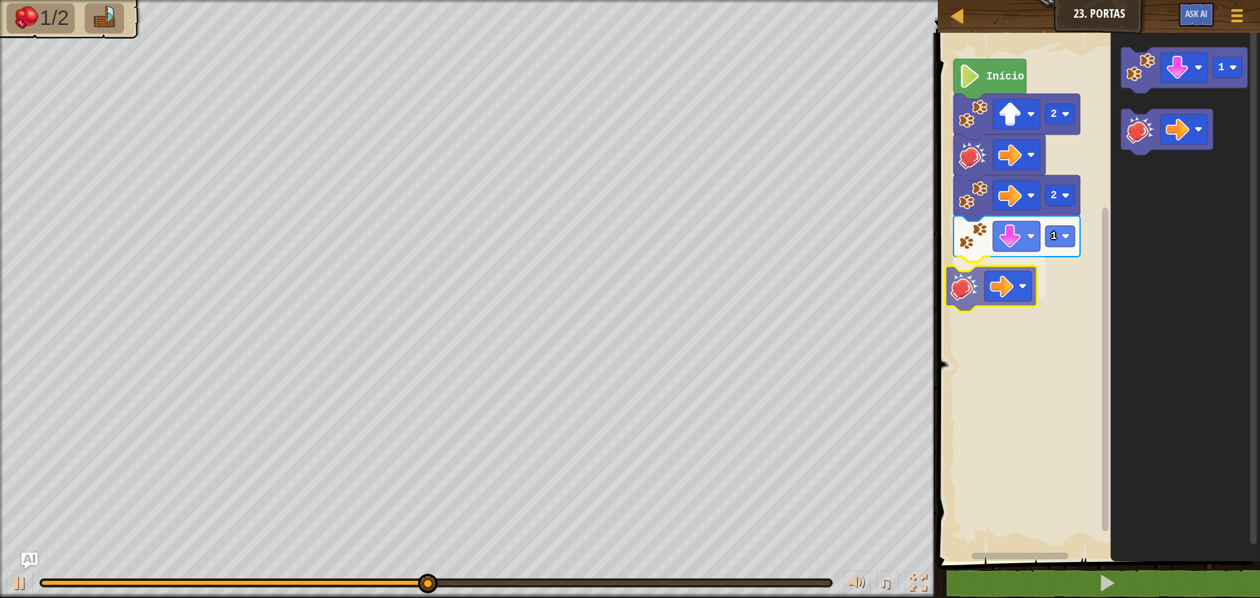
click at [954, 295] on div "Início 2 2 1 1" at bounding box center [1097, 293] width 326 height 535
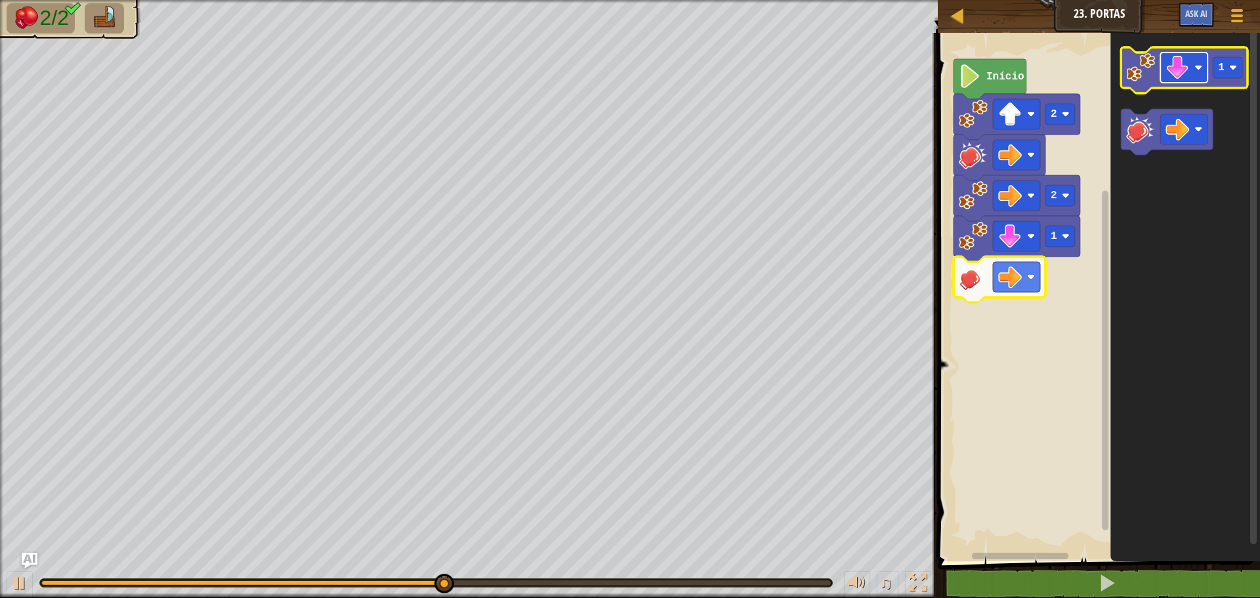
click at [1181, 75] on image "Espaço de trabalho do Blockly" at bounding box center [1178, 68] width 24 height 24
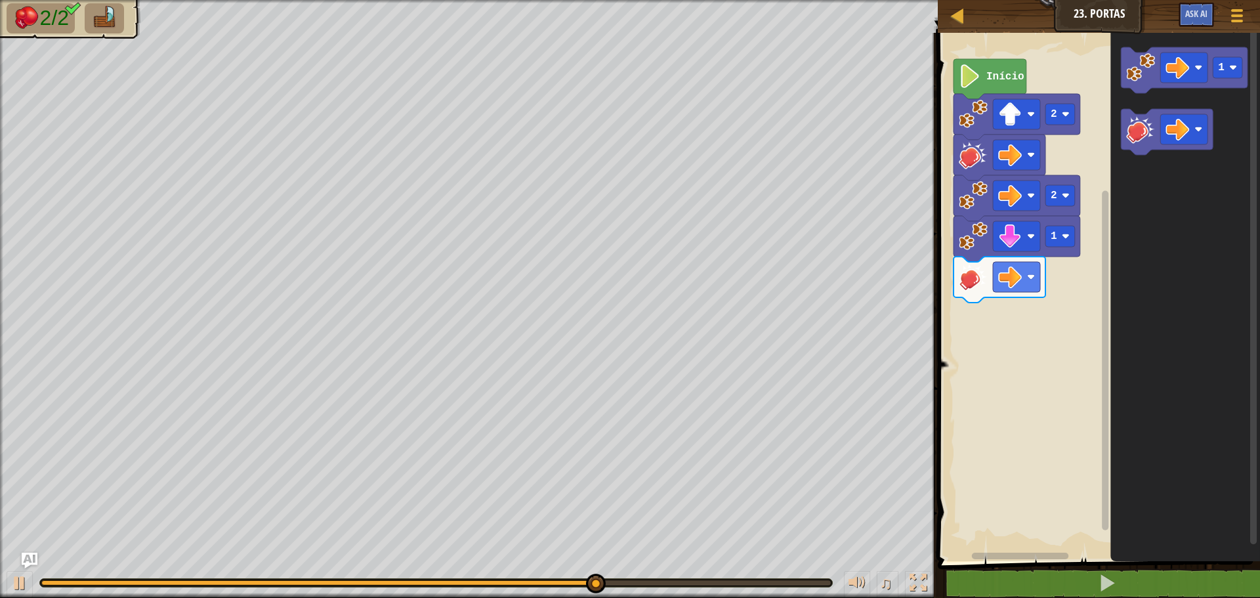
click at [1148, 107] on icon "1" at bounding box center [1186, 293] width 150 height 535
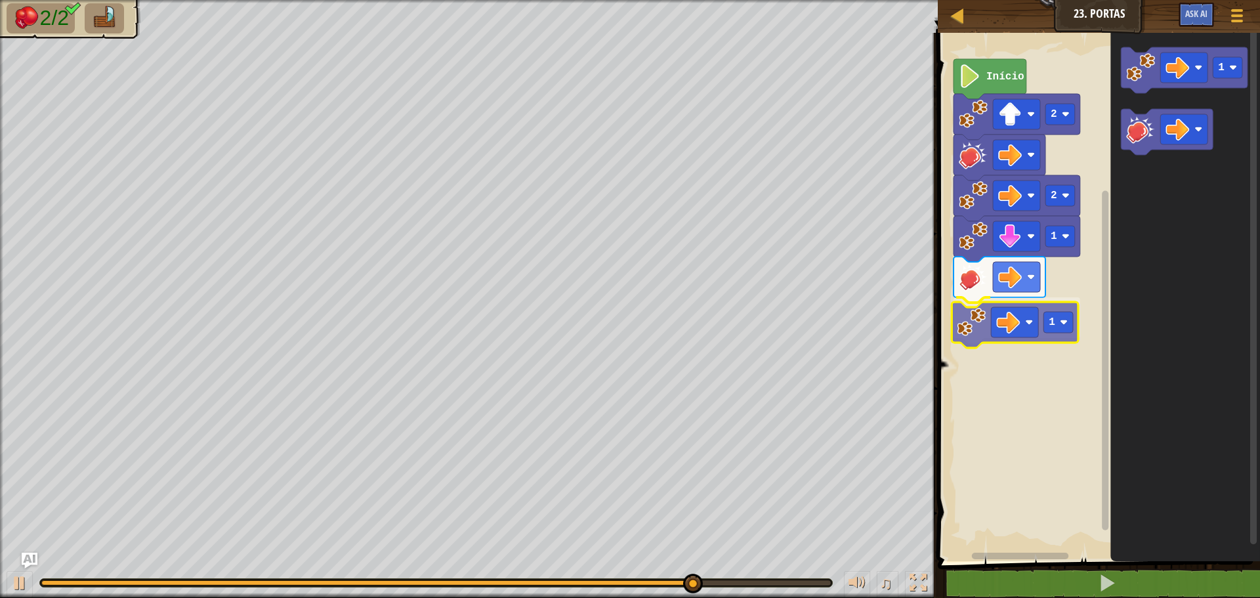
click at [990, 318] on div "Início 2 2 1 1 1 1" at bounding box center [1097, 293] width 326 height 535
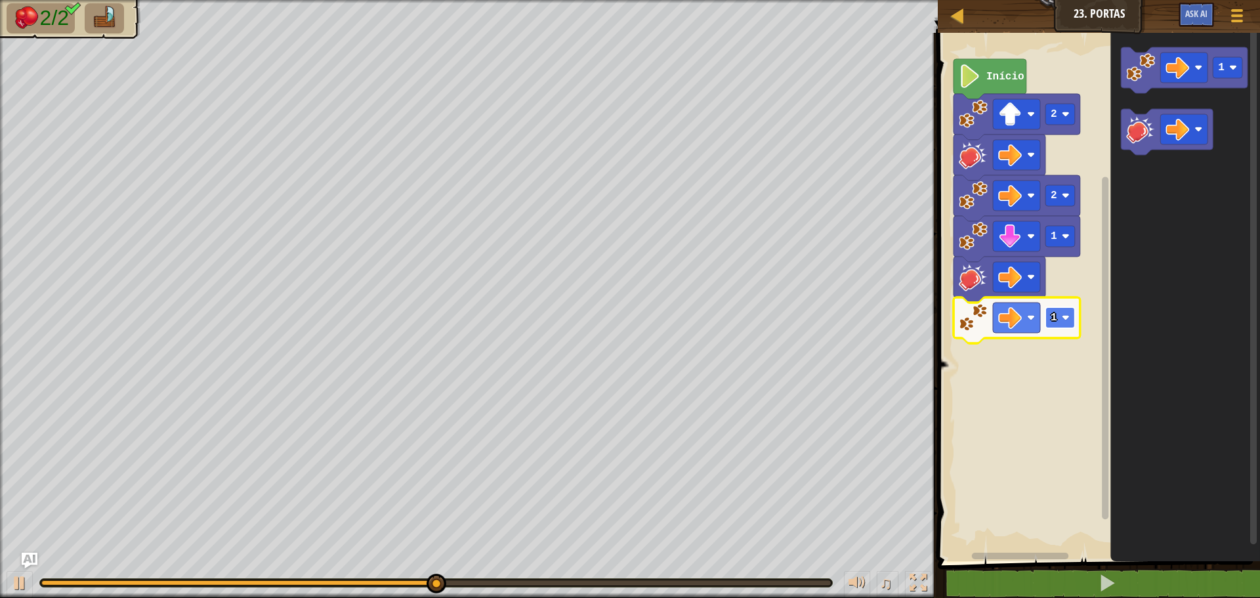
click at [1060, 317] on rect "Espaço de trabalho do Blockly" at bounding box center [1061, 317] width 30 height 21
click at [1184, 80] on rect "Espaço de trabalho do Blockly" at bounding box center [1183, 68] width 47 height 30
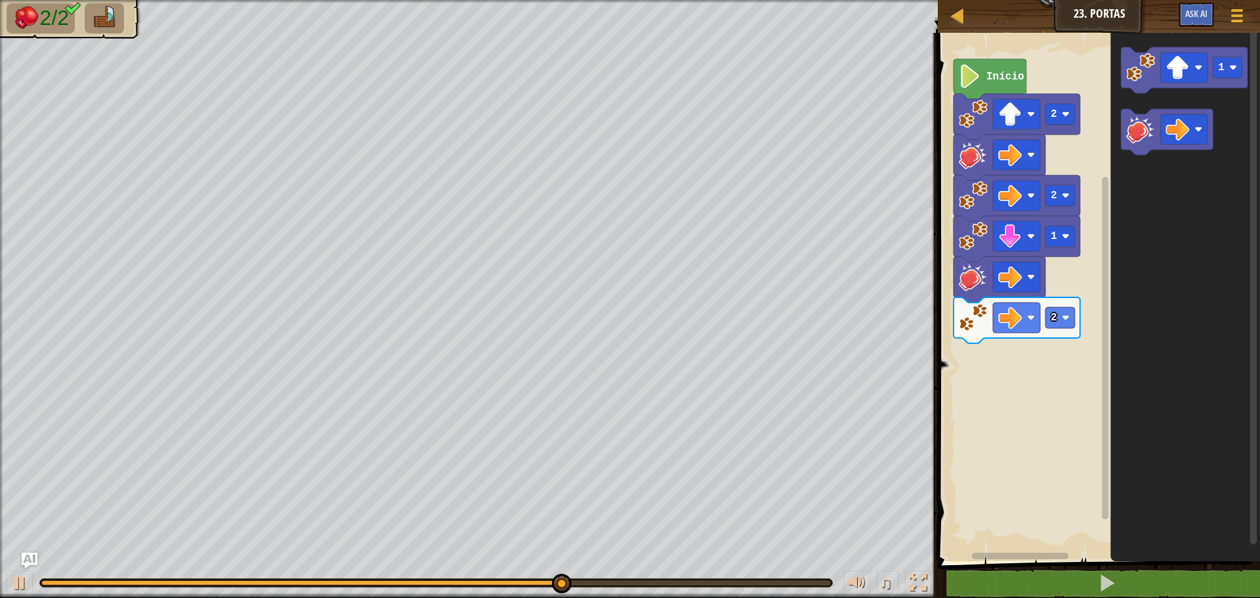
click at [1027, 460] on div "Início 2 2 1 2 1" at bounding box center [1097, 293] width 326 height 535
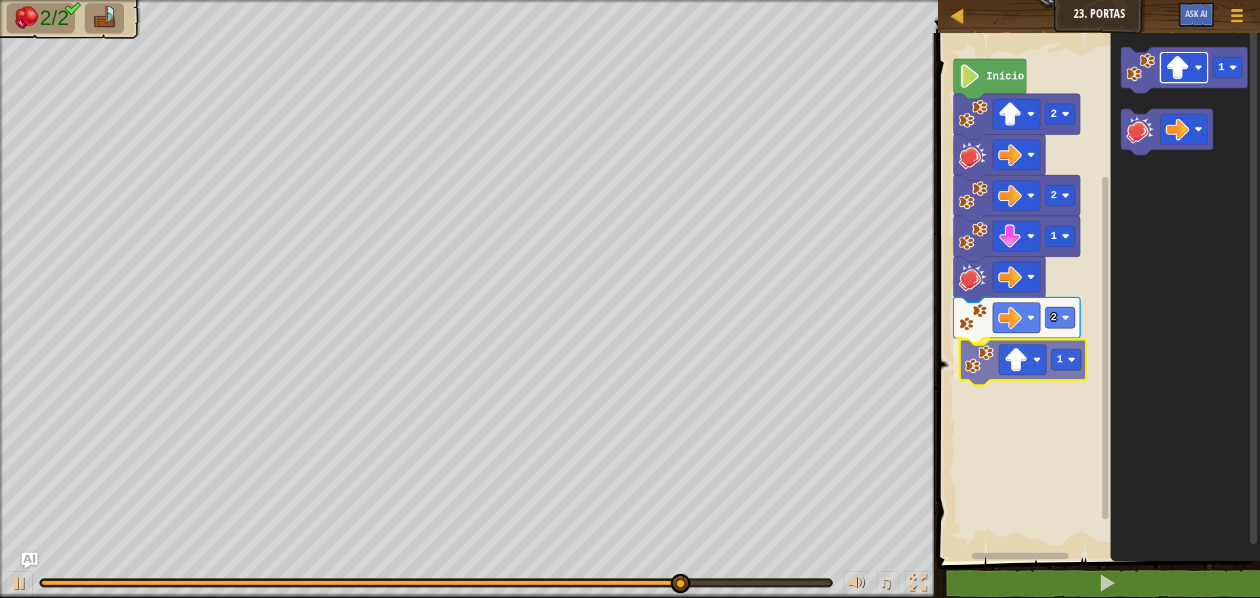
click at [1021, 360] on div "Início 2 2 1 2 1 1 1" at bounding box center [1097, 293] width 326 height 535
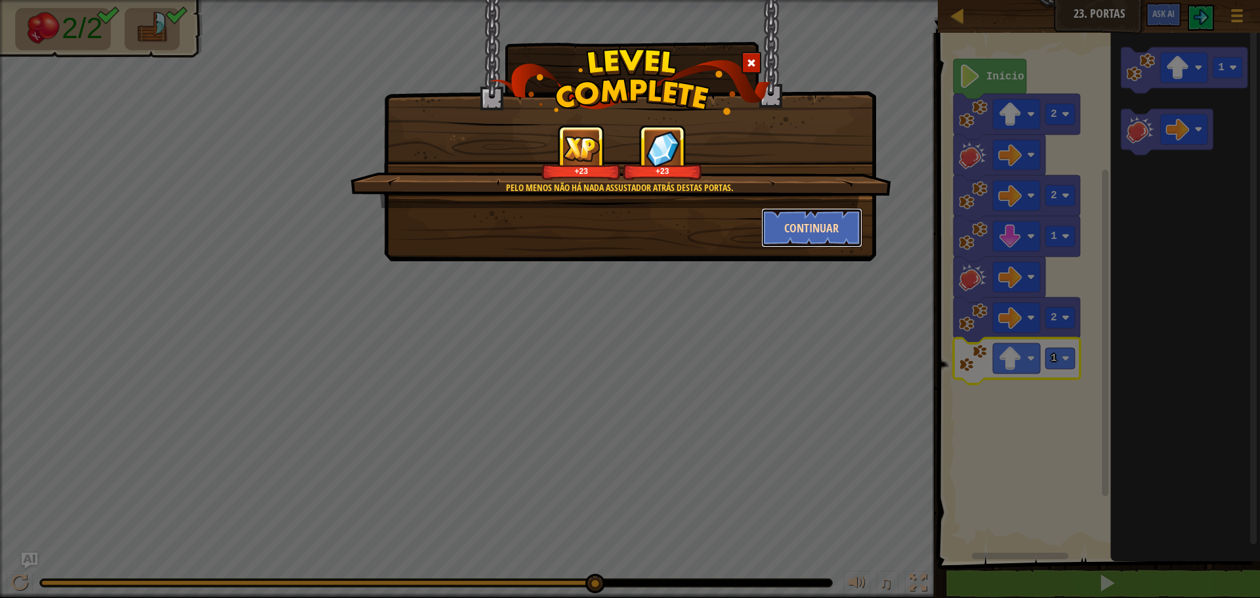
click at [798, 224] on button "Continuar" at bounding box center [812, 227] width 102 height 39
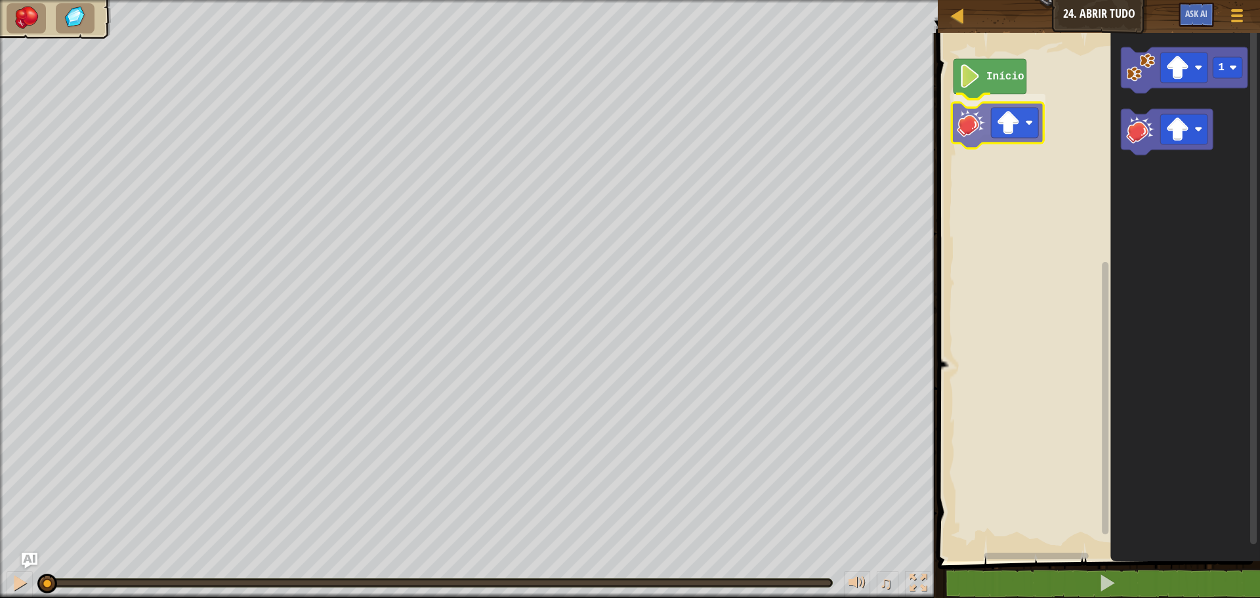
click at [968, 130] on div "Início 1" at bounding box center [1097, 293] width 326 height 535
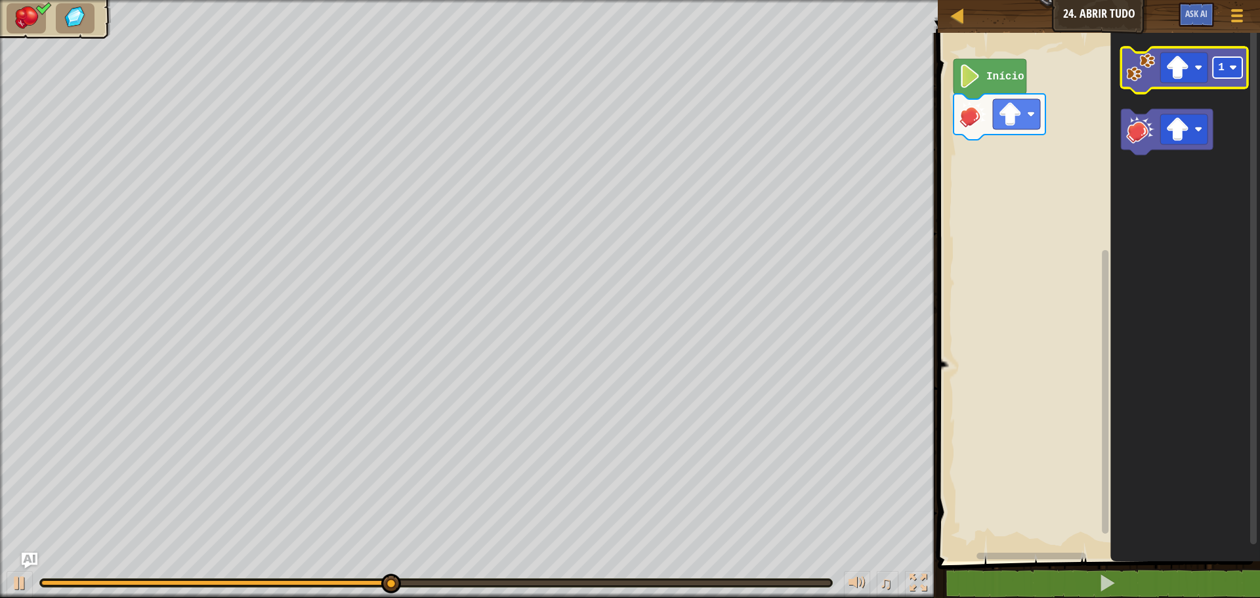
click at [1222, 68] on text "1" at bounding box center [1221, 68] width 7 height 12
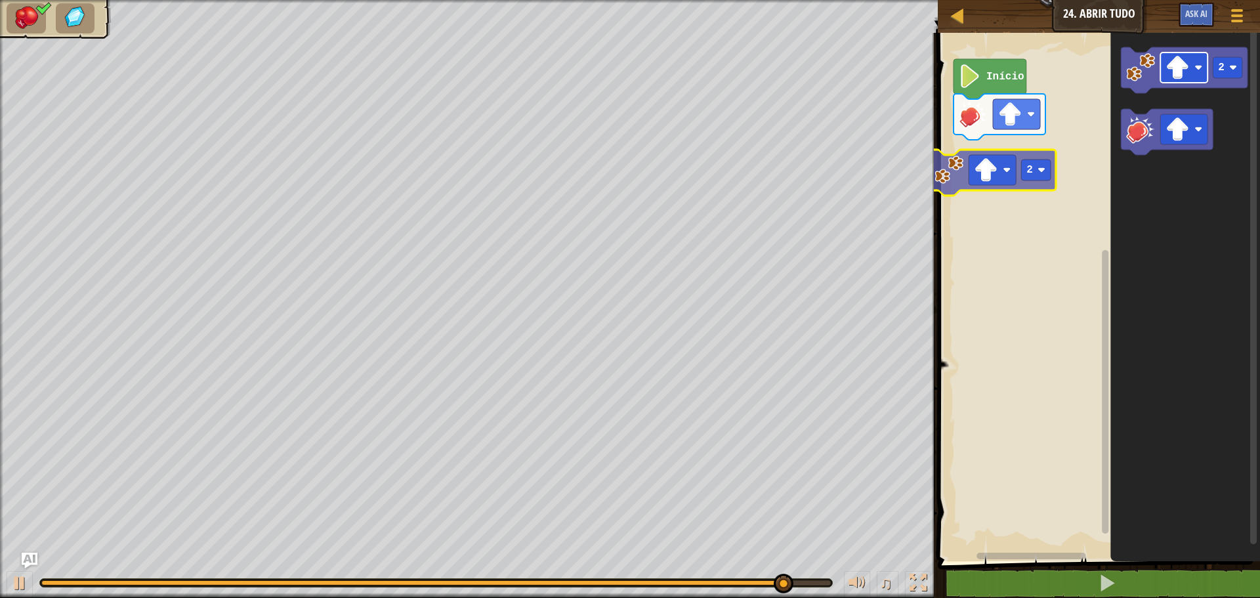
click at [1036, 146] on div "Início 2 2" at bounding box center [1097, 293] width 326 height 535
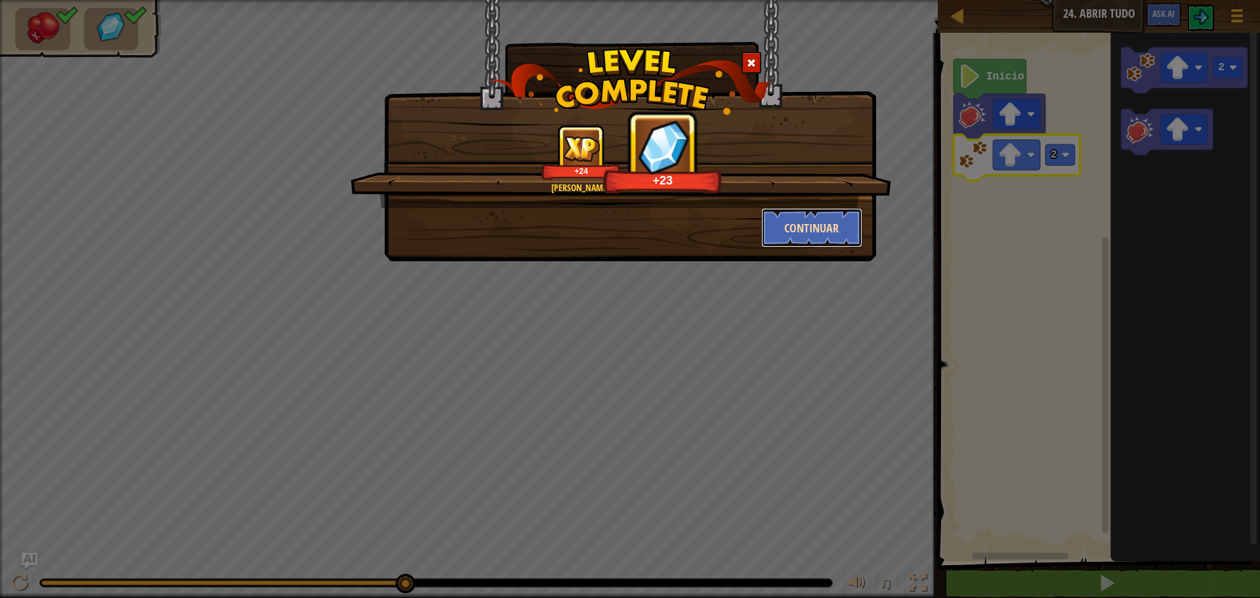
click at [811, 226] on button "Continuar" at bounding box center [812, 227] width 102 height 39
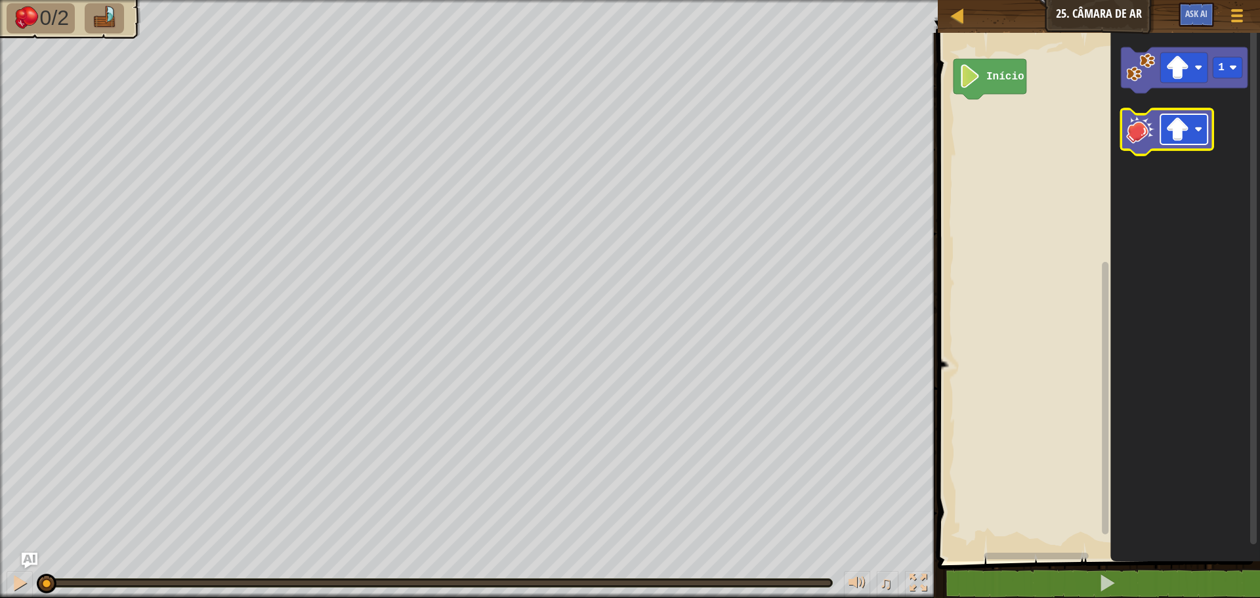
click at [1165, 140] on rect "Espaço de trabalho do Blockly" at bounding box center [1183, 129] width 47 height 30
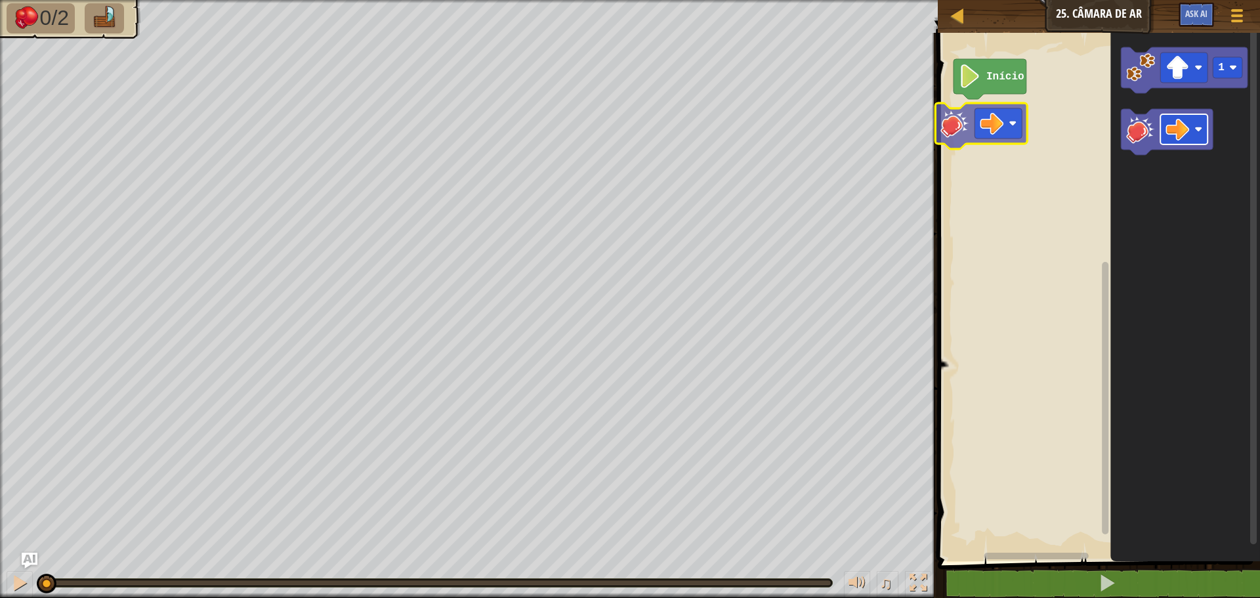
click at [984, 125] on div "Início 1" at bounding box center [1097, 293] width 326 height 535
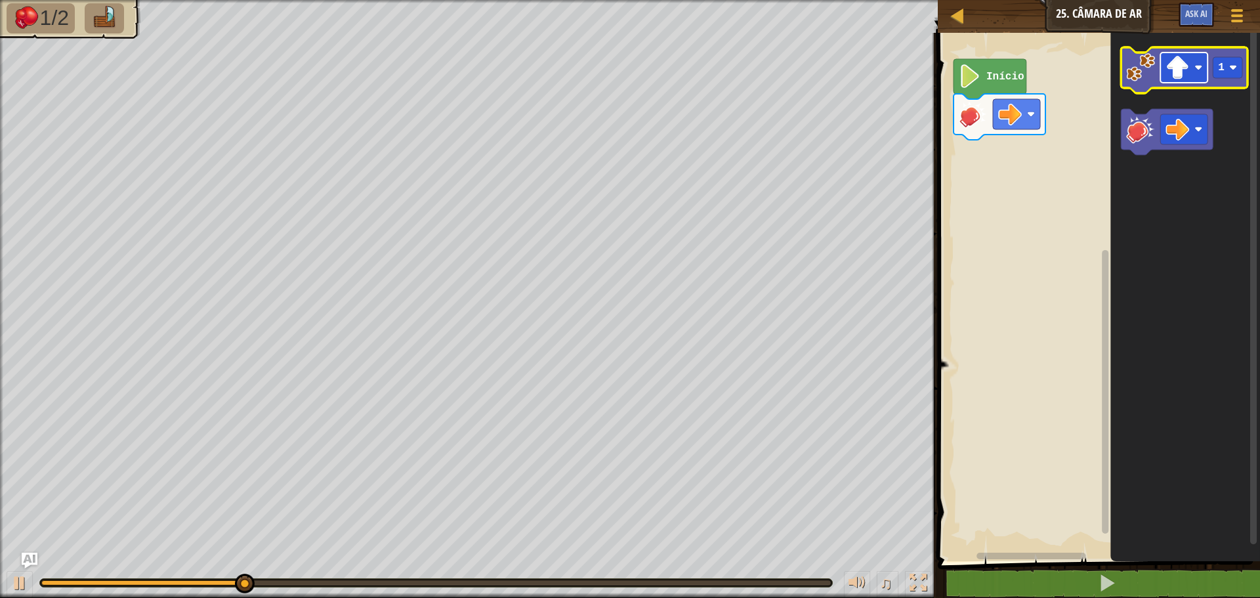
click at [1180, 68] on image "Espaço de trabalho do Blockly" at bounding box center [1178, 68] width 24 height 24
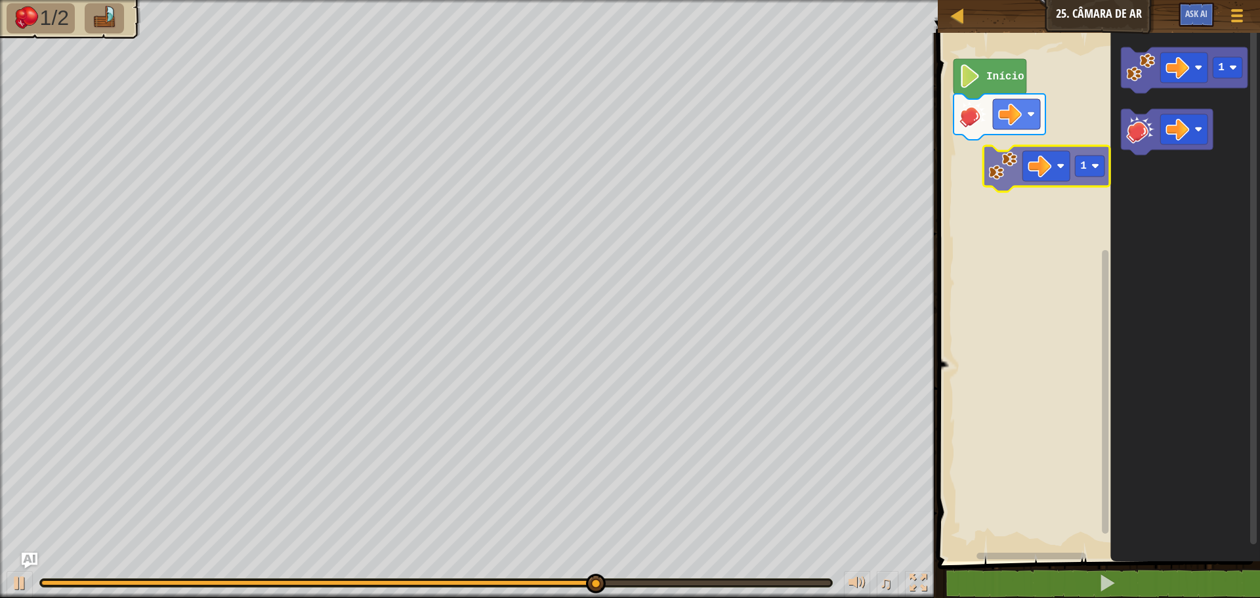
click at [1002, 164] on div "Início 1 1" at bounding box center [1097, 293] width 326 height 535
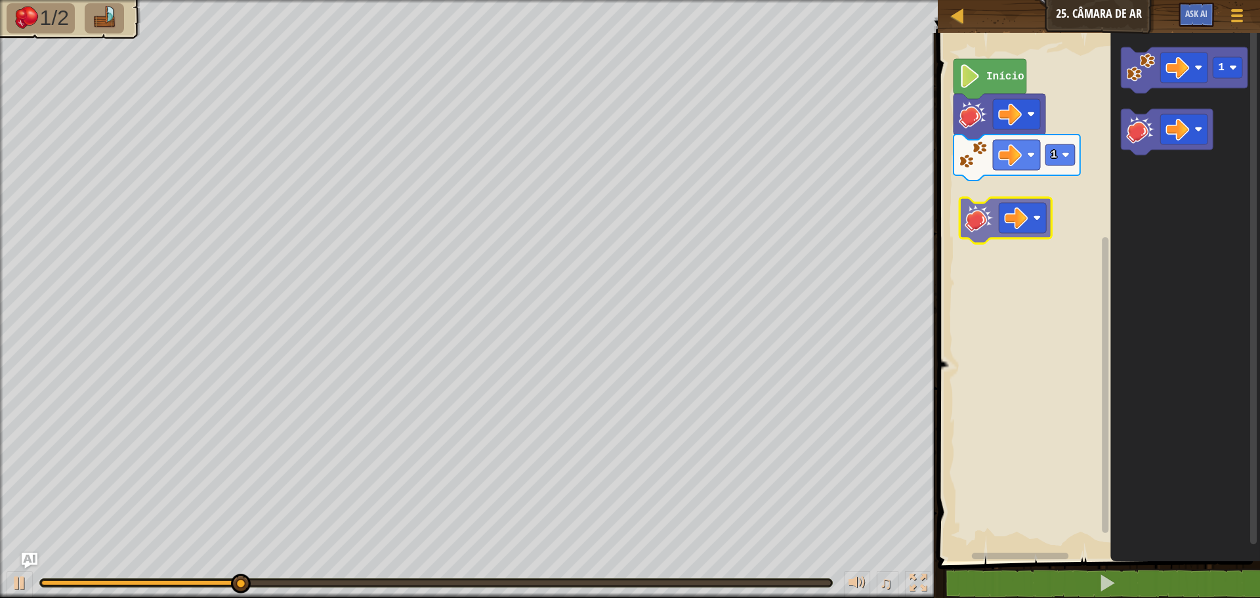
click at [976, 194] on div "1 Início 1" at bounding box center [1097, 293] width 326 height 535
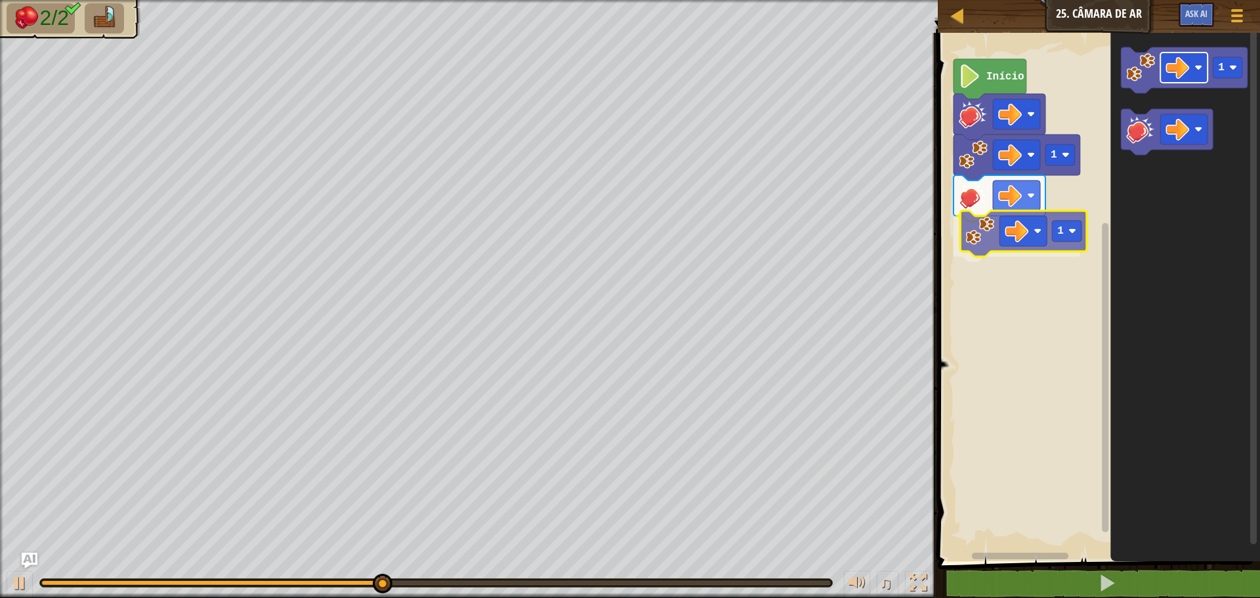
click at [1007, 237] on div "1 1 Início 1 1" at bounding box center [1097, 293] width 326 height 535
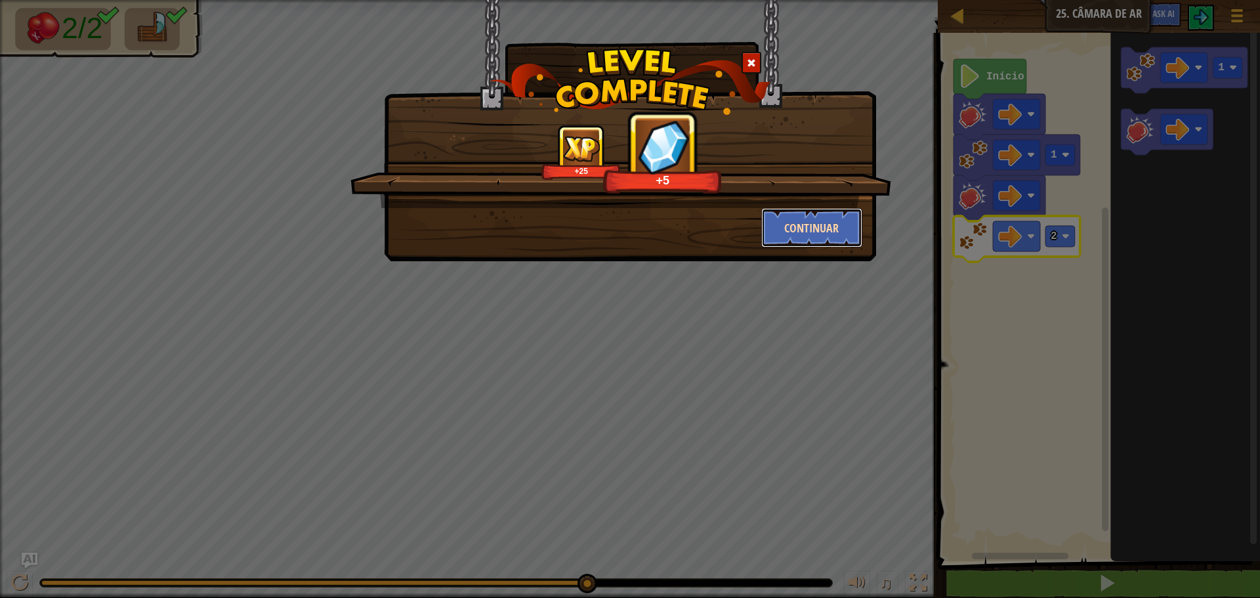
click at [803, 232] on button "Continuar" at bounding box center [812, 227] width 102 height 39
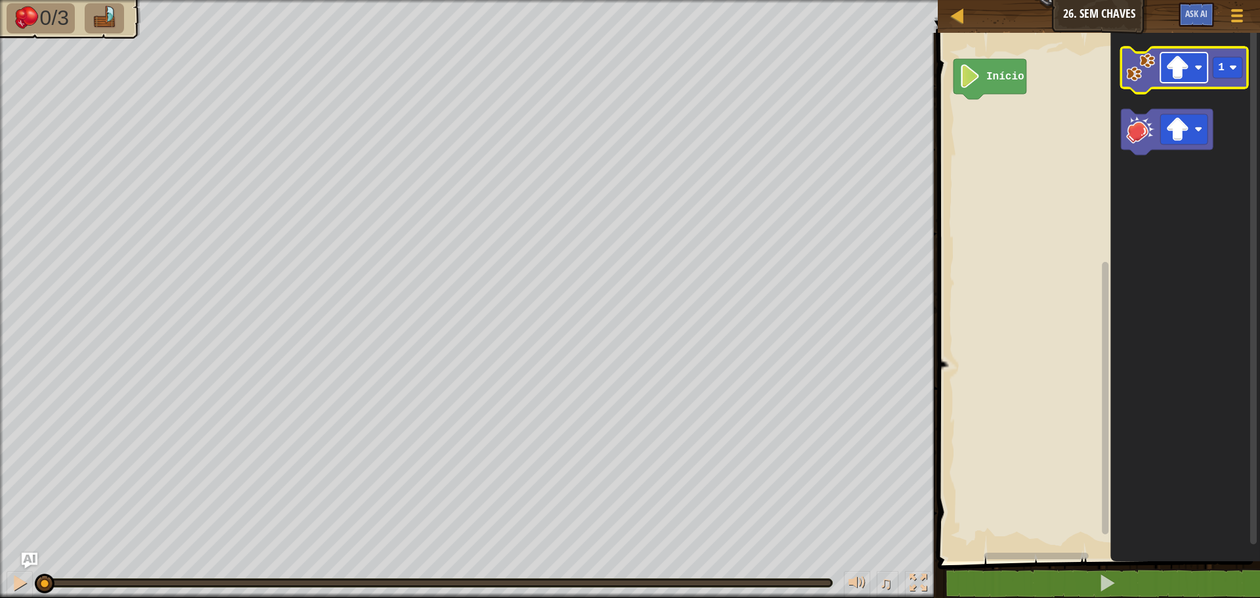
click at [1171, 78] on image "Espaço de trabalho do Blockly" at bounding box center [1178, 68] width 24 height 24
click at [1145, 85] on g "1" at bounding box center [1184, 70] width 127 height 46
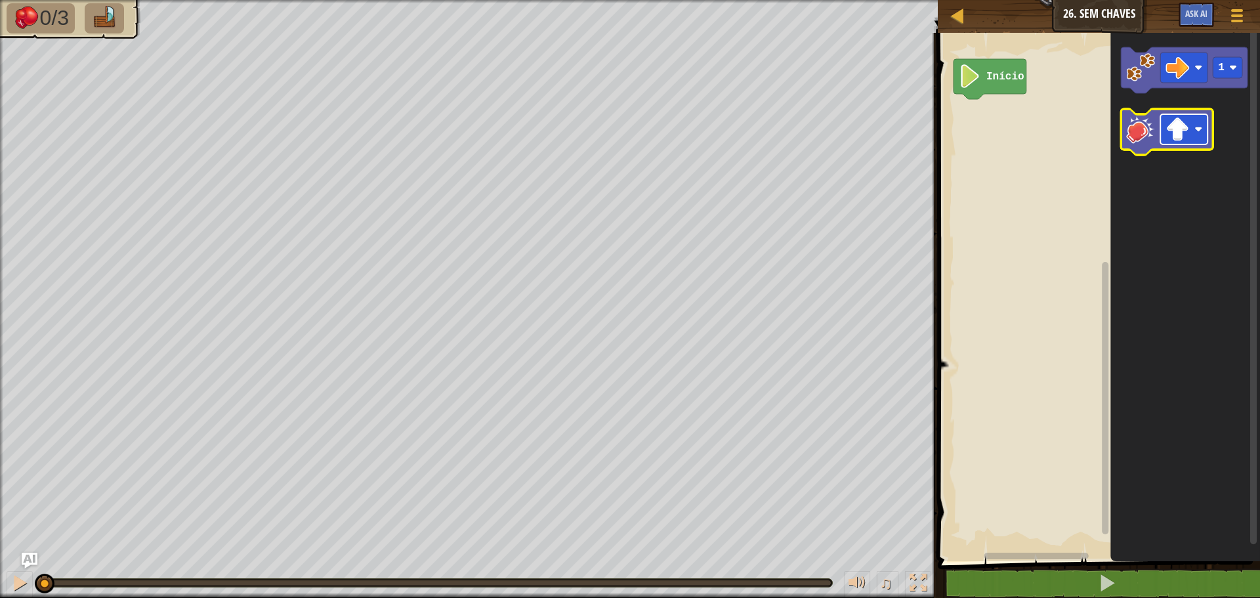
click at [1183, 117] on image "Espaço de trabalho do Blockly" at bounding box center [1178, 129] width 24 height 24
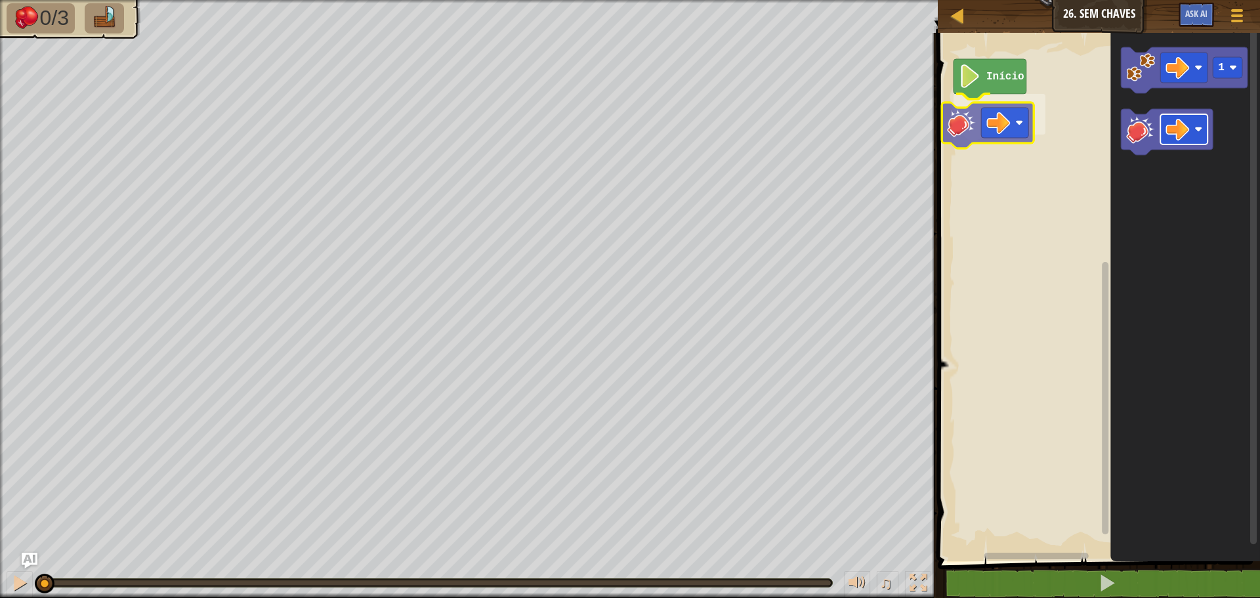
click at [986, 133] on div "Início 1" at bounding box center [1097, 293] width 326 height 535
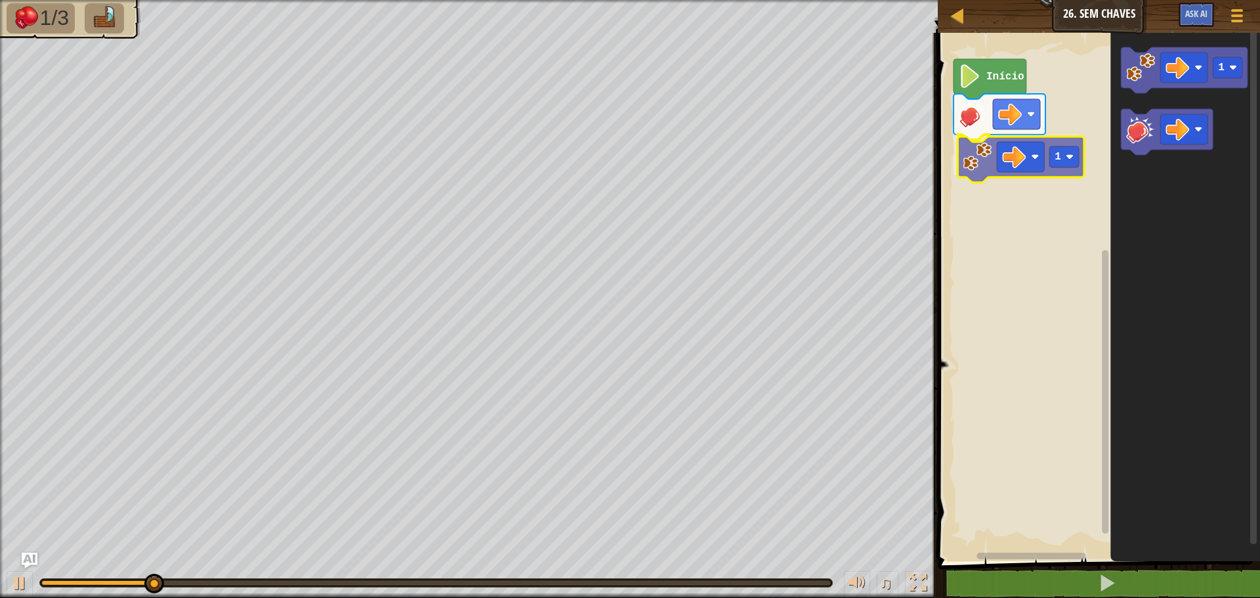
click at [987, 161] on div "Início 1 1 1" at bounding box center [1097, 293] width 326 height 535
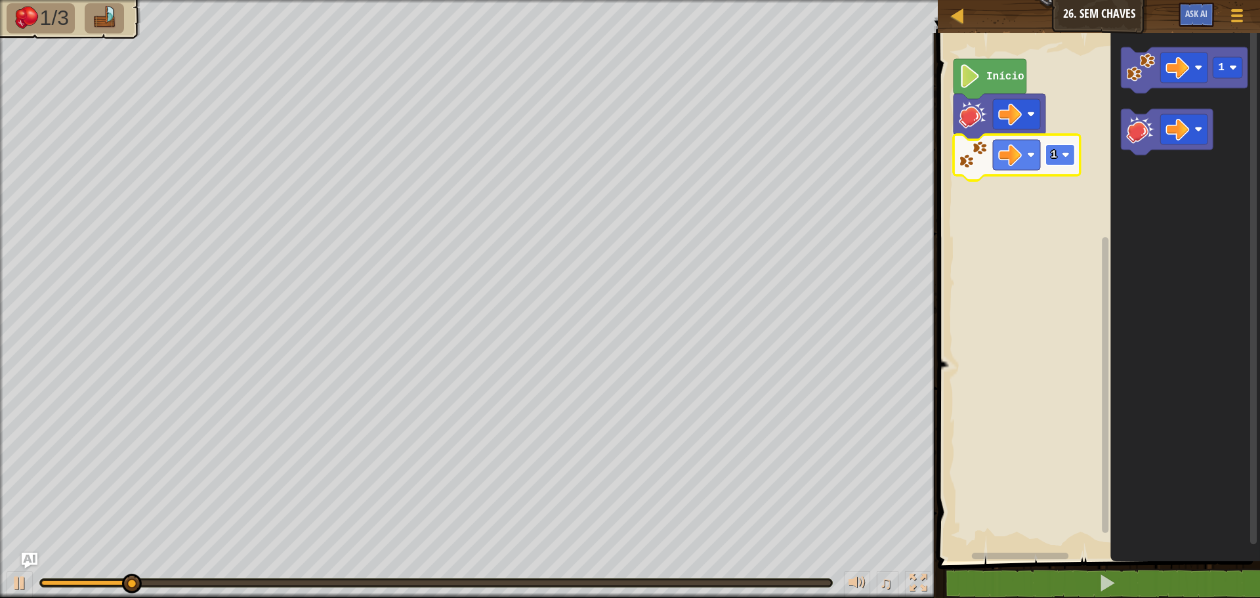
click at [1061, 153] on rect "Espaço de trabalho do Blockly" at bounding box center [1061, 154] width 30 height 21
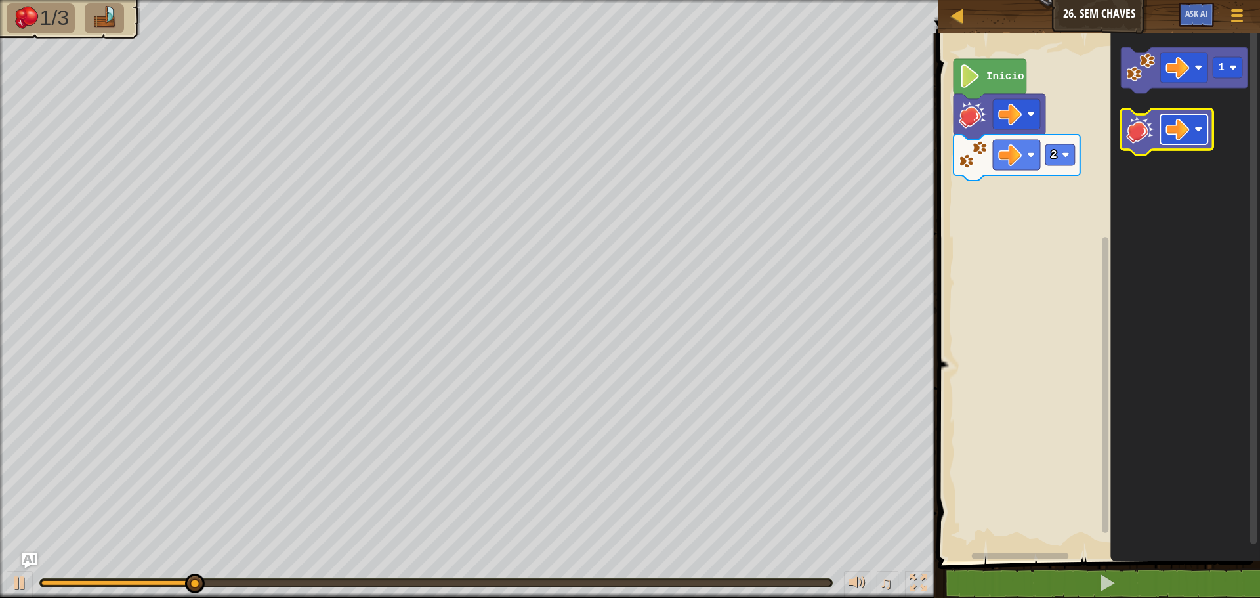
click at [1176, 130] on image "Espaço de trabalho do Blockly" at bounding box center [1178, 129] width 24 height 24
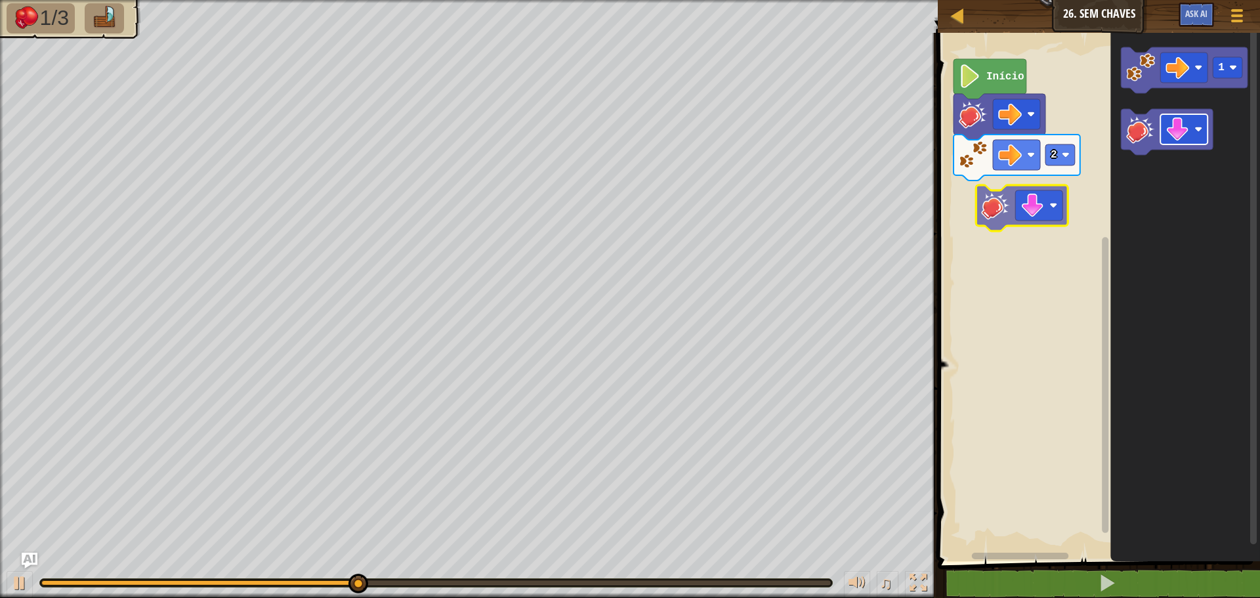
click at [1016, 193] on div "Início 2 1" at bounding box center [1097, 293] width 326 height 535
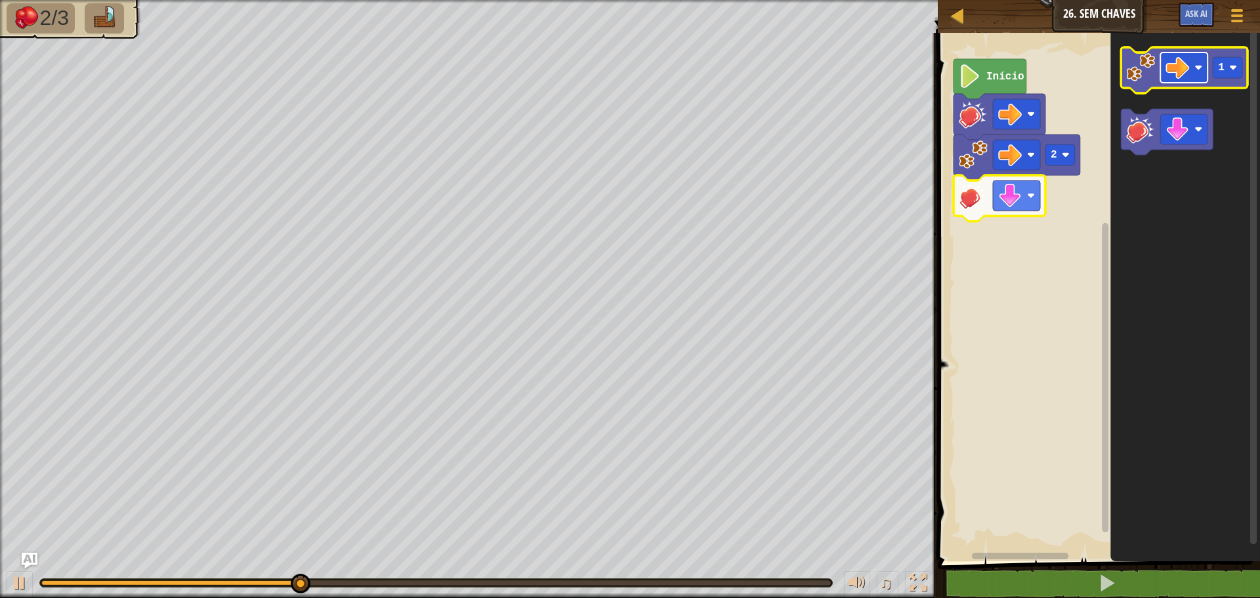
click at [1174, 74] on image "Espaço de trabalho do Blockly" at bounding box center [1178, 68] width 24 height 24
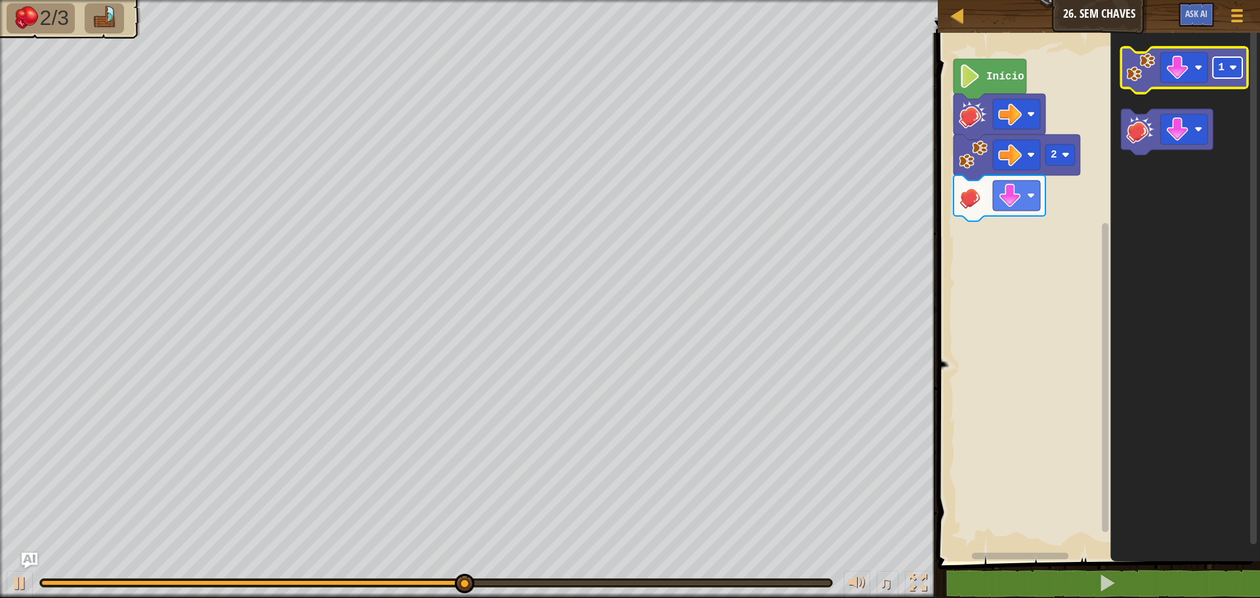
click at [1232, 69] on image "Espaço de trabalho do Blockly" at bounding box center [1233, 68] width 8 height 8
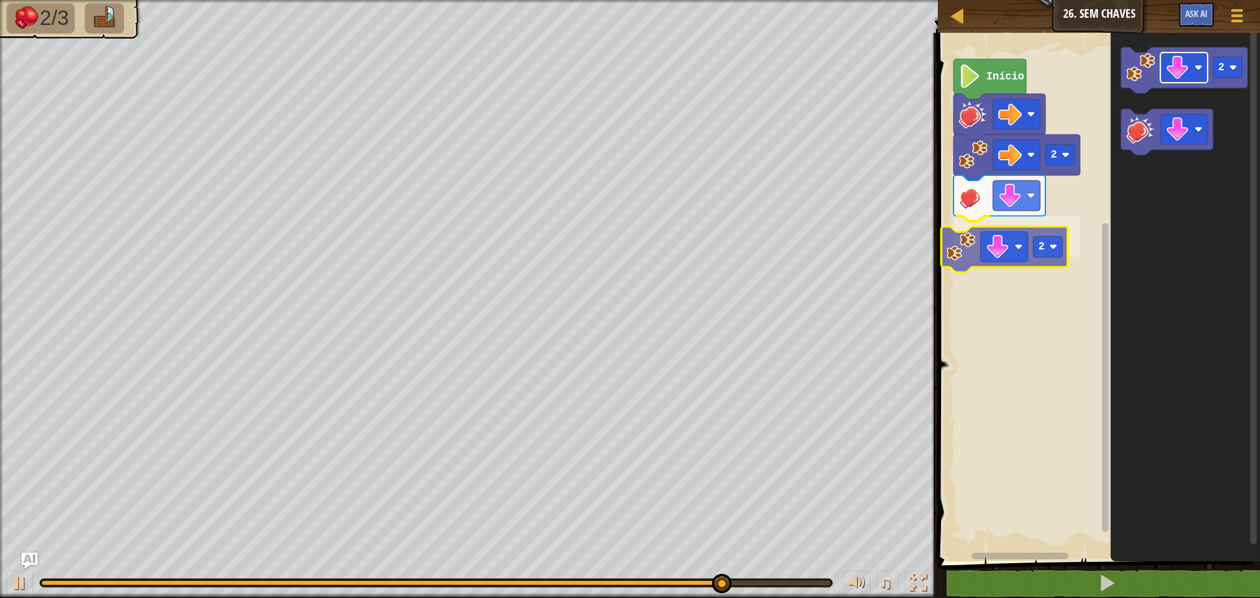
click at [992, 247] on div "Início 2 2 2 2" at bounding box center [1097, 293] width 326 height 535
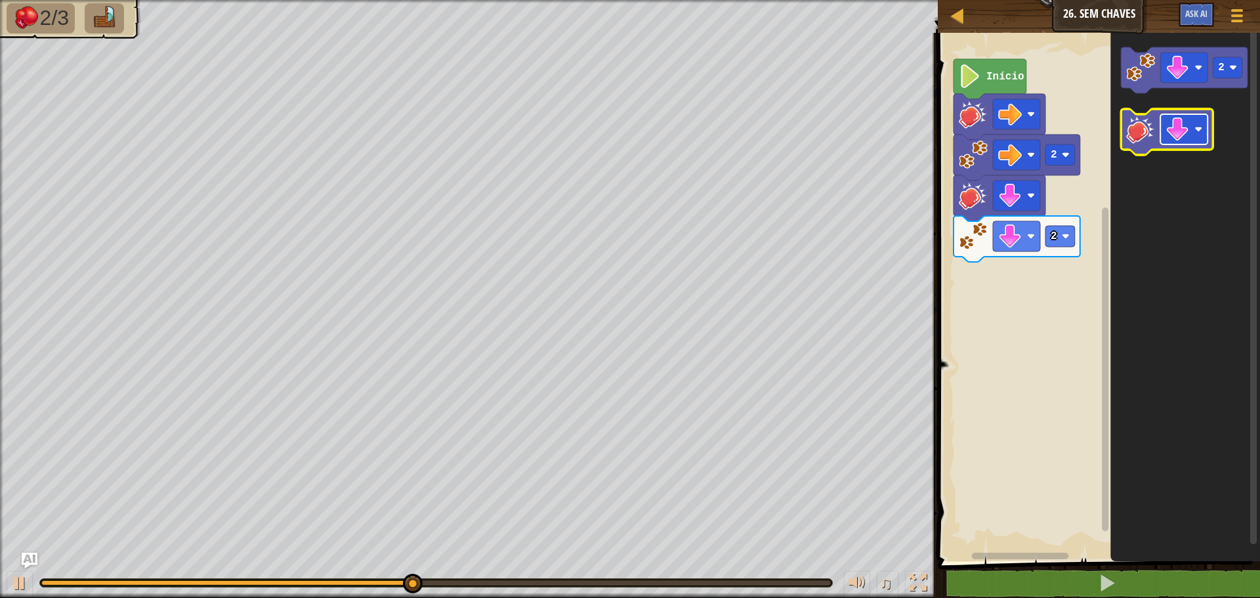
click at [1178, 123] on image "Espaço de trabalho do Blockly" at bounding box center [1178, 129] width 24 height 24
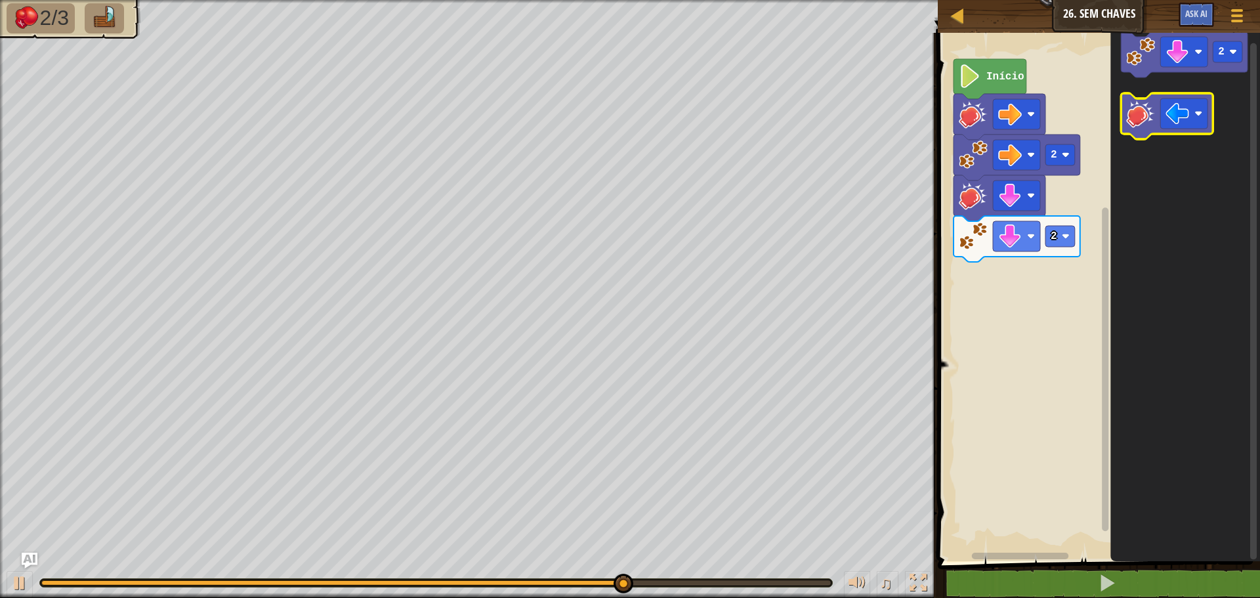
click at [1141, 120] on image "Espaço de trabalho do Blockly" at bounding box center [1140, 113] width 29 height 29
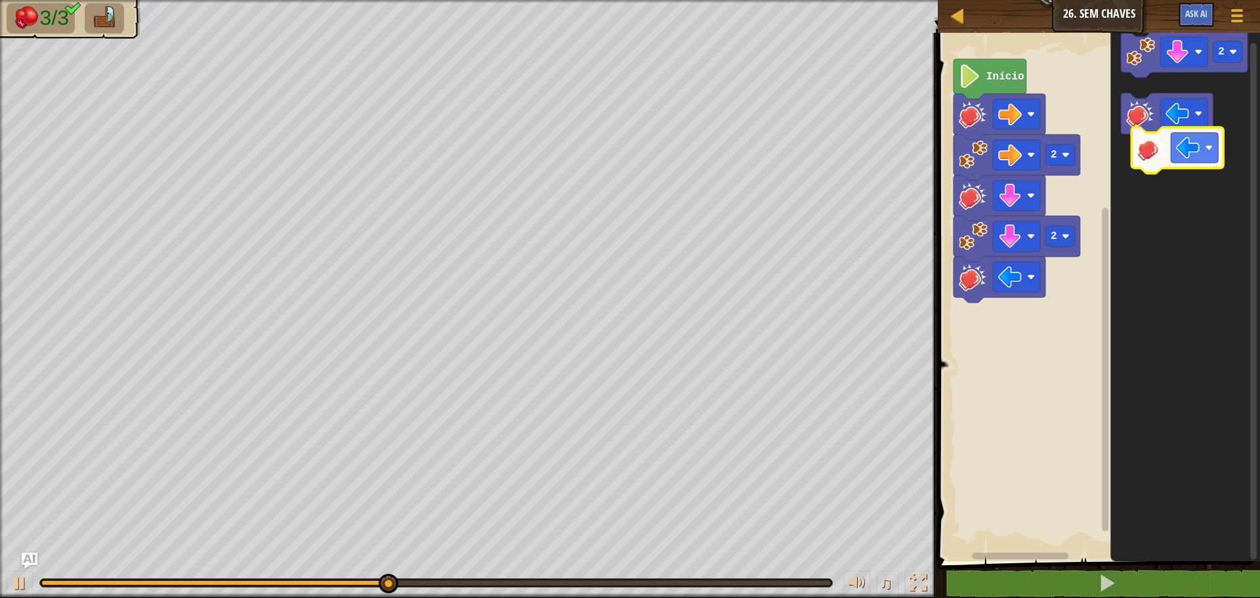
click at [1162, 133] on g "Espaço de trabalho do Blockly" at bounding box center [1167, 116] width 92 height 46
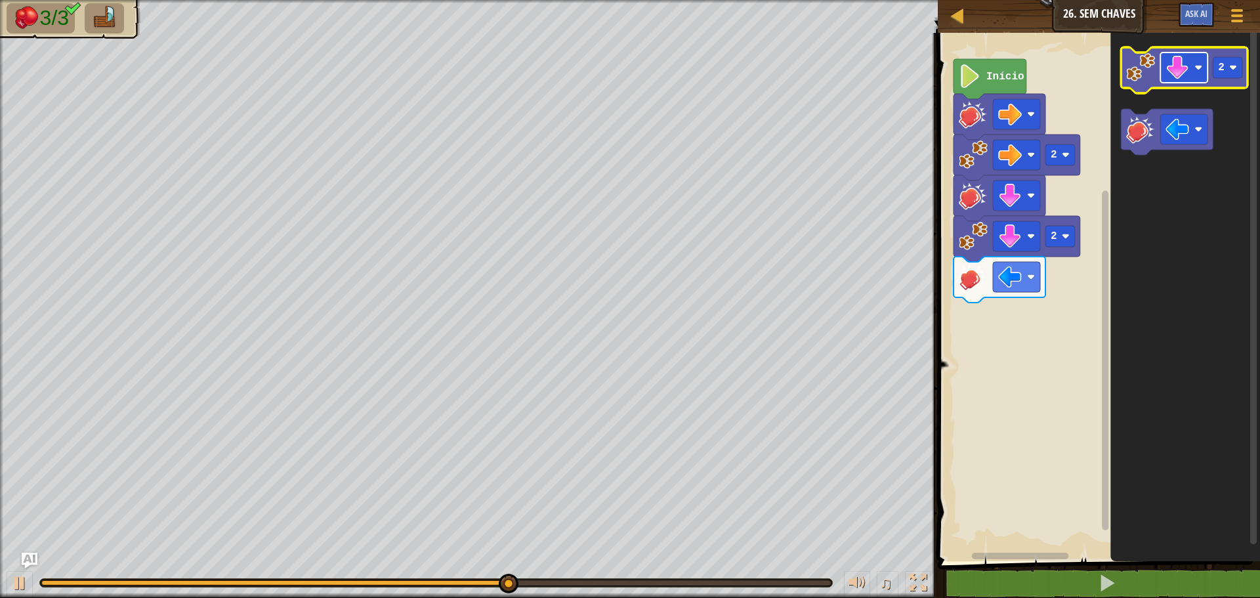
click at [1187, 57] on image "Espaço de trabalho do Blockly" at bounding box center [1178, 68] width 24 height 24
click at [1190, 72] on rect "Espaço de trabalho do Blockly" at bounding box center [1183, 68] width 47 height 30
click at [1141, 75] on image "Espaço de trabalho do Blockly" at bounding box center [1140, 67] width 29 height 29
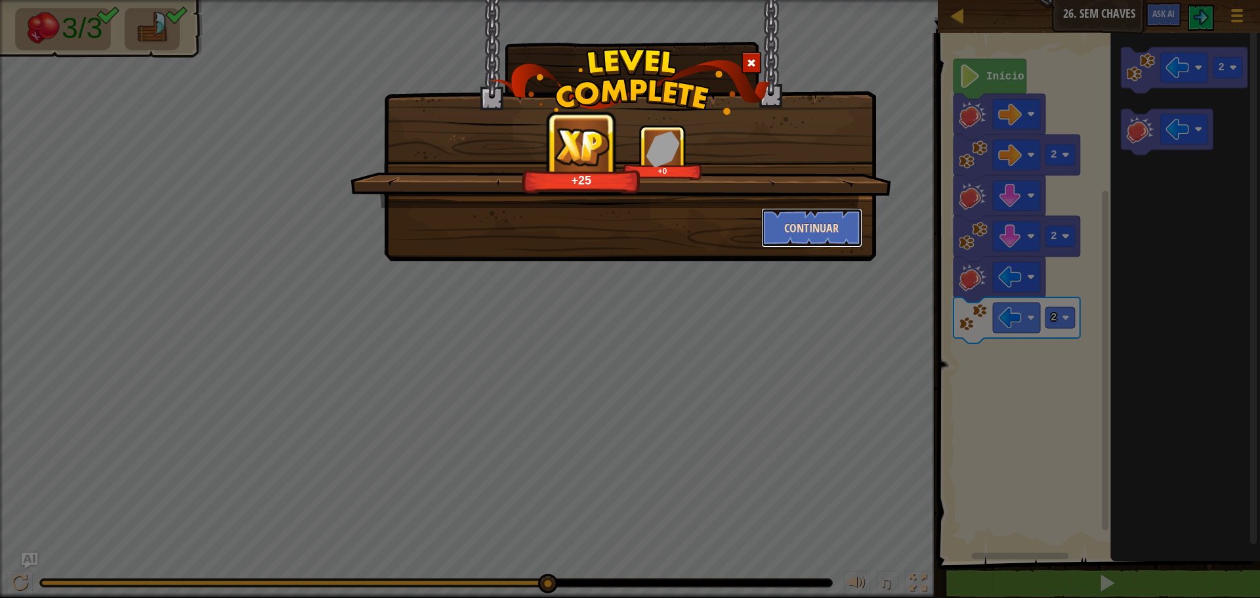
click at [807, 236] on button "Continuar" at bounding box center [812, 227] width 102 height 39
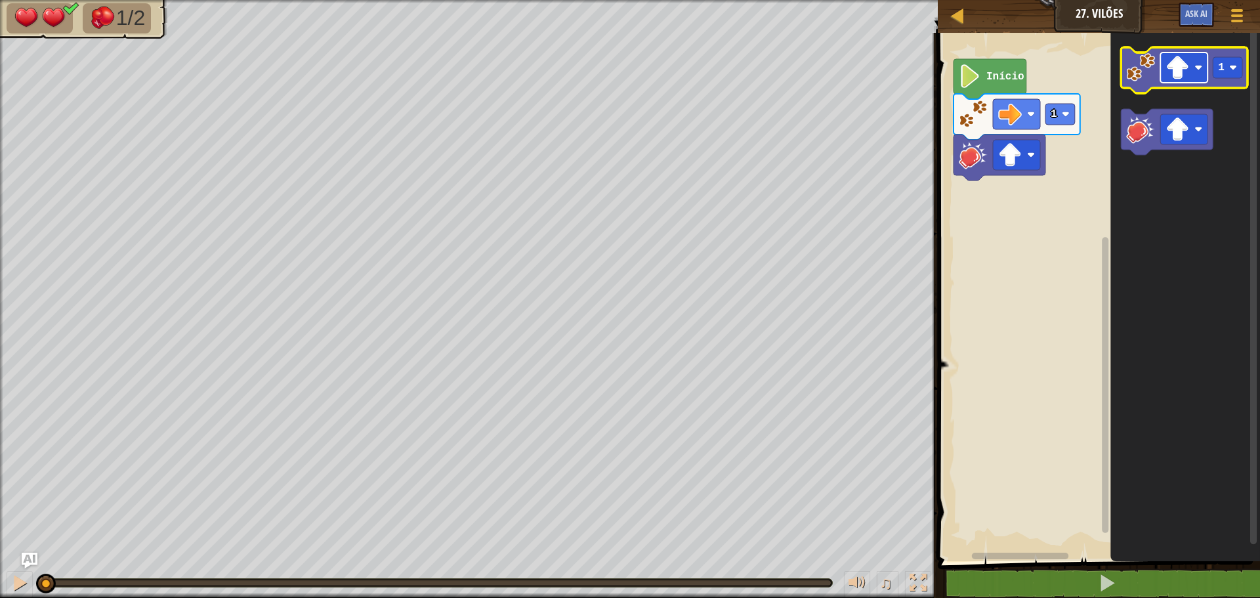
click at [1172, 78] on image "Espaço de trabalho do Blockly" at bounding box center [1178, 68] width 24 height 24
click at [1227, 72] on rect "Espaço de trabalho do Blockly" at bounding box center [1228, 67] width 30 height 21
click at [1159, 72] on icon "Espaço de trabalho do Blockly" at bounding box center [1184, 70] width 127 height 46
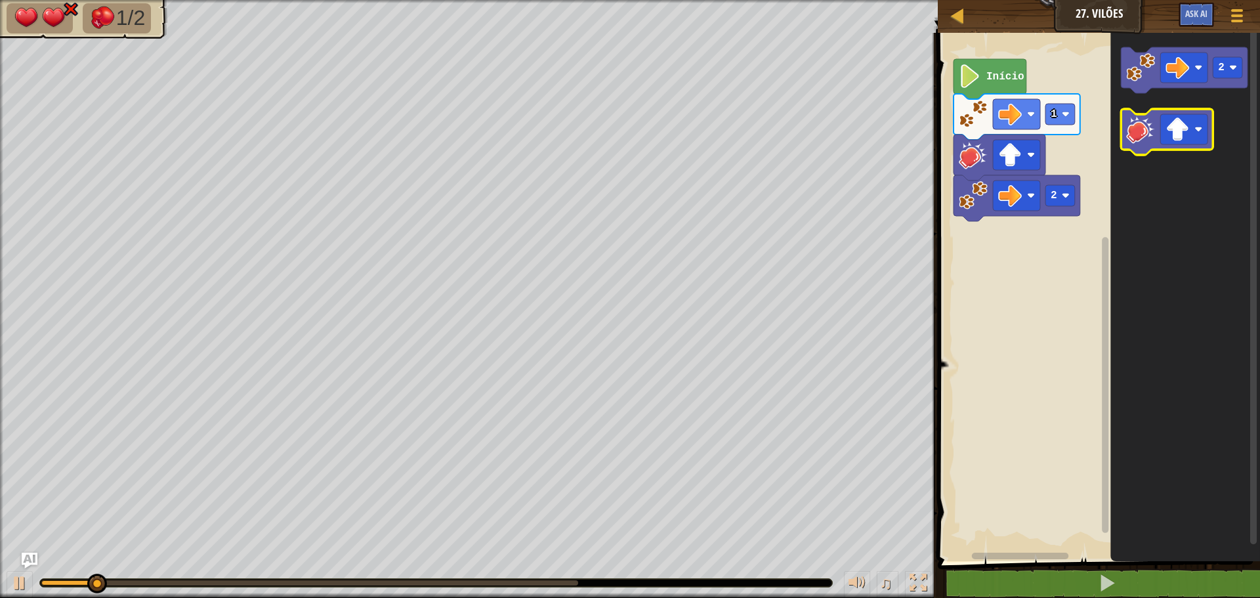
click at [1155, 126] on image "Espaço de trabalho do Blockly" at bounding box center [1140, 129] width 29 height 29
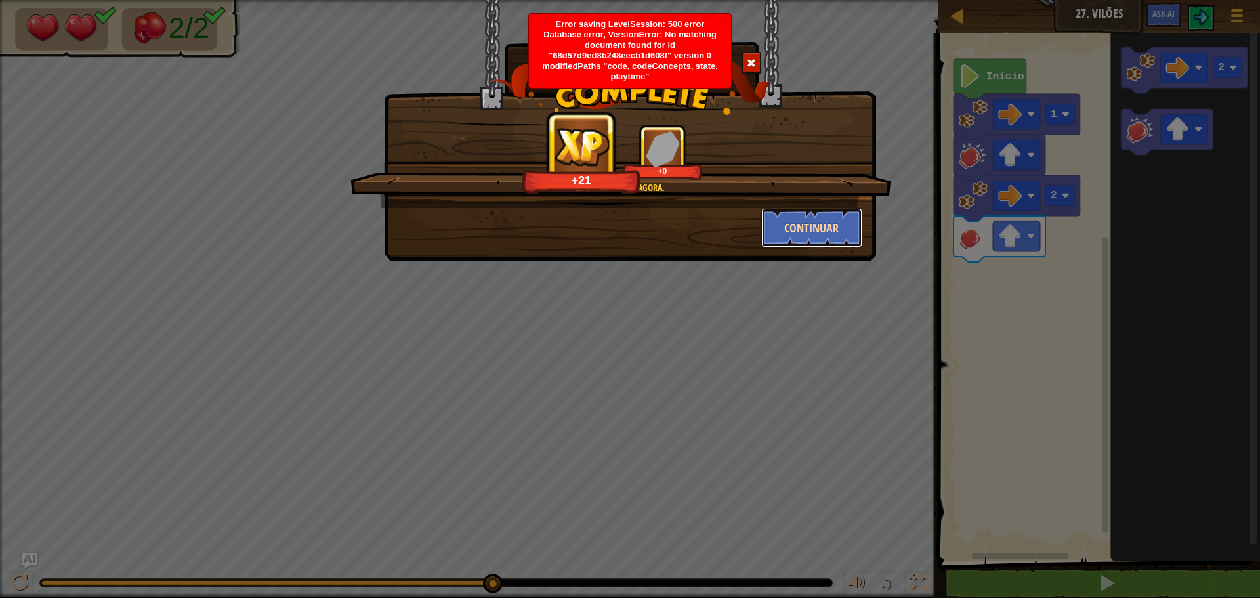
click at [834, 225] on button "Continuar" at bounding box center [812, 227] width 102 height 39
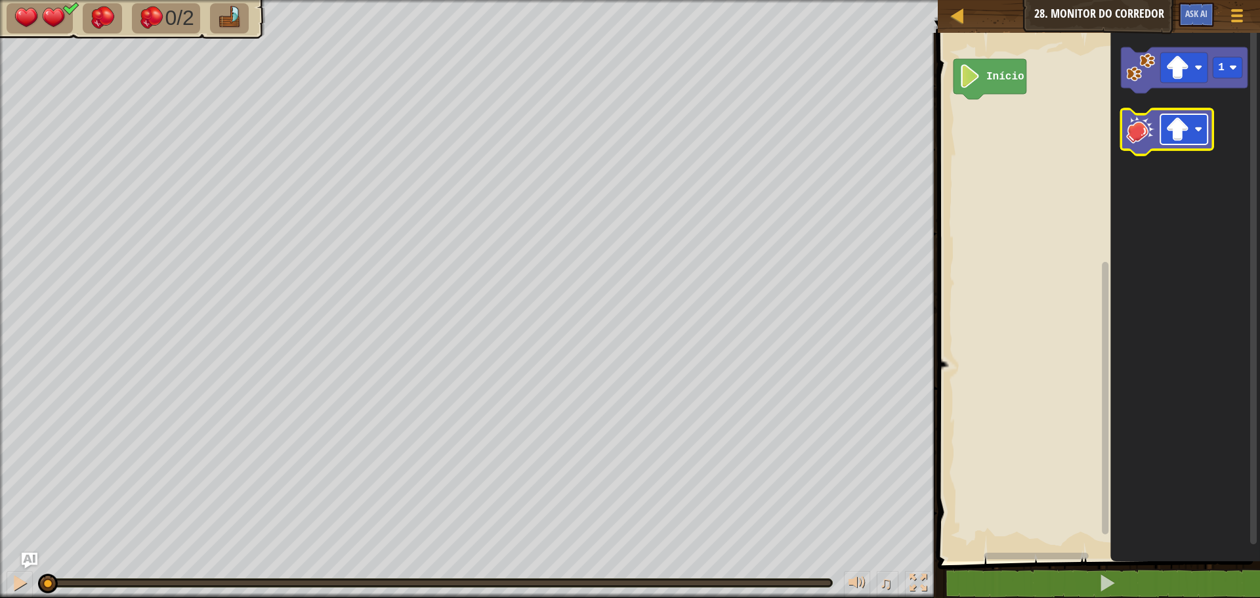
click at [1166, 117] on rect "Espaço de trabalho do Blockly" at bounding box center [1183, 129] width 47 height 30
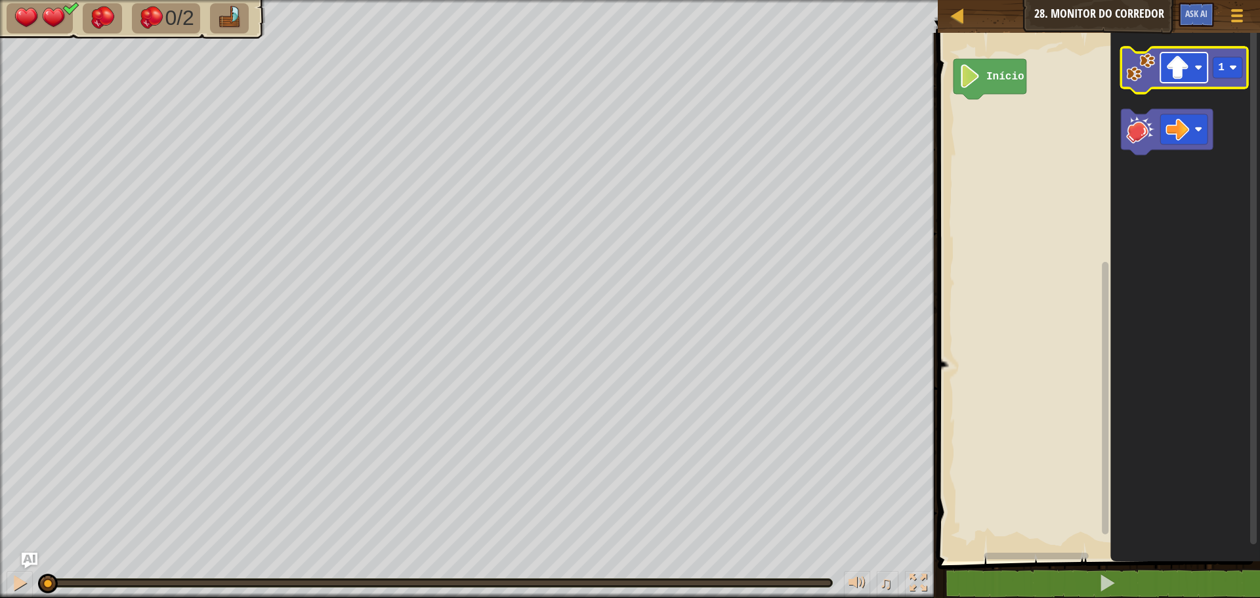
click at [1188, 77] on image "Espaço de trabalho do Blockly" at bounding box center [1178, 68] width 24 height 24
click at [1155, 56] on image "Espaço de trabalho do Blockly" at bounding box center [1140, 67] width 29 height 29
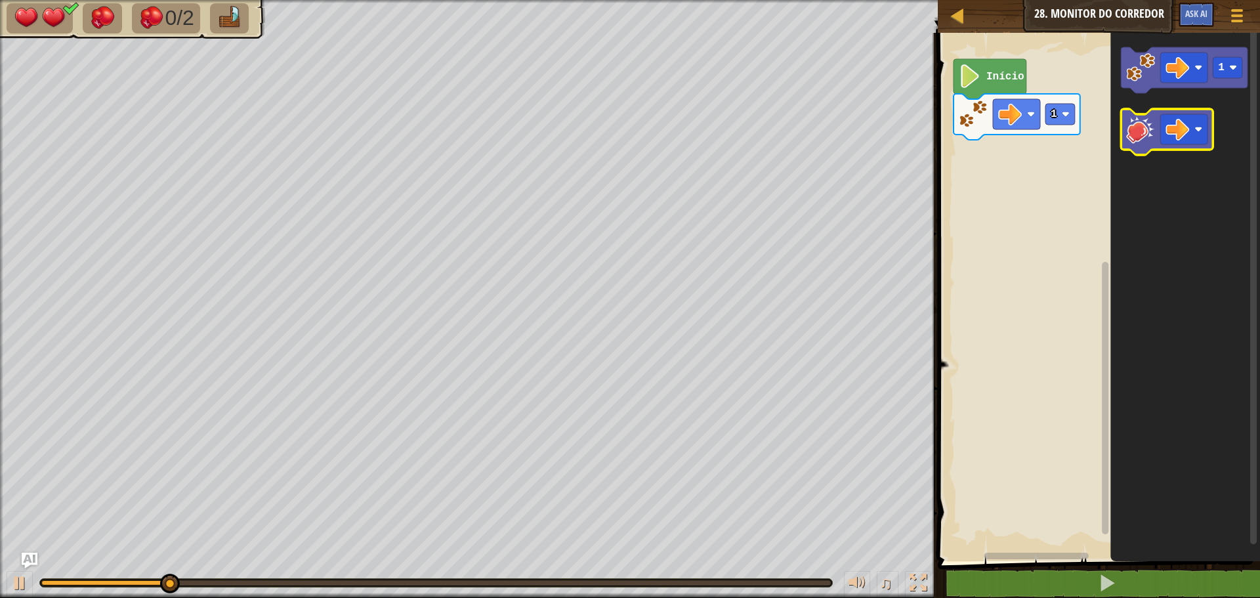
click at [1159, 119] on icon "Espaço de trabalho do Blockly" at bounding box center [1167, 132] width 92 height 46
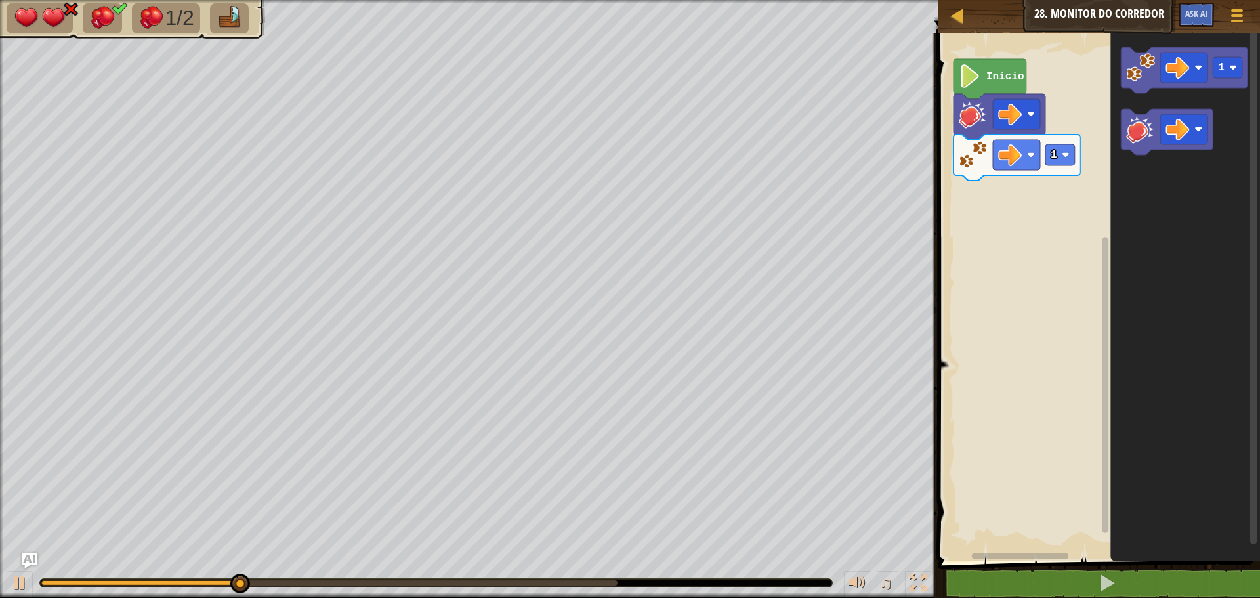
click at [1023, 169] on div "1 Início 1" at bounding box center [1097, 293] width 326 height 535
click at [1141, 136] on image "Espaço de trabalho do Blockly" at bounding box center [1140, 129] width 29 height 29
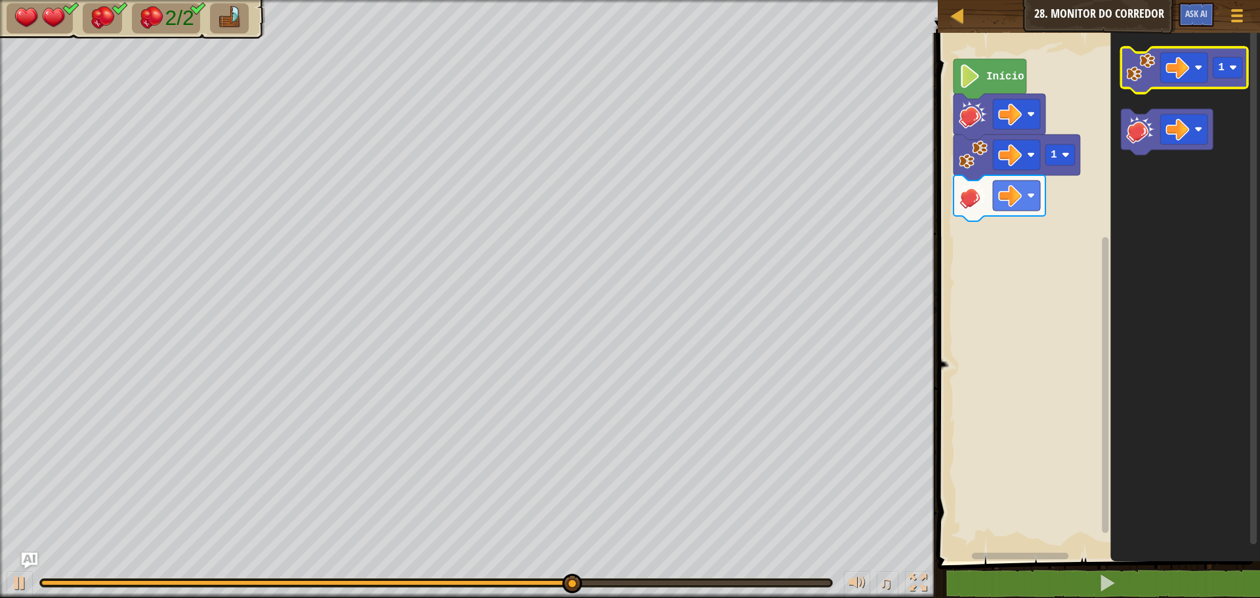
click at [1154, 70] on image "Espaço de trabalho do Blockly" at bounding box center [1140, 67] width 29 height 29
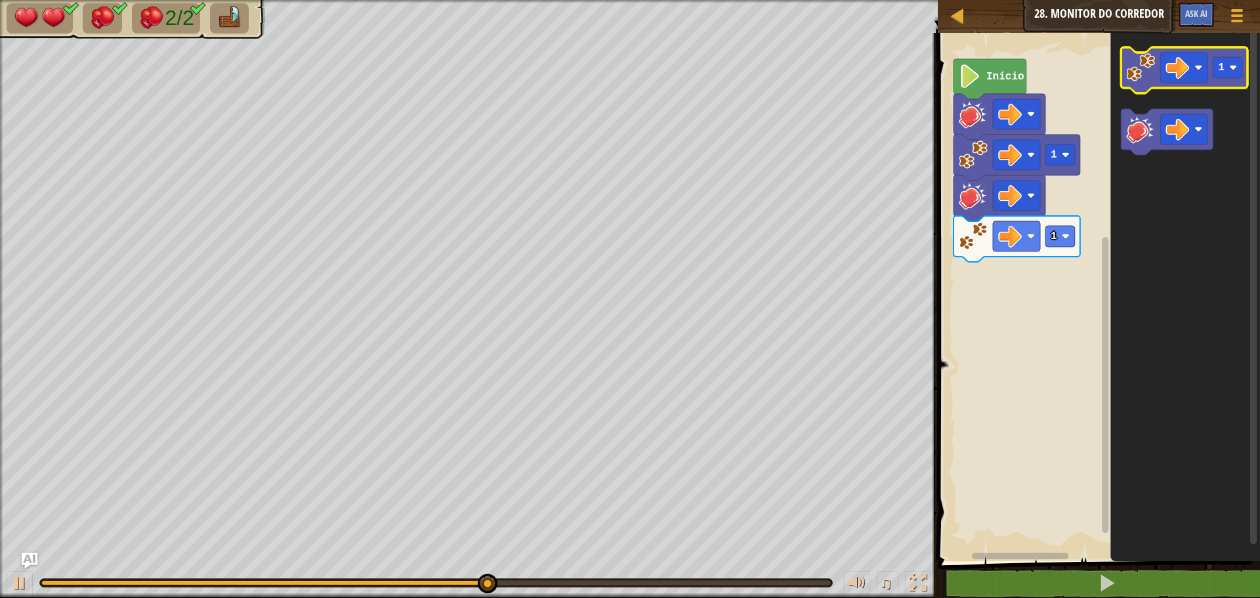
click at [1154, 70] on image "Espaço de trabalho do Blockly" at bounding box center [1140, 67] width 29 height 29
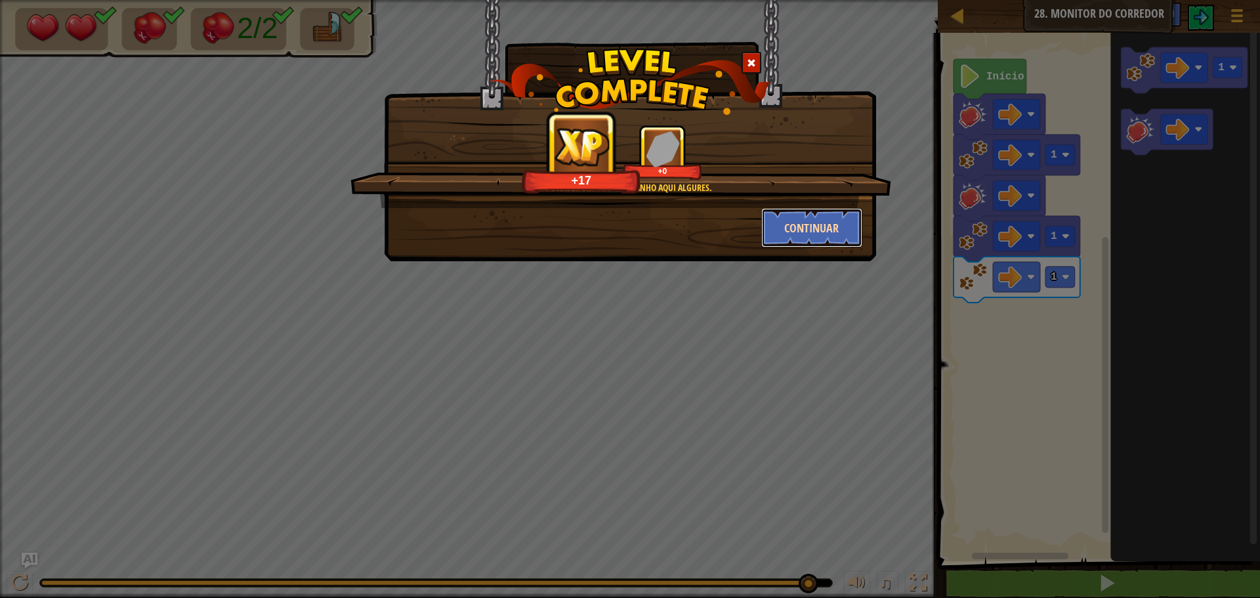
click at [838, 211] on button "Continuar" at bounding box center [812, 227] width 102 height 39
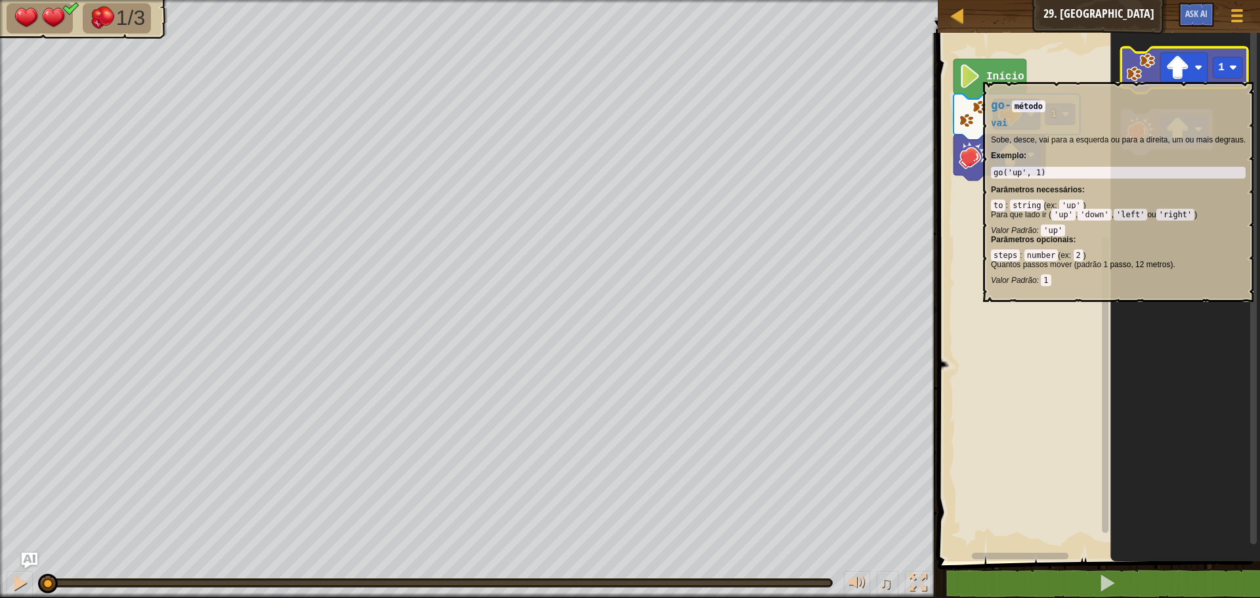
click at [1138, 75] on image "Espaço de trabalho do Blockly" at bounding box center [1140, 67] width 29 height 29
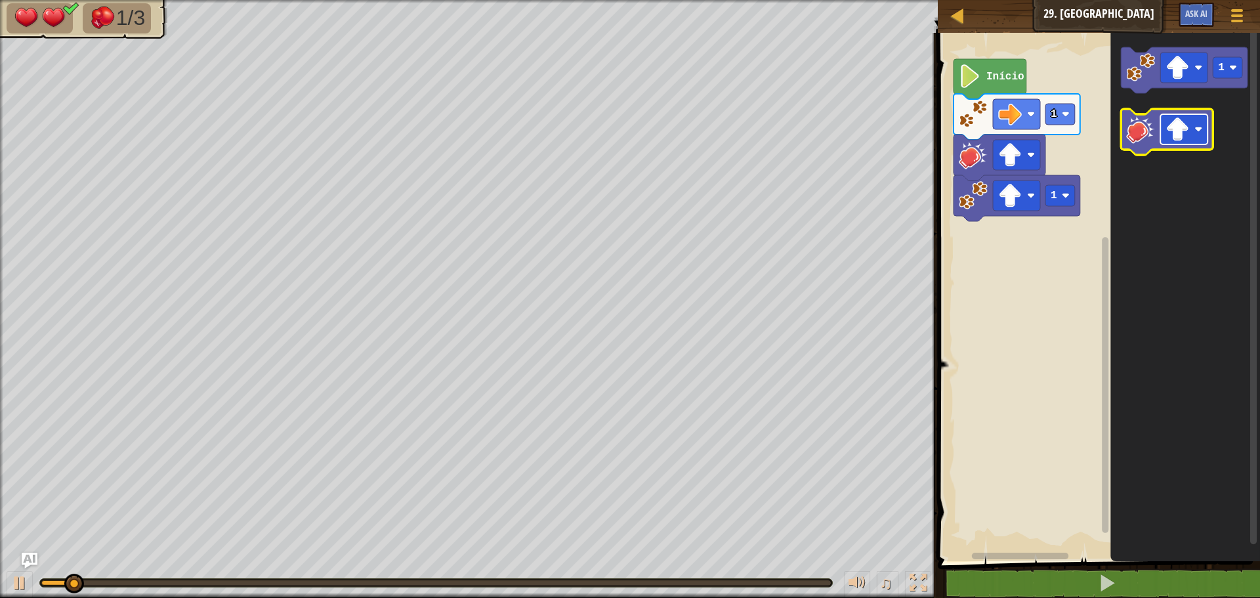
click at [1189, 140] on image "Espaço de trabalho do Blockly" at bounding box center [1178, 129] width 24 height 24
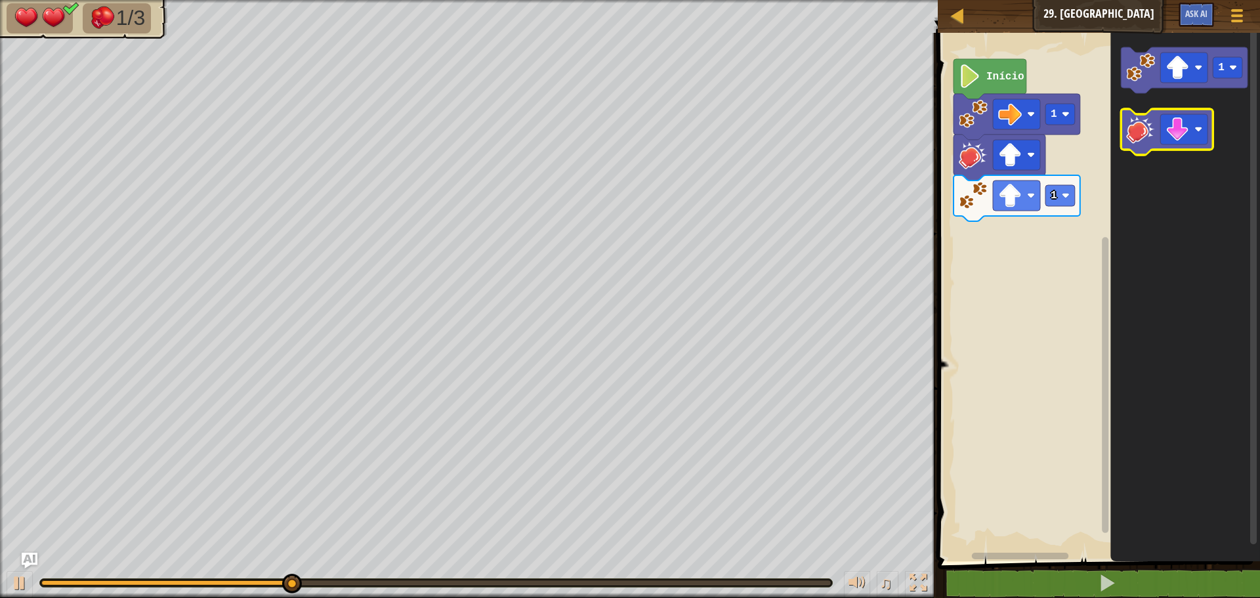
click at [1136, 127] on image "Espaço de trabalho do Blockly" at bounding box center [1140, 129] width 29 height 29
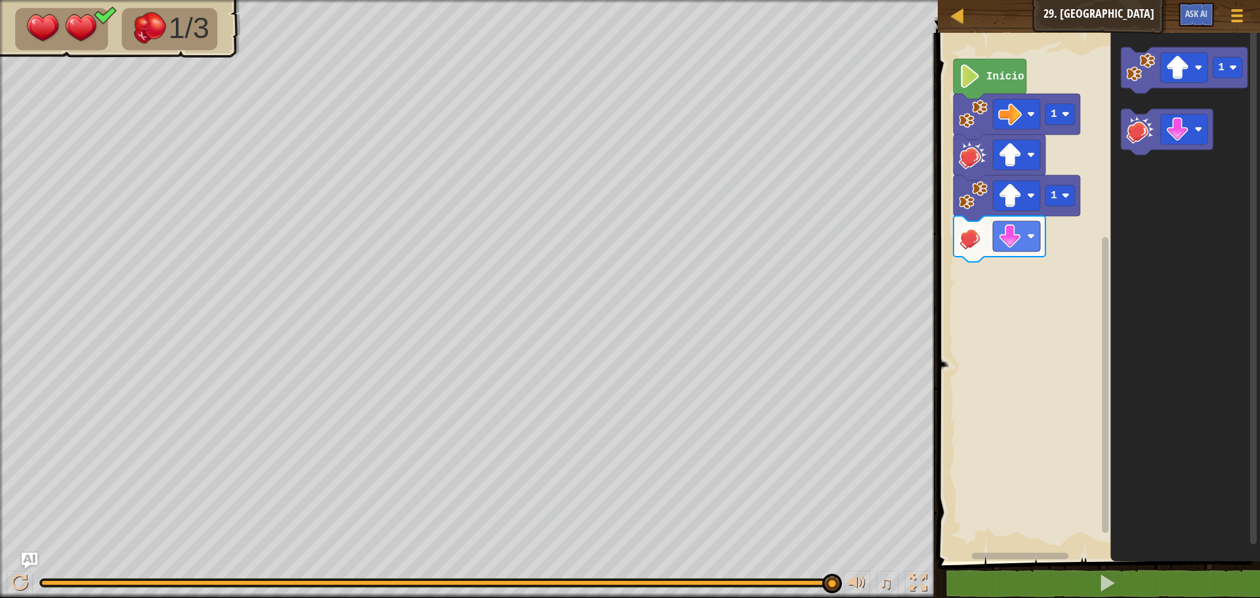
click at [1069, 151] on div "1 1 Início 1" at bounding box center [1097, 293] width 326 height 535
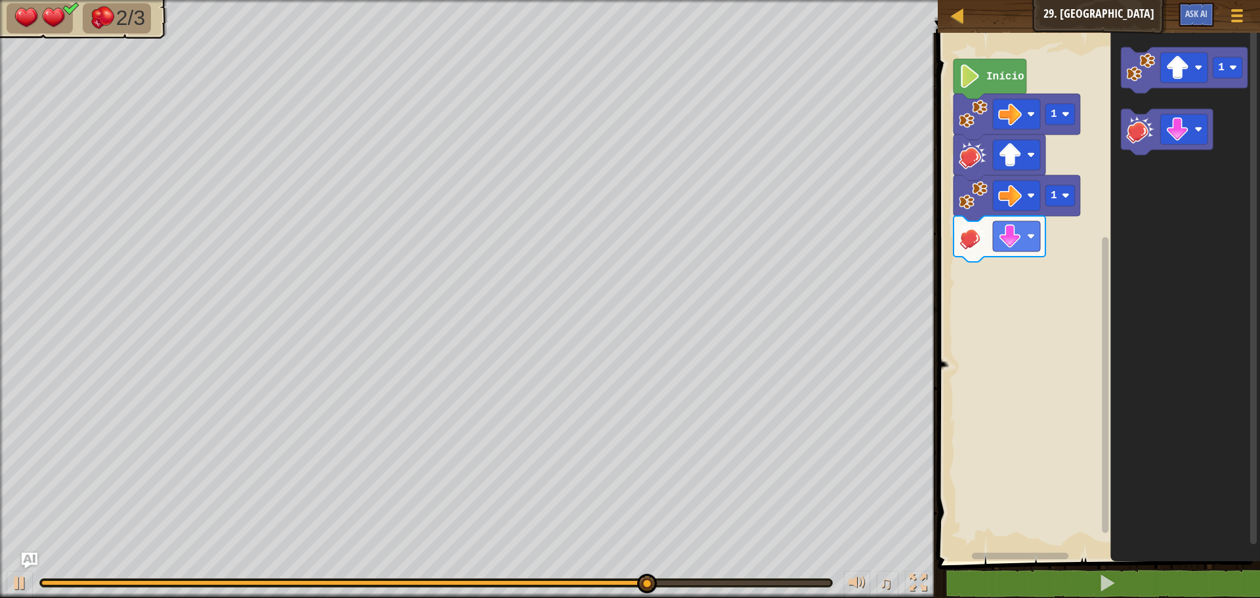
click at [1143, 88] on g "1" at bounding box center [1184, 70] width 127 height 46
click at [1182, 77] on image "Espaço de trabalho do Blockly" at bounding box center [1178, 68] width 24 height 24
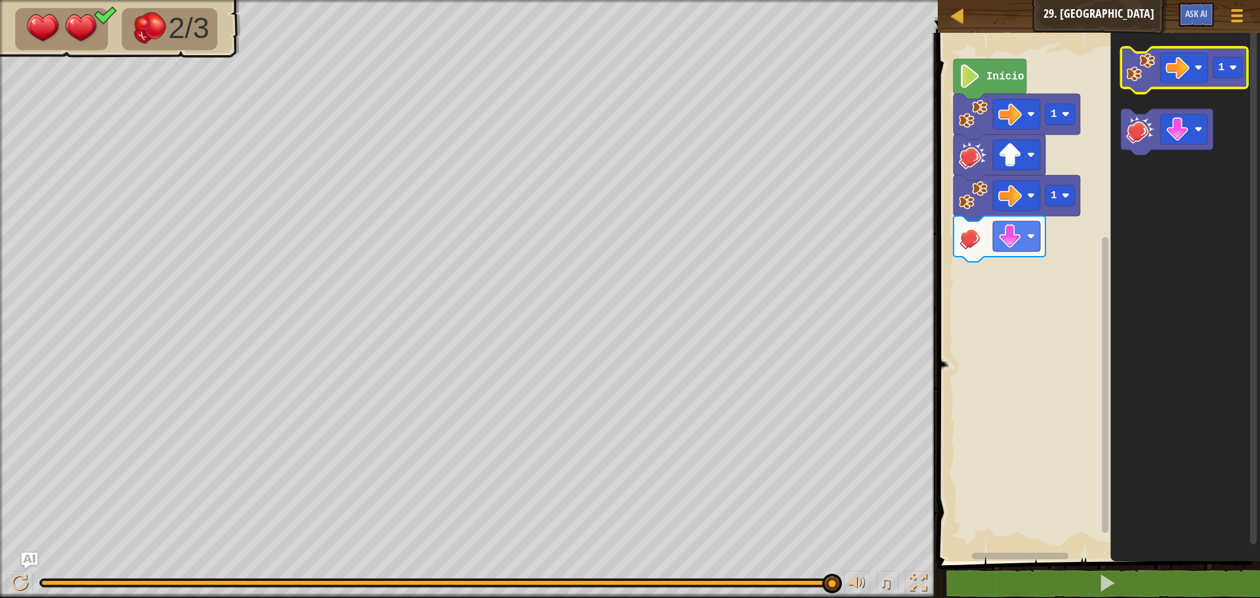
click at [1153, 77] on image "Espaço de trabalho do Blockly" at bounding box center [1140, 67] width 29 height 29
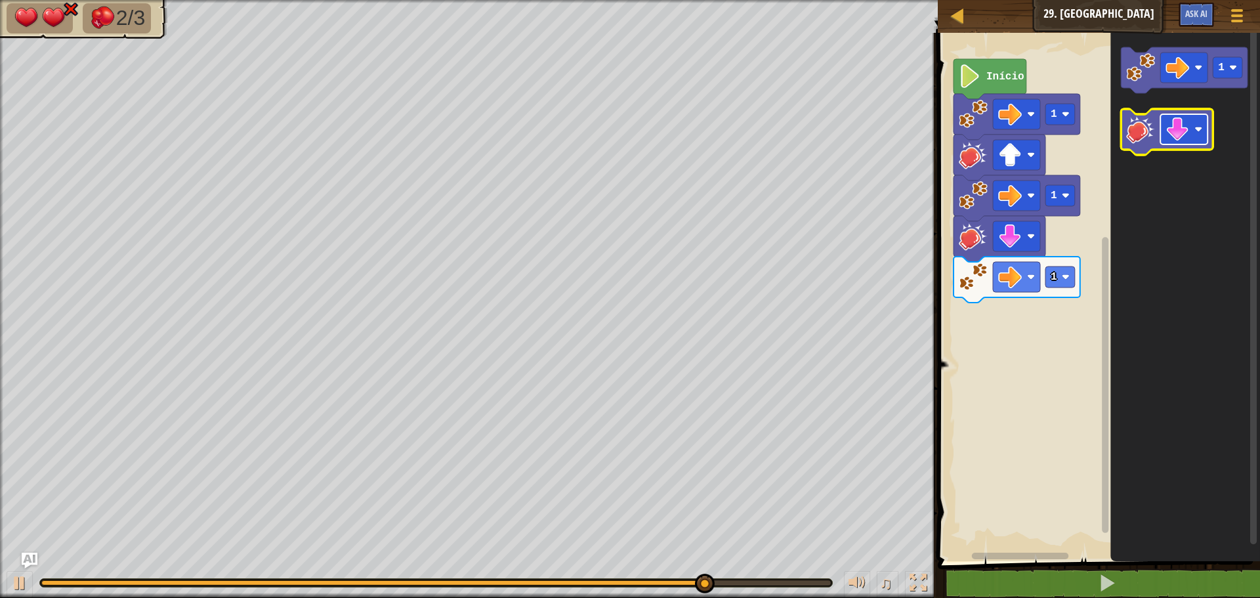
click at [1180, 135] on image "Espaço de trabalho do Blockly" at bounding box center [1178, 129] width 24 height 24
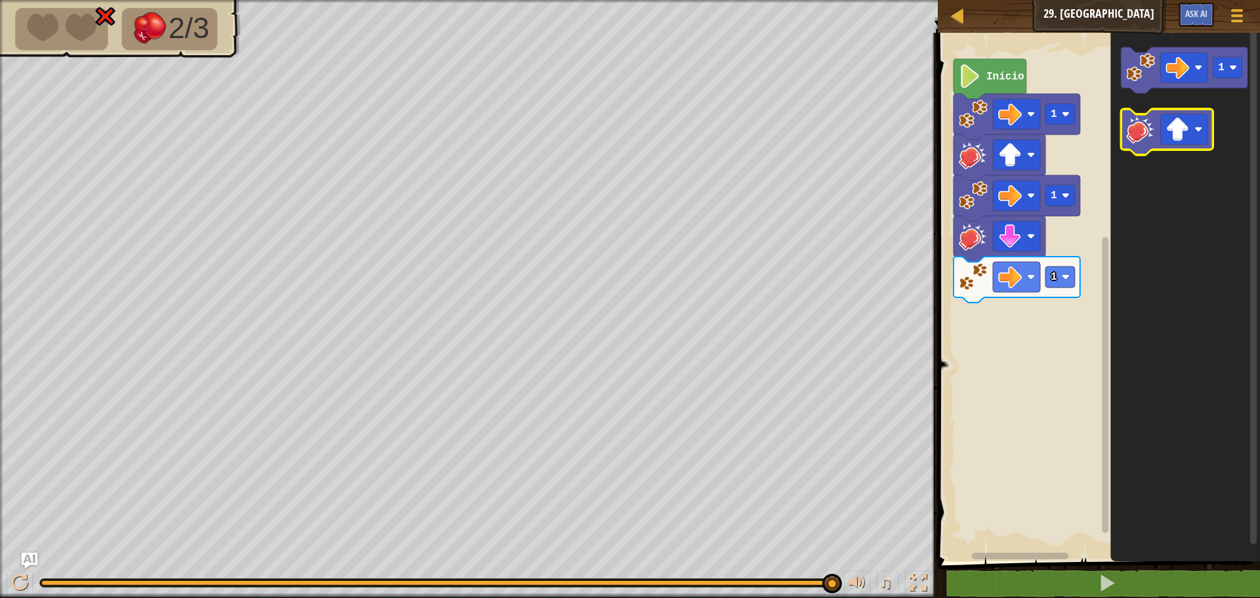
click at [1157, 131] on icon "Espaço de trabalho do Blockly" at bounding box center [1167, 132] width 92 height 46
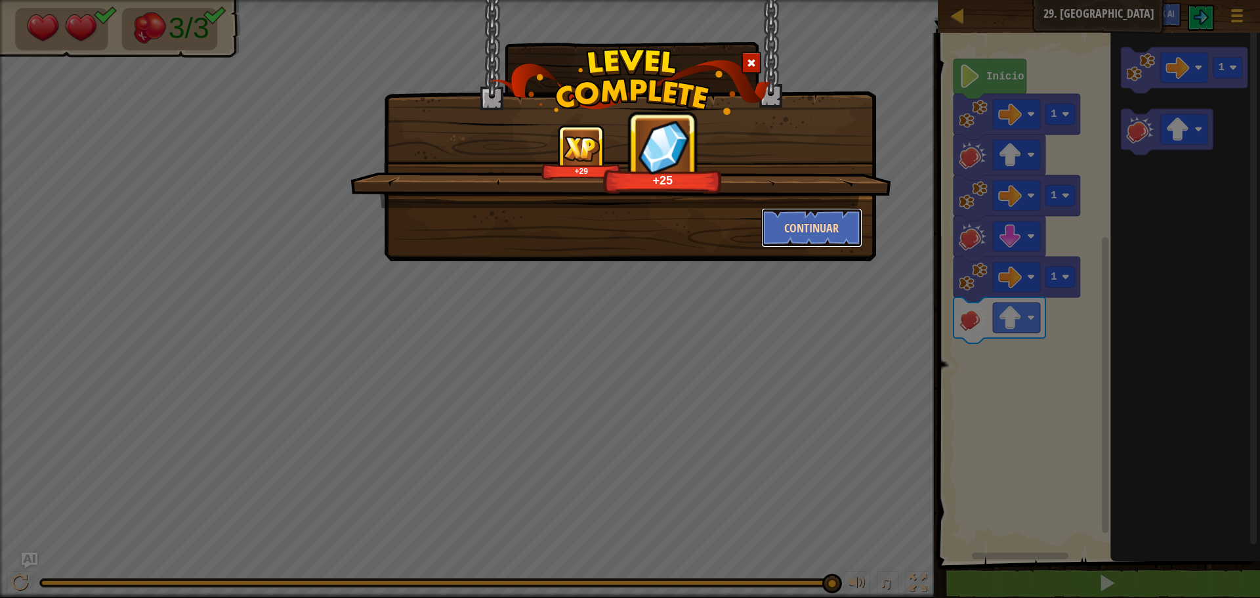
click at [841, 238] on button "Continuar" at bounding box center [812, 227] width 102 height 39
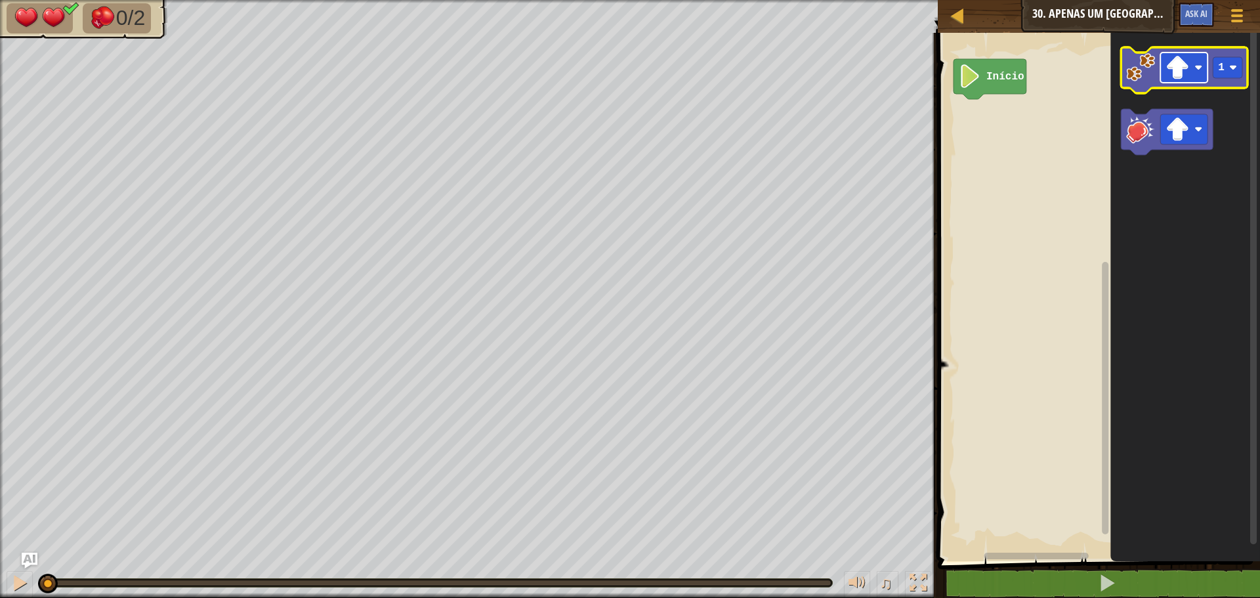
click at [1179, 67] on image "Espaço de trabalho do Blockly" at bounding box center [1178, 68] width 24 height 24
click at [1145, 74] on image "Espaço de trabalho do Blockly" at bounding box center [1140, 67] width 29 height 29
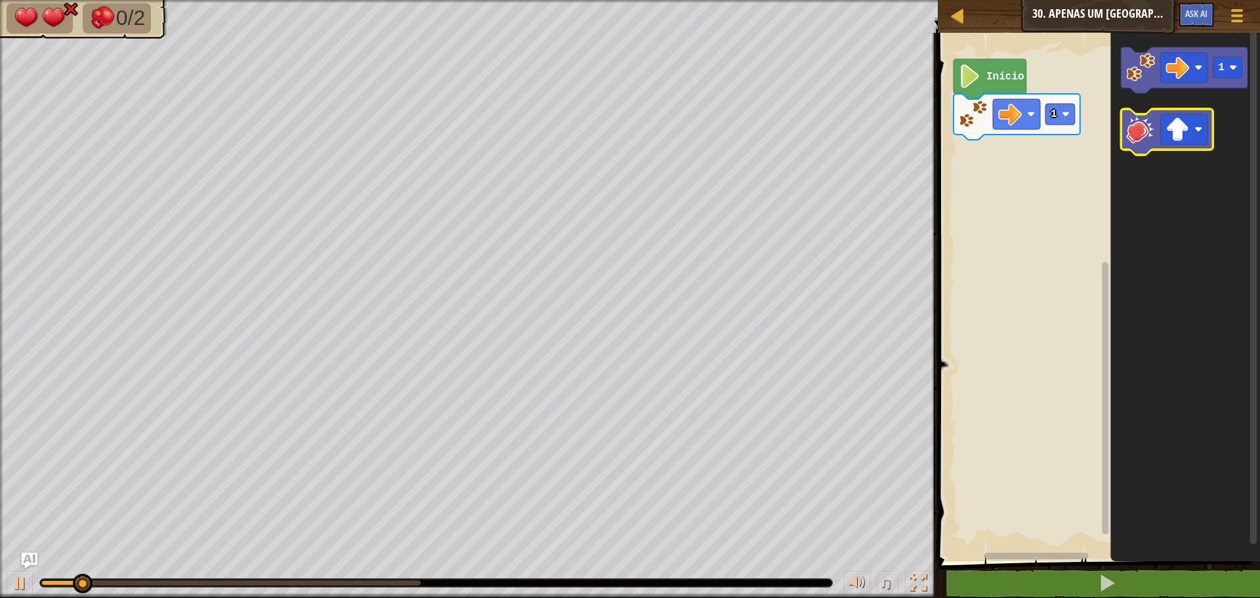
click at [1155, 125] on image "Espaço de trabalho do Blockly" at bounding box center [1140, 129] width 29 height 29
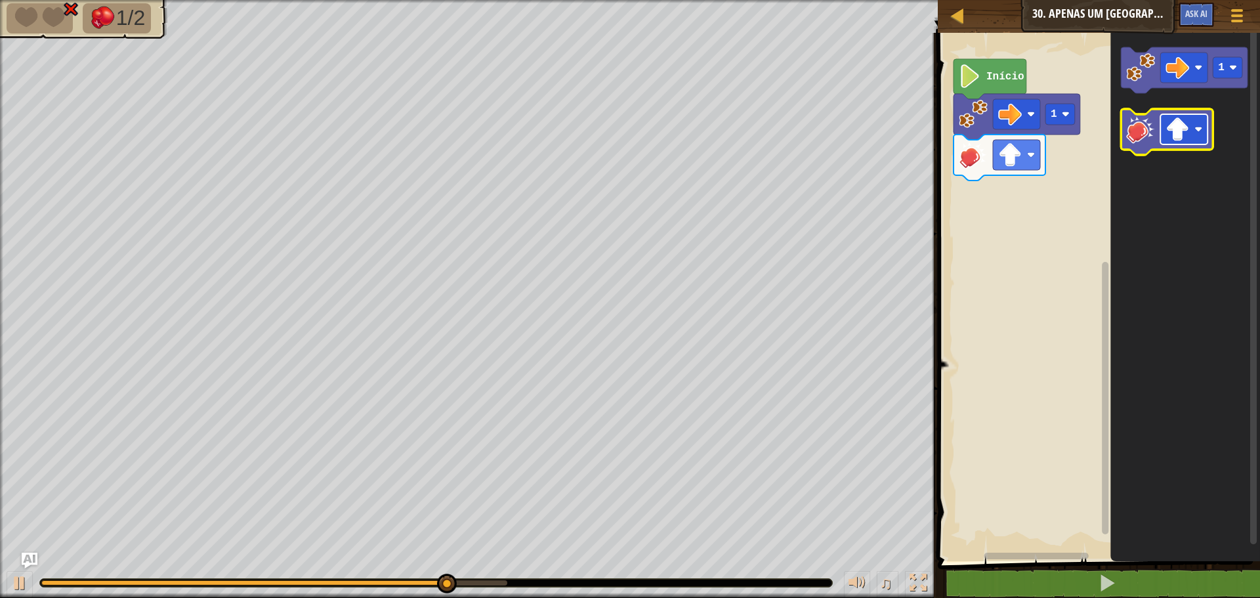
click at [1172, 132] on image "Espaço de trabalho do Blockly" at bounding box center [1178, 129] width 24 height 24
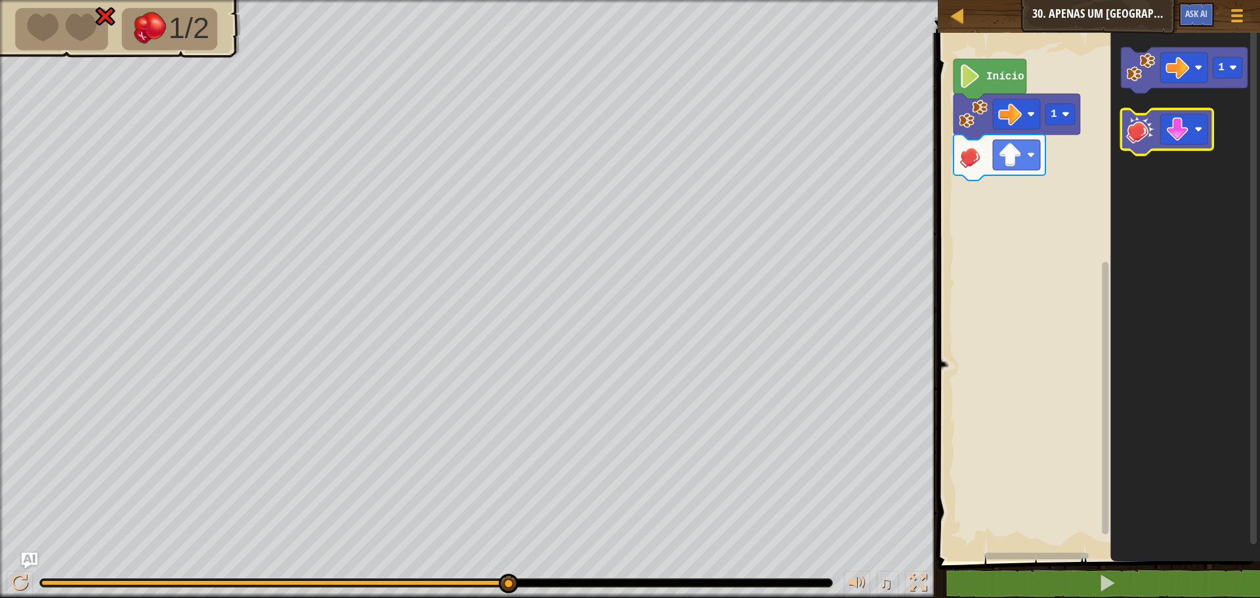
click at [1145, 135] on image "Espaço de trabalho do Blockly" at bounding box center [1140, 129] width 29 height 29
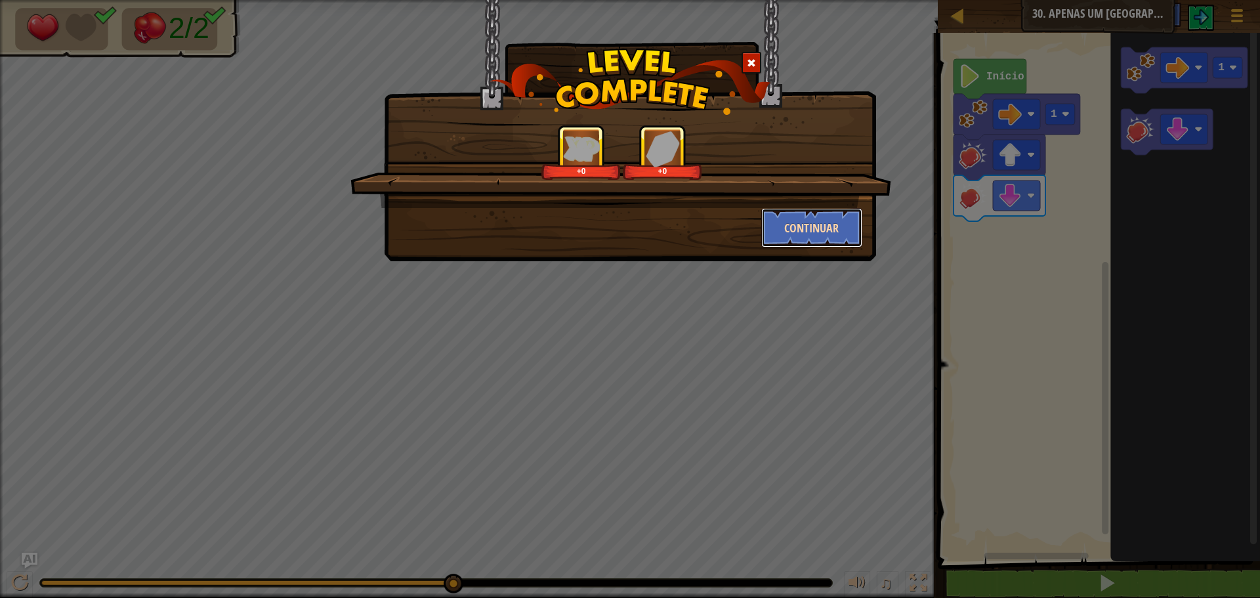
click at [811, 211] on button "Continuar" at bounding box center [812, 227] width 102 height 39
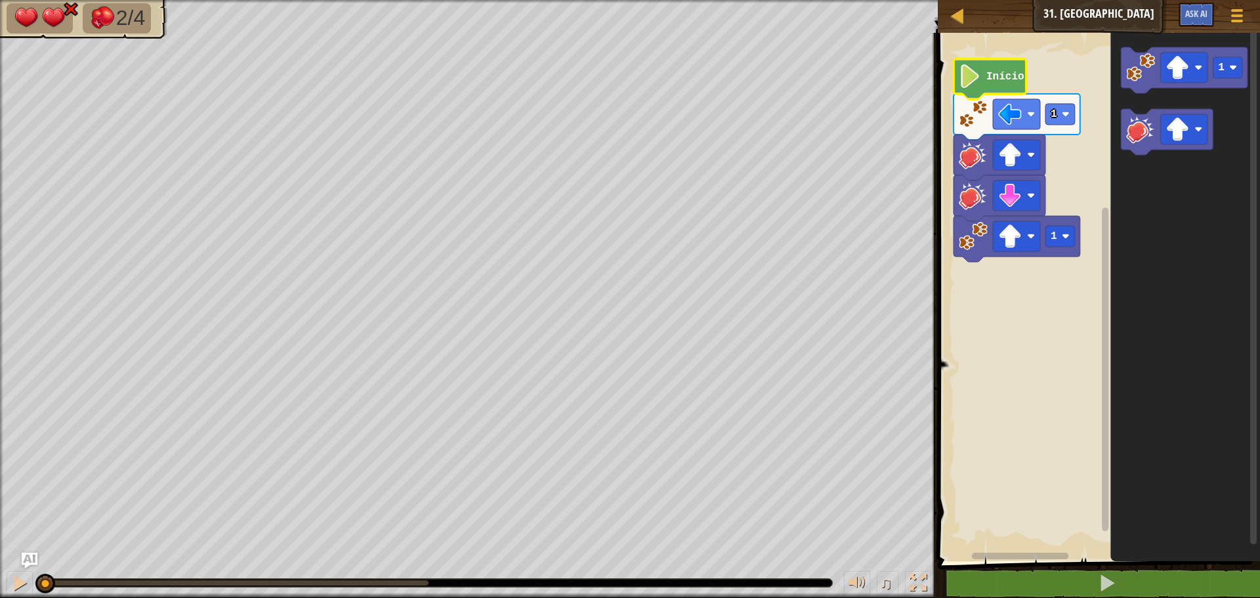
click at [997, 76] on text "Início" at bounding box center [1006, 77] width 38 height 12
click at [1174, 124] on image "Espaço de trabalho do Blockly" at bounding box center [1178, 129] width 24 height 24
click at [1137, 136] on image "Espaço de trabalho do Blockly" at bounding box center [1140, 129] width 29 height 29
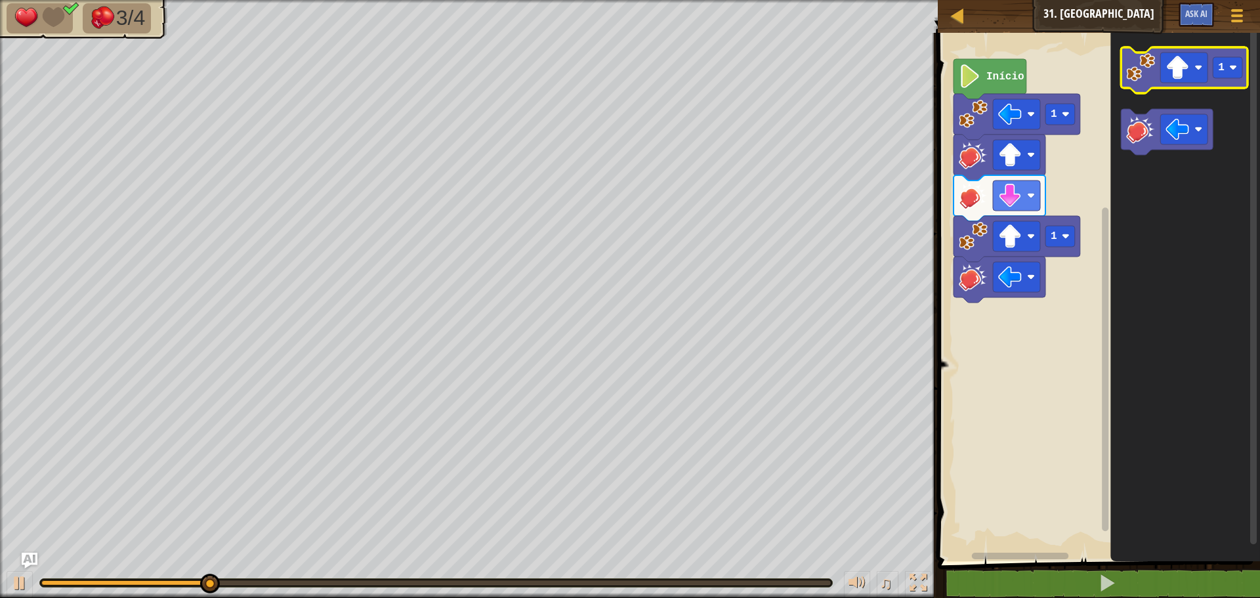
click at [1156, 72] on icon "Espaço de trabalho do Blockly" at bounding box center [1184, 70] width 127 height 46
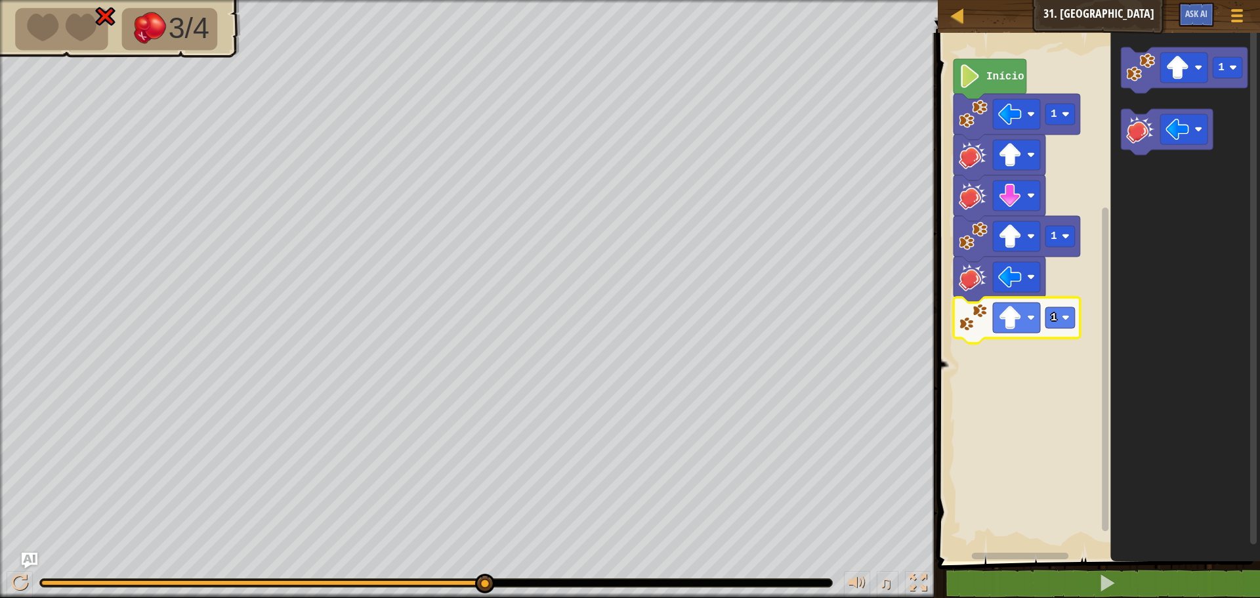
click at [1200, 317] on icon "Espaço de trabalho do Blockly" at bounding box center [1186, 293] width 150 height 535
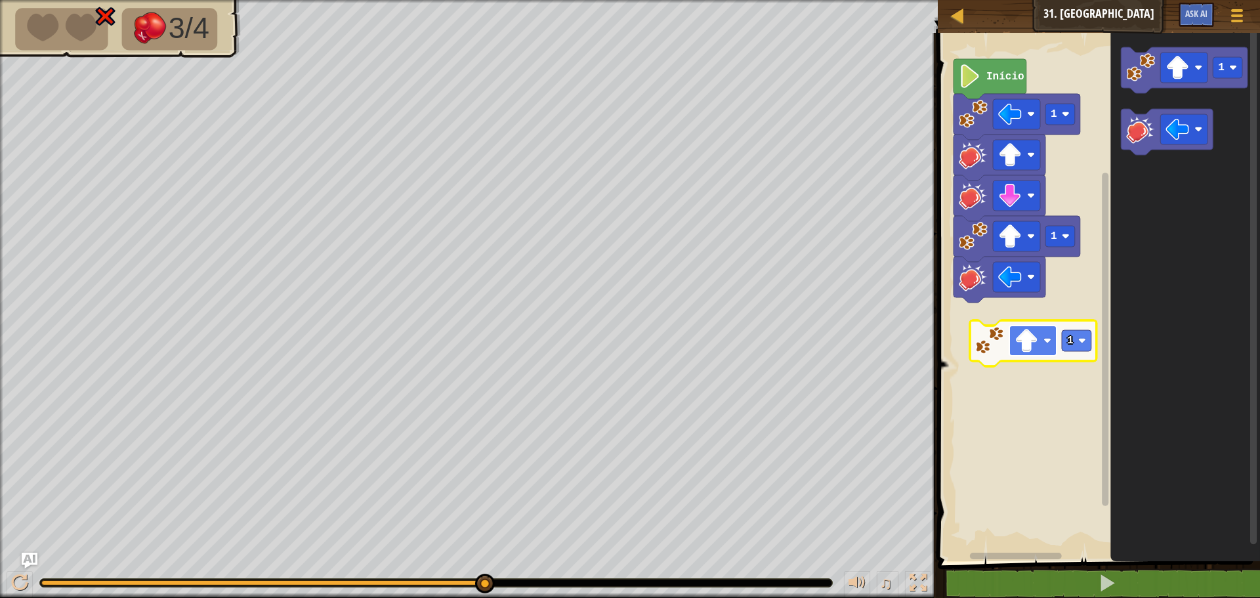
click at [1034, 338] on image "Espaço de trabalho do Blockly" at bounding box center [1027, 341] width 24 height 24
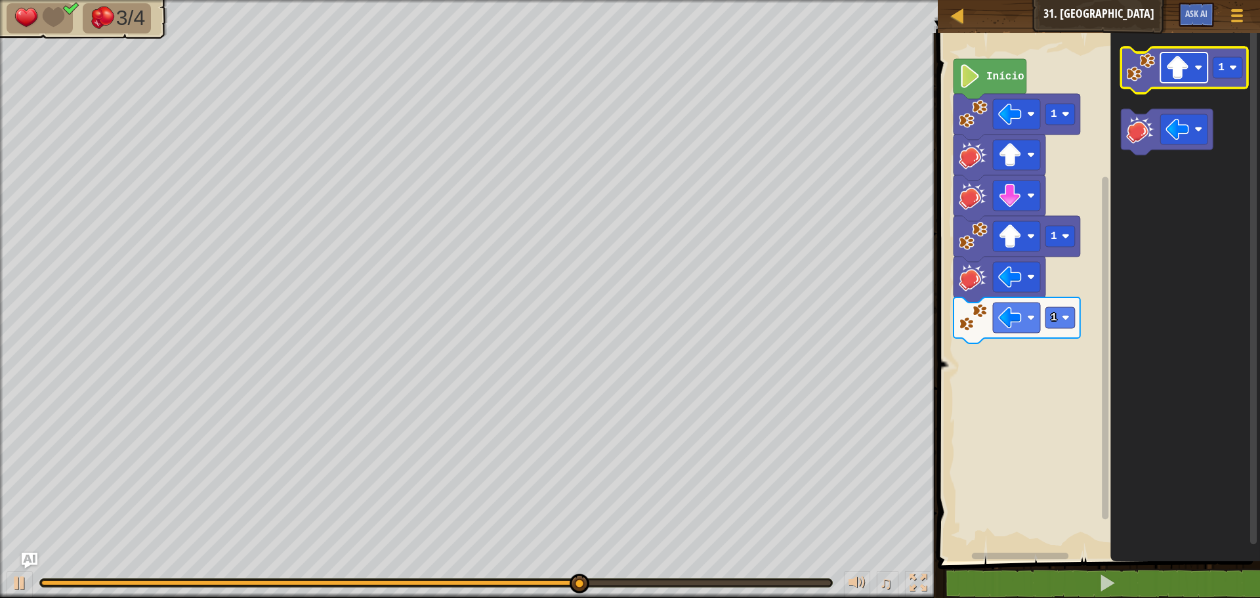
click at [1183, 67] on image "Espaço de trabalho do Blockly" at bounding box center [1178, 68] width 24 height 24
click at [1136, 82] on icon "Espaço de trabalho do Blockly" at bounding box center [1184, 70] width 127 height 46
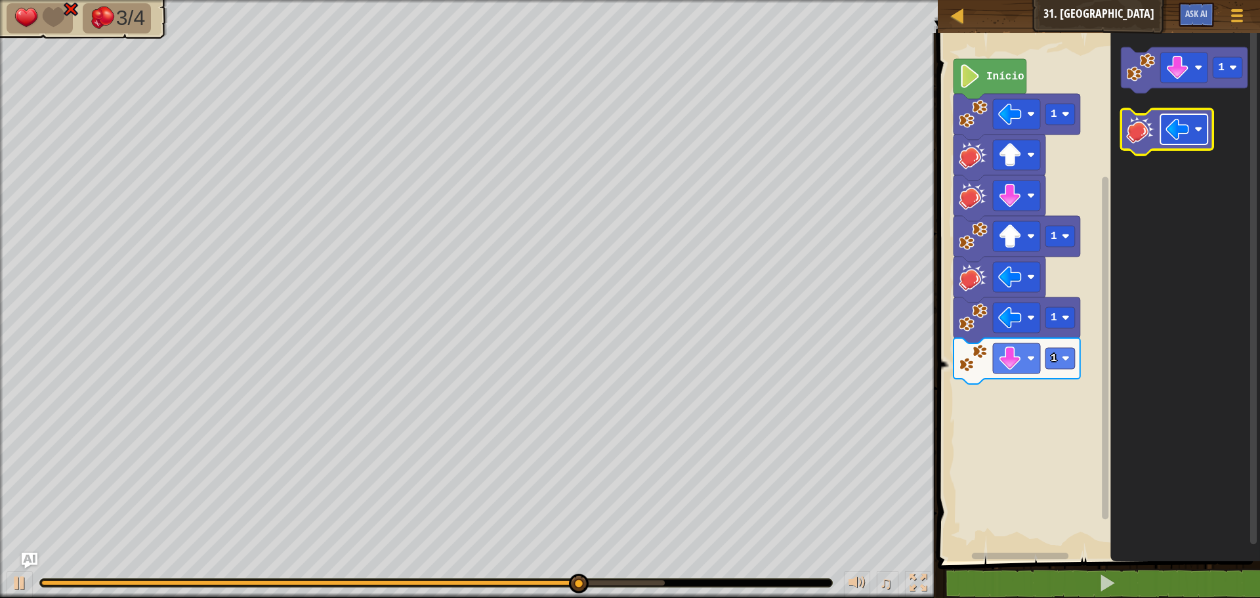
click at [1172, 135] on image "Espaço de trabalho do Blockly" at bounding box center [1178, 129] width 24 height 24
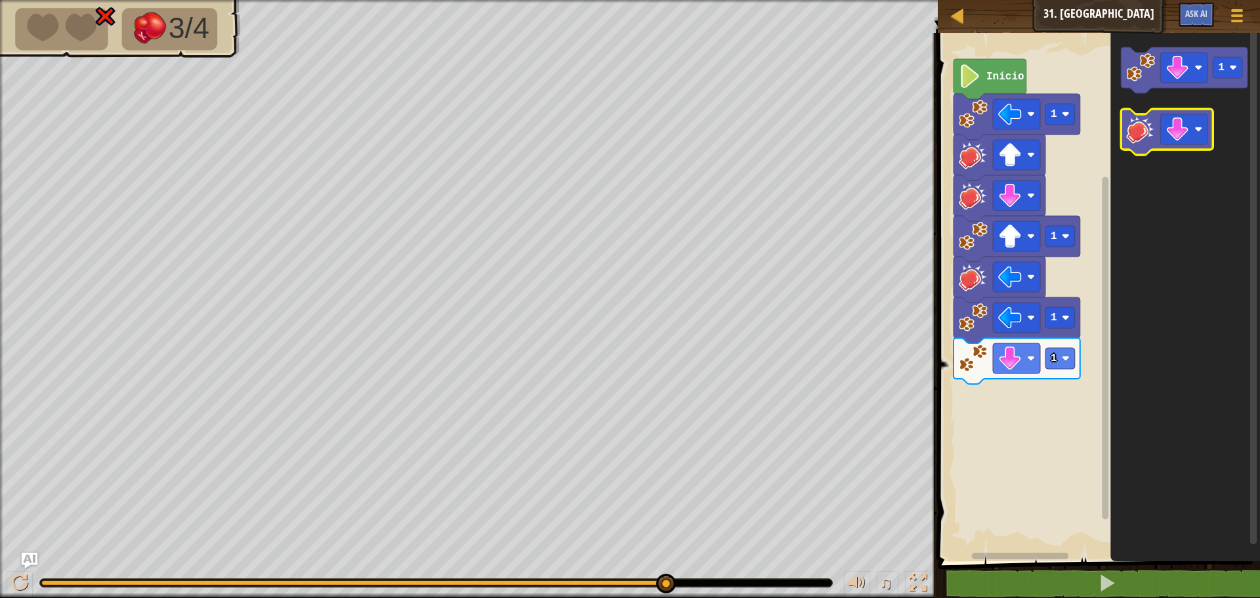
click at [1149, 123] on image "Espaço de trabalho do Blockly" at bounding box center [1140, 129] width 29 height 29
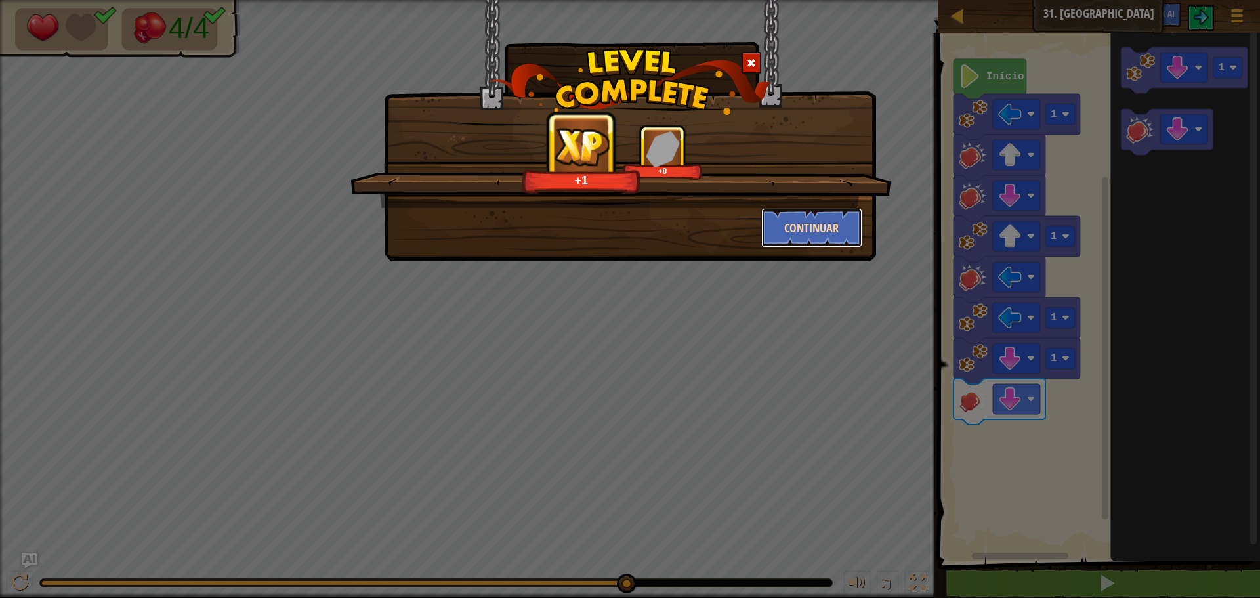
click at [819, 215] on button "Continuar" at bounding box center [812, 227] width 102 height 39
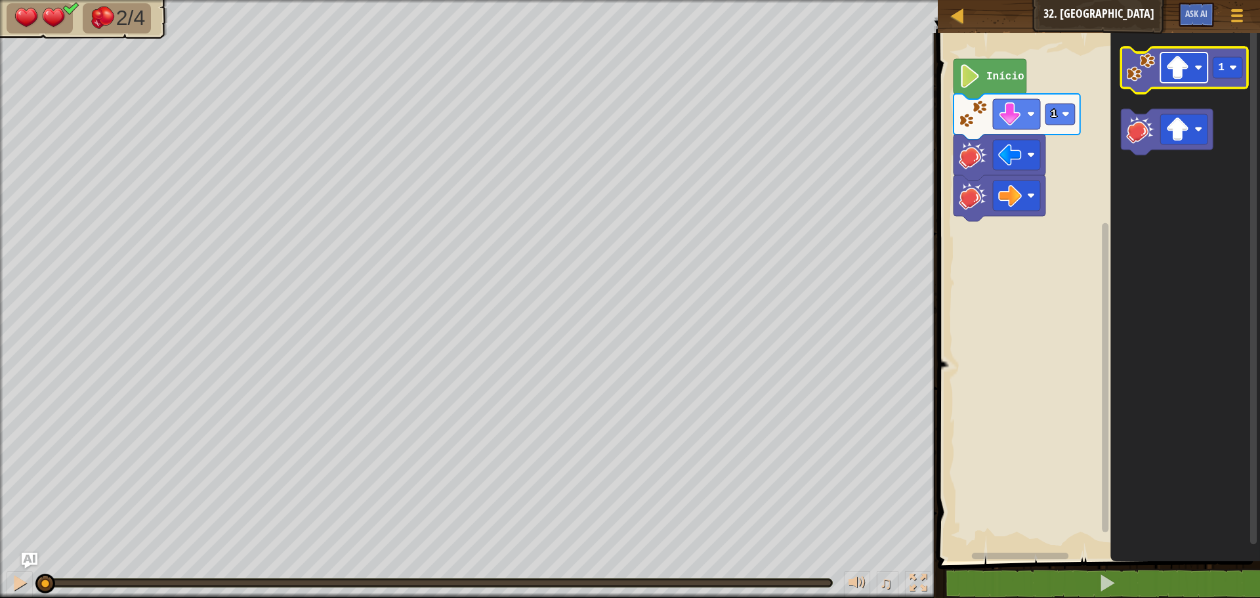
click at [1172, 71] on image "Espaço de trabalho do Blockly" at bounding box center [1178, 68] width 24 height 24
click at [1189, 71] on g "1" at bounding box center [1184, 101] width 127 height 108
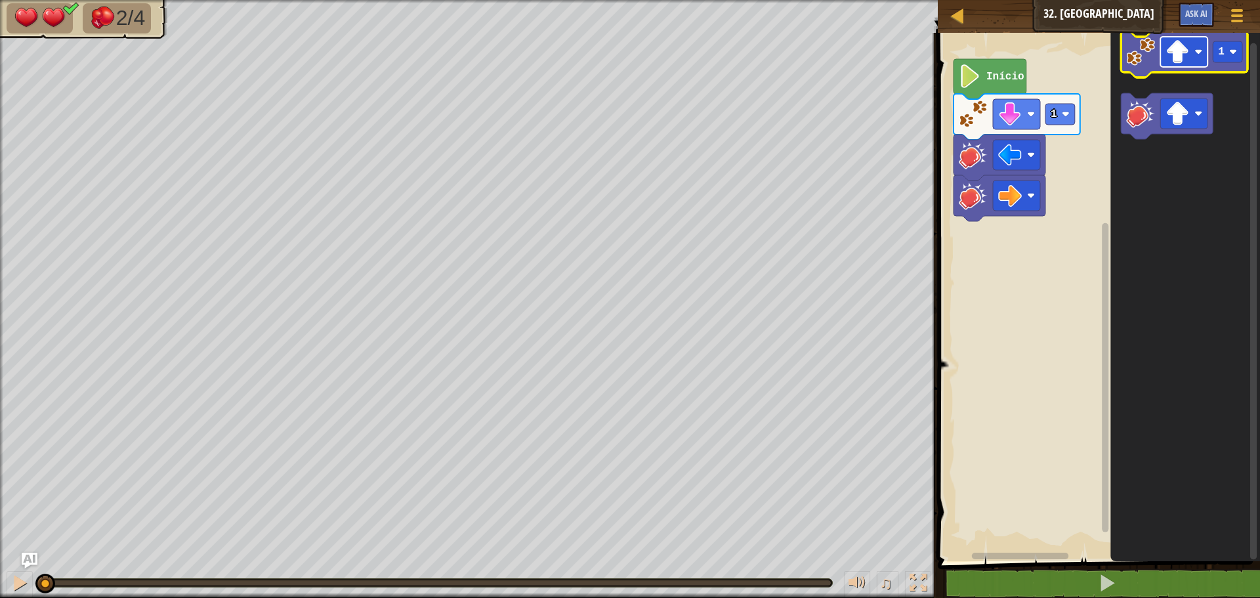
click at [1188, 64] on rect "Espaço de trabalho do Blockly" at bounding box center [1183, 52] width 47 height 30
click at [1146, 64] on image "Espaço de trabalho do Blockly" at bounding box center [1140, 51] width 29 height 29
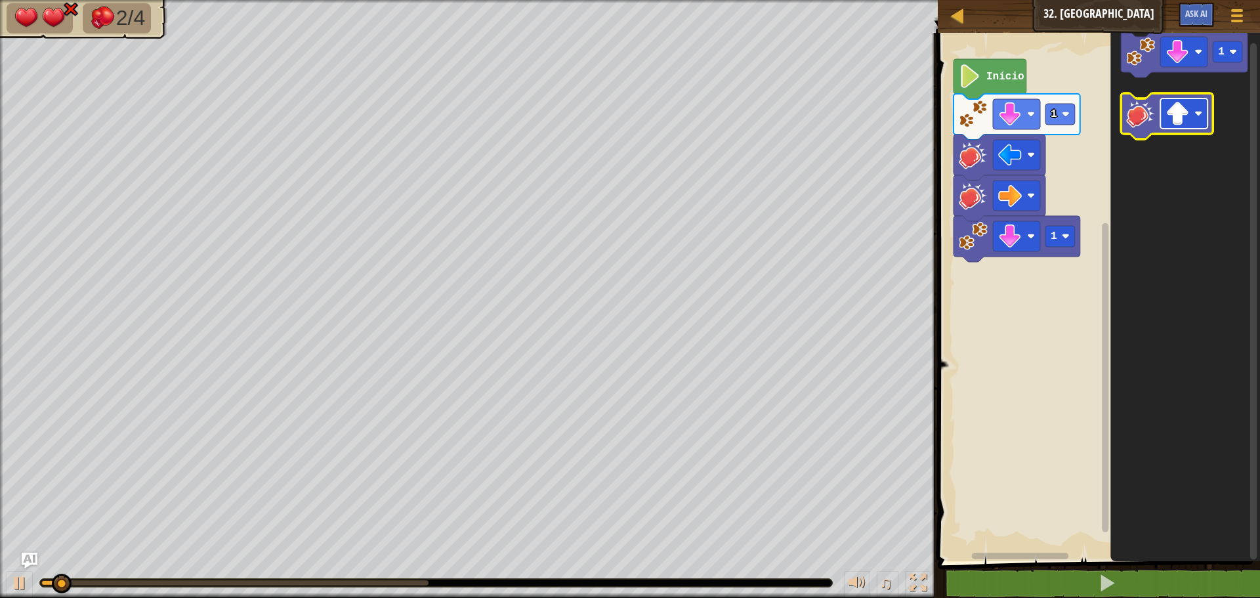
click at [1190, 116] on rect "Espaço de trabalho do Blockly" at bounding box center [1183, 113] width 47 height 30
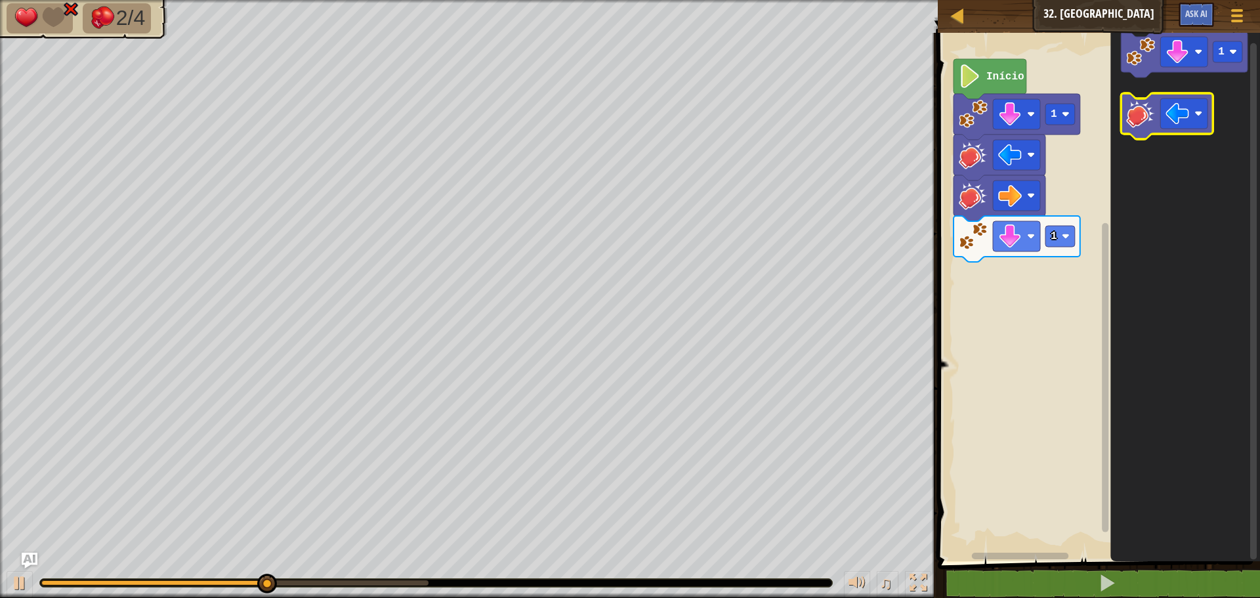
click at [1157, 114] on icon "Espaço de trabalho do Blockly" at bounding box center [1167, 116] width 92 height 46
click at [1188, 119] on image "Espaço de trabalho do Blockly" at bounding box center [1178, 114] width 24 height 24
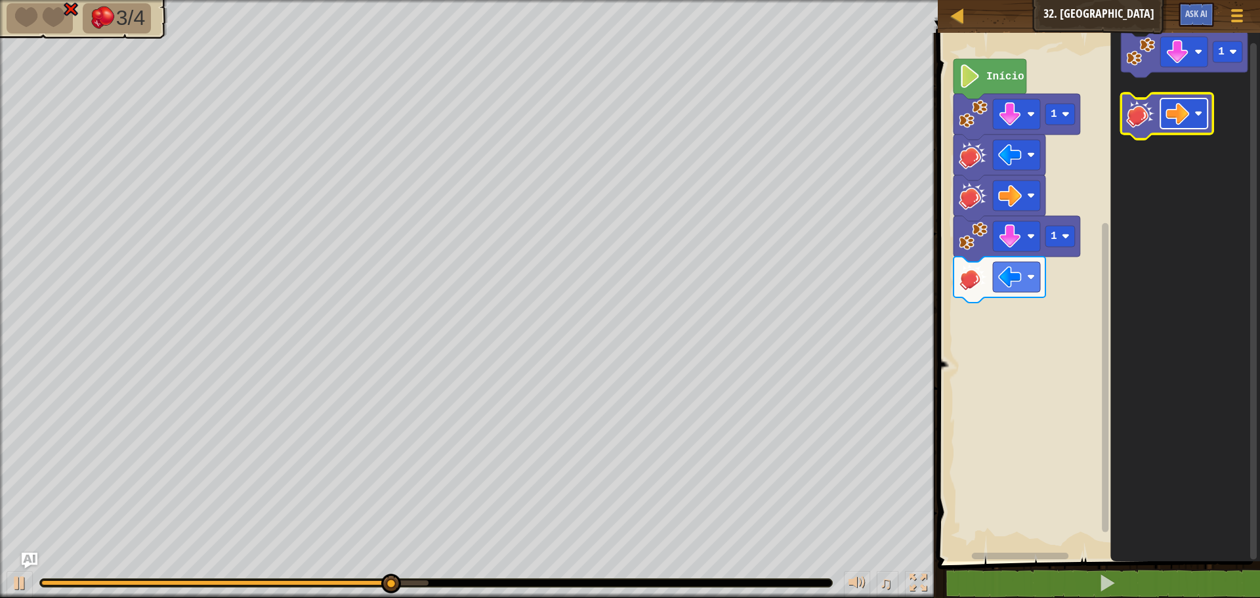
click at [1165, 120] on rect "Espaço de trabalho do Blockly" at bounding box center [1183, 113] width 47 height 30
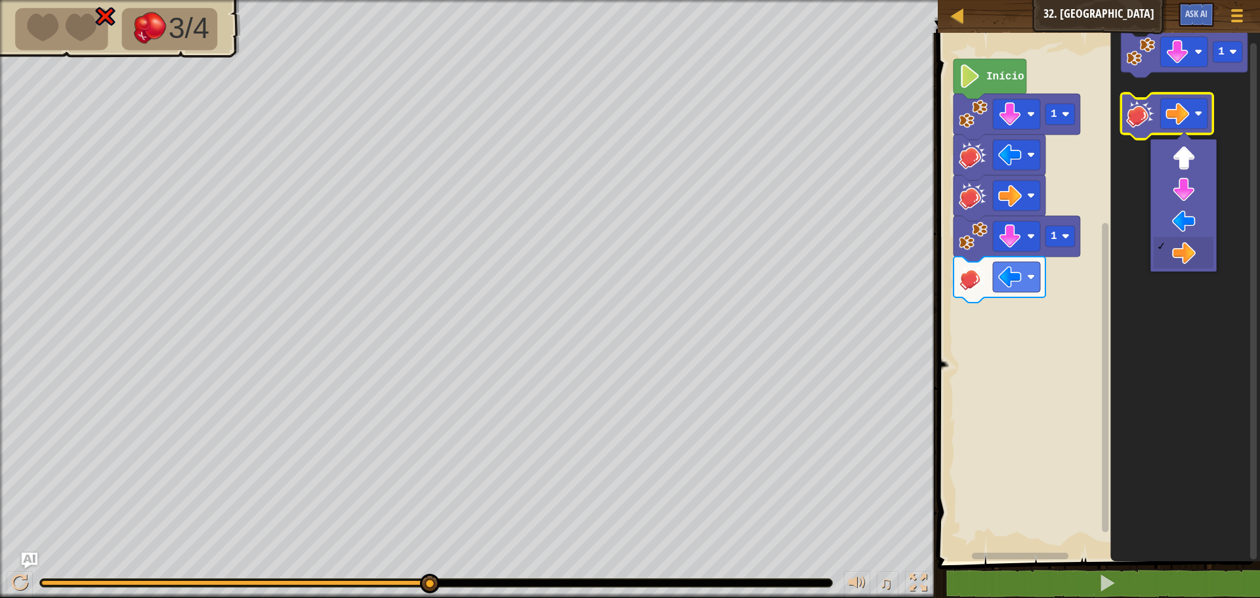
click at [1135, 109] on image "Espaço de trabalho do Blockly" at bounding box center [1140, 113] width 29 height 29
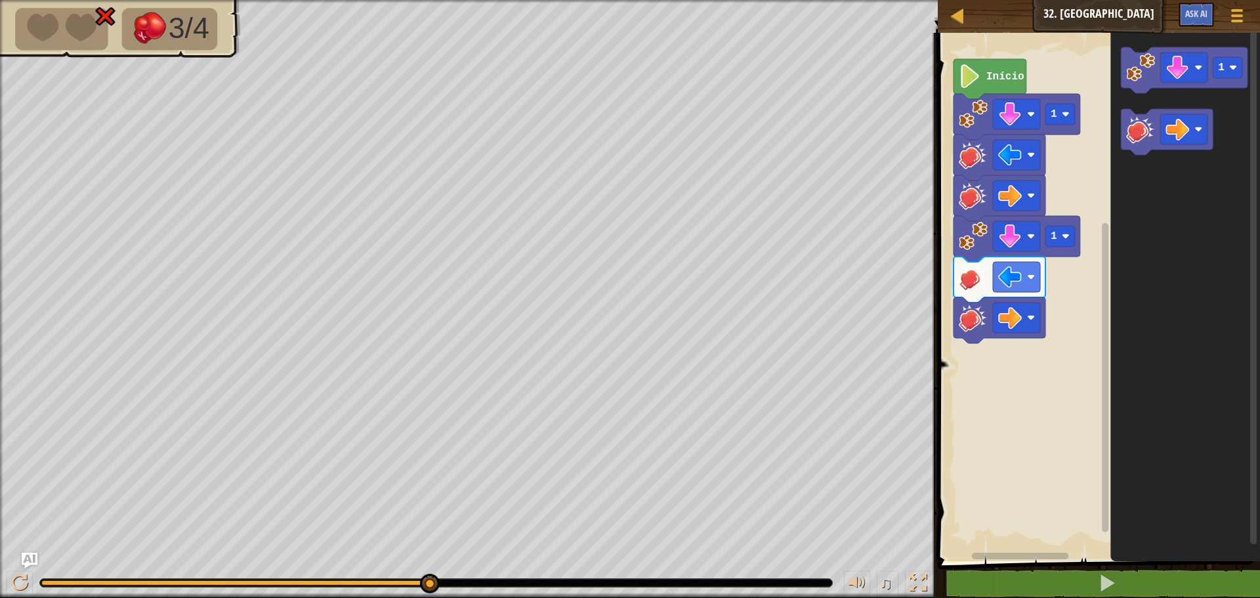
click at [1082, 168] on div "1 1 Início 1" at bounding box center [1097, 293] width 326 height 535
click at [1130, 158] on icon "1" at bounding box center [1186, 293] width 150 height 535
click at [1068, 301] on rect "Espaço de trabalho do Blockly" at bounding box center [1097, 293] width 326 height 535
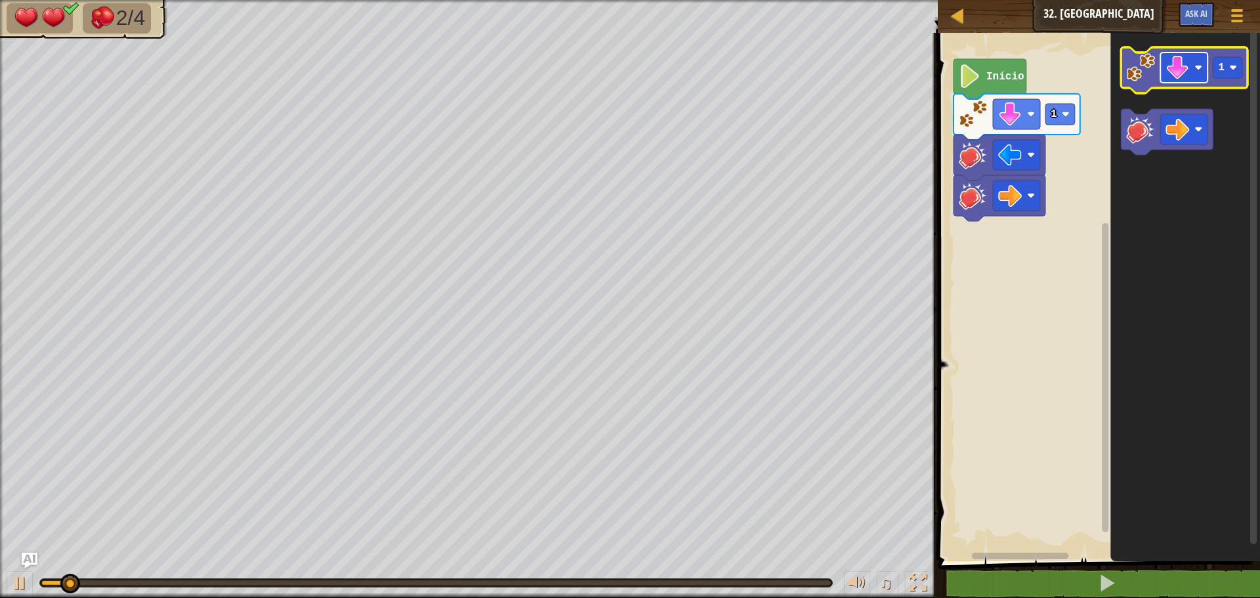
click at [1175, 70] on image "Espaço de trabalho do Blockly" at bounding box center [1178, 68] width 24 height 24
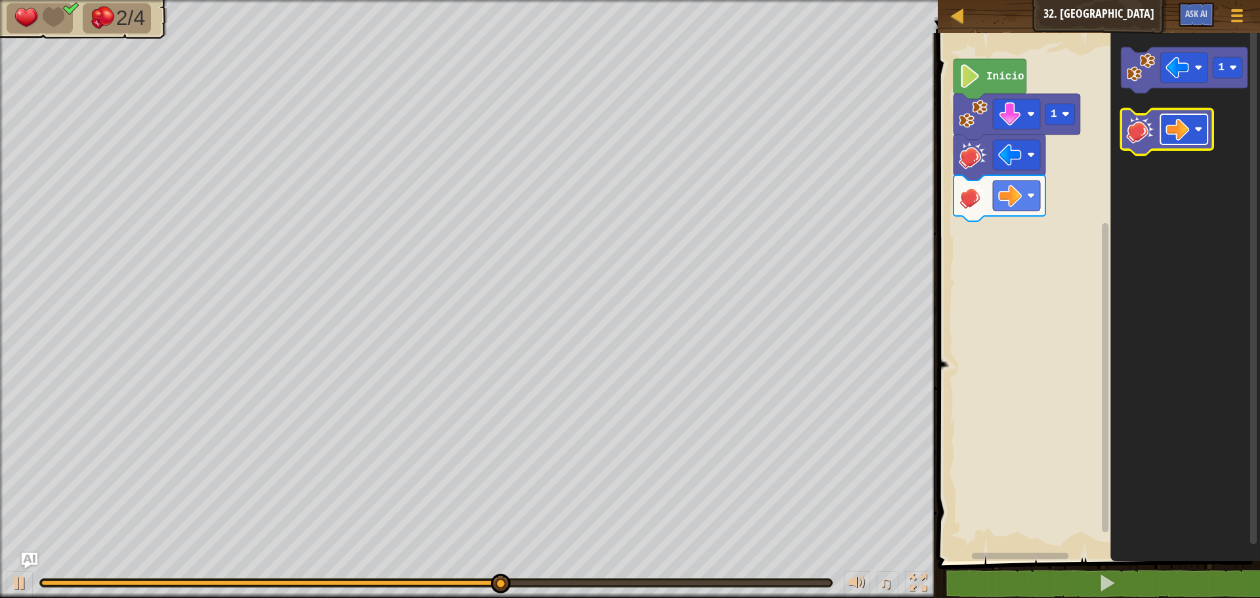
click at [1183, 127] on image "Espaço de trabalho do Blockly" at bounding box center [1178, 129] width 24 height 24
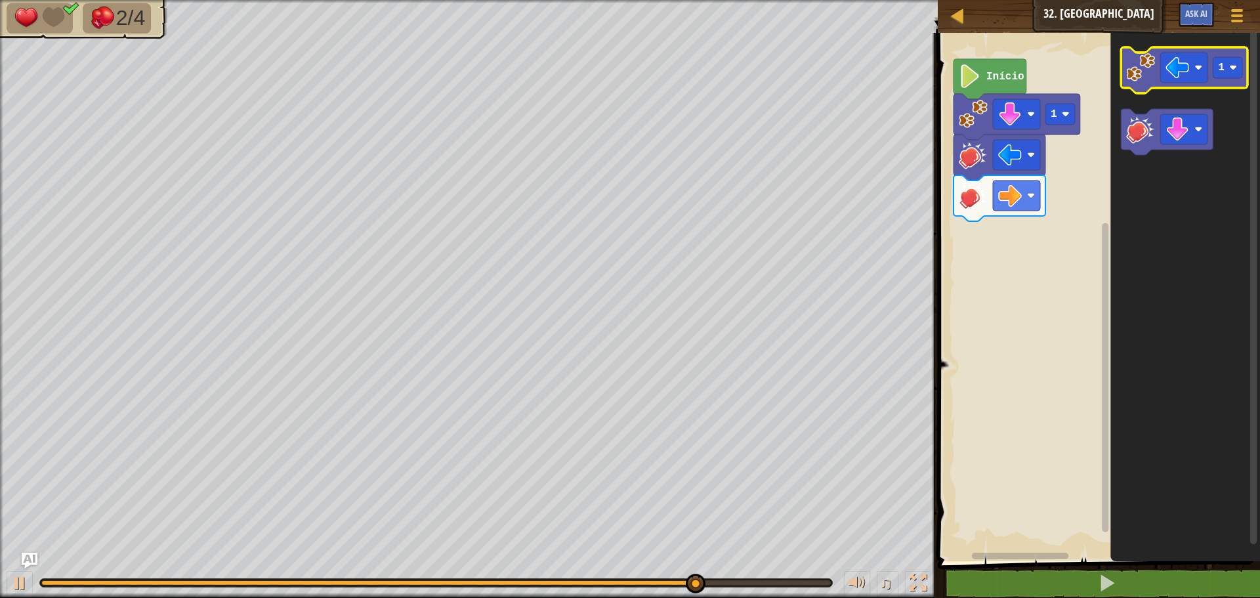
click at [1153, 75] on image "Espaço de trabalho do Blockly" at bounding box center [1140, 67] width 29 height 29
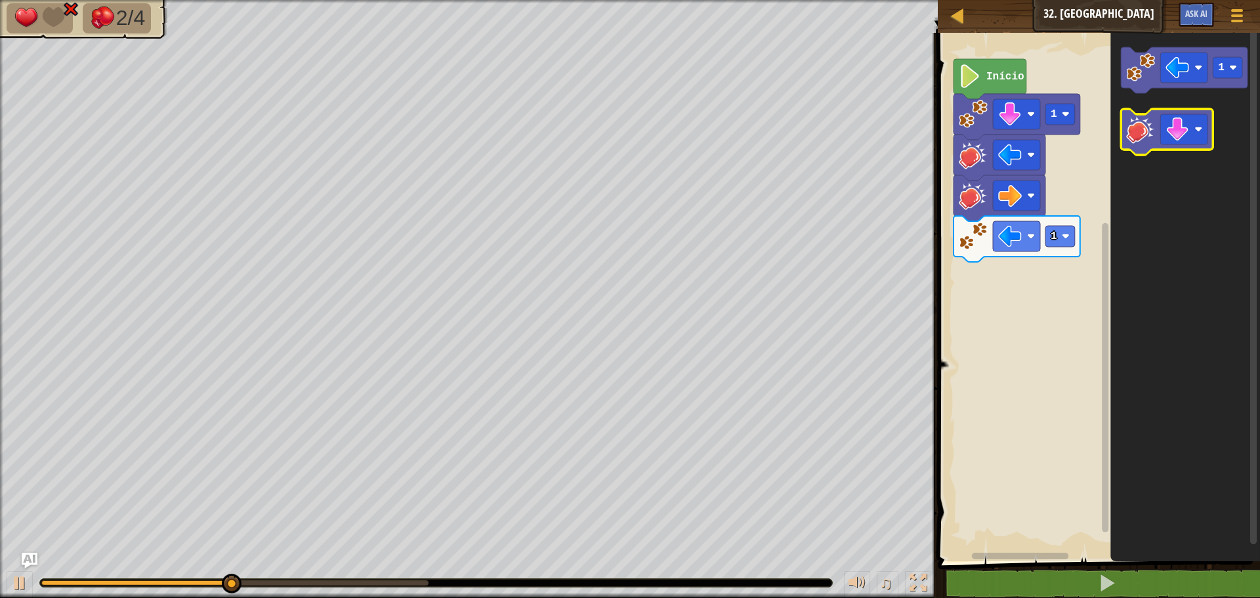
click at [1159, 133] on icon "Espaço de trabalho do Blockly" at bounding box center [1167, 132] width 92 height 46
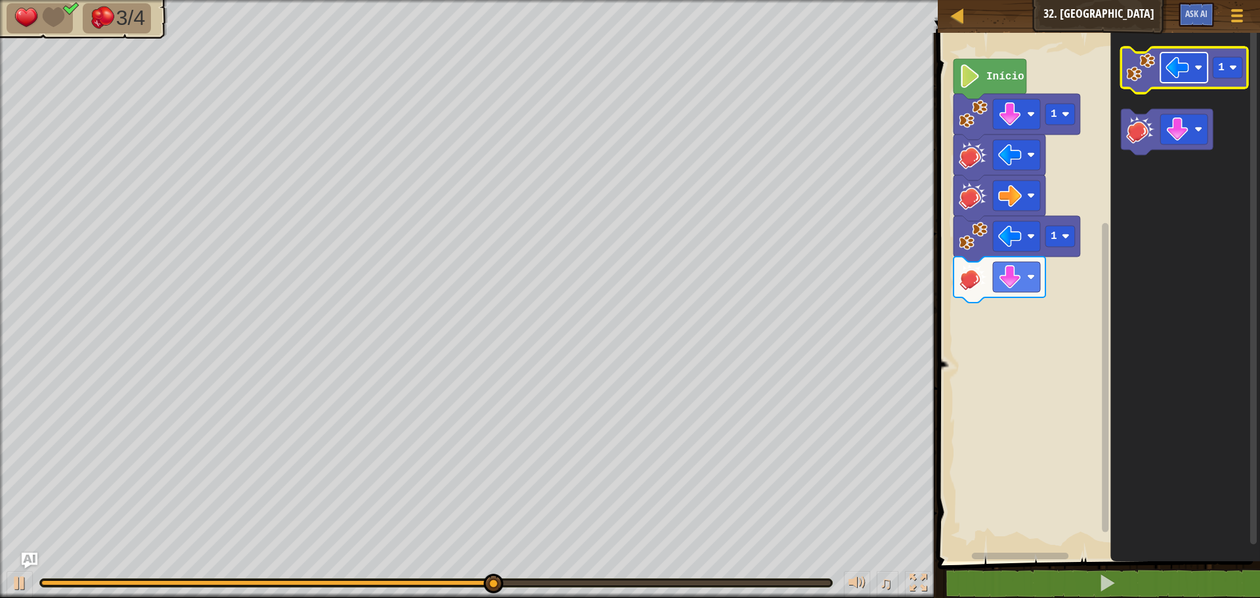
click at [1184, 68] on image "Espaço de trabalho do Blockly" at bounding box center [1178, 68] width 24 height 24
click at [1149, 70] on image "Espaço de trabalho do Blockly" at bounding box center [1140, 67] width 29 height 29
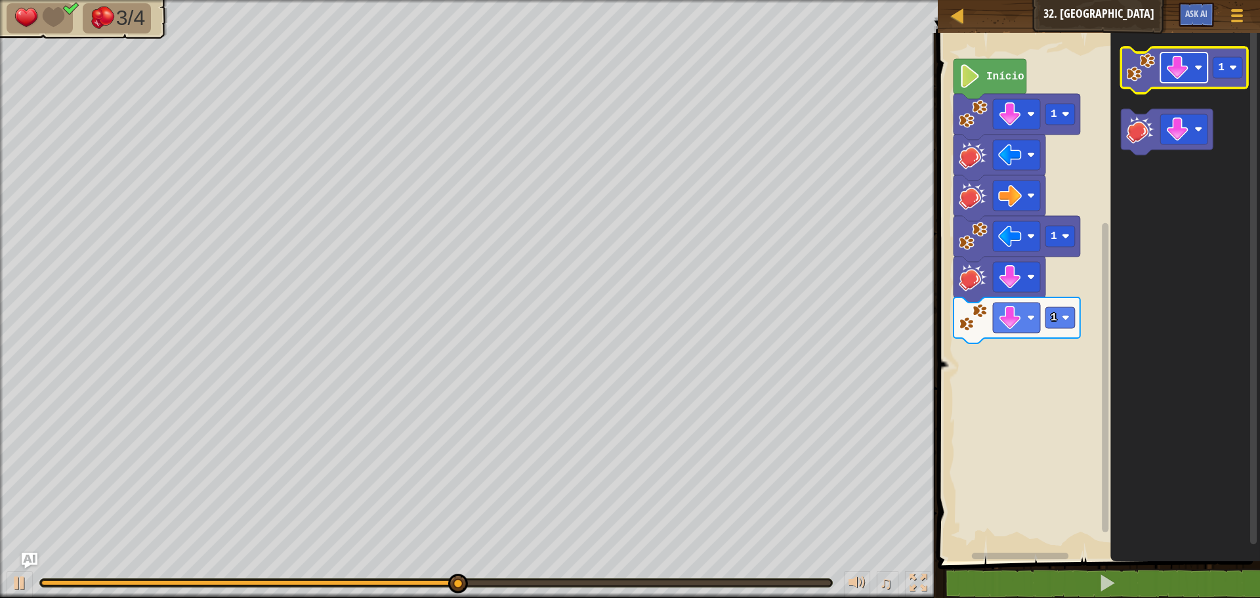
click at [1189, 72] on image "Espaço de trabalho do Blockly" at bounding box center [1178, 68] width 24 height 24
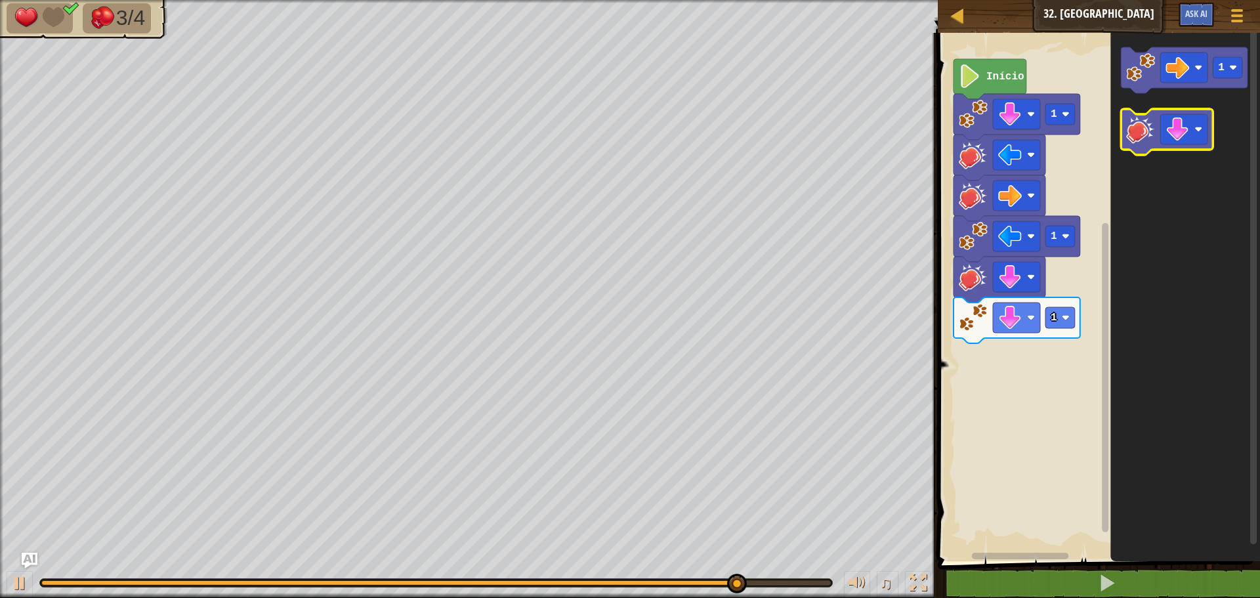
click at [1186, 145] on icon "Espaço de trabalho do Blockly" at bounding box center [1167, 132] width 92 height 46
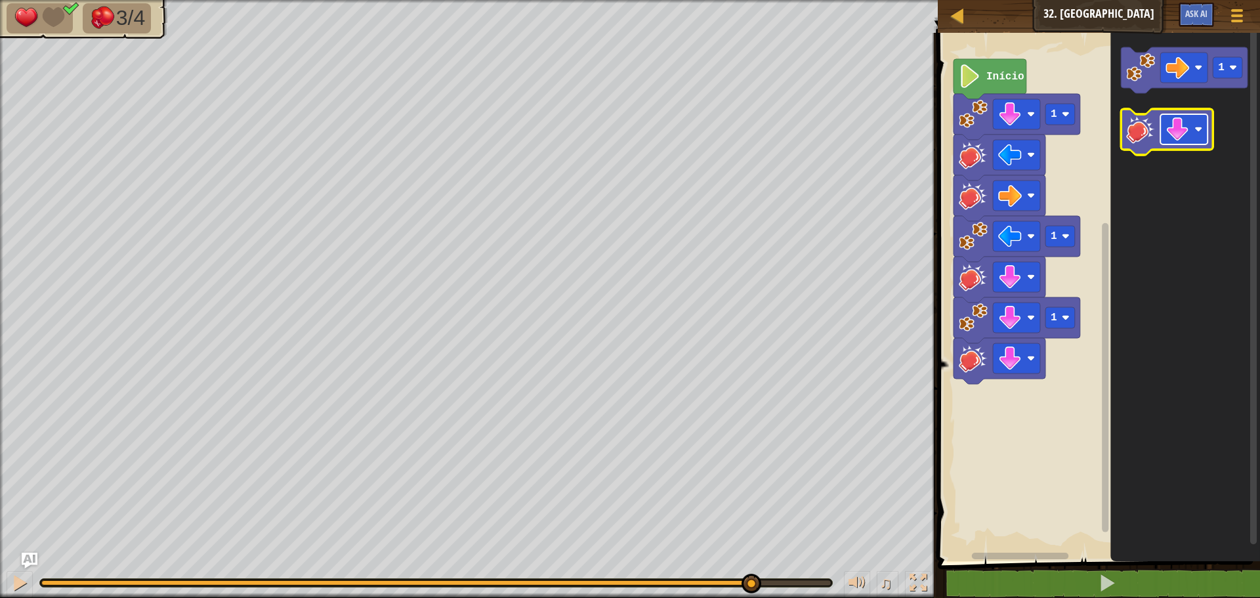
click at [1186, 135] on image "Espaço de trabalho do Blockly" at bounding box center [1178, 129] width 24 height 24
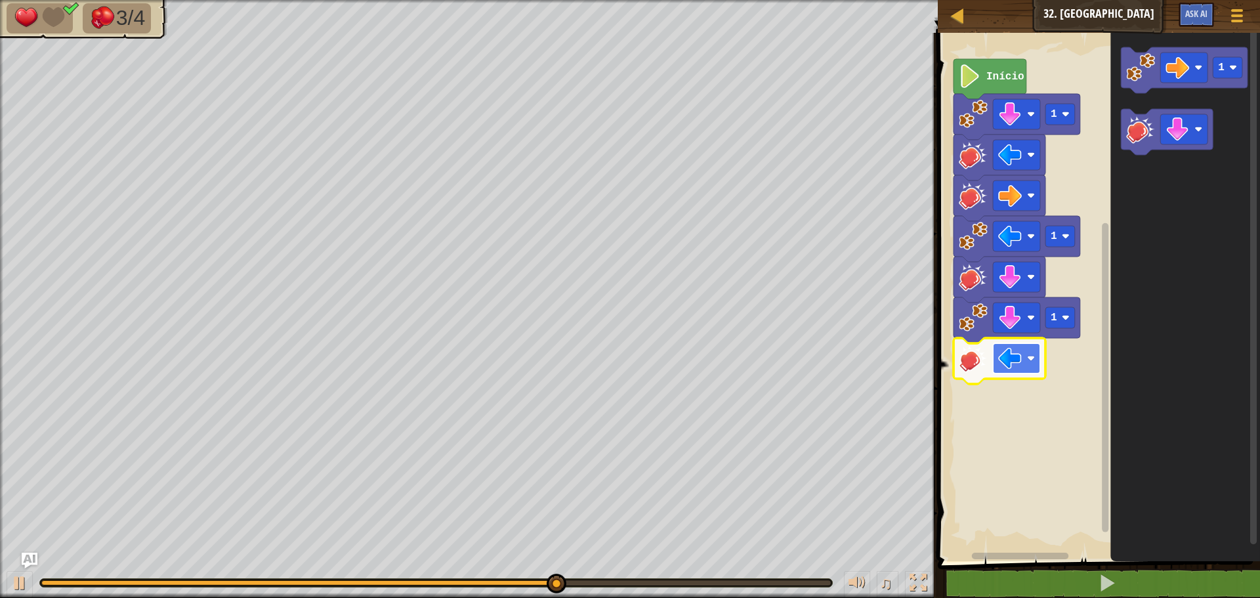
click at [1000, 353] on image "Espaço de trabalho do Blockly" at bounding box center [1010, 359] width 24 height 24
click at [1016, 326] on image "Espaço de trabalho do Blockly" at bounding box center [1010, 318] width 24 height 24
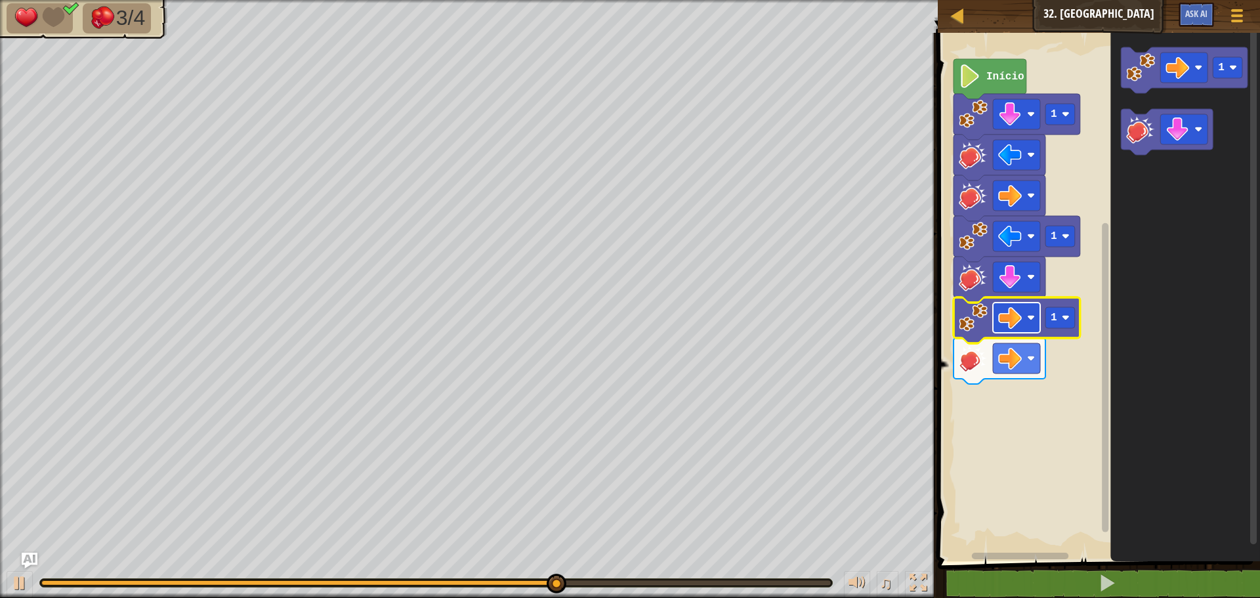
click at [1009, 322] on image "Espaço de trabalho do Blockly" at bounding box center [1010, 318] width 24 height 24
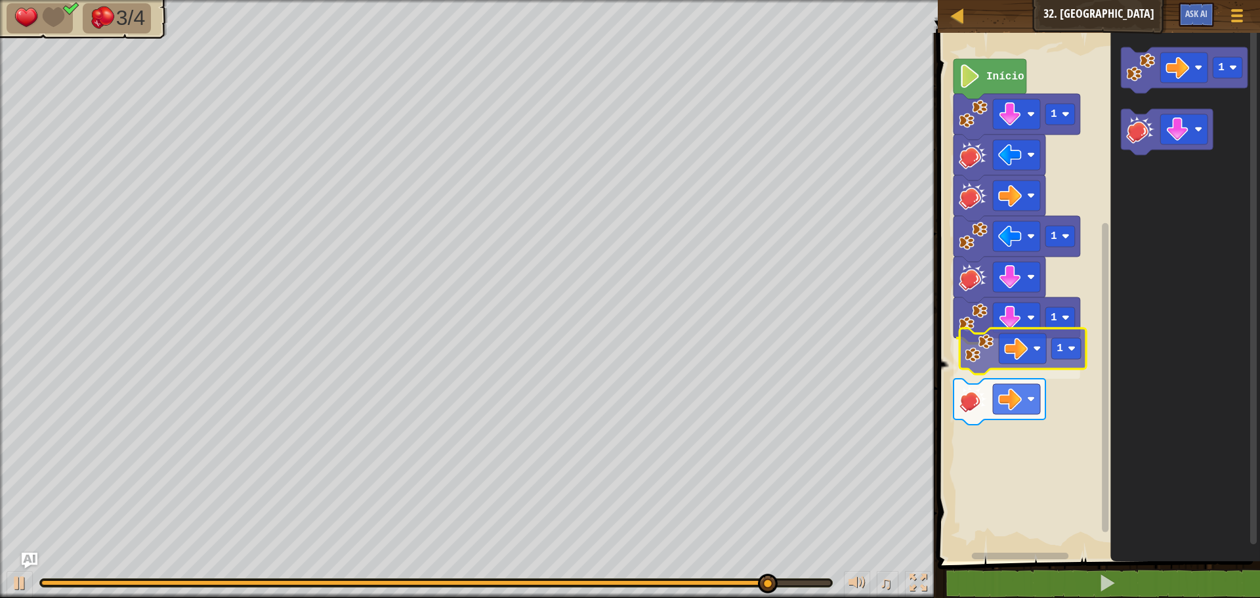
click at [994, 352] on div "Início 1 1 1 1 1 1" at bounding box center [1097, 293] width 326 height 535
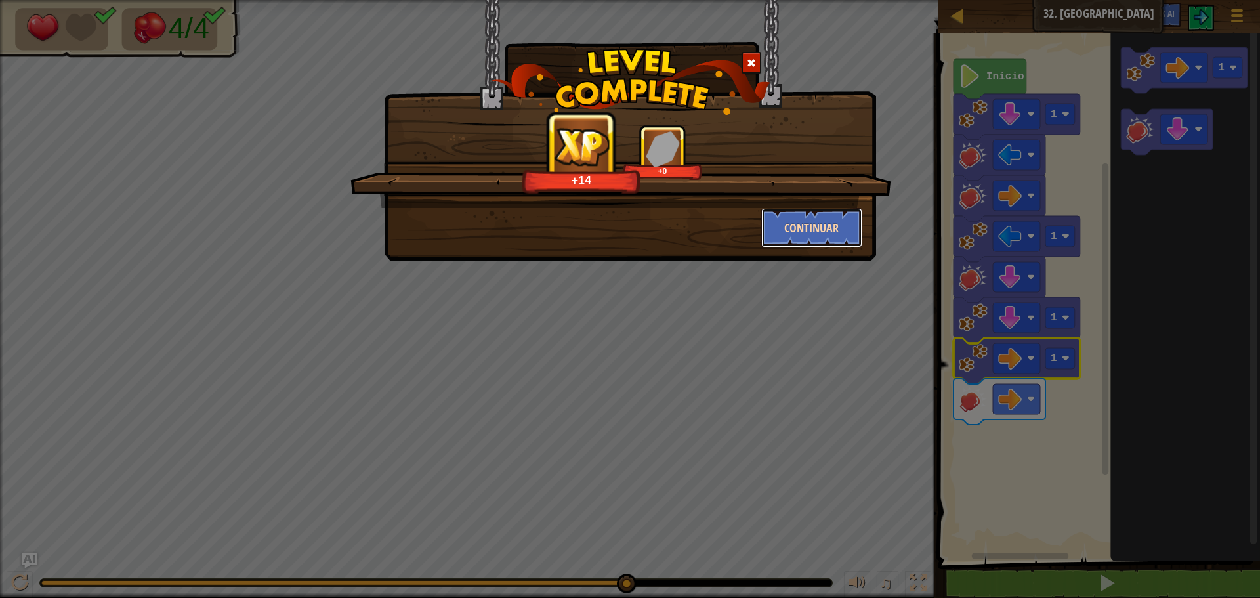
click at [823, 237] on button "Continuar" at bounding box center [812, 227] width 102 height 39
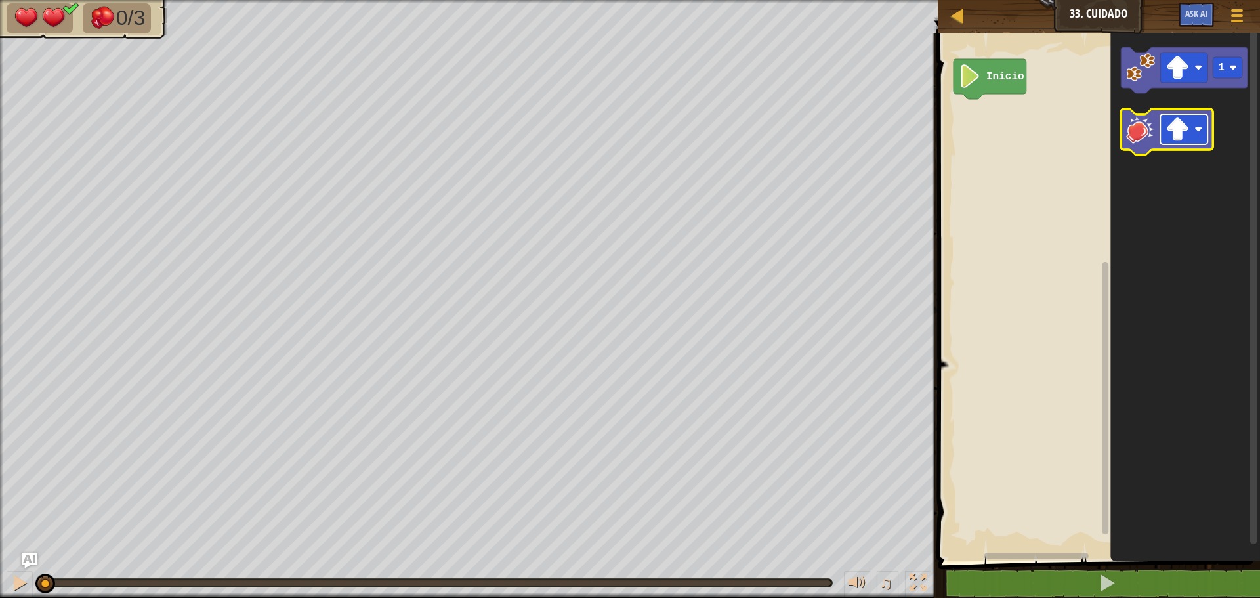
click at [1182, 134] on image "Espaço de trabalho do Blockly" at bounding box center [1178, 129] width 24 height 24
click at [1154, 65] on image "Espaço de trabalho do Blockly" at bounding box center [1140, 67] width 29 height 29
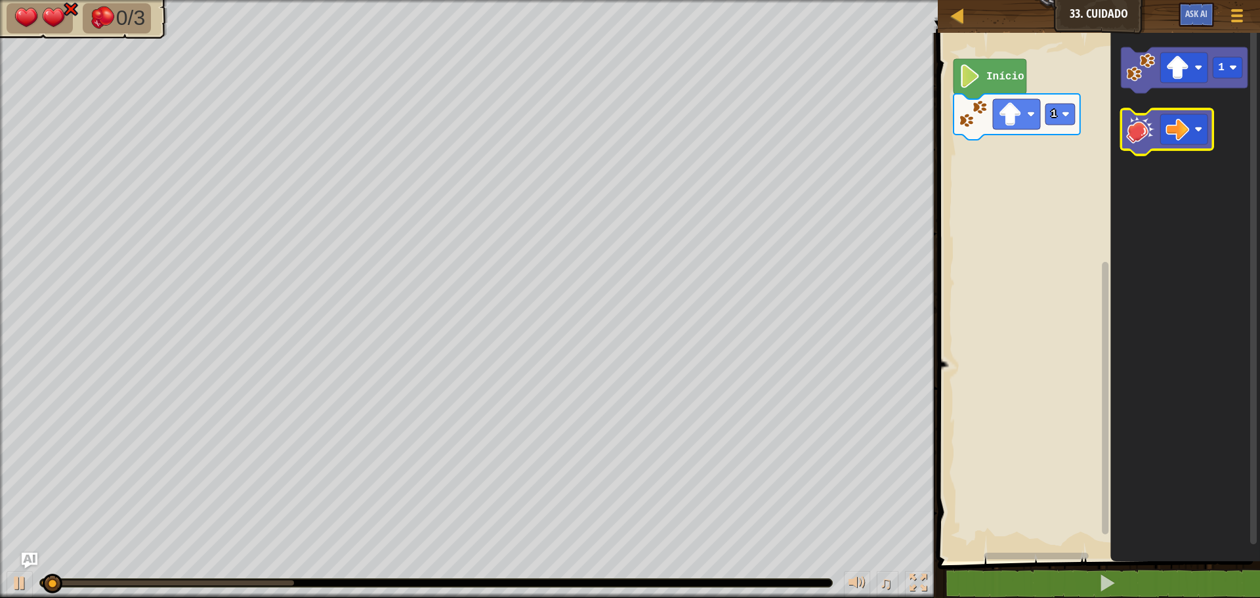
click at [1164, 150] on icon "Espaço de trabalho do Blockly" at bounding box center [1167, 132] width 92 height 46
click at [1160, 141] on rect "Espaço de trabalho do Blockly" at bounding box center [1183, 129] width 47 height 30
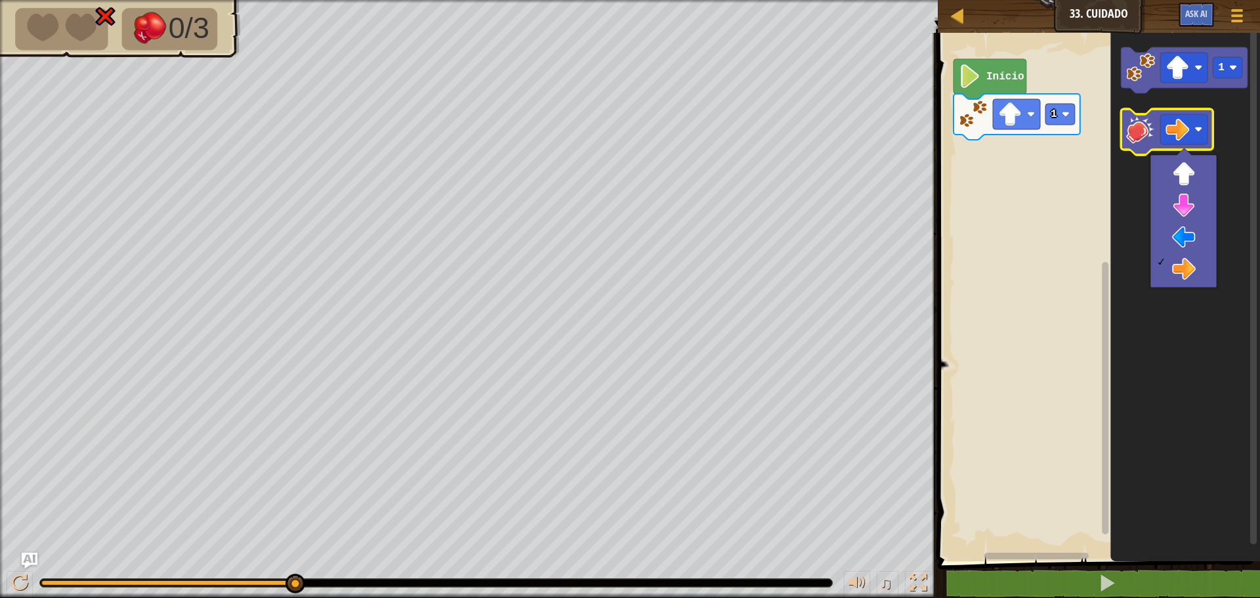
click at [1147, 141] on image "Espaço de trabalho do Blockly" at bounding box center [1140, 129] width 29 height 29
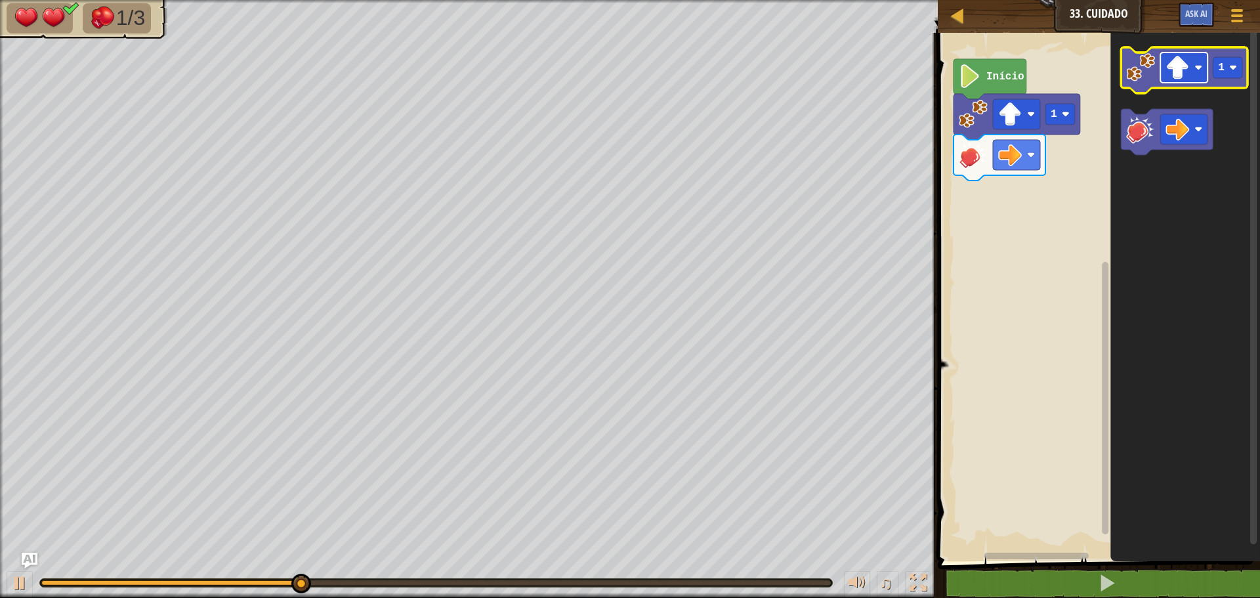
click at [1178, 64] on image "Espaço de trabalho do Blockly" at bounding box center [1178, 68] width 24 height 24
click at [1168, 68] on image "Espaço de trabalho do Blockly" at bounding box center [1178, 68] width 24 height 24
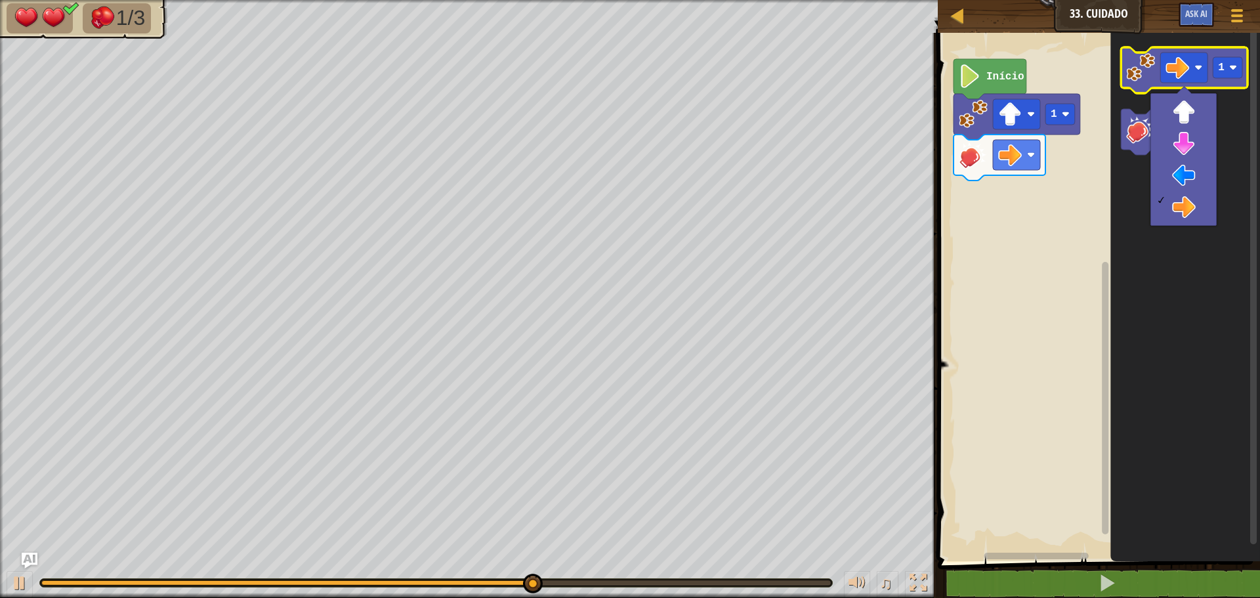
click at [1142, 65] on image "Espaço de trabalho do Blockly" at bounding box center [1140, 67] width 29 height 29
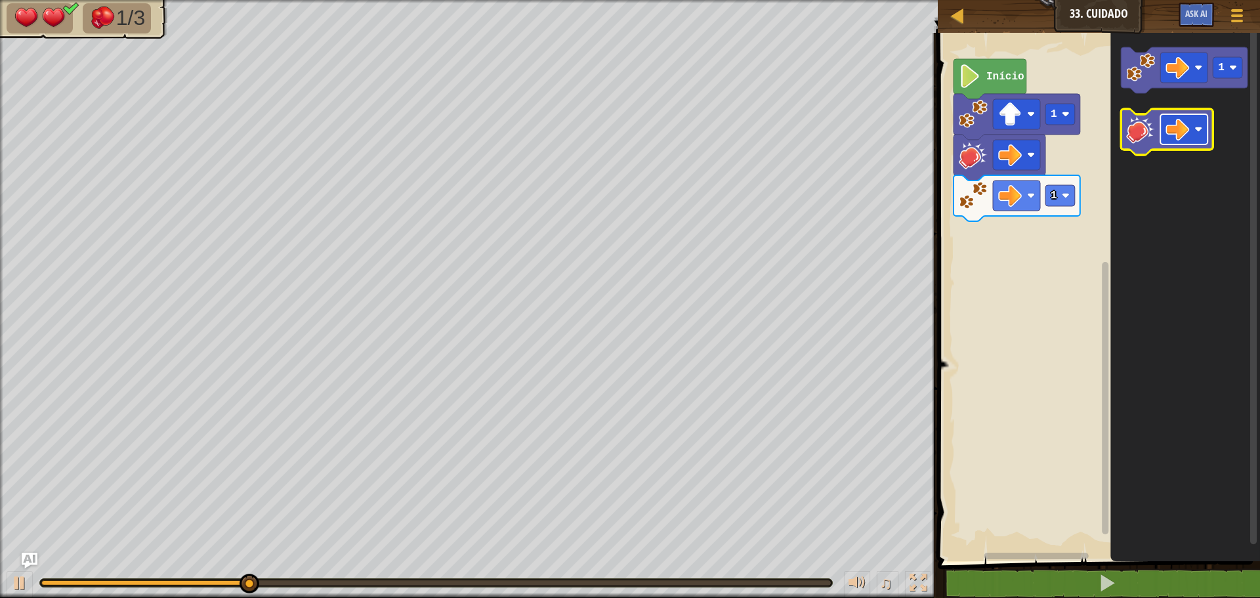
click at [1178, 117] on image "Espaço de trabalho do Blockly" at bounding box center [1178, 129] width 24 height 24
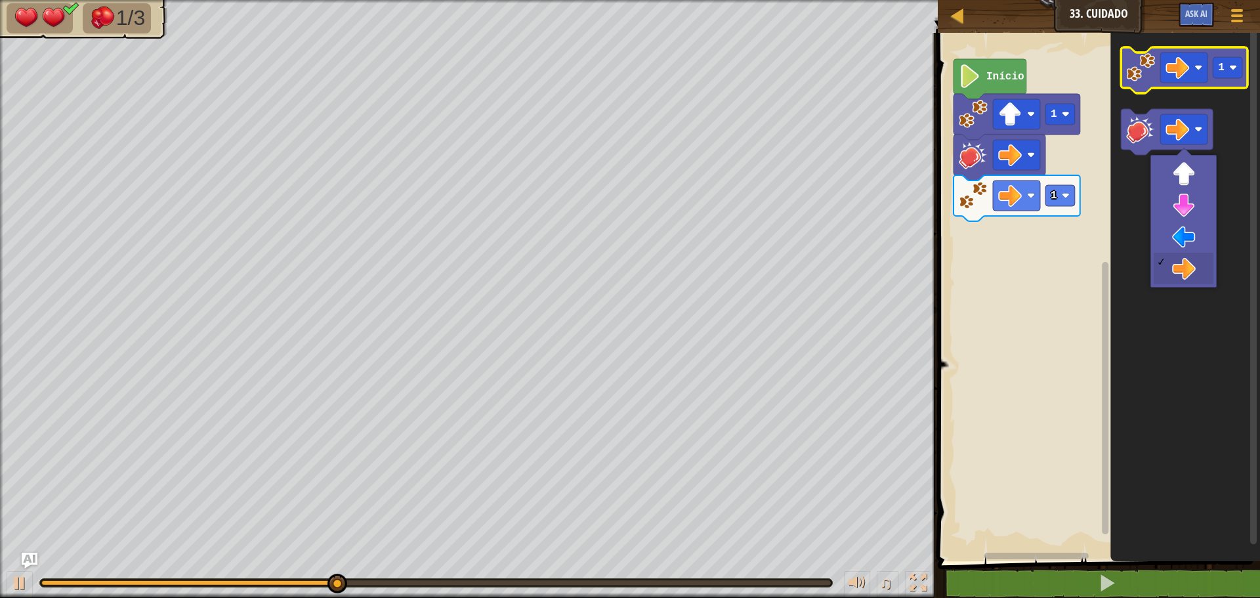
click at [1142, 81] on g "1" at bounding box center [1184, 70] width 127 height 46
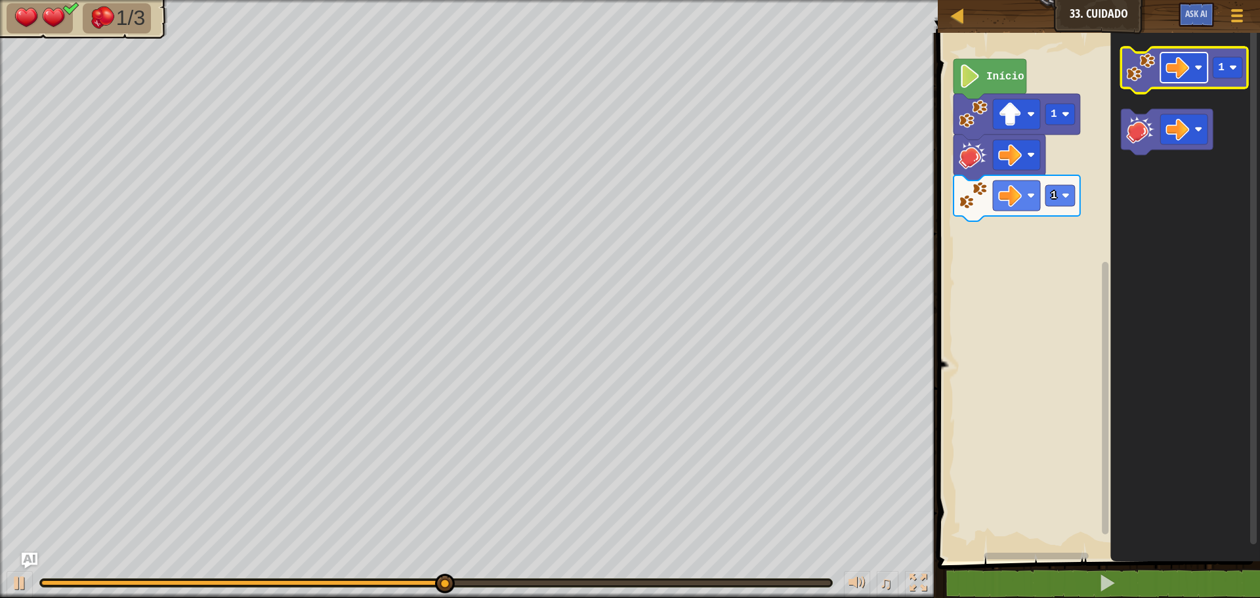
click at [1176, 75] on image "Espaço de trabalho do Blockly" at bounding box center [1178, 68] width 24 height 24
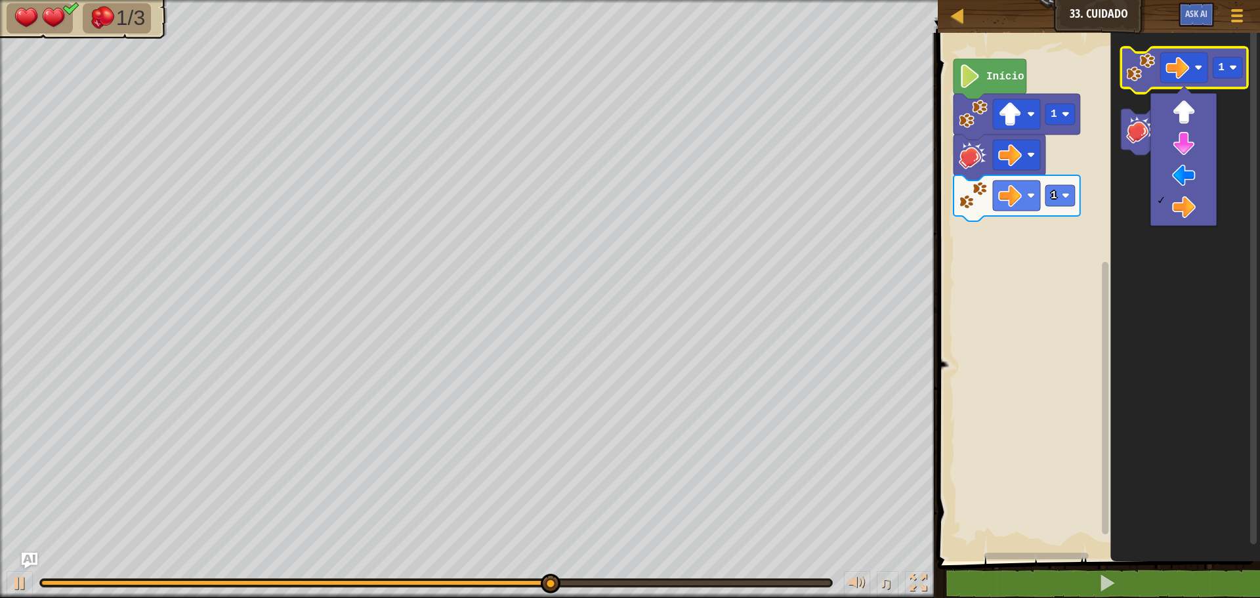
click at [1151, 73] on image "Espaço de trabalho do Blockly" at bounding box center [1140, 67] width 29 height 29
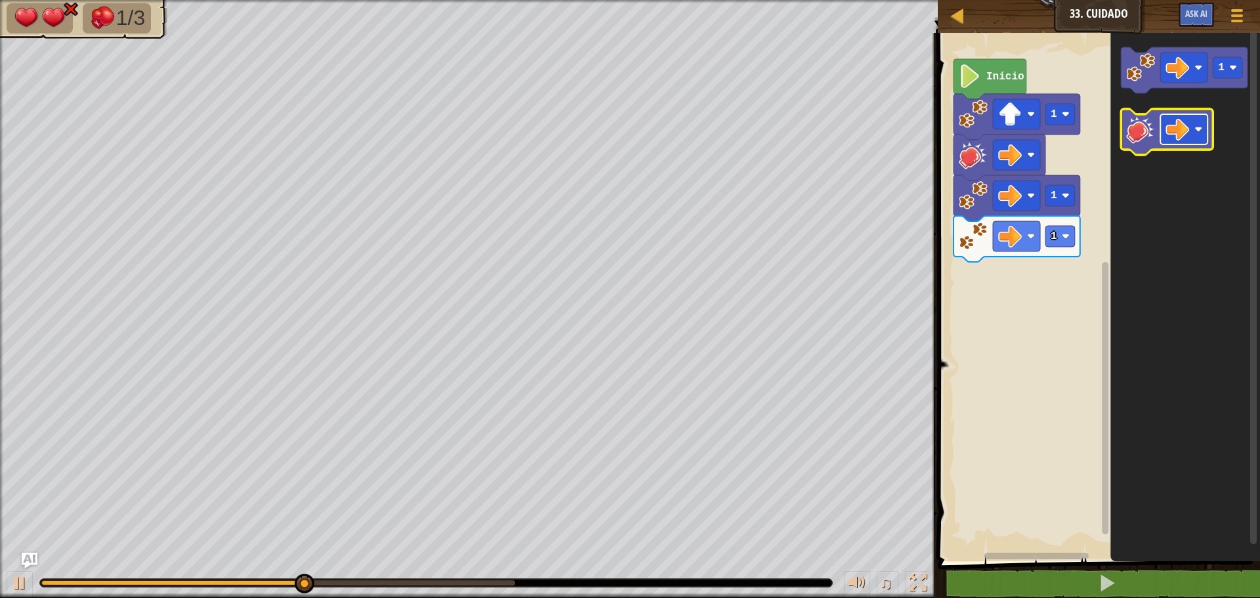
click at [1181, 131] on image "Espaço de trabalho do Blockly" at bounding box center [1178, 129] width 24 height 24
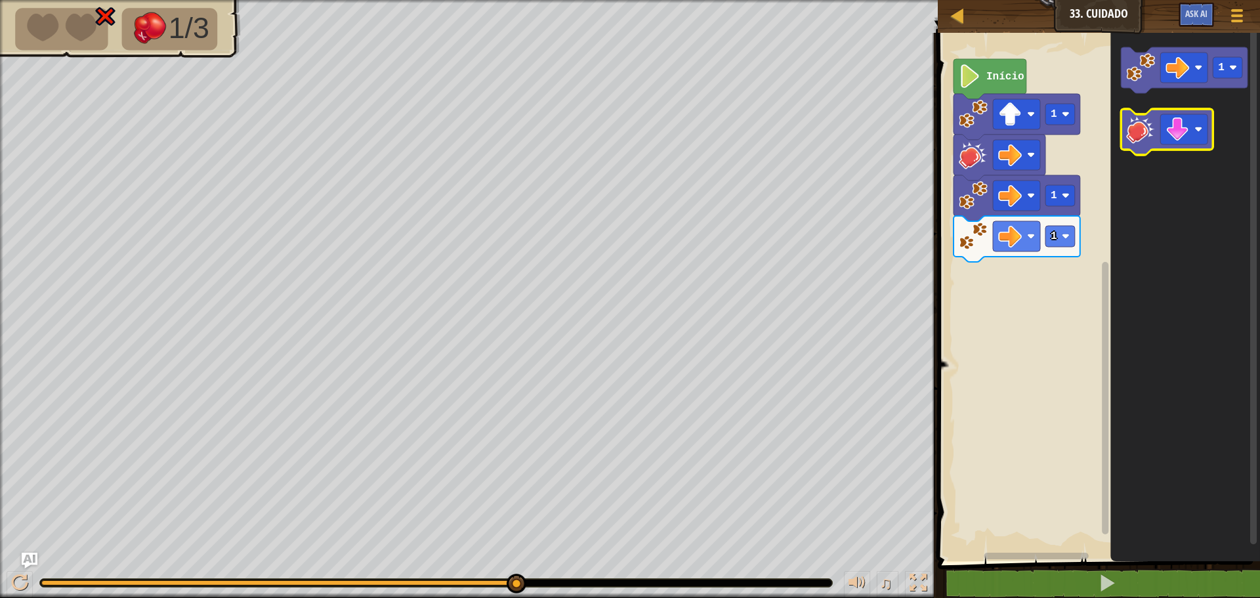
click at [1156, 119] on icon "Espaço de trabalho do Blockly" at bounding box center [1167, 132] width 92 height 46
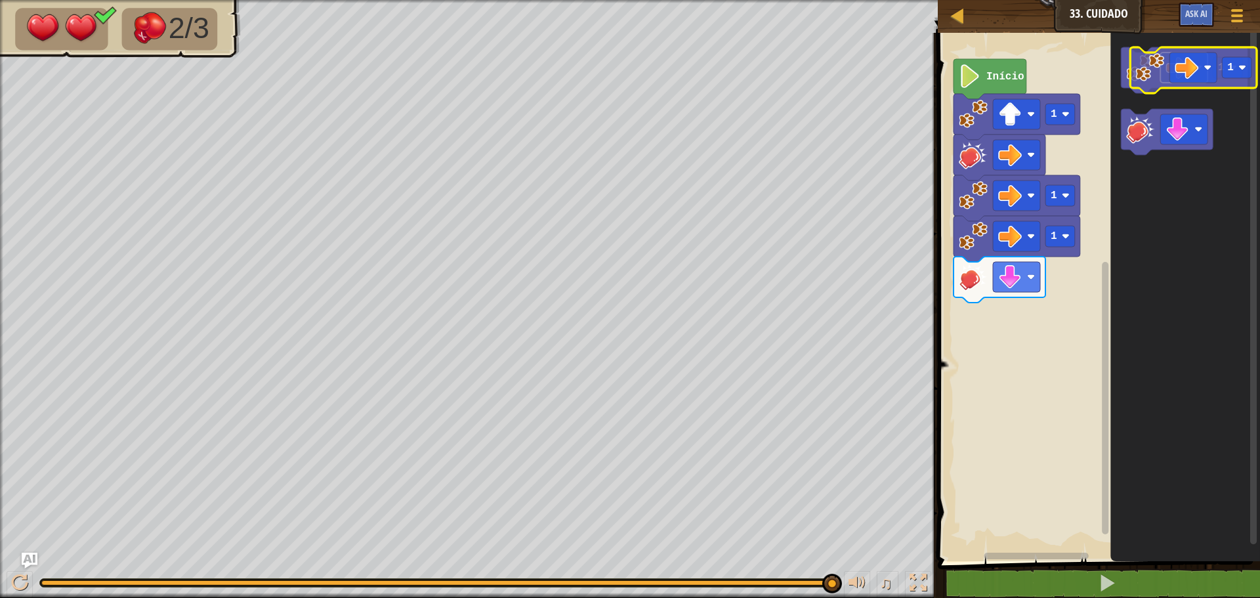
click at [1184, 74] on image "Espaço de trabalho do Blockly" at bounding box center [1178, 68] width 24 height 24
click at [1188, 68] on image "Espaço de trabalho do Blockly" at bounding box center [1178, 68] width 24 height 24
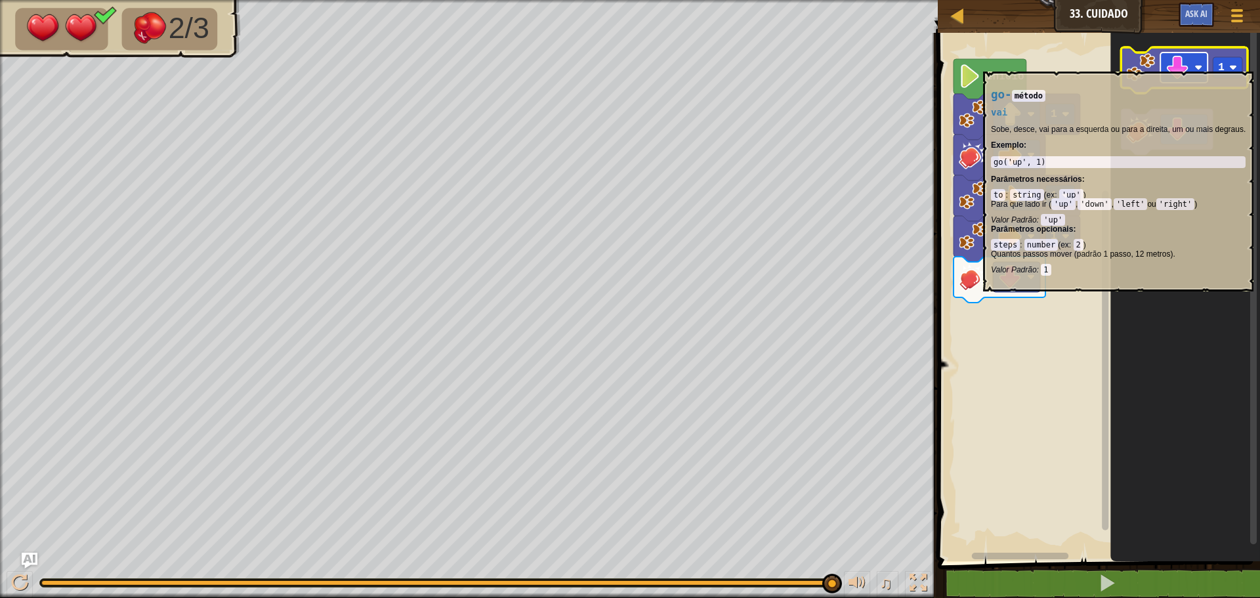
click at [1164, 65] on rect "Espaço de trabalho do Blockly" at bounding box center [1183, 68] width 47 height 30
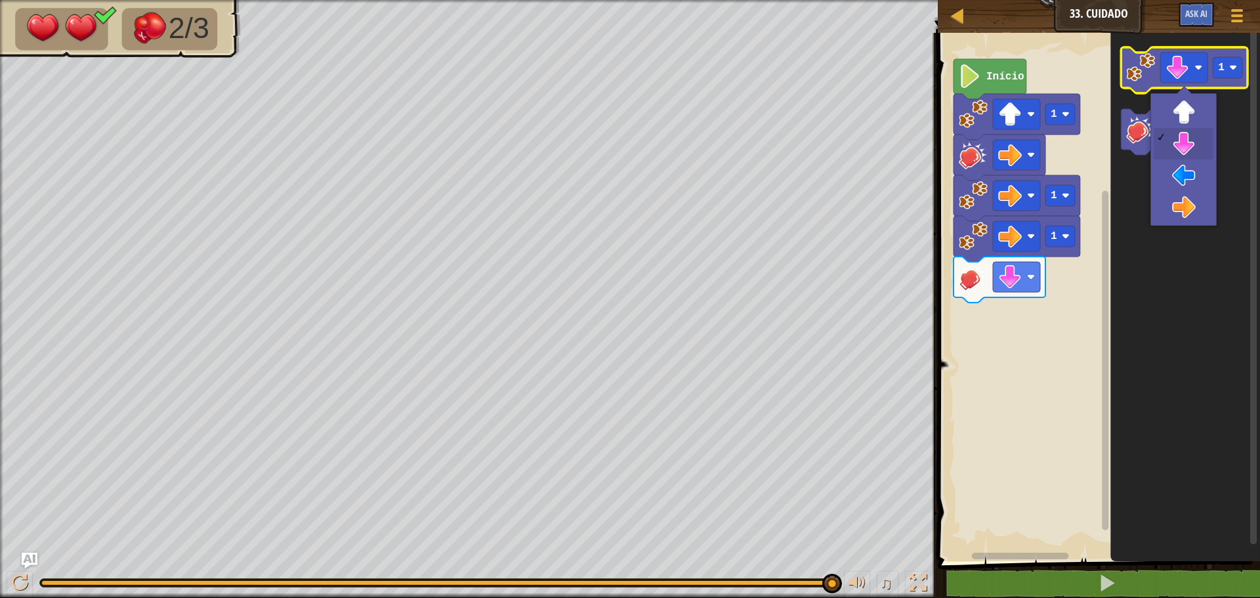
click at [1128, 65] on image "Espaço de trabalho do Blockly" at bounding box center [1140, 67] width 29 height 29
